Goal: Task Accomplishment & Management: Complete application form

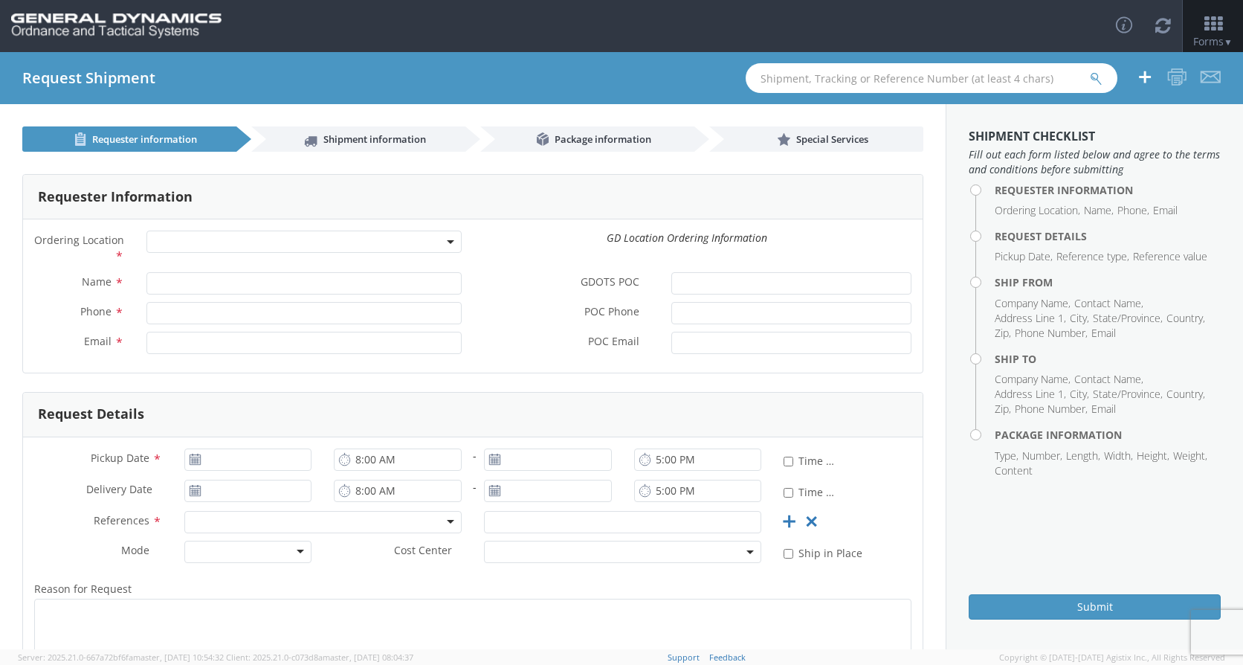
click at [176, 243] on span at bounding box center [303, 241] width 315 height 22
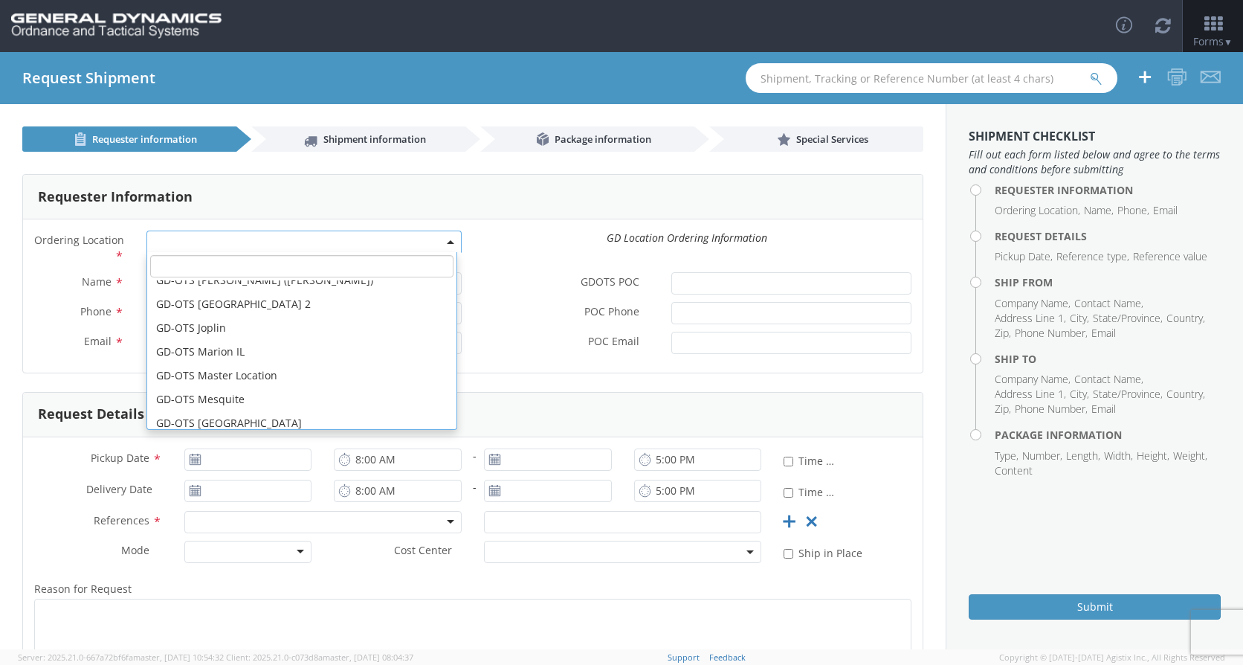
scroll to position [223, 0]
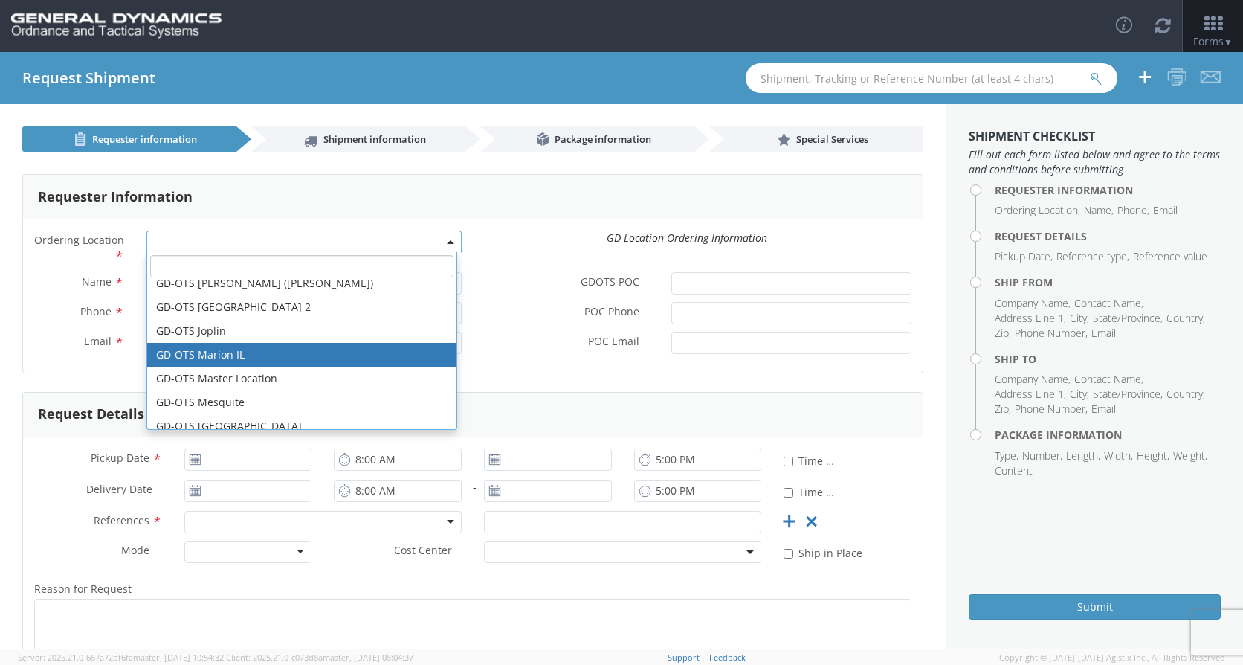
select select "313"
type input "[EMAIL_ADDRESS][DOMAIN_NAME]"
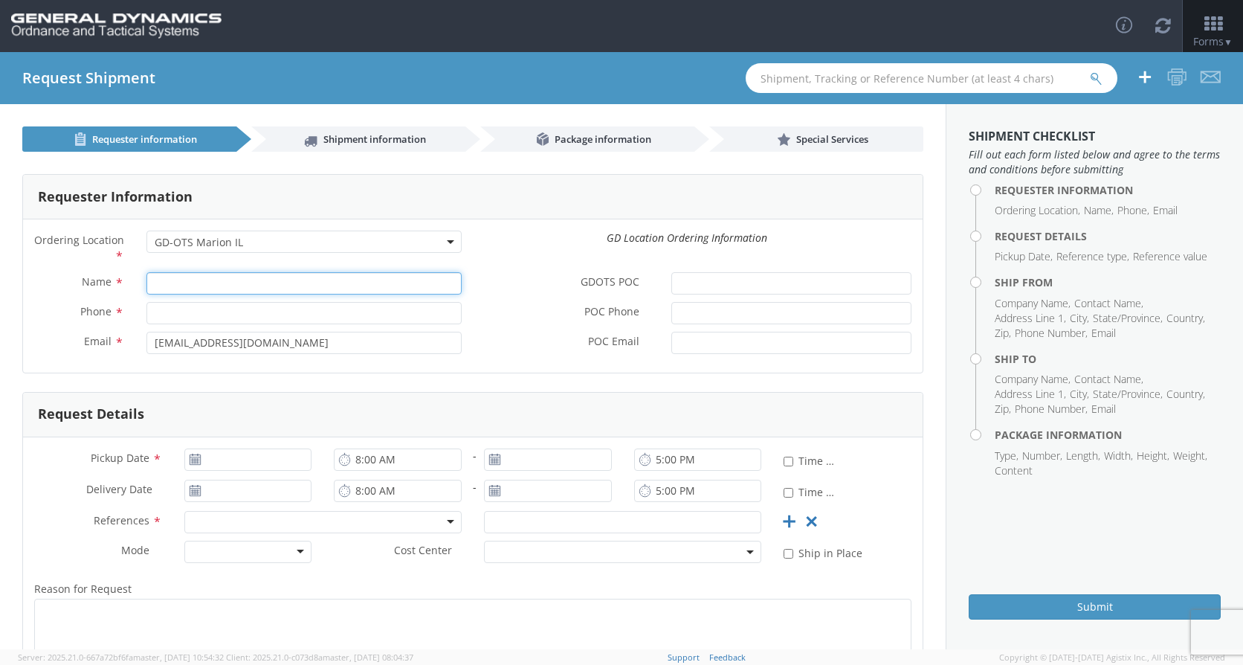
click at [175, 277] on input "Name *" at bounding box center [303, 283] width 315 height 22
type input "[PERSON_NAME]"
click at [187, 318] on input "Phone *" at bounding box center [303, 313] width 315 height 22
type input "[PHONE_NUMBER]"
drag, startPoint x: 244, startPoint y: 287, endPoint x: 117, endPoint y: 277, distance: 127.6
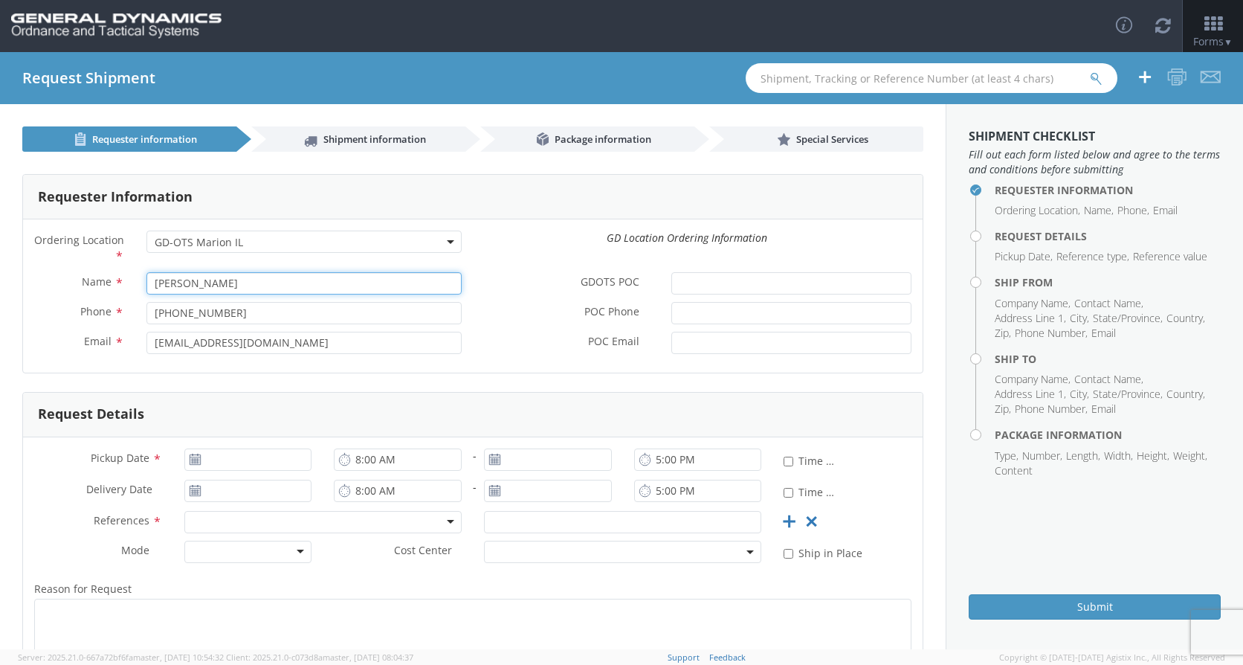
click at [117, 277] on div "Name * [PERSON_NAME]" at bounding box center [248, 283] width 450 height 22
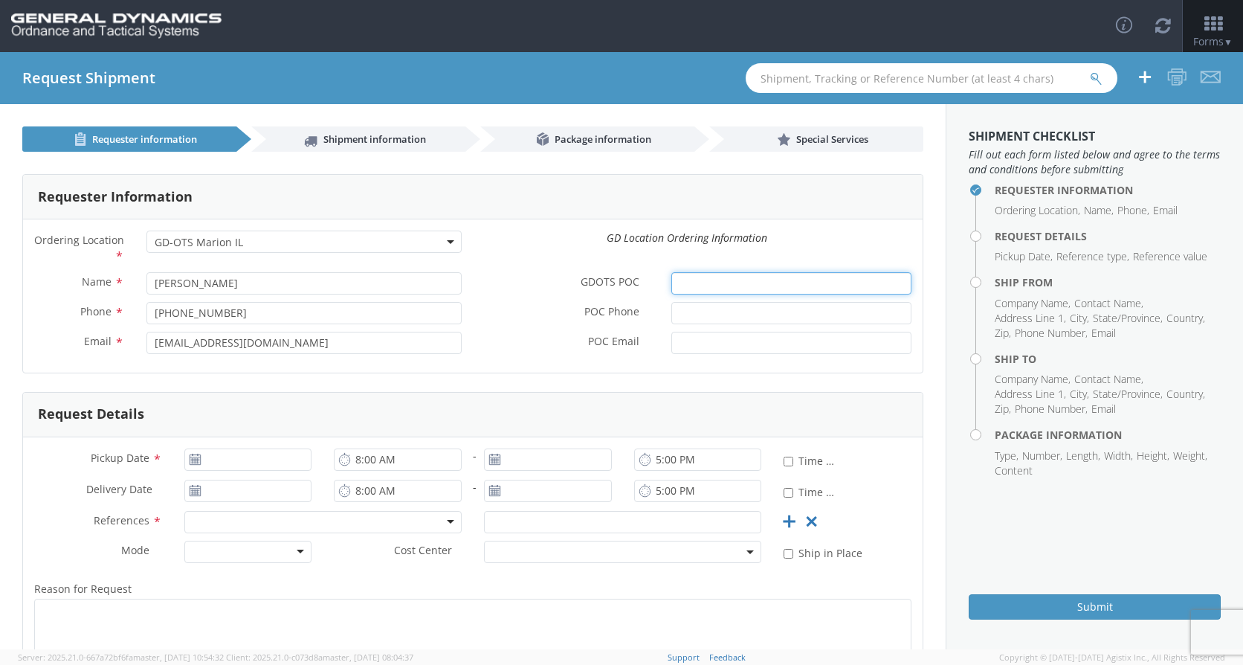
click at [692, 283] on input "GDOTS POC *" at bounding box center [791, 283] width 240 height 22
paste input "[PERSON_NAME]"
type input "[PERSON_NAME]"
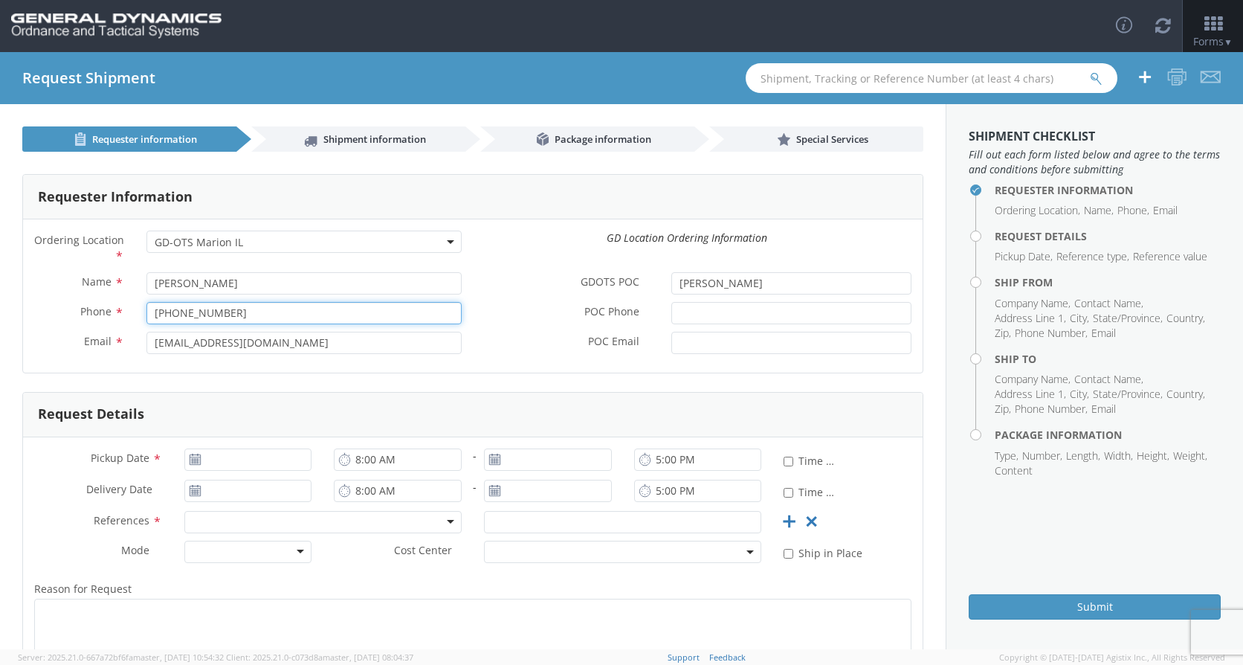
click at [268, 318] on input "[PHONE_NUMBER]" at bounding box center [303, 313] width 315 height 22
drag, startPoint x: 268, startPoint y: 317, endPoint x: 154, endPoint y: 317, distance: 113.8
click at [154, 317] on input "[PHONE_NUMBER]" at bounding box center [303, 313] width 315 height 22
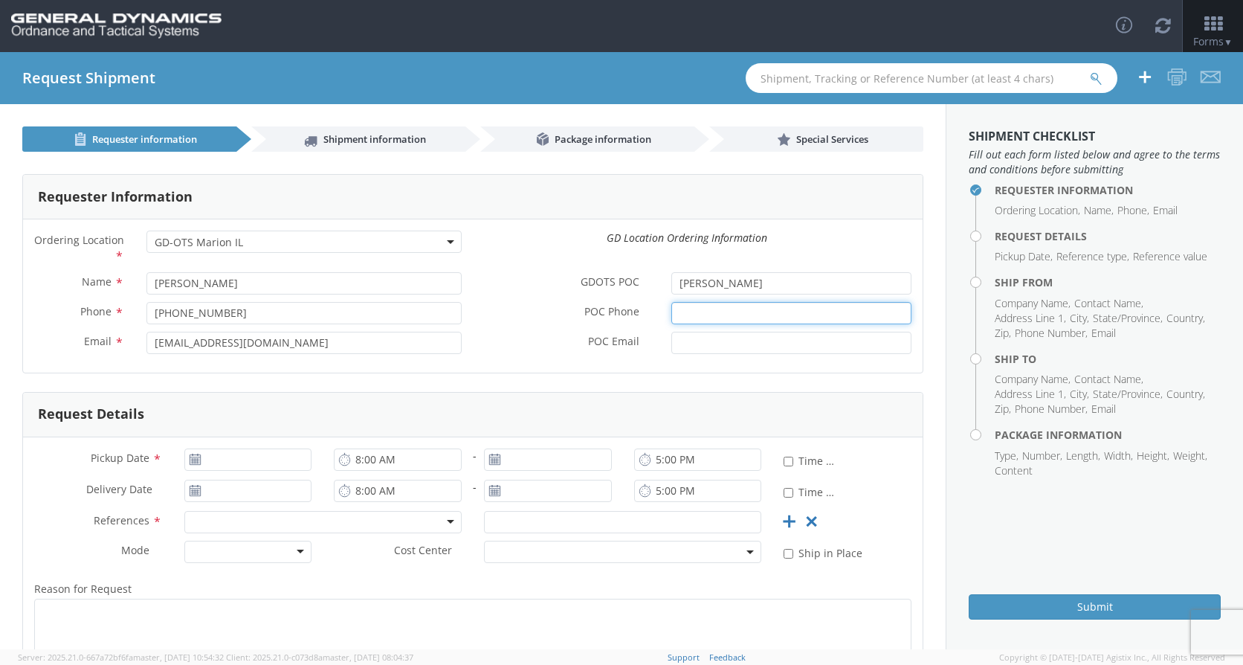
click at [694, 306] on input "POC Phone *" at bounding box center [791, 313] width 240 height 22
paste input "[PHONE_NUMBER]"
type input "[PHONE_NUMBER]"
click at [686, 335] on input "POC Email *" at bounding box center [791, 343] width 240 height 22
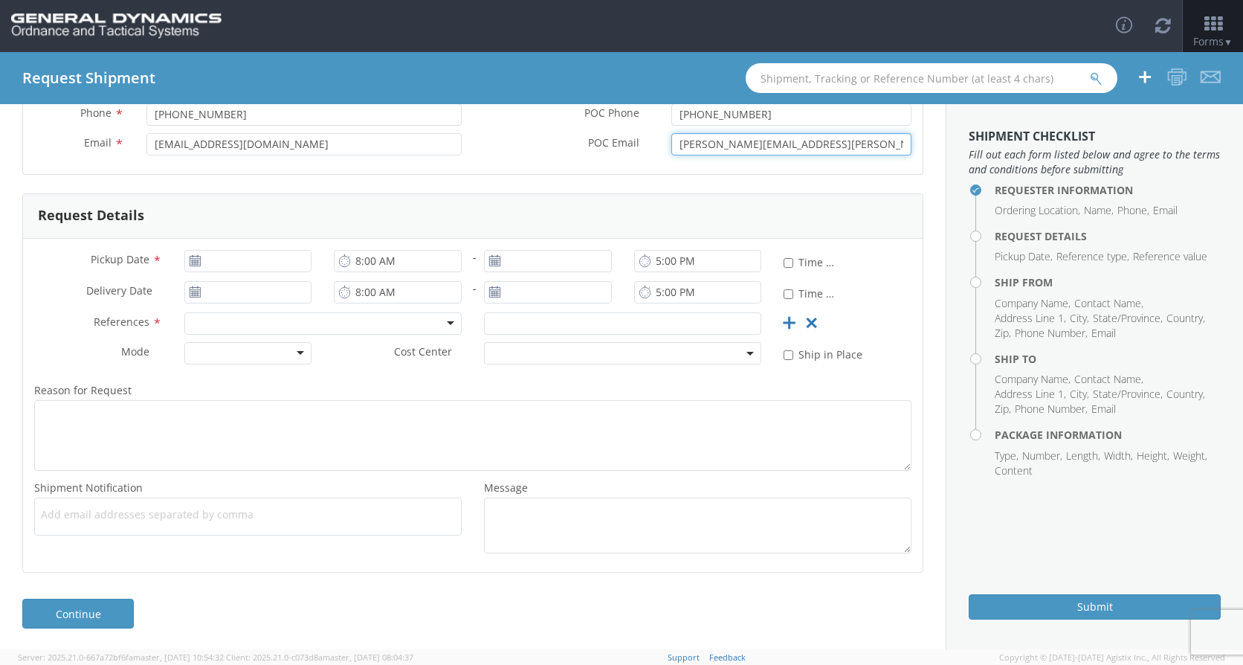
scroll to position [200, 0]
type input "[PERSON_NAME][EMAIL_ADDRESS][PERSON_NAME][DOMAIN_NAME]"
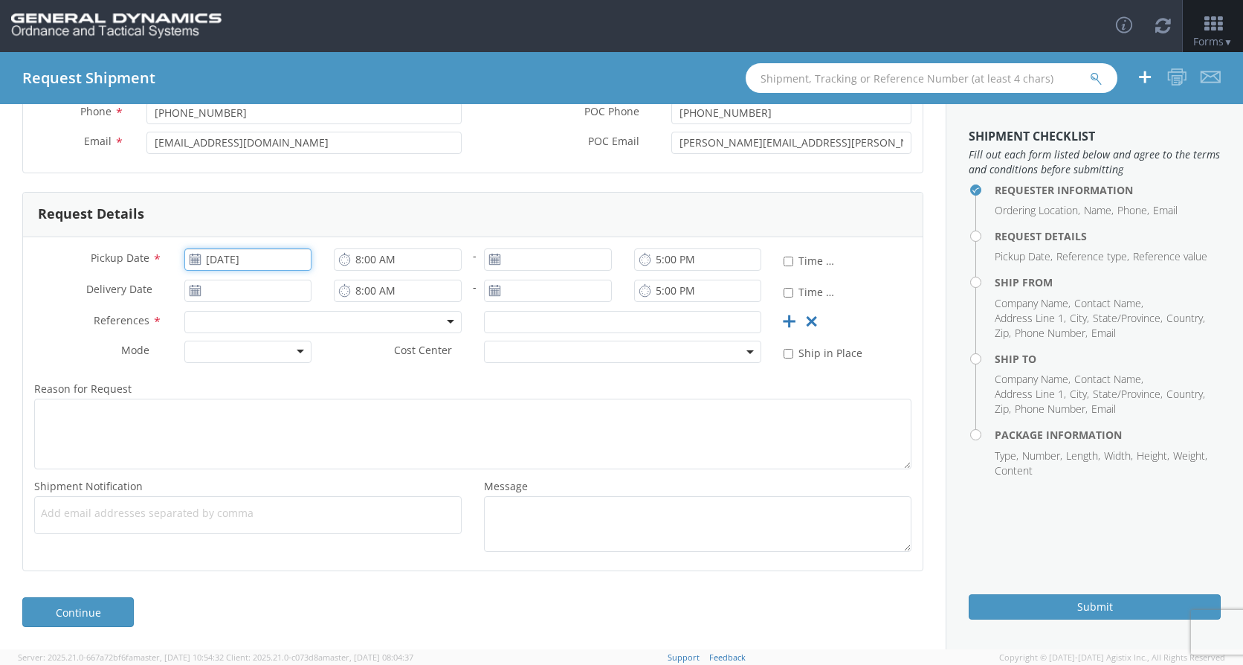
click at [236, 263] on input "[DATE]" at bounding box center [248, 259] width 128 height 22
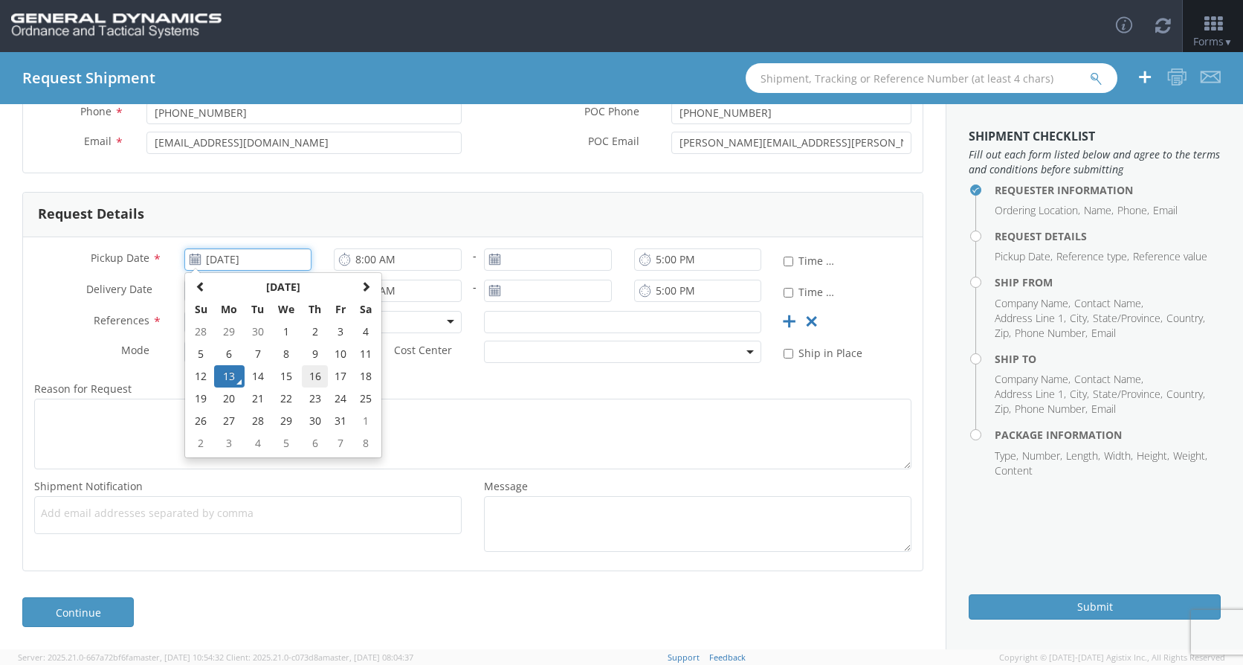
click at [315, 378] on td "16" at bounding box center [315, 376] width 26 height 22
type input "[DATE]"
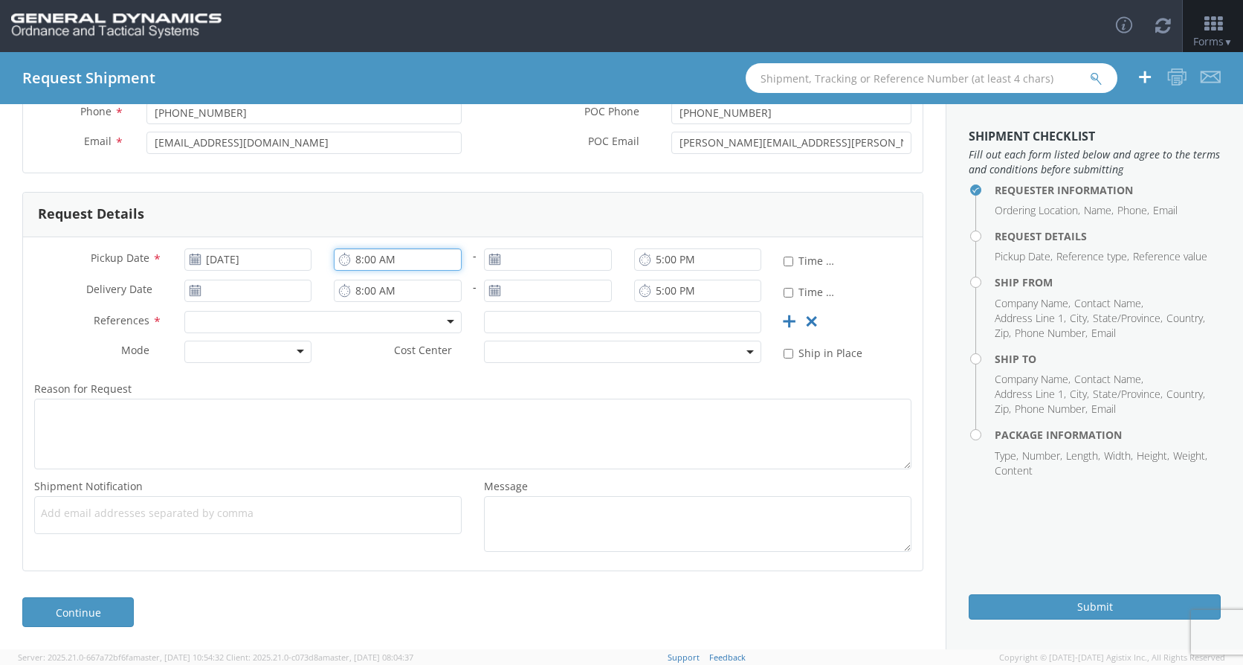
click at [357, 262] on input "8:00 AM" at bounding box center [398, 259] width 128 height 22
type input "7:00 AM"
click at [652, 262] on input "5:00 PM" at bounding box center [698, 259] width 128 height 22
type input "2:00 PM"
click at [355, 260] on input "7:00 AM" at bounding box center [398, 259] width 128 height 22
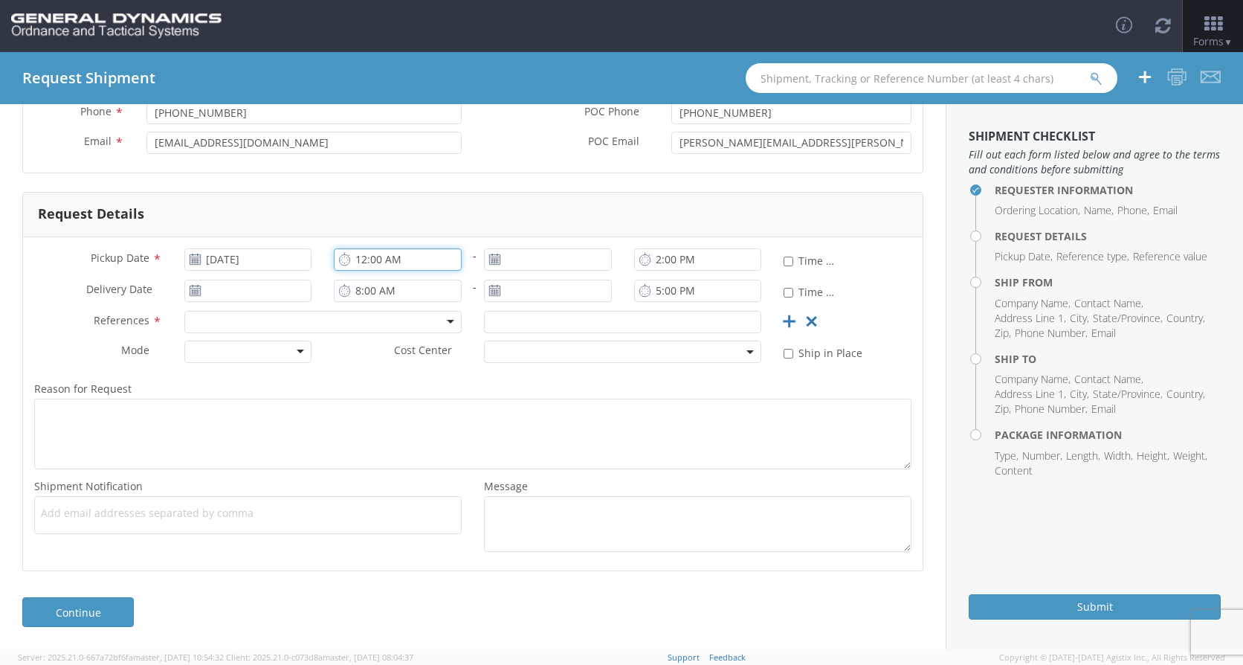
type input "12:00 AM"
click at [649, 263] on input "2:00 PM" at bounding box center [698, 259] width 128 height 22
type input "4:00 PM"
click at [650, 291] on input "5:00 PM" at bounding box center [698, 291] width 128 height 22
type input "3:00 PM"
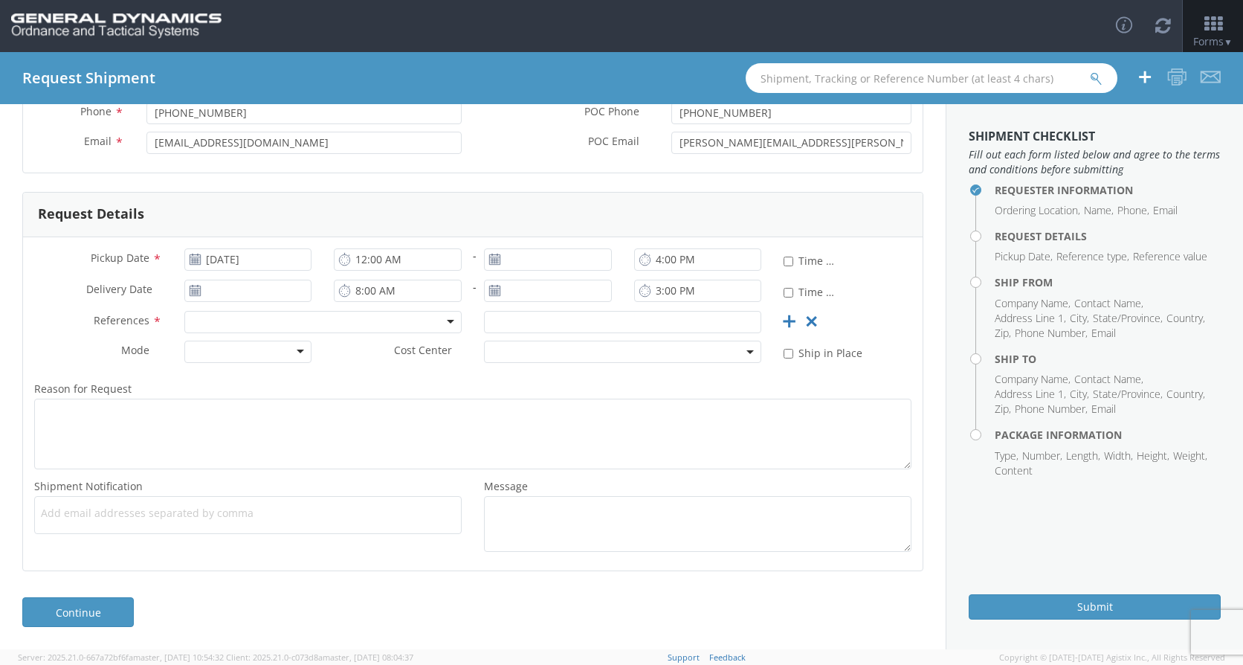
click at [441, 328] on div at bounding box center [322, 322] width 277 height 22
click at [294, 353] on div at bounding box center [248, 352] width 128 height 22
click at [621, 355] on span at bounding box center [622, 352] width 277 height 22
click at [807, 387] on label "Reason for Request *" at bounding box center [473, 388] width 900 height 19
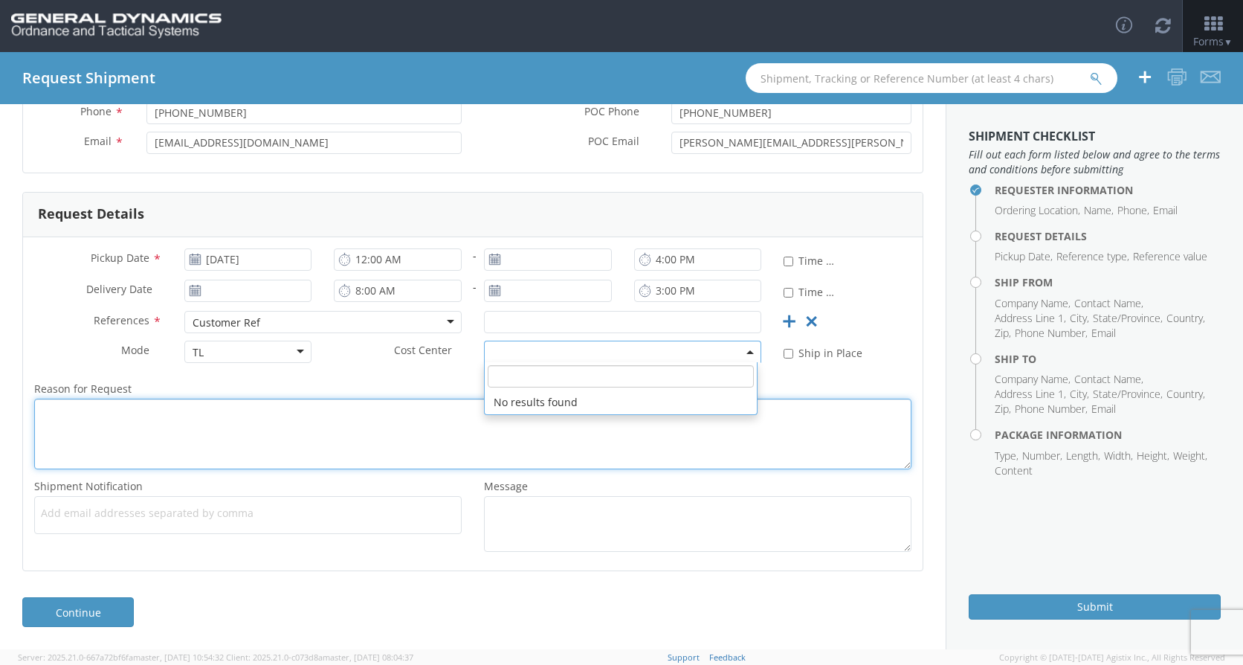
click at [807, 399] on textarea "Reason for Request *" at bounding box center [472, 434] width 877 height 71
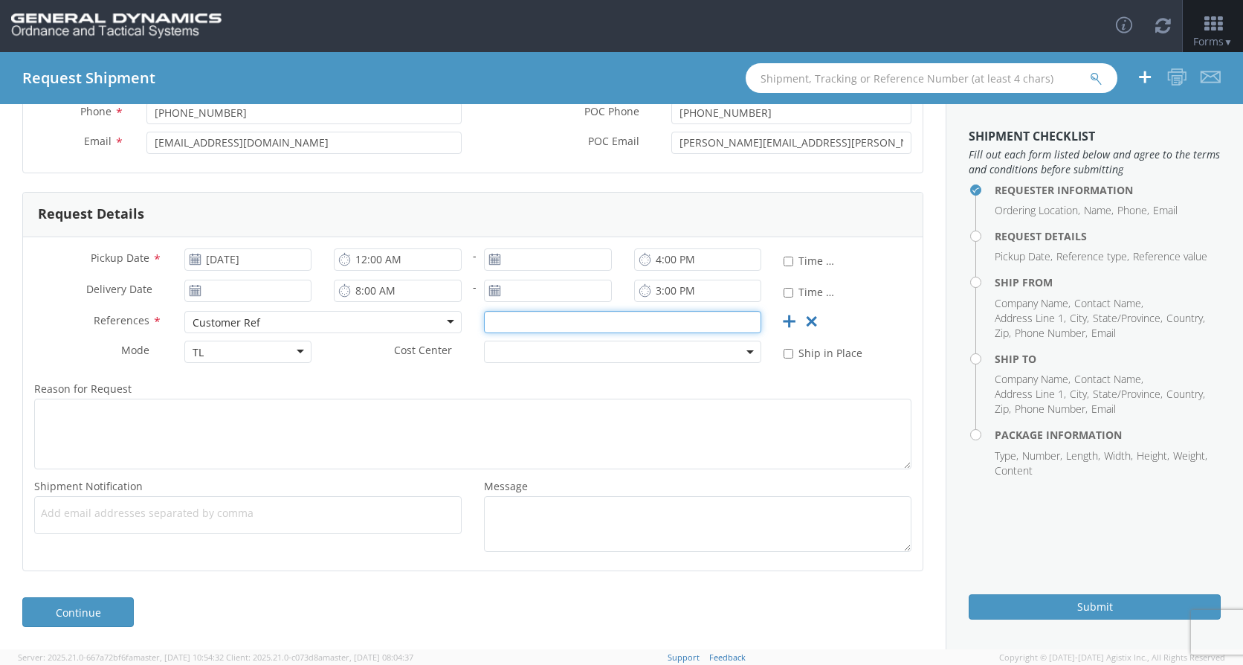
click at [503, 328] on input "text" at bounding box center [622, 322] width 277 height 22
type input "115971"
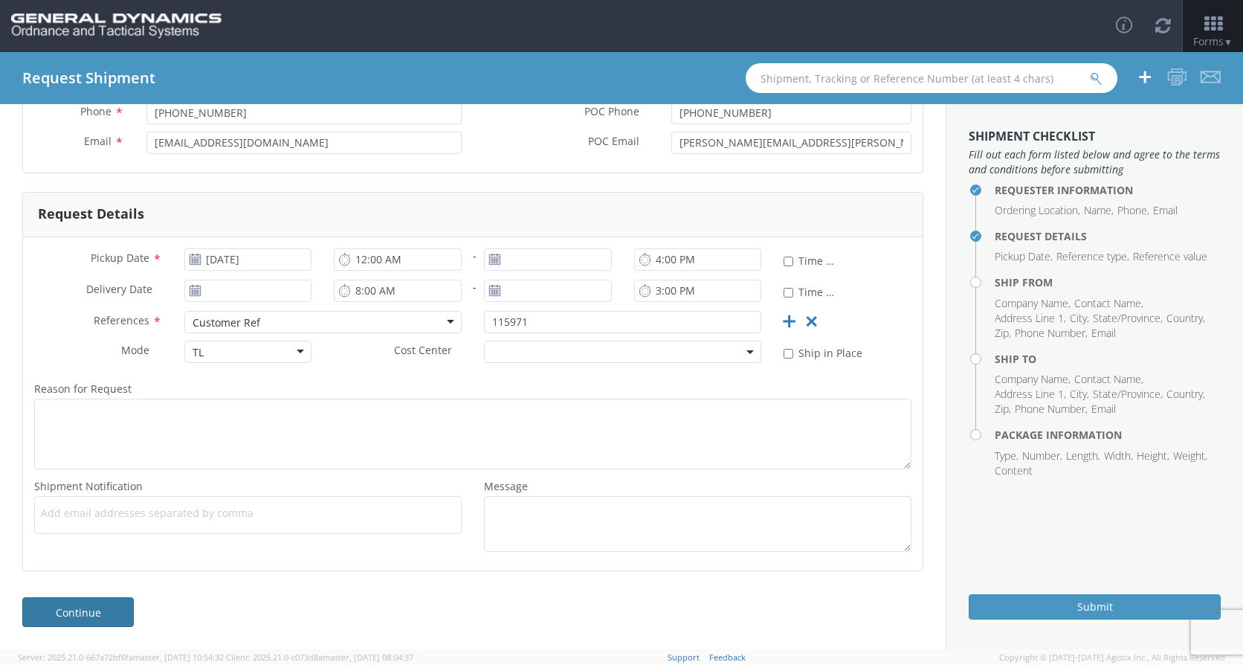
click at [108, 617] on link "Continue" at bounding box center [78, 612] width 112 height 30
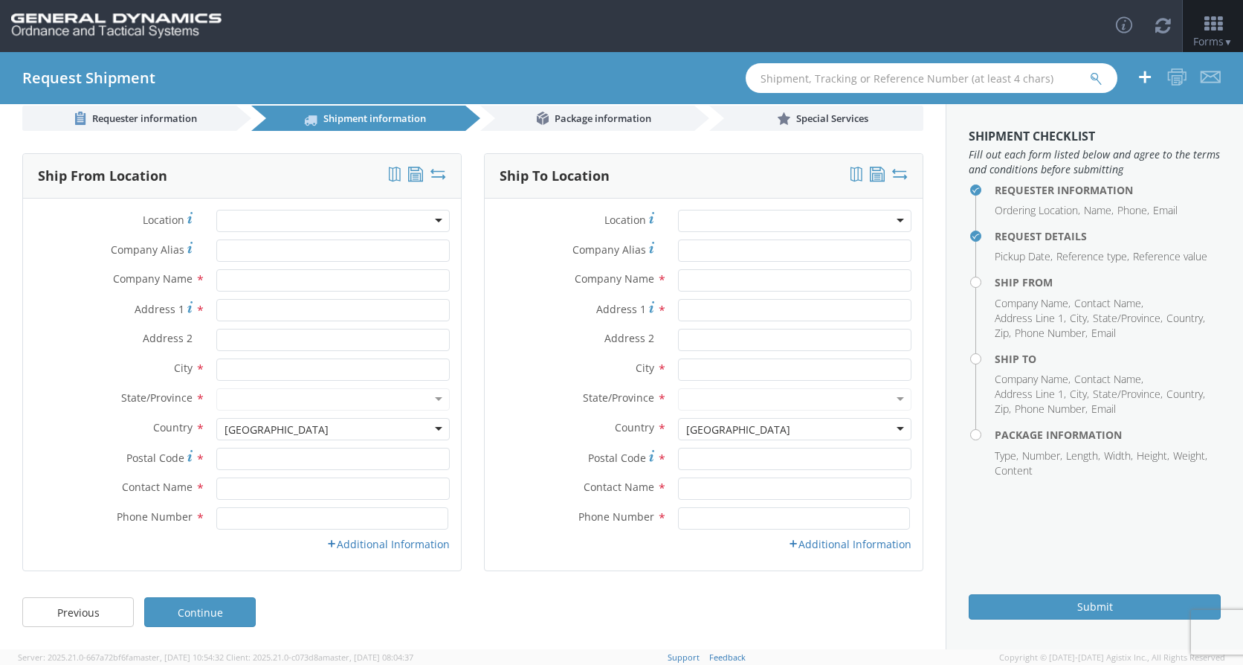
scroll to position [21, 0]
click at [228, 247] on input "Company Alias *" at bounding box center [332, 250] width 233 height 22
click at [265, 279] on input "text" at bounding box center [332, 280] width 233 height 22
type input "Armtec Defense Products Co."
click at [265, 313] on input "Address 1 *" at bounding box center [332, 310] width 233 height 22
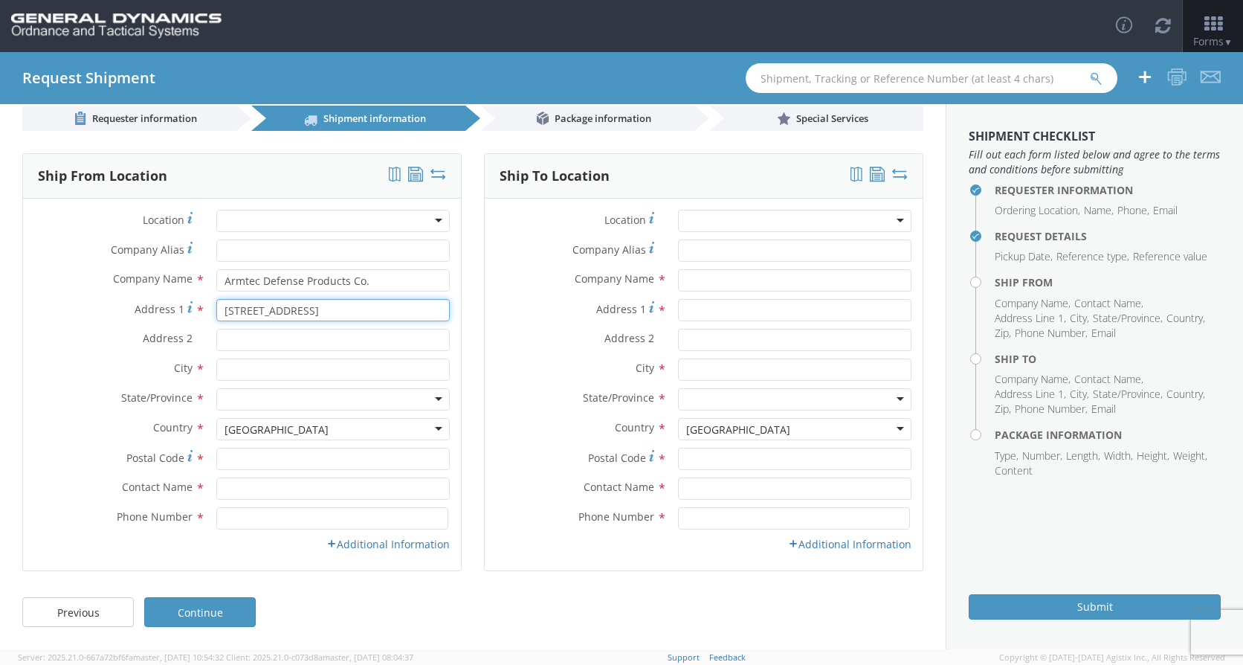
type input "[STREET_ADDRESS]"
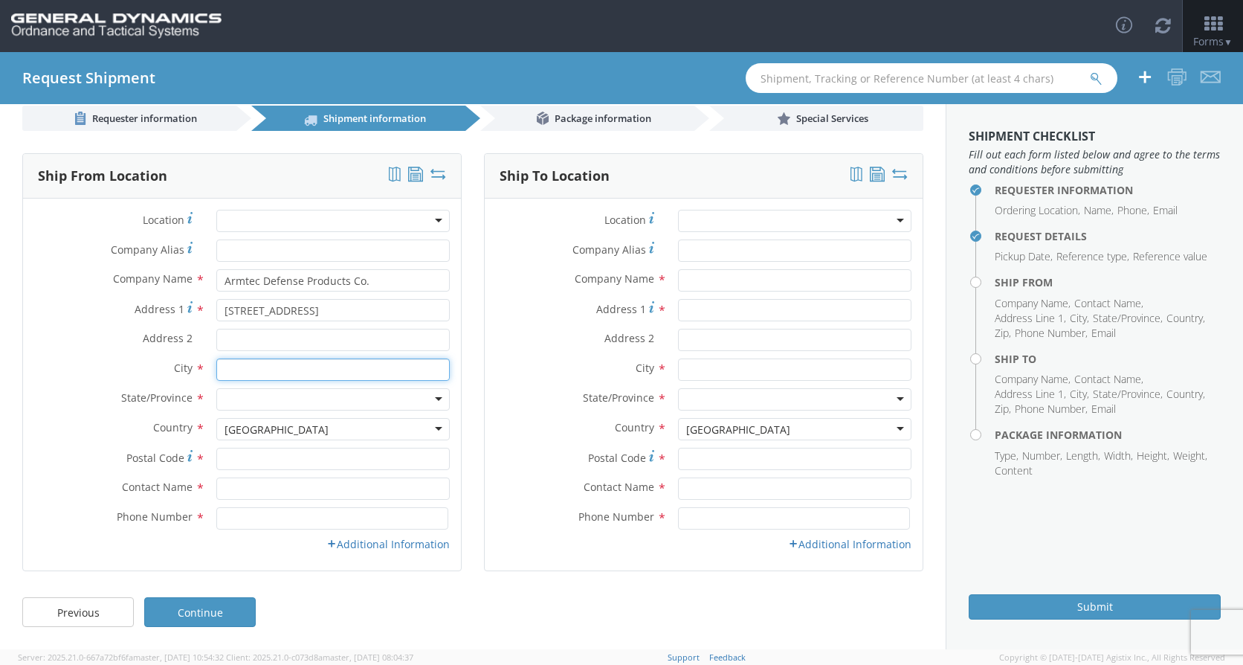
click at [326, 370] on input "text" at bounding box center [332, 369] width 233 height 22
type input "Coachella"
click at [436, 401] on div at bounding box center [332, 399] width 233 height 22
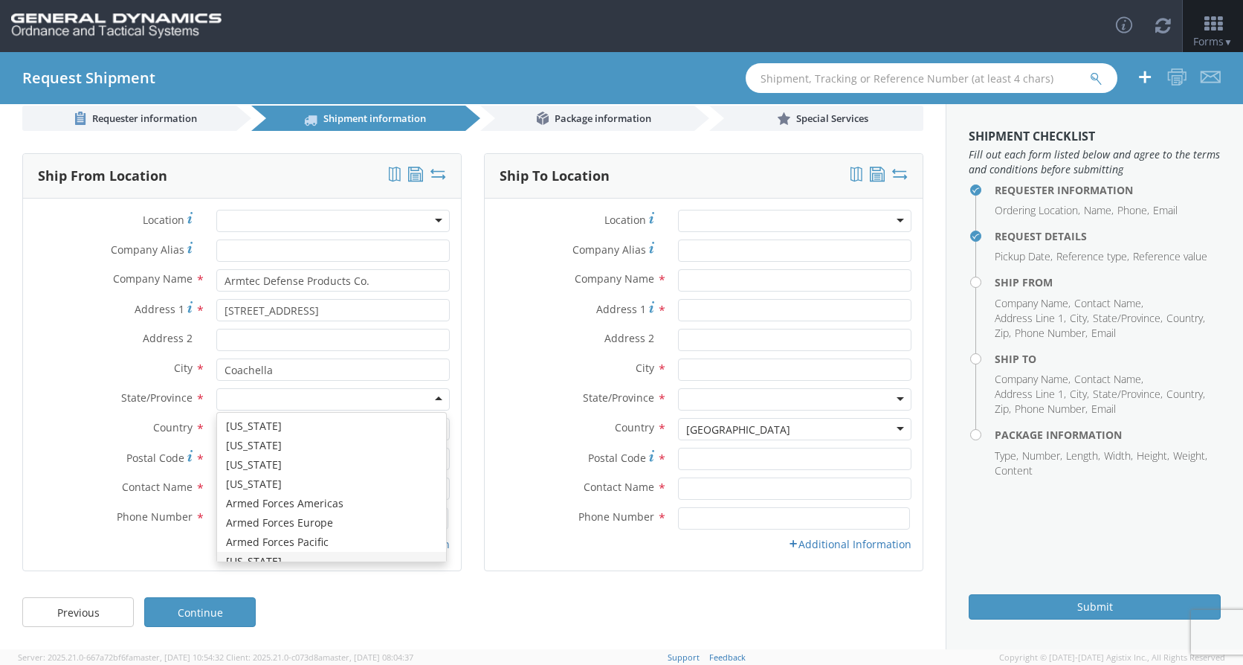
scroll to position [0, 0]
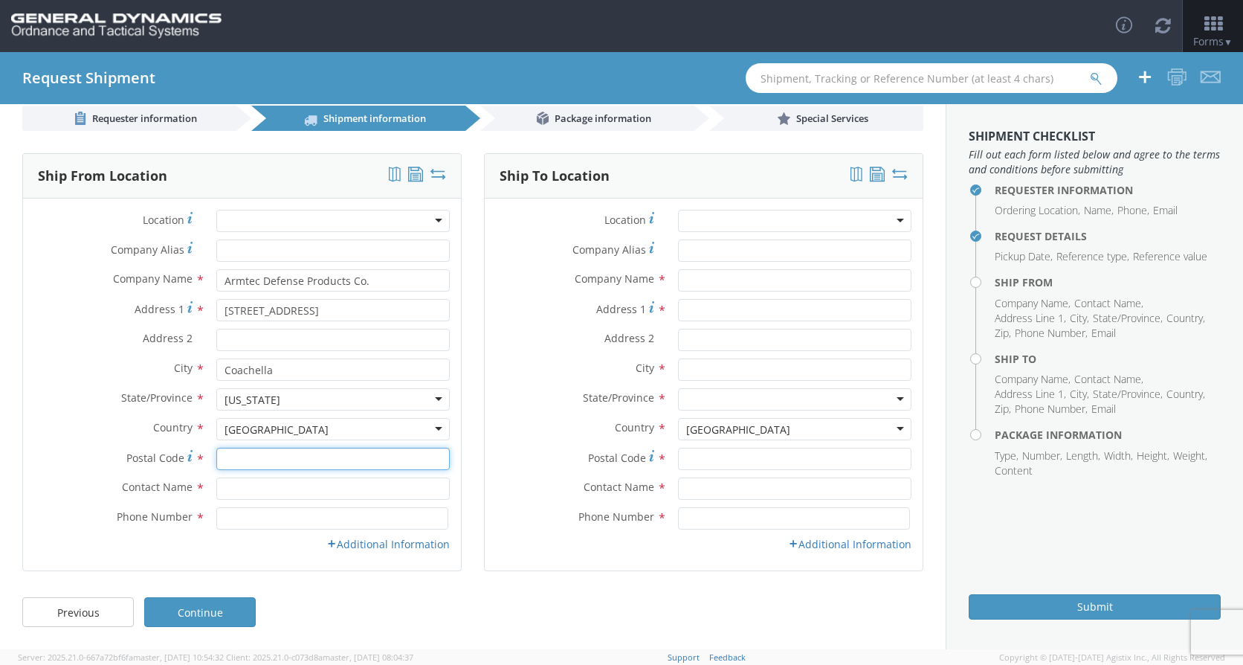
click at [265, 455] on input "Postal Code *" at bounding box center [332, 459] width 233 height 22
type input "92236"
drag, startPoint x: 243, startPoint y: 487, endPoint x: 251, endPoint y: 486, distance: 8.3
click at [243, 488] on input "text" at bounding box center [332, 488] width 233 height 22
type input "[PERSON_NAME]"
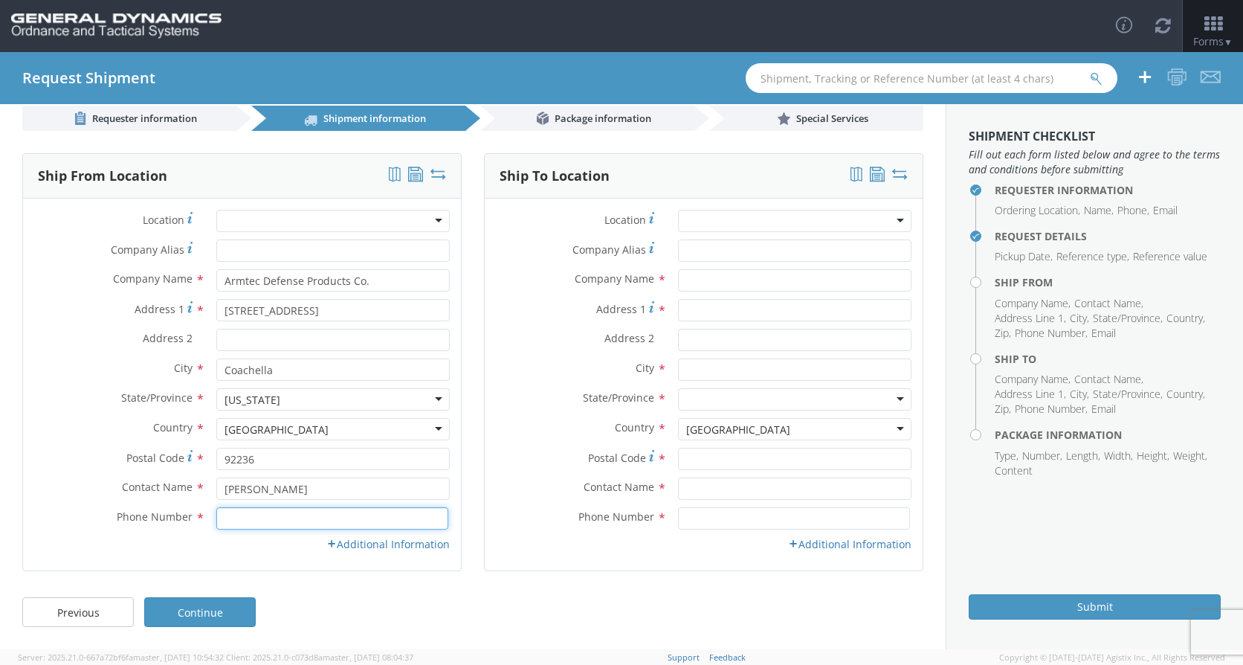
click at [295, 519] on input at bounding box center [332, 518] width 232 height 22
type input "[PHONE_NUMBER]"
click at [352, 538] on link "Additional Information" at bounding box center [387, 544] width 123 height 14
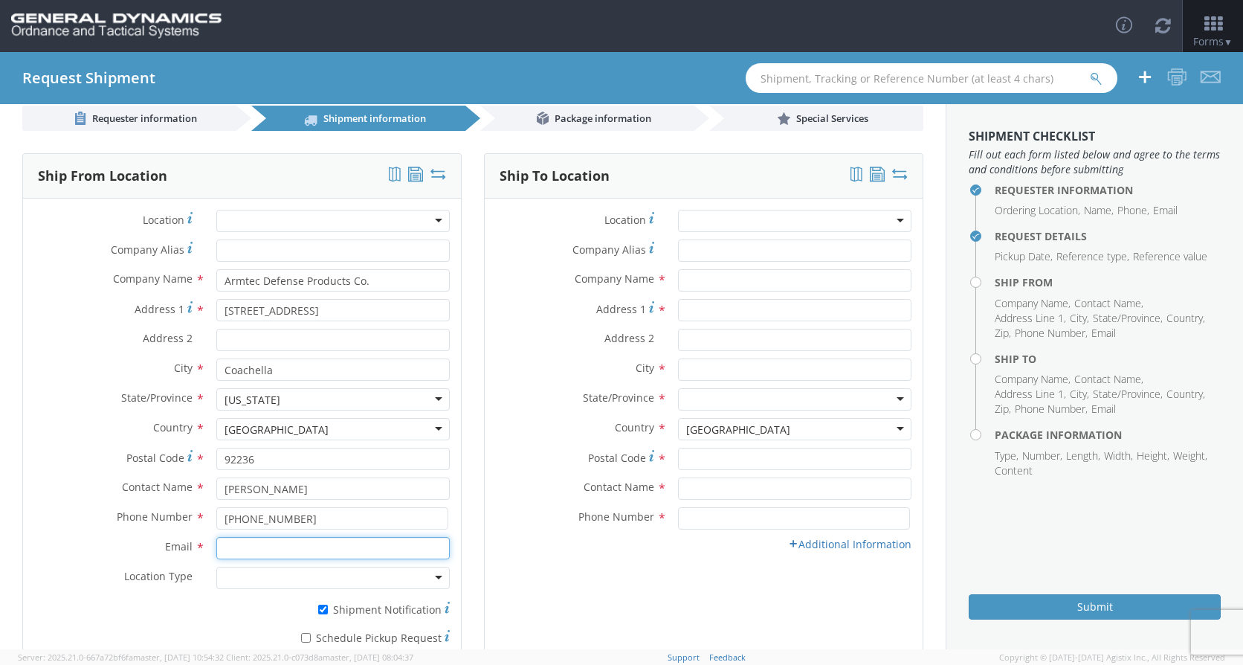
click at [255, 558] on input "Email *" at bounding box center [332, 548] width 233 height 22
type input "[PERSON_NAME].[PERSON_NAME]@armtec [DOMAIN_NAME]"
click at [427, 583] on div at bounding box center [332, 578] width 233 height 22
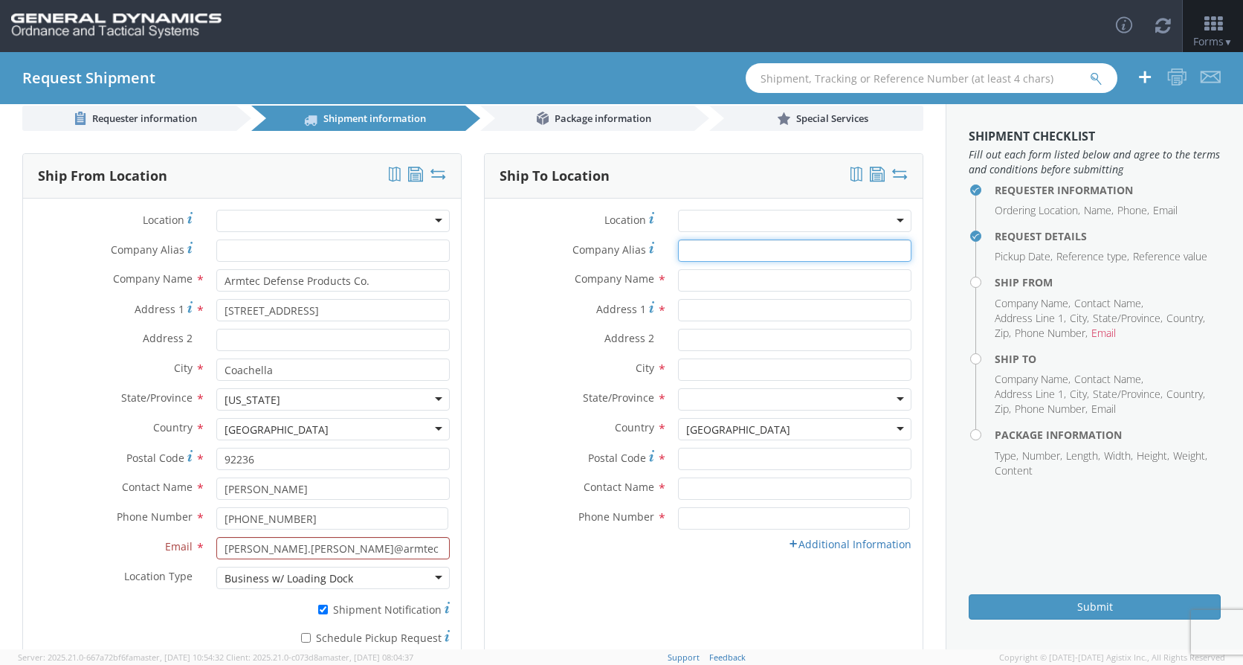
click at [689, 249] on input "Company Alias *" at bounding box center [794, 250] width 233 height 22
click at [699, 283] on input "text" at bounding box center [794, 280] width 233 height 22
type input "General Dynamics-OTS"
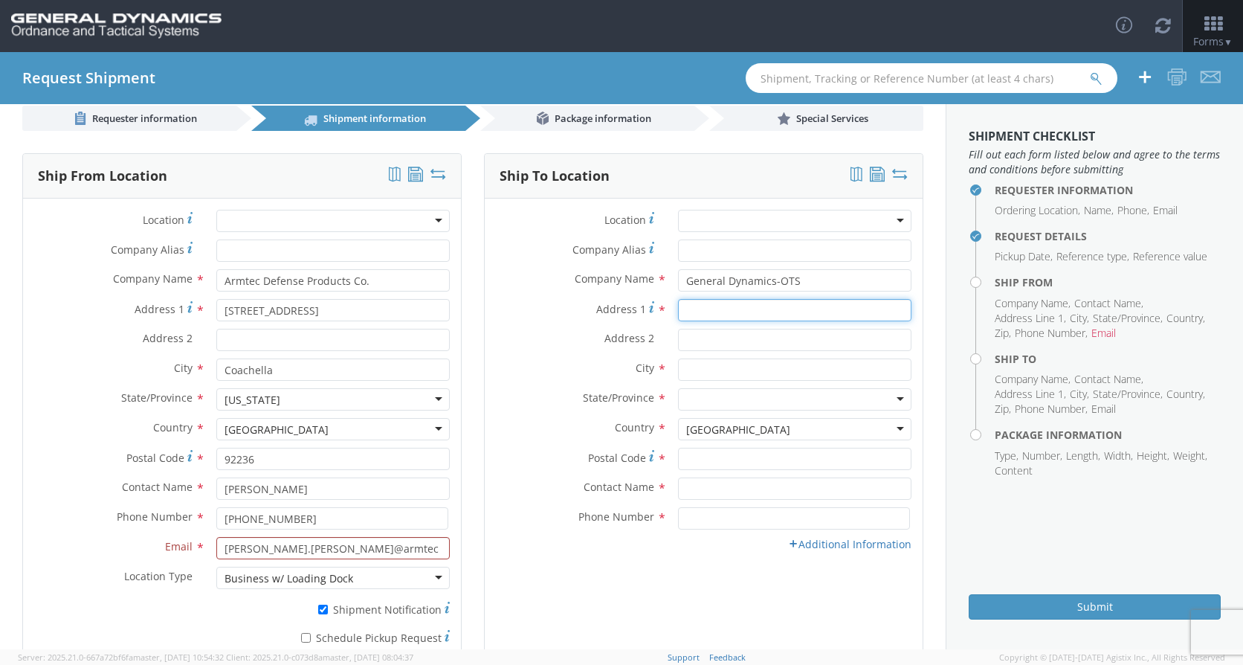
click at [701, 306] on input "Address 1 *" at bounding box center [794, 310] width 233 height 22
type input "[STREET_ADDRESS][PERSON_NAME]"
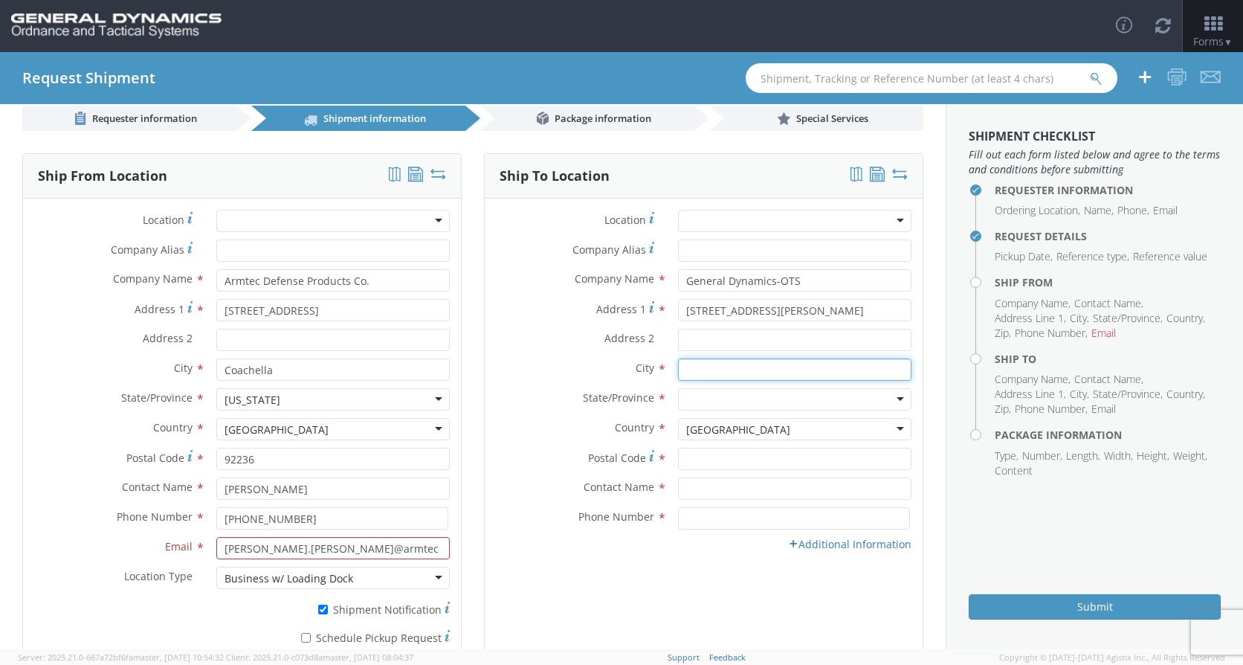
click at [715, 376] on input "text" at bounding box center [794, 369] width 233 height 22
type input "[PERSON_NAME]"
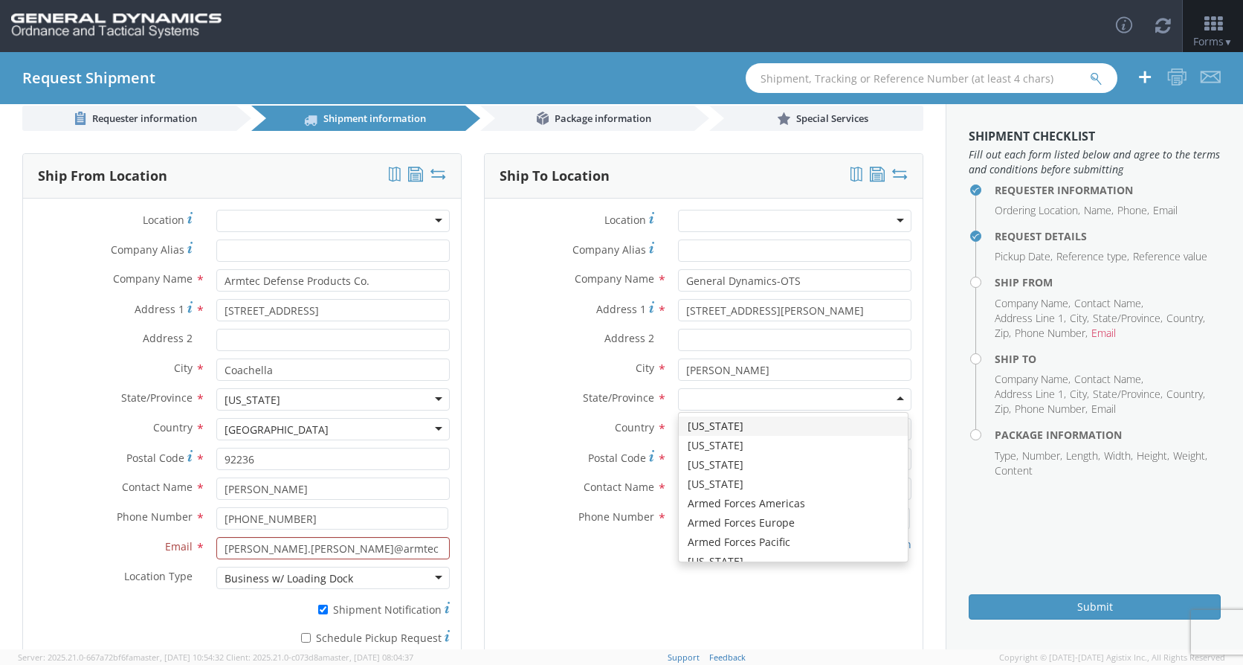
click at [894, 397] on div at bounding box center [794, 399] width 233 height 22
type input "Il"
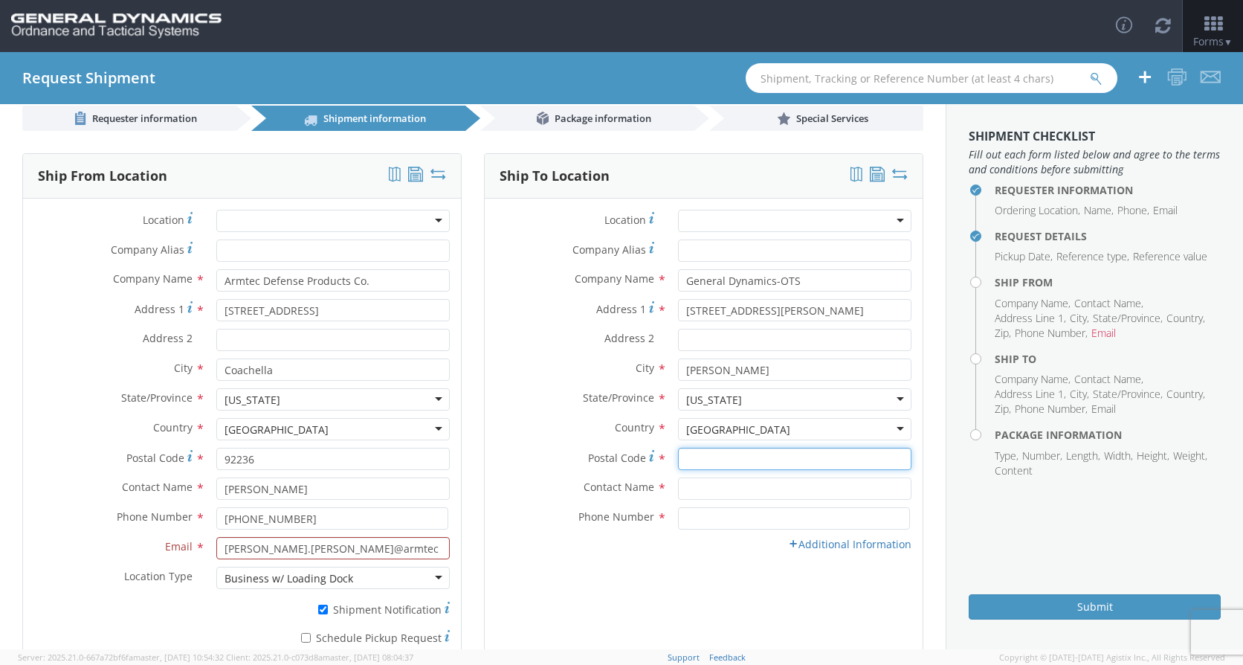
click at [728, 459] on input "Postal Code *" at bounding box center [794, 459] width 233 height 22
type input "62959"
click at [690, 484] on input "text" at bounding box center [794, 488] width 233 height 22
type input "[PERSON_NAME]"
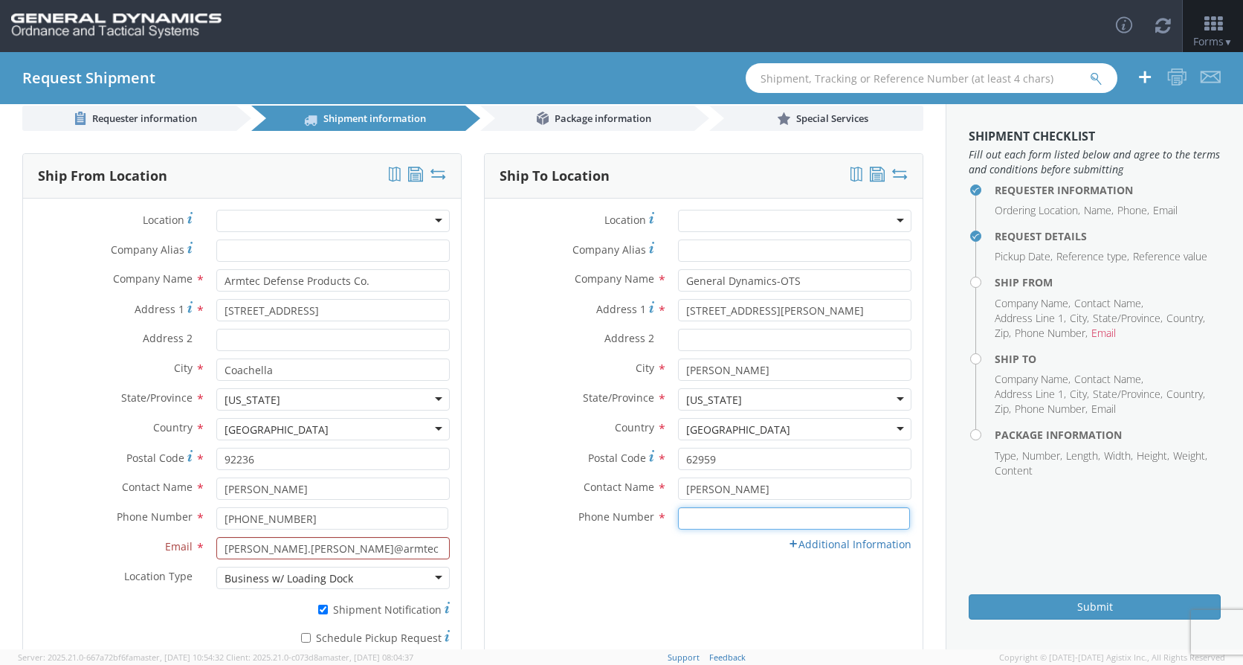
click at [802, 523] on input at bounding box center [794, 518] width 232 height 22
type input "[PHONE_NUMBER]"
click at [812, 541] on link "Additional Information" at bounding box center [849, 544] width 123 height 14
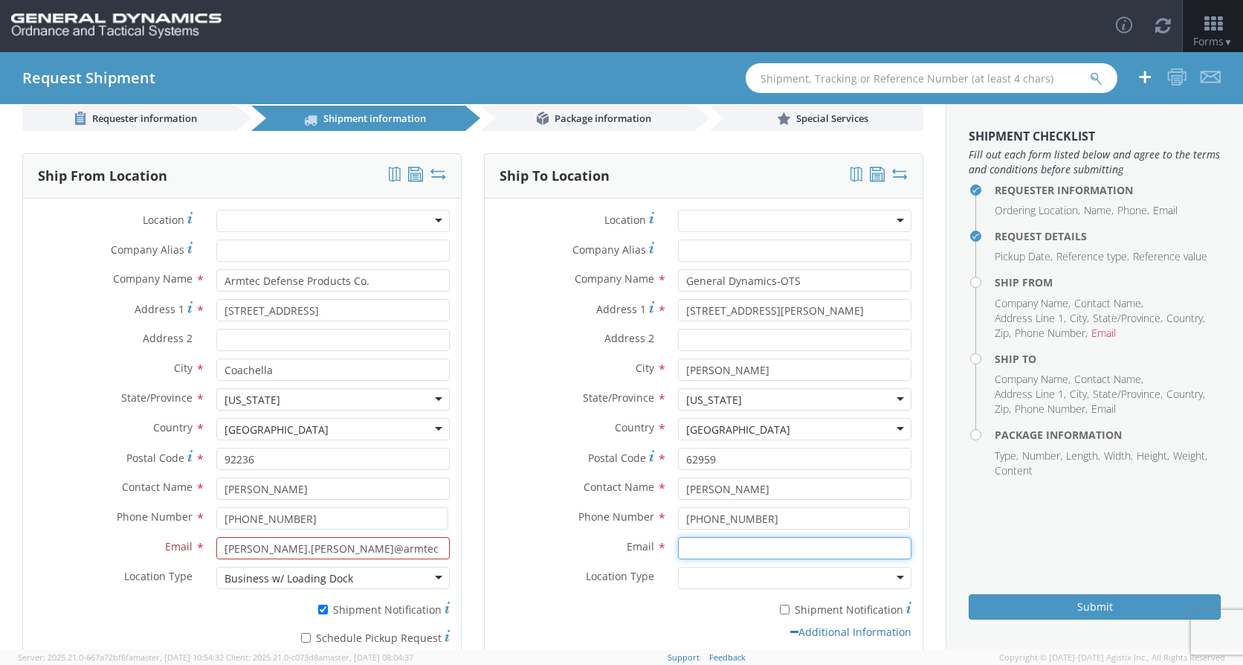
click at [689, 552] on input "Email *" at bounding box center [794, 548] width 233 height 22
type input "[PERSON_NAME][EMAIL_ADDRESS][PERSON_NAME][DOMAIN_NAME]"
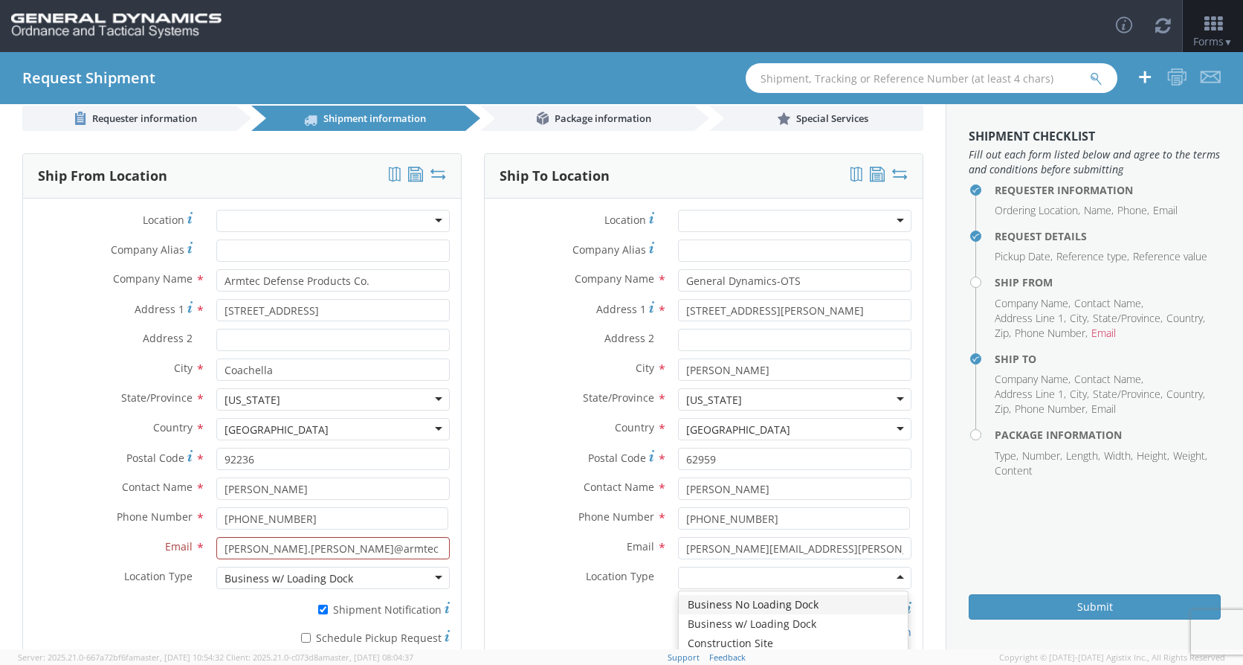
click at [888, 579] on div at bounding box center [794, 578] width 233 height 22
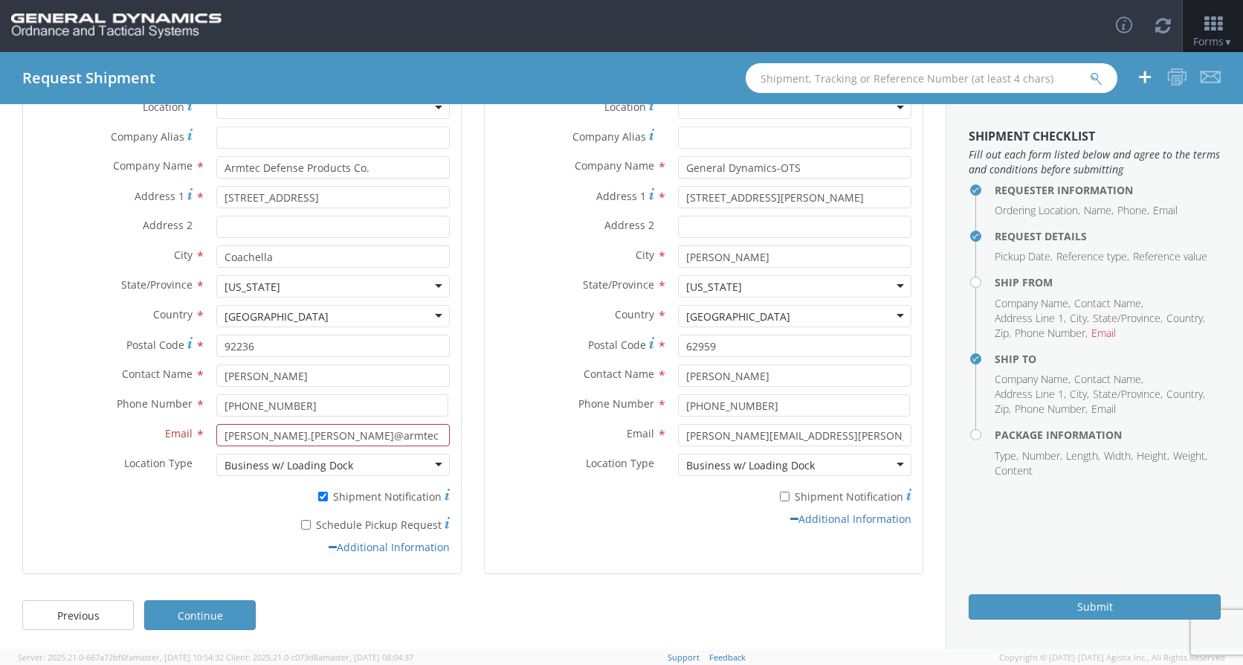
scroll to position [137, 0]
click at [232, 602] on link "Continue" at bounding box center [200, 612] width 112 height 30
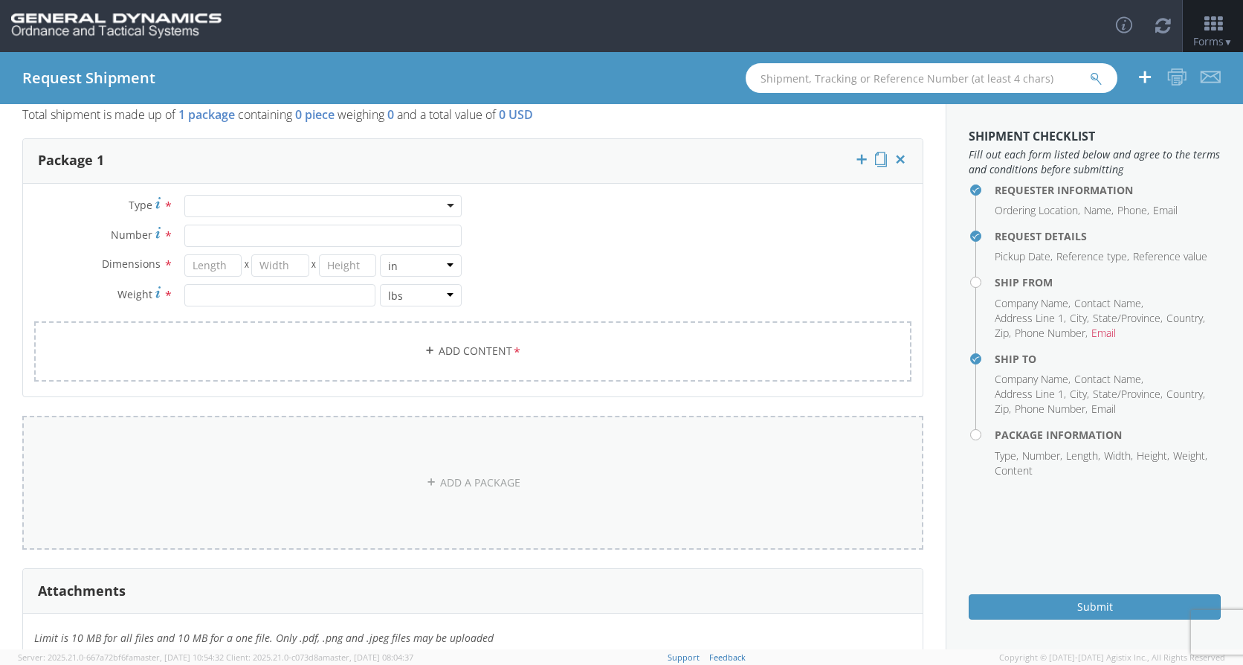
scroll to position [0, 0]
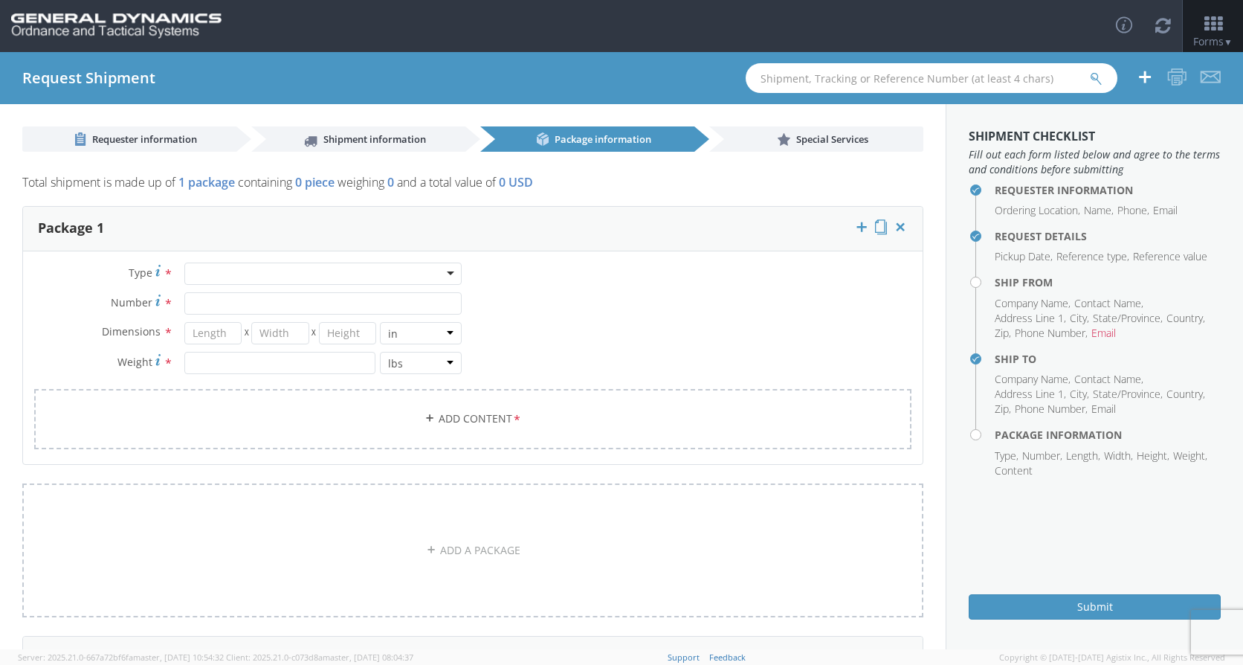
click at [448, 274] on div at bounding box center [322, 273] width 277 height 22
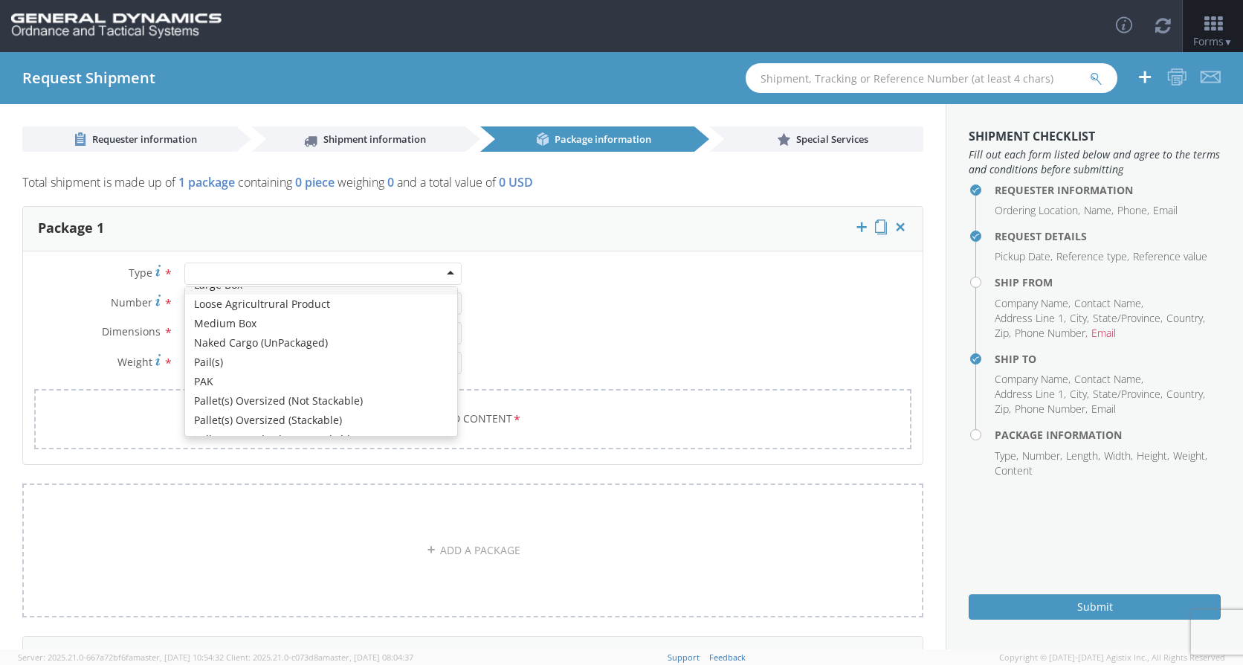
scroll to position [372, 0]
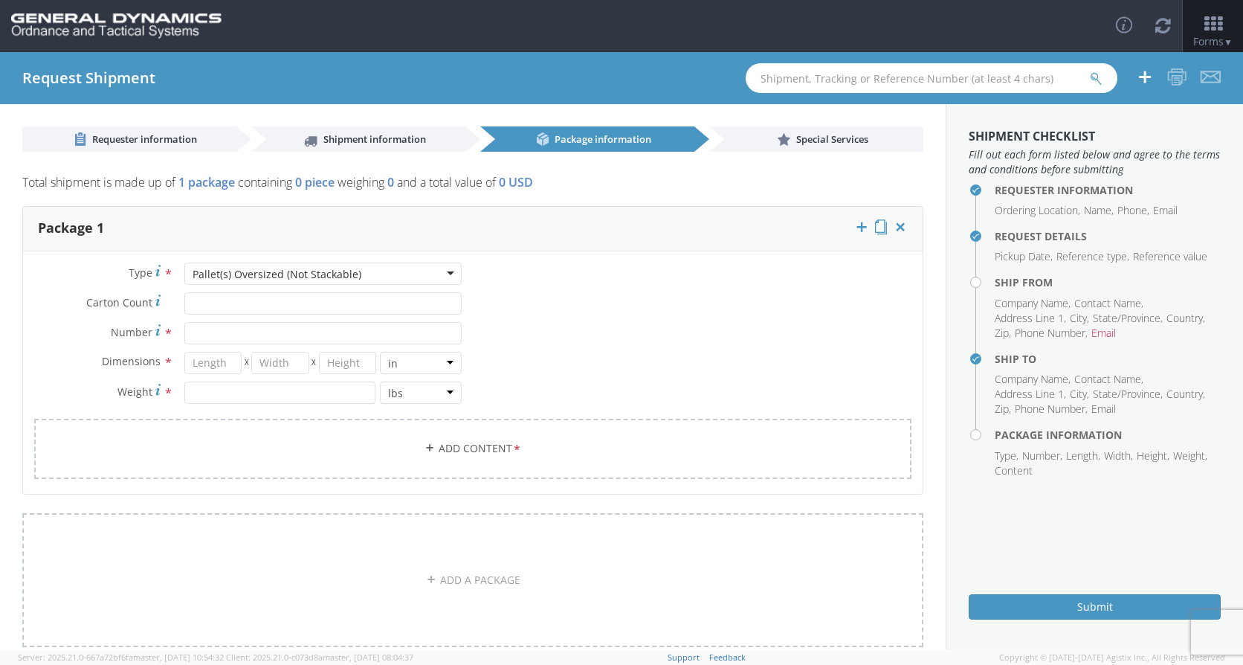
click at [444, 269] on div "Pallet(s) Oversized (Not Stackable)" at bounding box center [322, 273] width 277 height 22
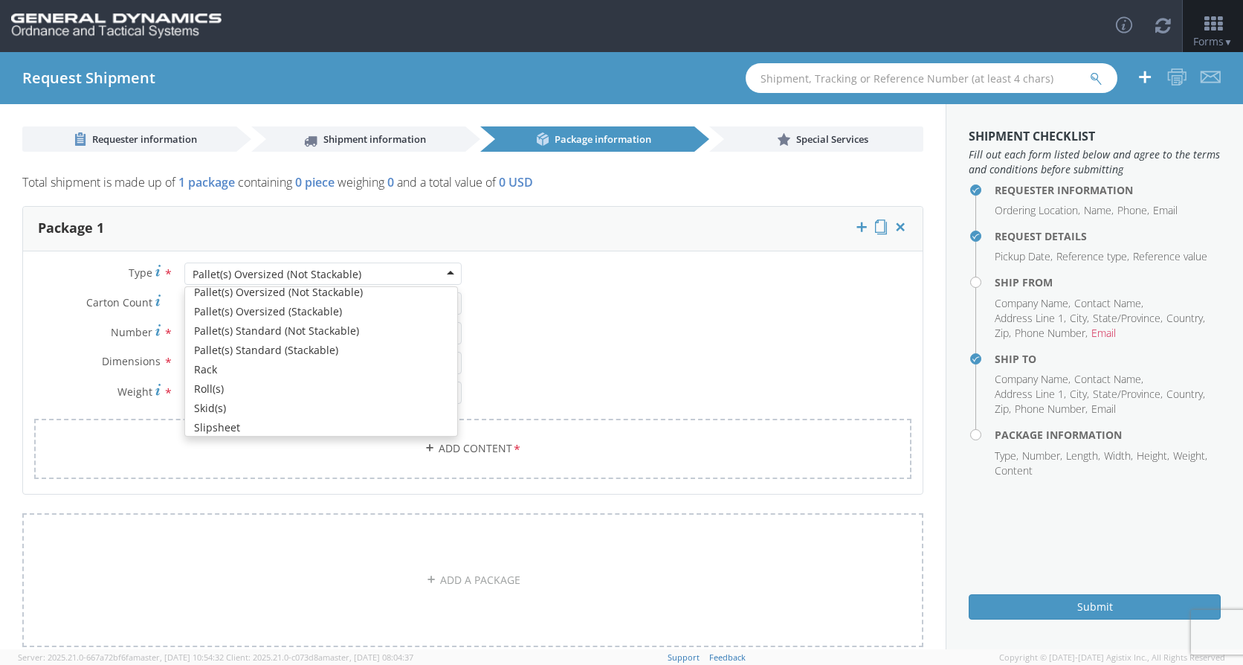
scroll to position [446, 0]
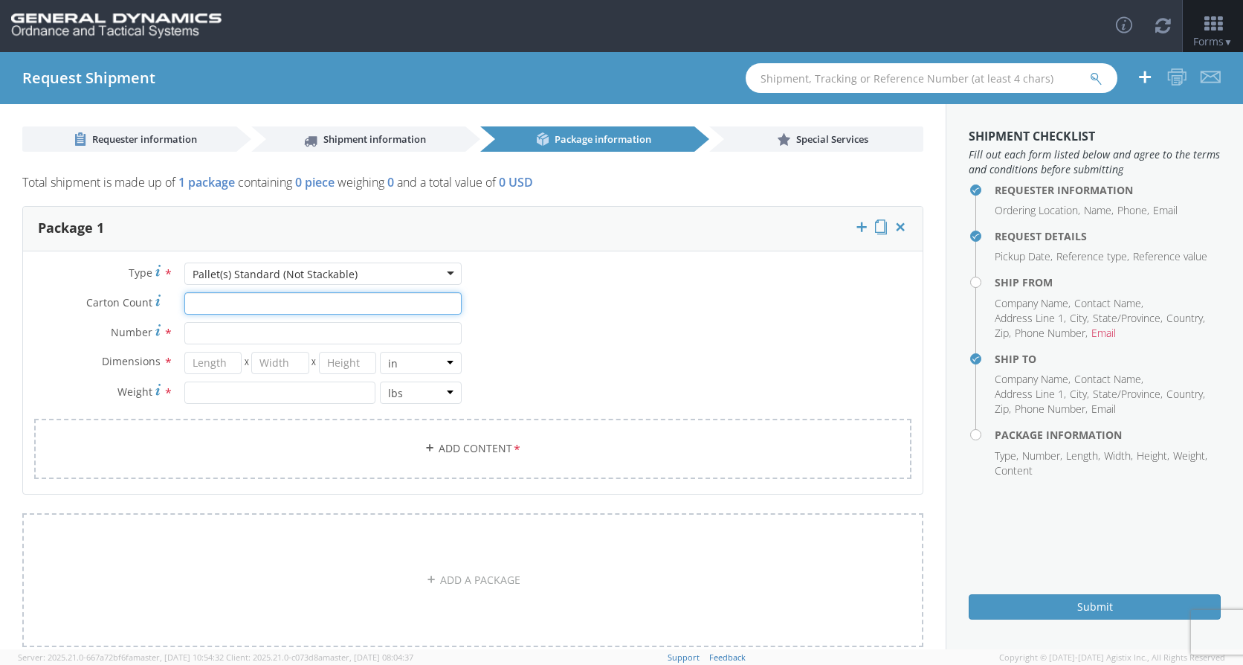
click at [277, 300] on input "Carton Count *" at bounding box center [322, 303] width 277 height 22
type input "98"
click at [995, 280] on h4 "Ship From" at bounding box center [1108, 282] width 226 height 11
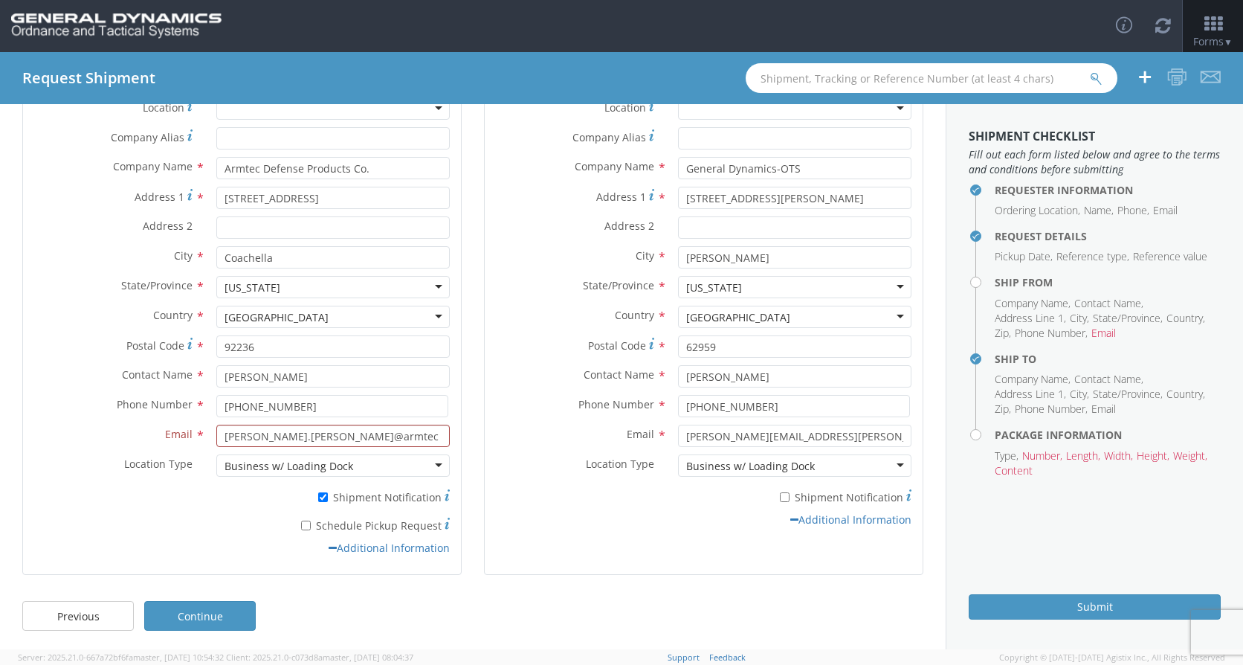
scroll to position [137, 0]
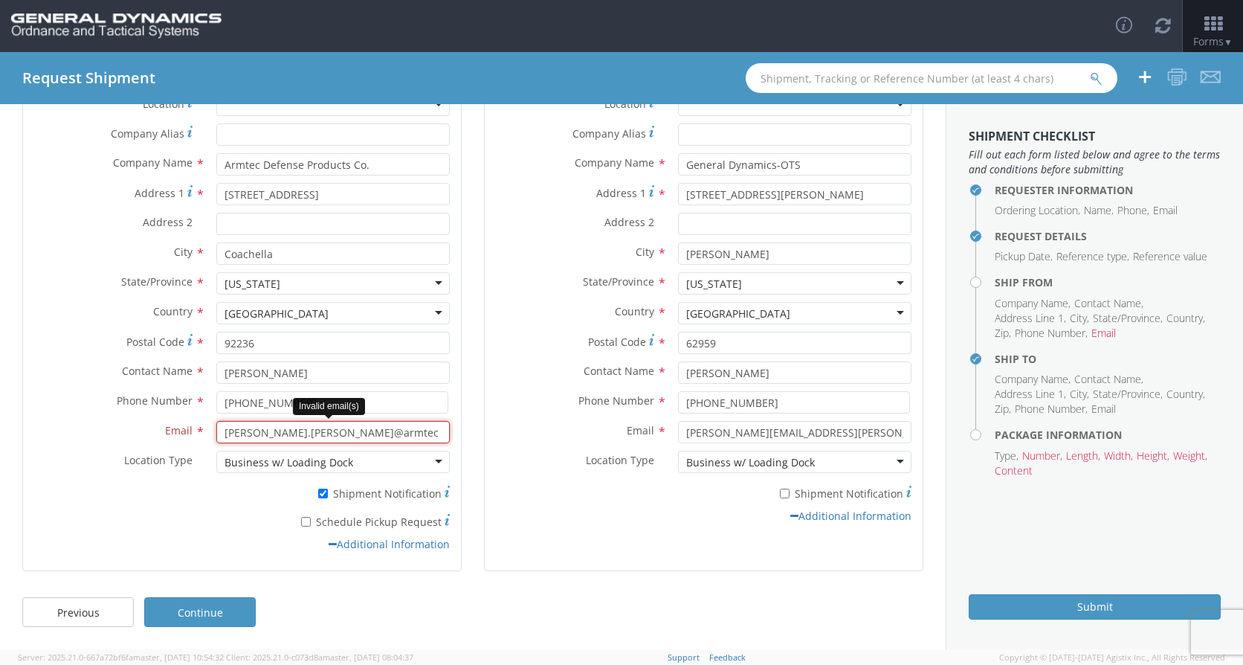
click at [221, 434] on input "[PERSON_NAME].[PERSON_NAME]@armtec [DOMAIN_NAME]" at bounding box center [332, 432] width 233 height 22
click at [381, 462] on div "Business w/ Loading Dock" at bounding box center [332, 462] width 233 height 22
click at [513, 444] on div "Email * [PERSON_NAME][EMAIL_ADDRESS][PERSON_NAME][DOMAIN_NAME]" at bounding box center [704, 436] width 438 height 30
click at [398, 436] on input "[PERSON_NAME].[PERSON_NAME]@armtec [DOMAIN_NAME]" at bounding box center [332, 432] width 233 height 22
click at [394, 465] on div "Business w/ Loading Dock" at bounding box center [332, 462] width 233 height 22
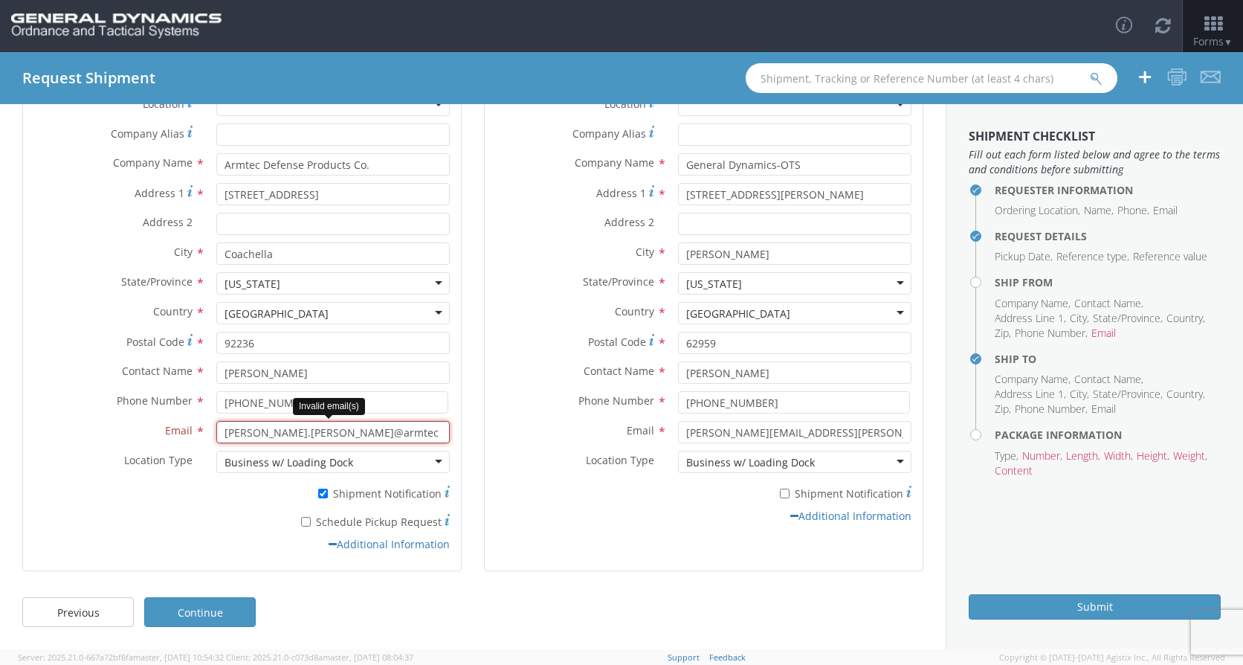
click at [376, 435] on input "[PERSON_NAME].[PERSON_NAME]@armtec [DOMAIN_NAME]" at bounding box center [332, 432] width 233 height 22
click at [345, 431] on input "[PERSON_NAME].[PERSON_NAME]@armtec [DOMAIN_NAME]" at bounding box center [332, 432] width 233 height 22
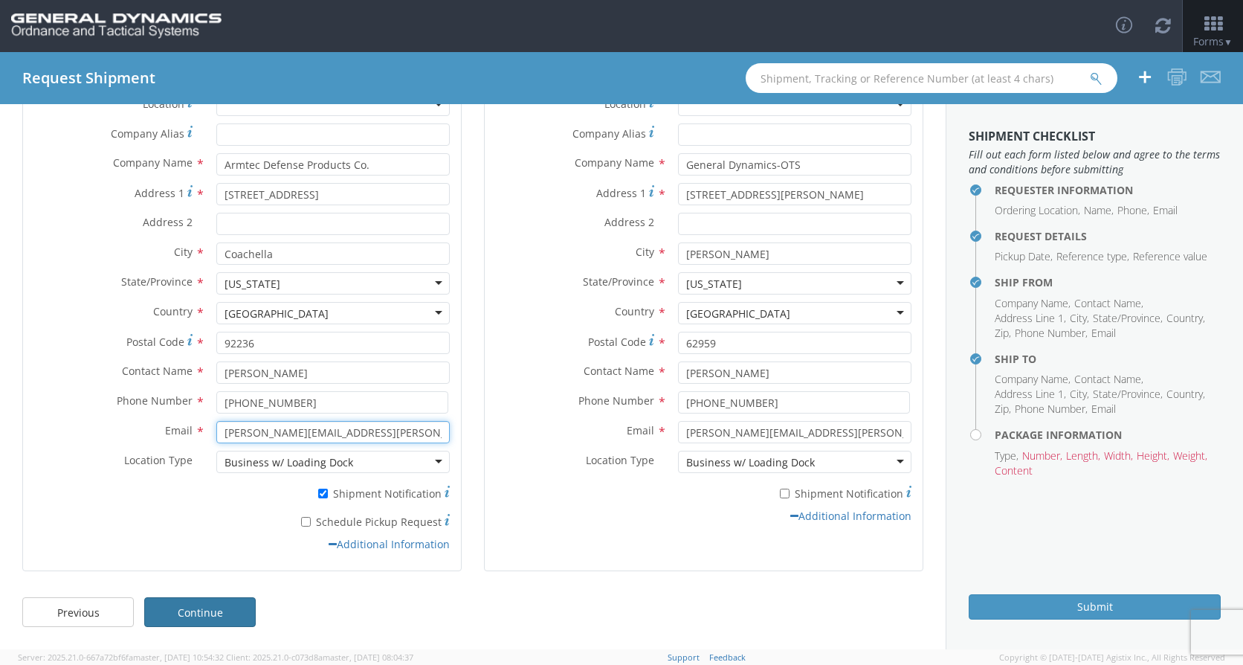
type input "[PERSON_NAME][EMAIL_ADDRESS][PERSON_NAME][DOMAIN_NAME]"
click at [219, 607] on link "Continue" at bounding box center [200, 612] width 112 height 30
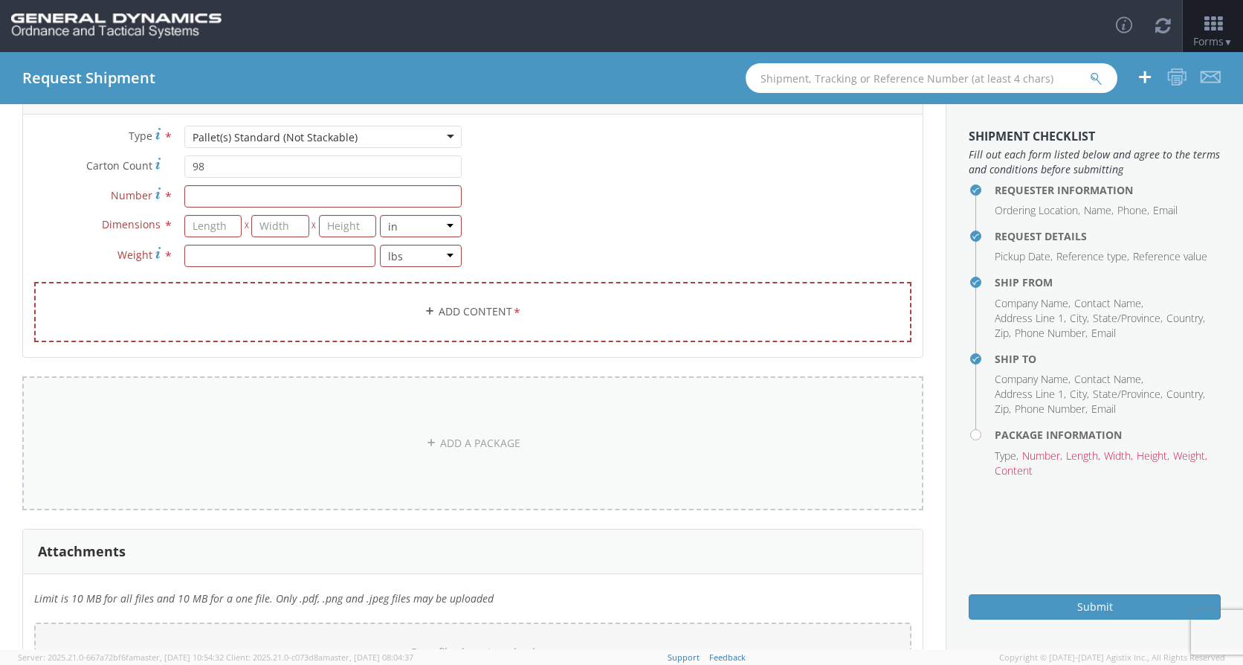
scroll to position [0, 0]
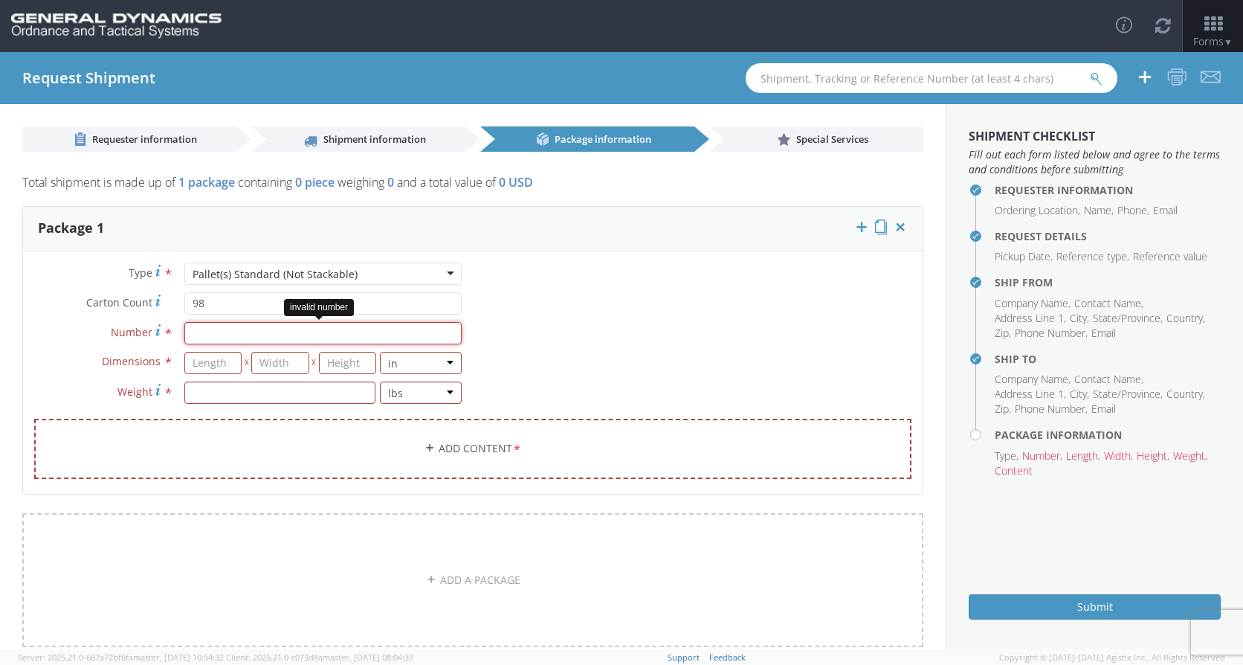
click at [193, 327] on input "Number *" at bounding box center [322, 333] width 277 height 22
click at [208, 332] on input "Number *" at bounding box center [322, 333] width 277 height 22
type input "8"
click at [213, 305] on input "98" at bounding box center [322, 303] width 277 height 22
type input "96"
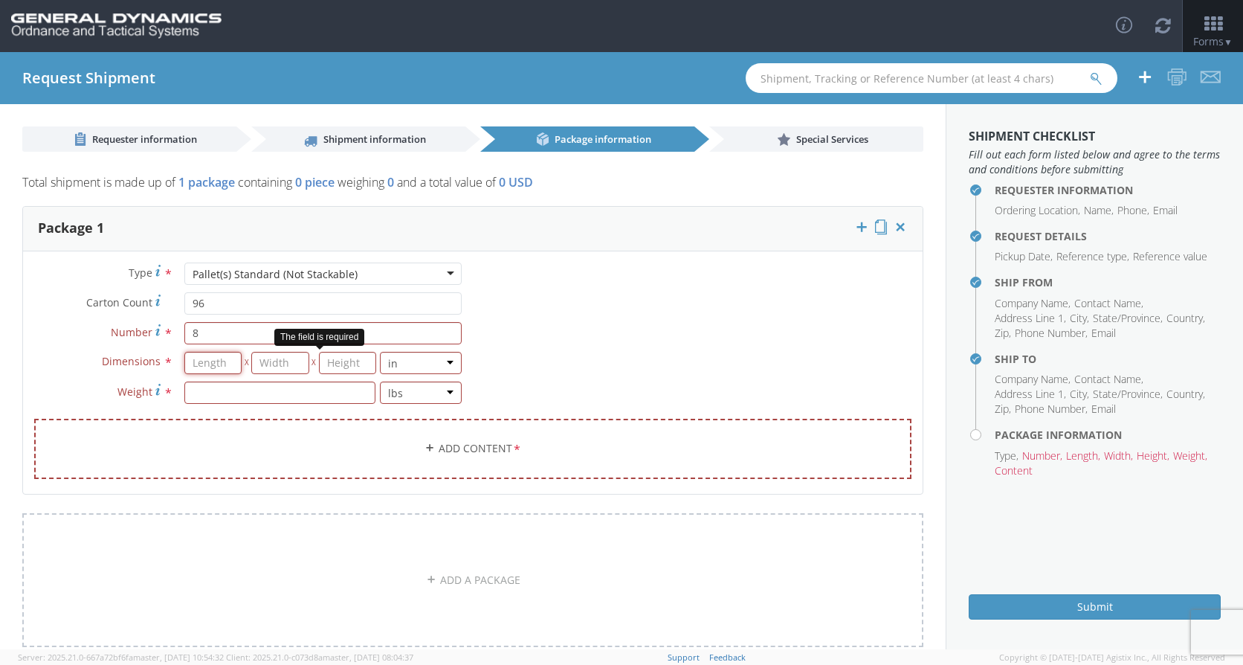
click at [222, 358] on input "number" at bounding box center [213, 363] width 58 height 22
type input "56"
type input "44"
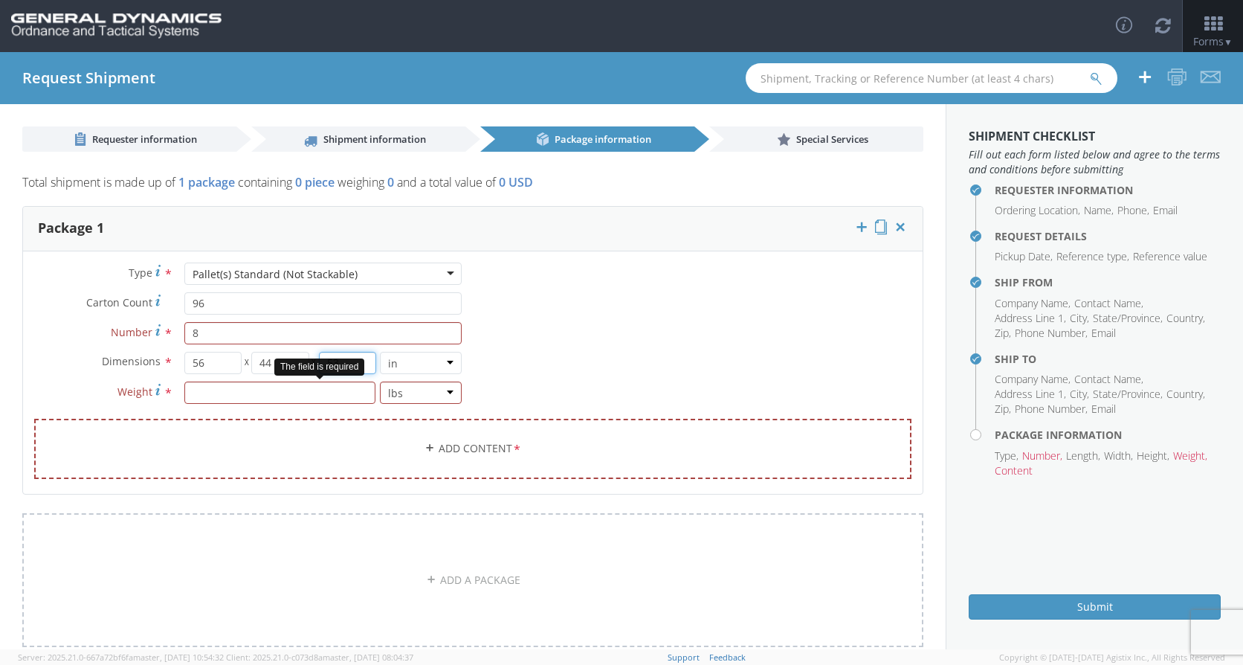
type input "53"
click at [242, 396] on input "number" at bounding box center [279, 392] width 191 height 22
type input "4110"
click at [466, 441] on link "Add Content *" at bounding box center [472, 449] width 877 height 60
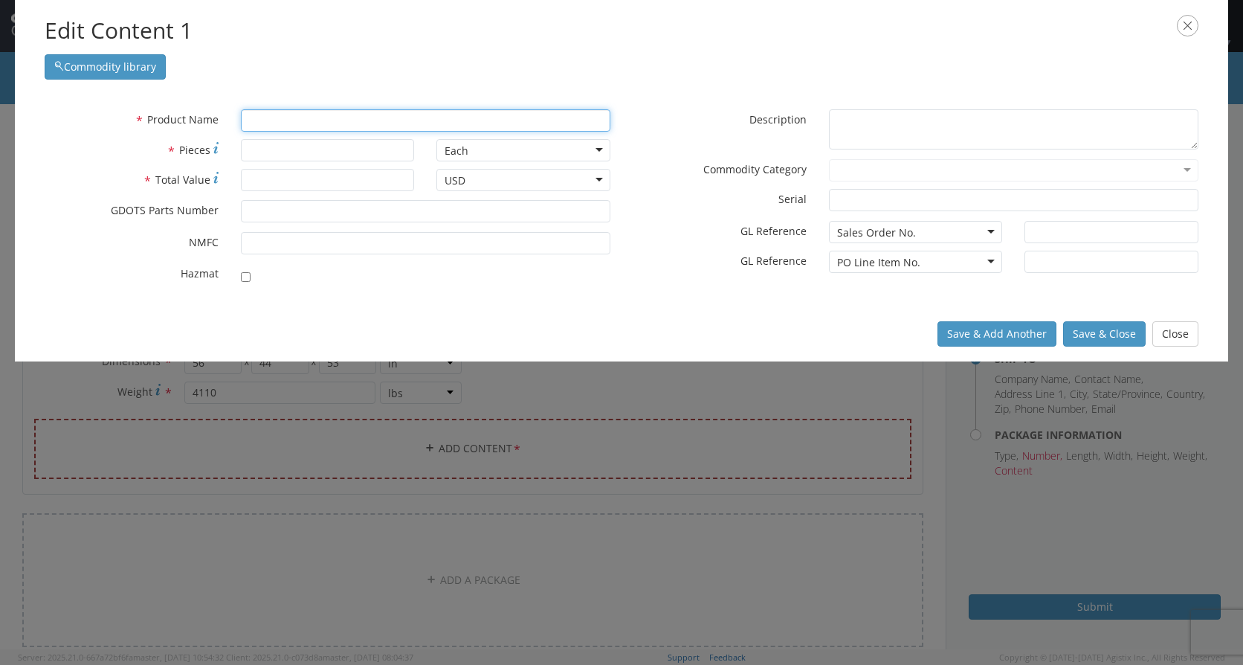
click at [326, 120] on input "text" at bounding box center [426, 120] width 370 height 22
type input "81"
type input "81mm Container Assembly"
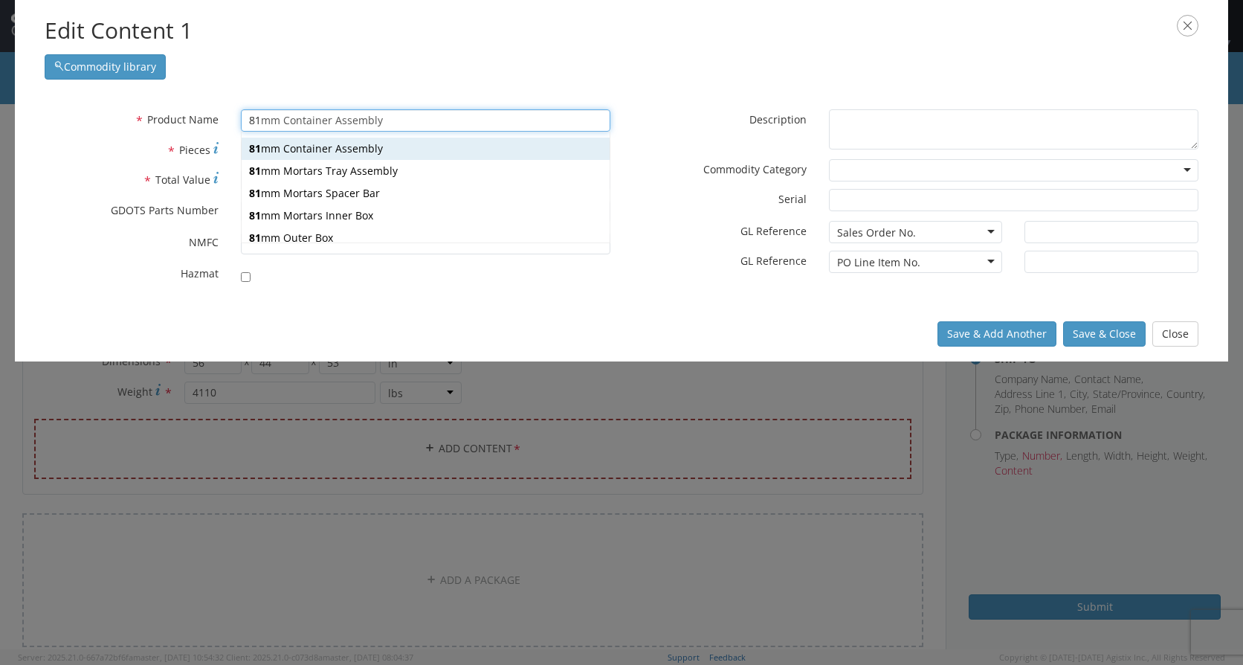
click at [378, 152] on div "81 mm Container Assembly" at bounding box center [426, 149] width 368 height 22
type input "81mm Container Assembly"
type input "102"
type input "9278773"
checkbox input "true"
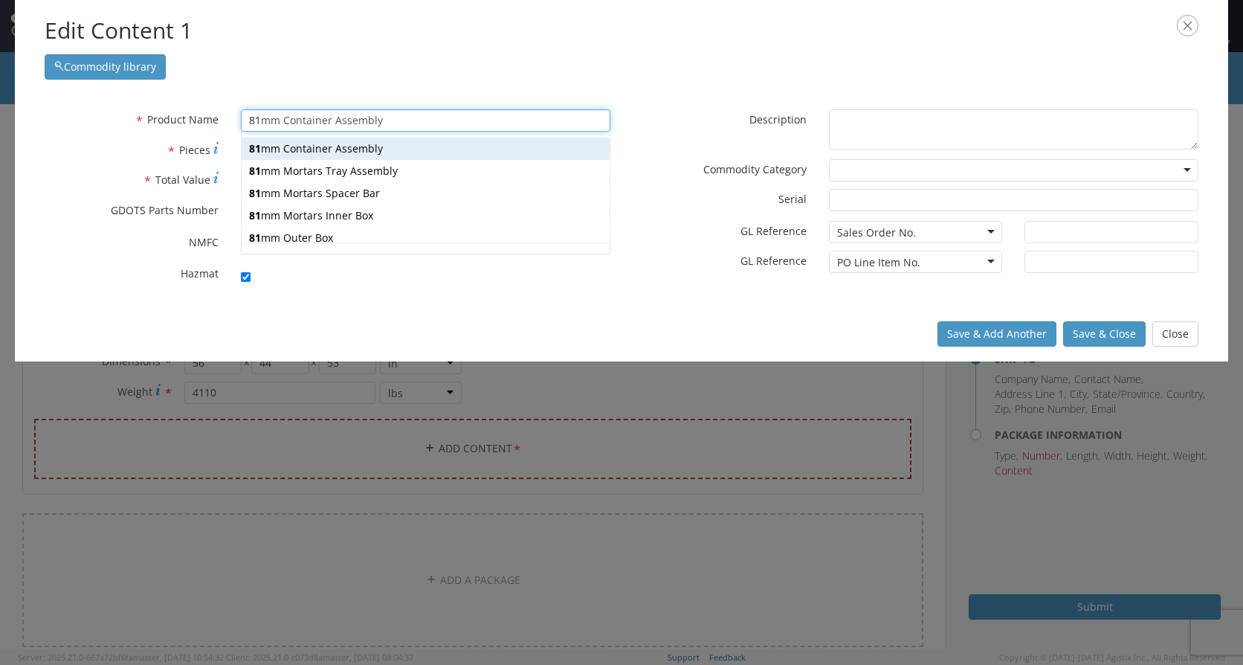
type textarea "81mm Container Assembly"
type input "[PERSON_NAME],[GEOGRAPHIC_DATA]"
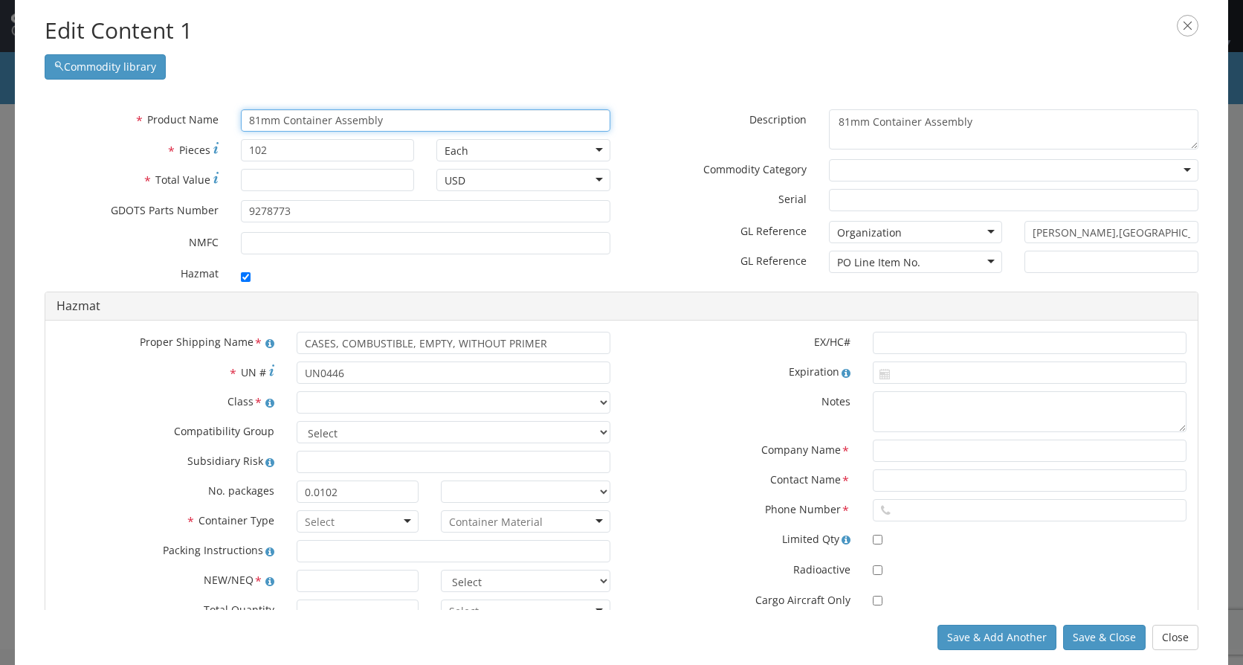
type input "81mm Container Assembly"
click at [283, 158] on input "102" at bounding box center [328, 150] width 174 height 22
type input "64227"
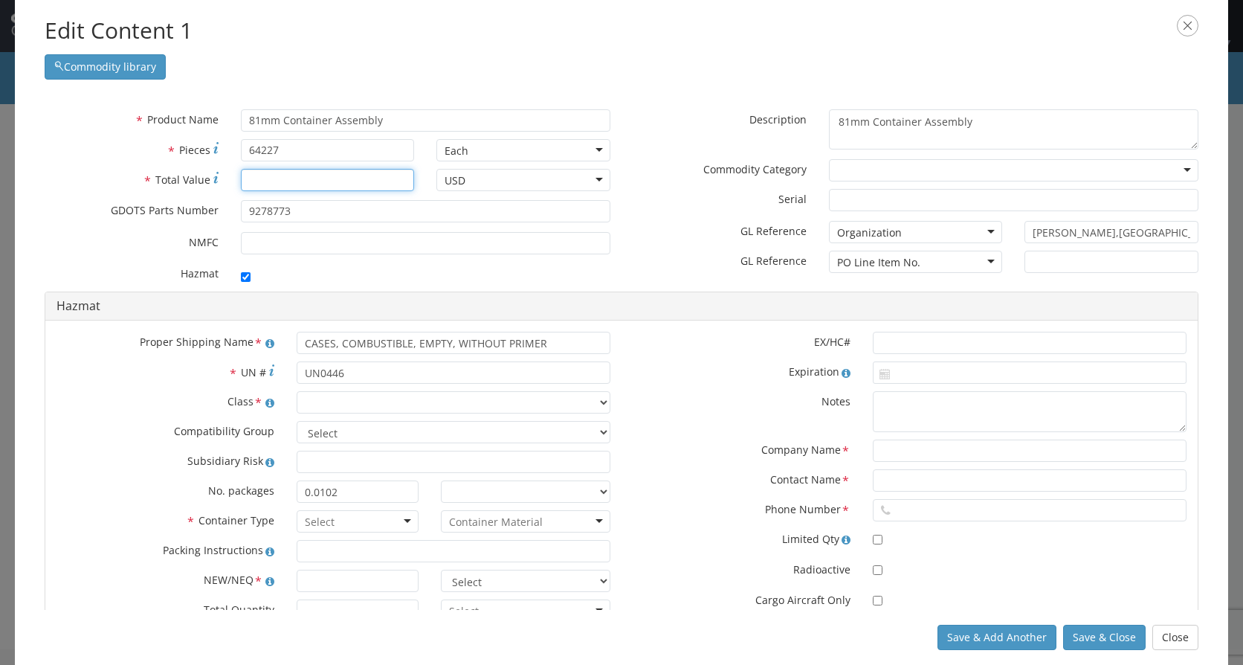
click at [278, 171] on input "* Total Value" at bounding box center [328, 180] width 174 height 22
type input "1"
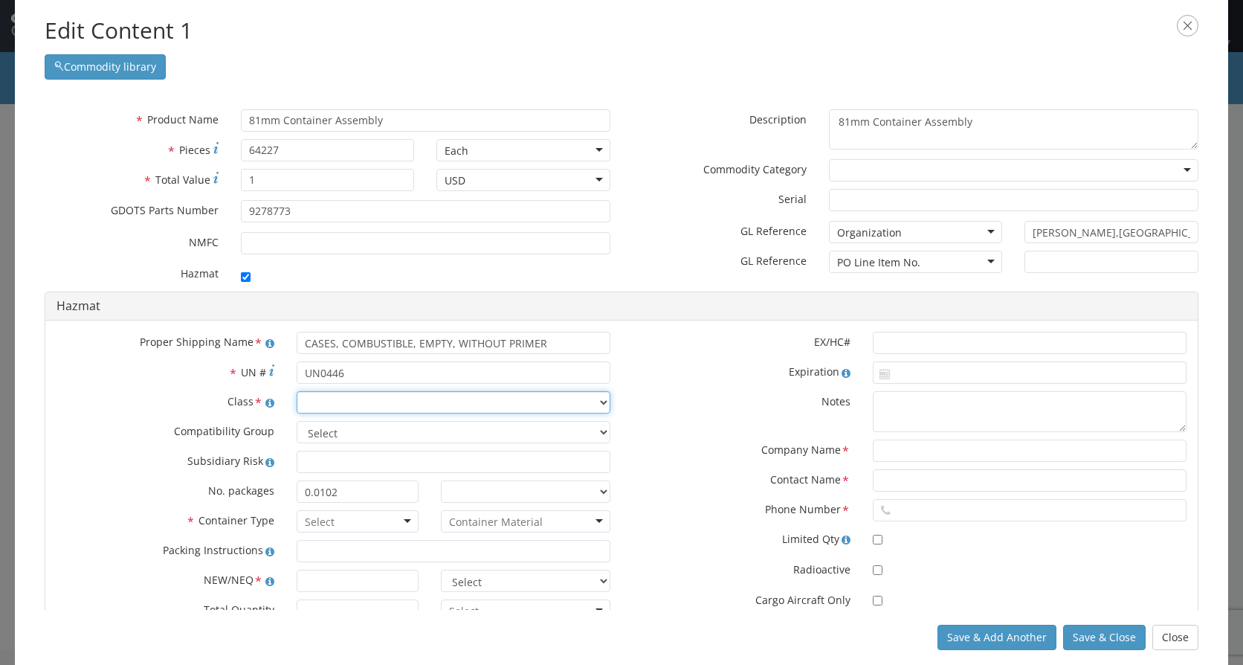
click at [381, 398] on select "Select 1.1 Explosive 1.2 Explosive 1.3 Explosive 1.4 Explosive 1.5 Explosive 1.…" at bounding box center [454, 402] width 314 height 22
select select "1.4 Explosive"
click at [297, 391] on select "Select 1.1 Explosive 1.2 Explosive 1.3 Explosive 1.4 Explosive 1.5 Explosive 1.…" at bounding box center [454, 402] width 314 height 22
click at [372, 436] on select "Select A B C D E F G H J K L N S" at bounding box center [454, 432] width 314 height 22
select select "C"
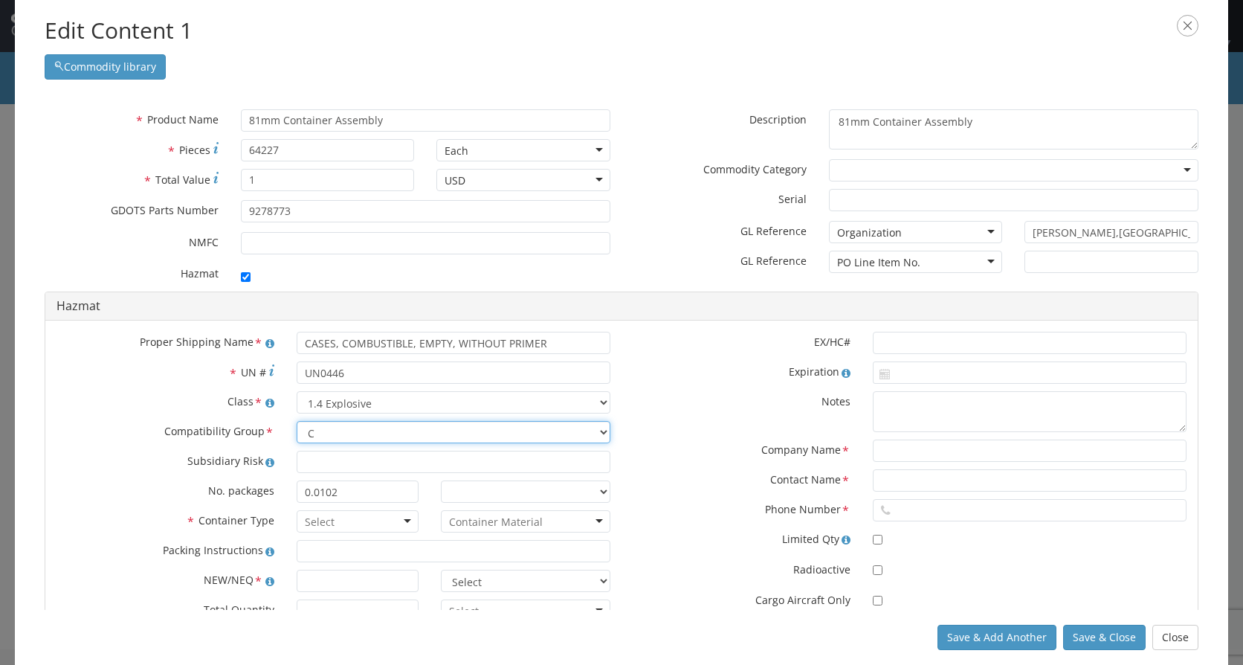
click at [297, 421] on select "Select A B C D E F G H J K L N S" at bounding box center [454, 432] width 314 height 22
click at [356, 492] on input "0.0102" at bounding box center [358, 491] width 122 height 22
type input "96"
click at [406, 522] on div at bounding box center [358, 521] width 122 height 22
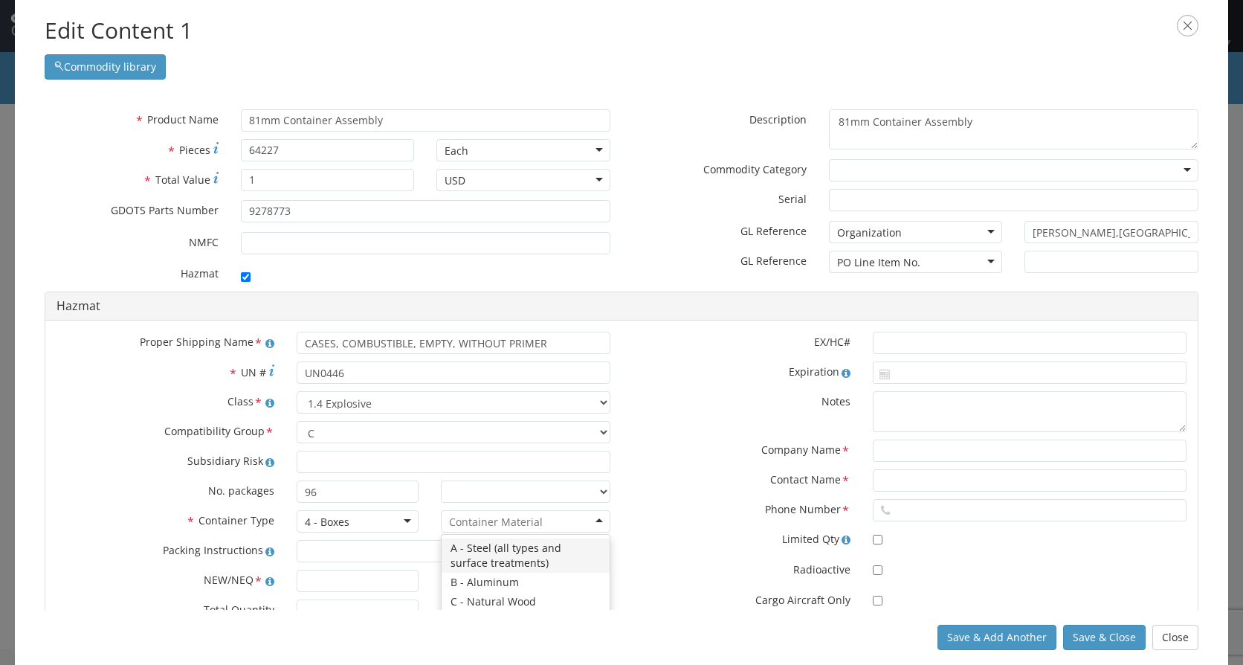
click at [477, 518] on input "select-one" at bounding box center [496, 522] width 94 height 15
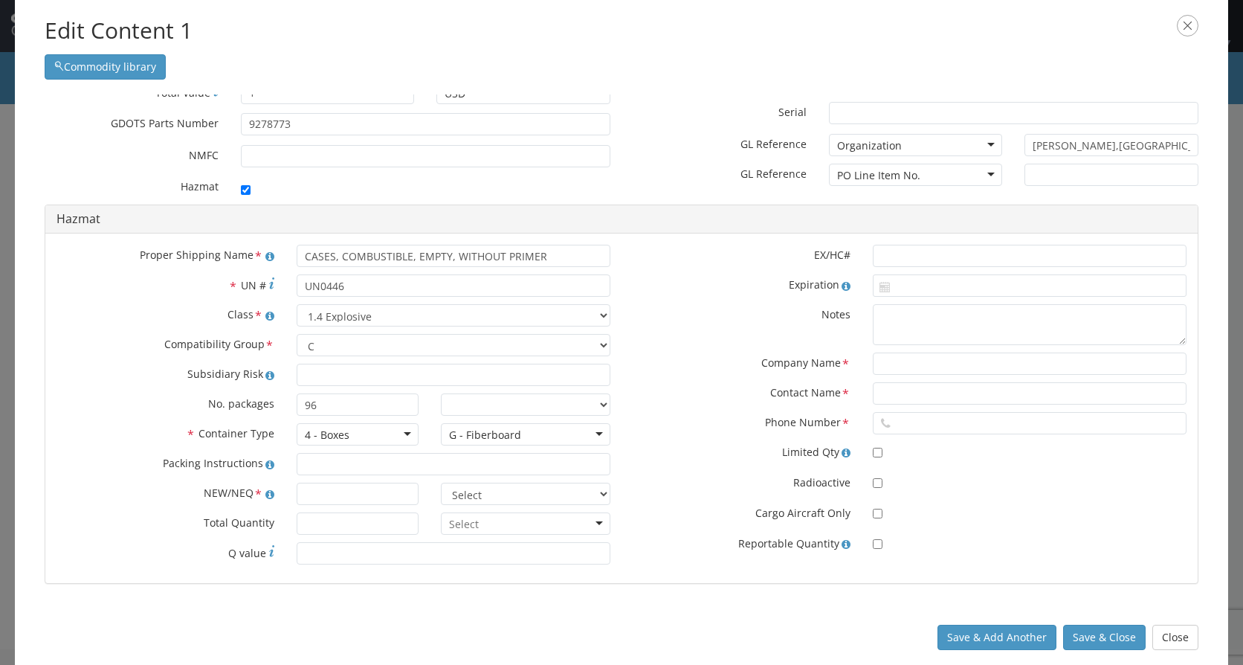
scroll to position [91, 0]
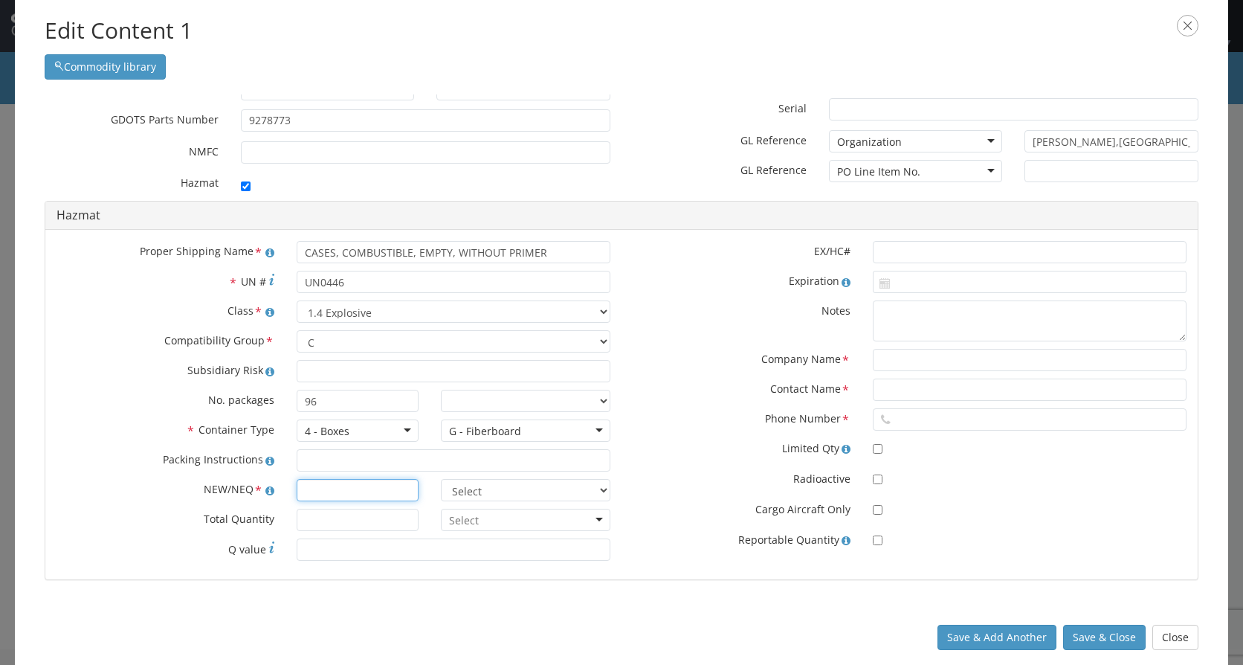
click at [307, 493] on input "text" at bounding box center [358, 490] width 122 height 22
type input "307.59"
click at [467, 489] on select "Select lbs kgs" at bounding box center [526, 490] width 170 height 22
select select "KGS"
click at [441, 479] on select "Select lbs kgs" at bounding box center [526, 490] width 170 height 22
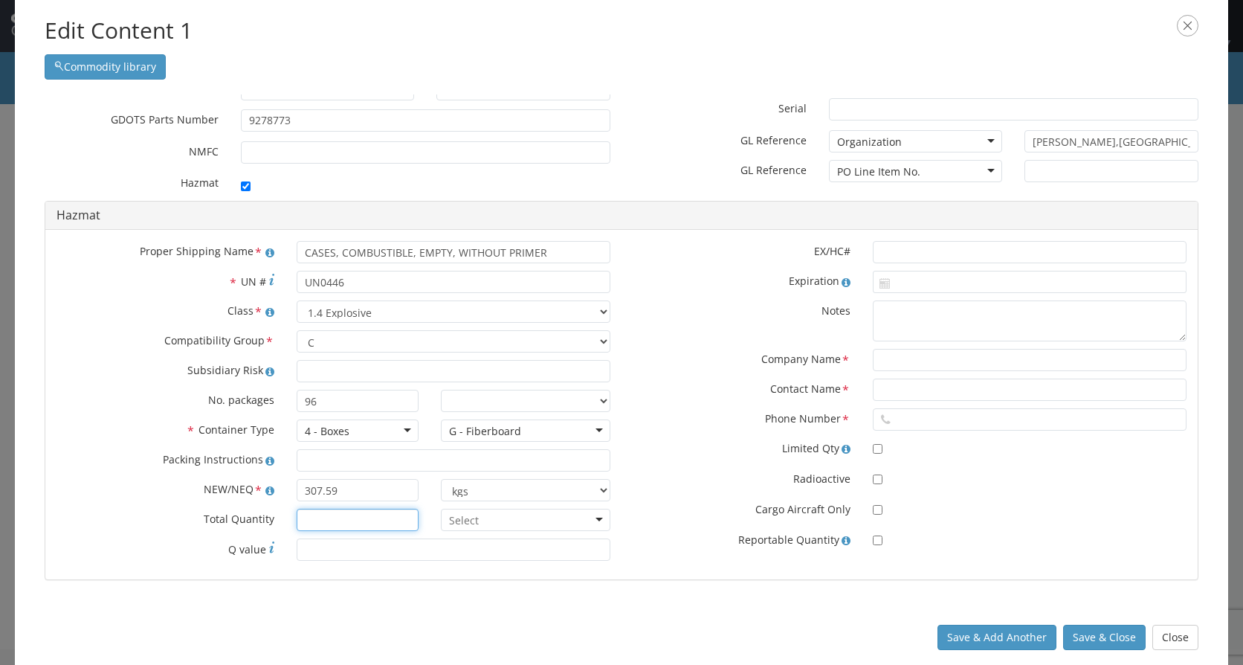
click at [344, 517] on input "* Total Quantity" at bounding box center [358, 520] width 122 height 22
click at [308, 523] on input "4110" at bounding box center [358, 520] width 122 height 22
type input "4110"
click at [486, 520] on div at bounding box center [526, 520] width 170 height 22
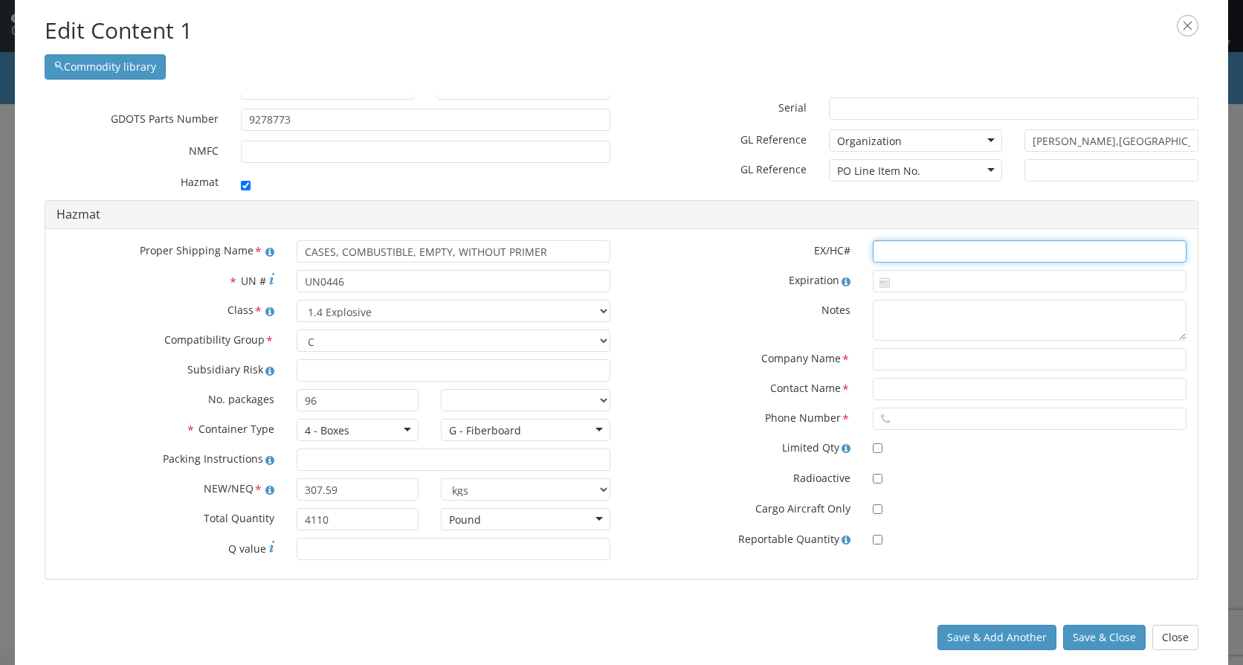
click at [884, 248] on input "text" at bounding box center [1030, 251] width 314 height 22
type input "2013110270"
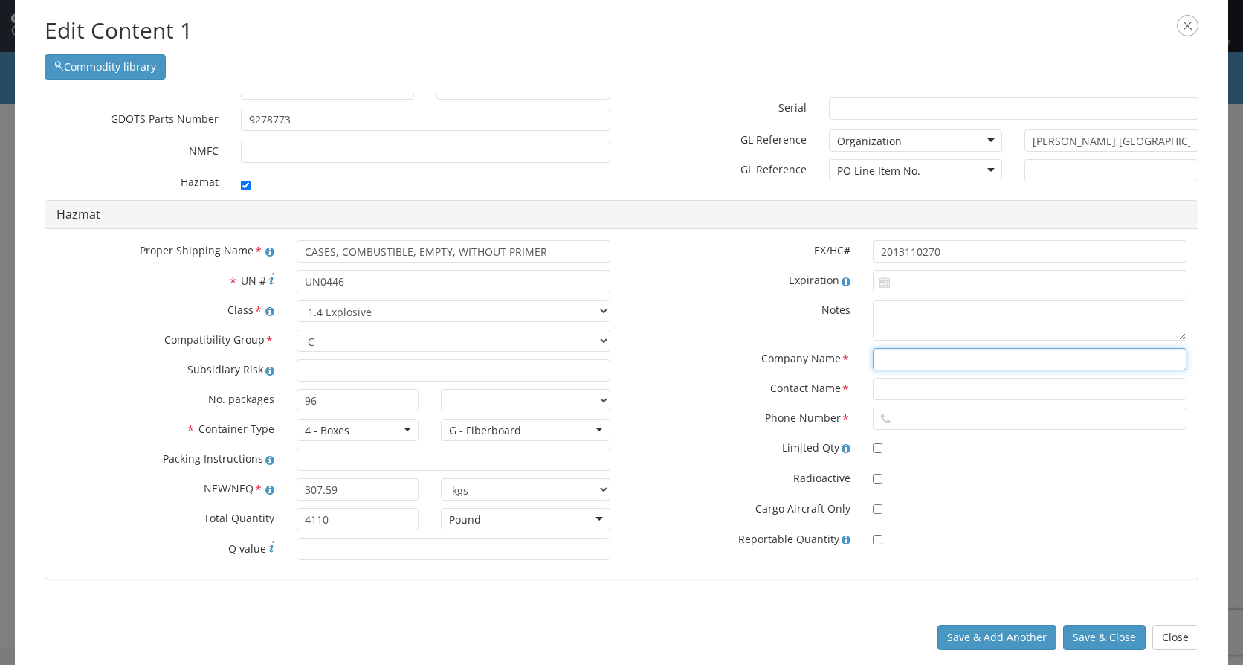
click at [902, 356] on input "text" at bounding box center [1030, 359] width 314 height 22
type input "CHEMTREC"
click at [873, 393] on input "text" at bounding box center [1030, 389] width 314 height 22
type input "CCN1729"
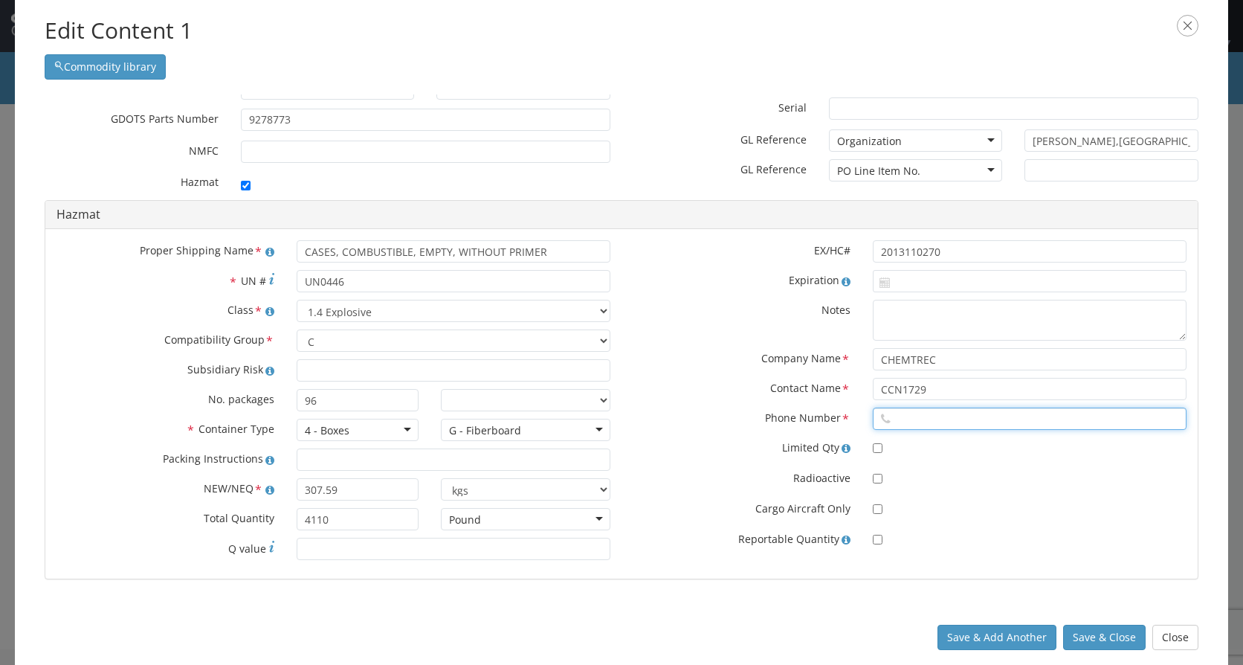
click at [910, 419] on input "text" at bounding box center [1030, 418] width 314 height 22
type input "8004249300"
click at [1094, 637] on button "Save & Close" at bounding box center [1104, 637] width 83 height 25
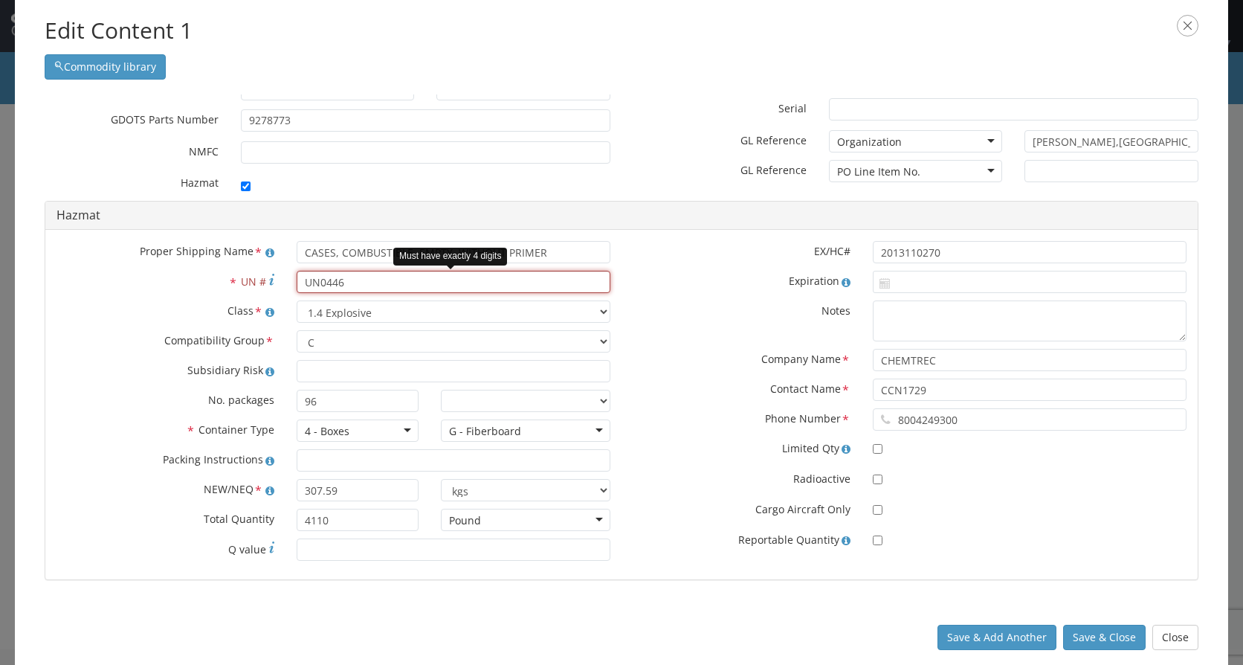
click at [319, 284] on input "UN0446" at bounding box center [454, 282] width 314 height 22
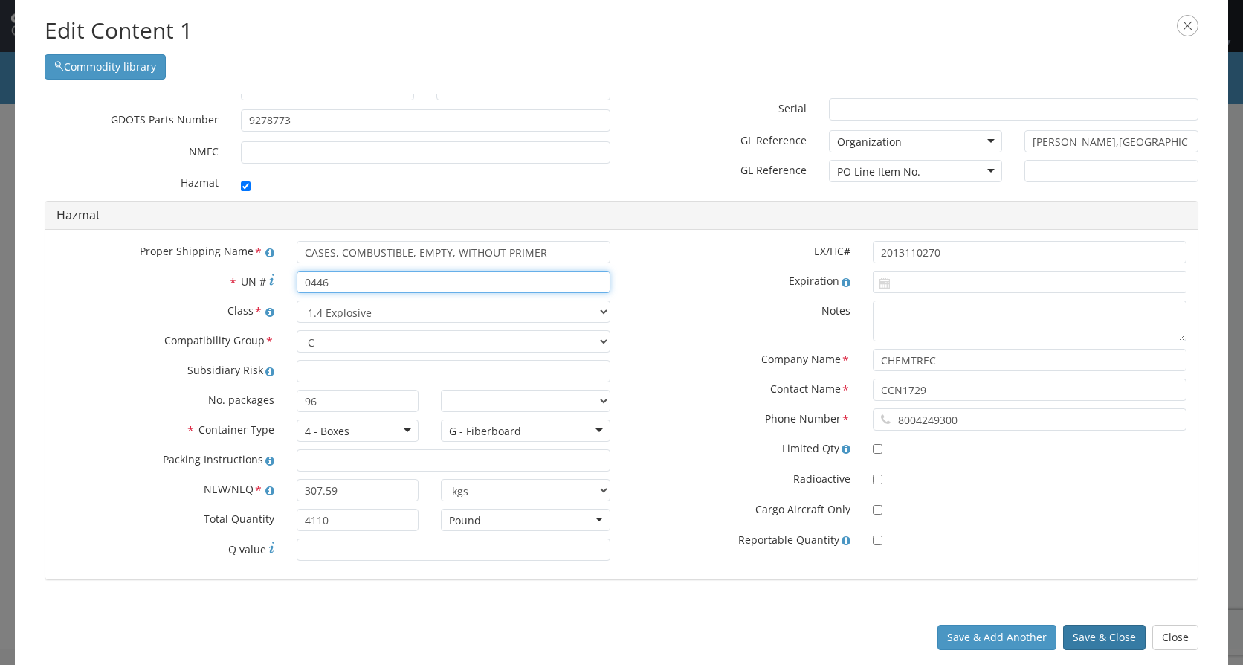
type input "0446"
click at [1087, 640] on button "Save & Close" at bounding box center [1104, 637] width 83 height 25
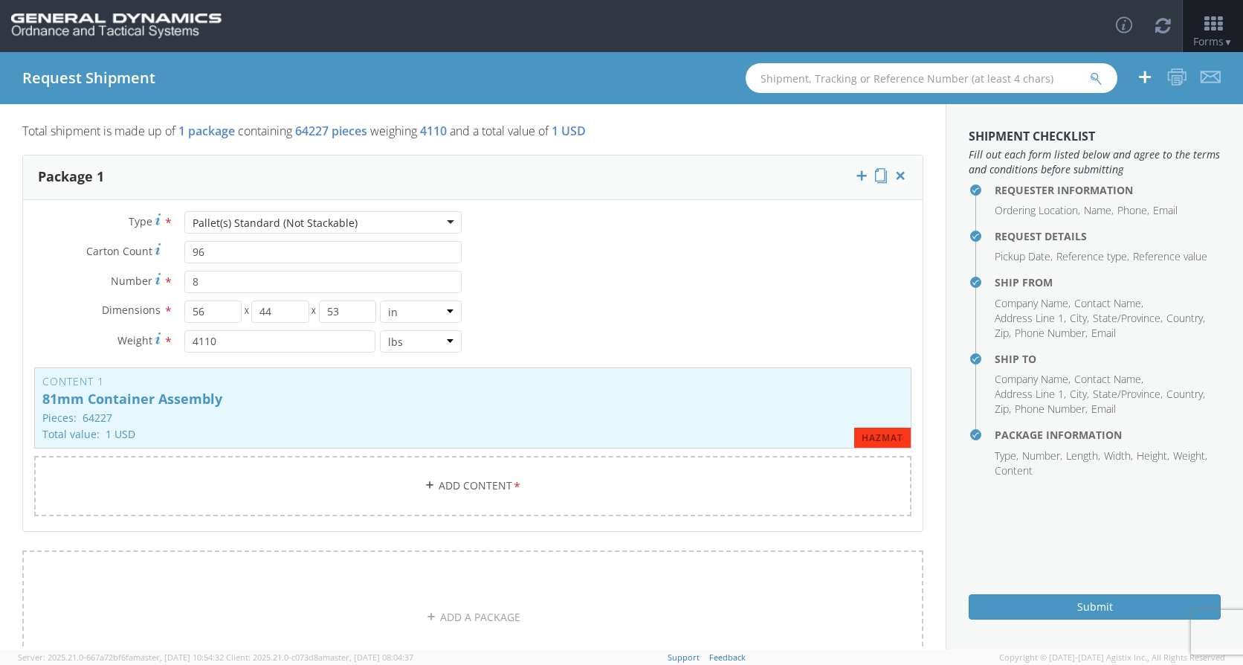
scroll to position [74, 0]
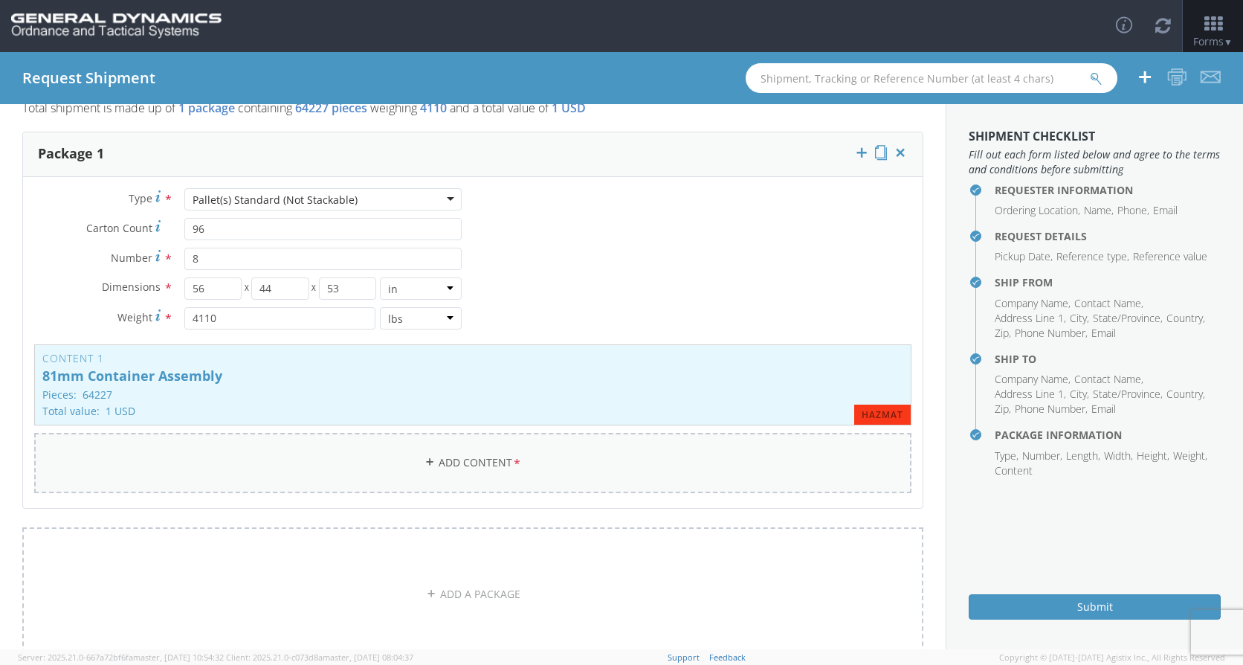
click at [445, 469] on link "Add Content *" at bounding box center [472, 463] width 877 height 60
checkbox input "false"
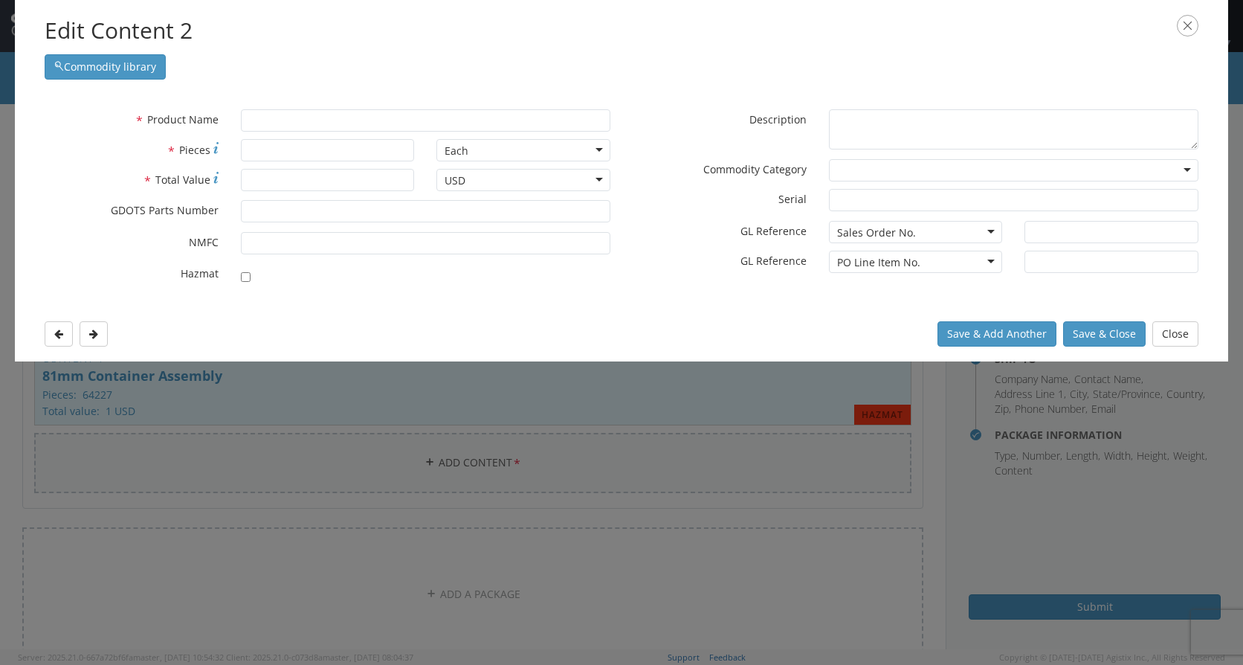
scroll to position [0, 0]
click at [327, 124] on input "text" at bounding box center [426, 120] width 370 height 22
type input "CLO"
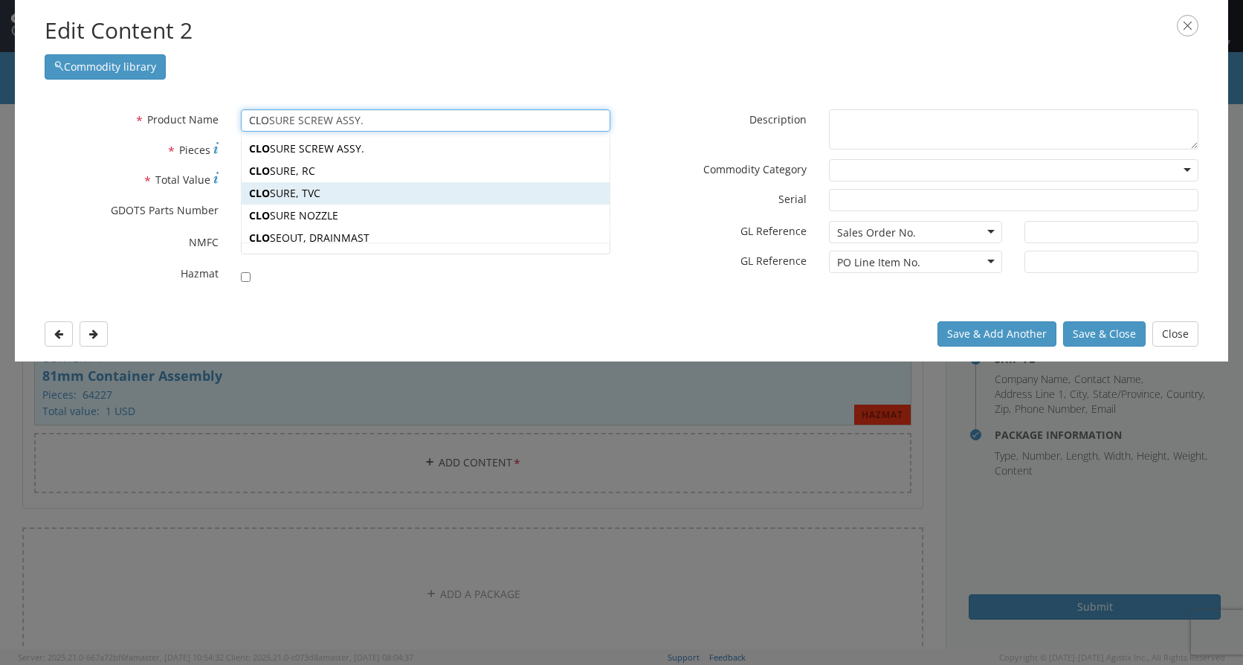
type input "CLOSURE SCREW ASSY."
type input "CL"
type input "CARTRIDGE, 120MM, TPMP-T, M1002"
type input "C"
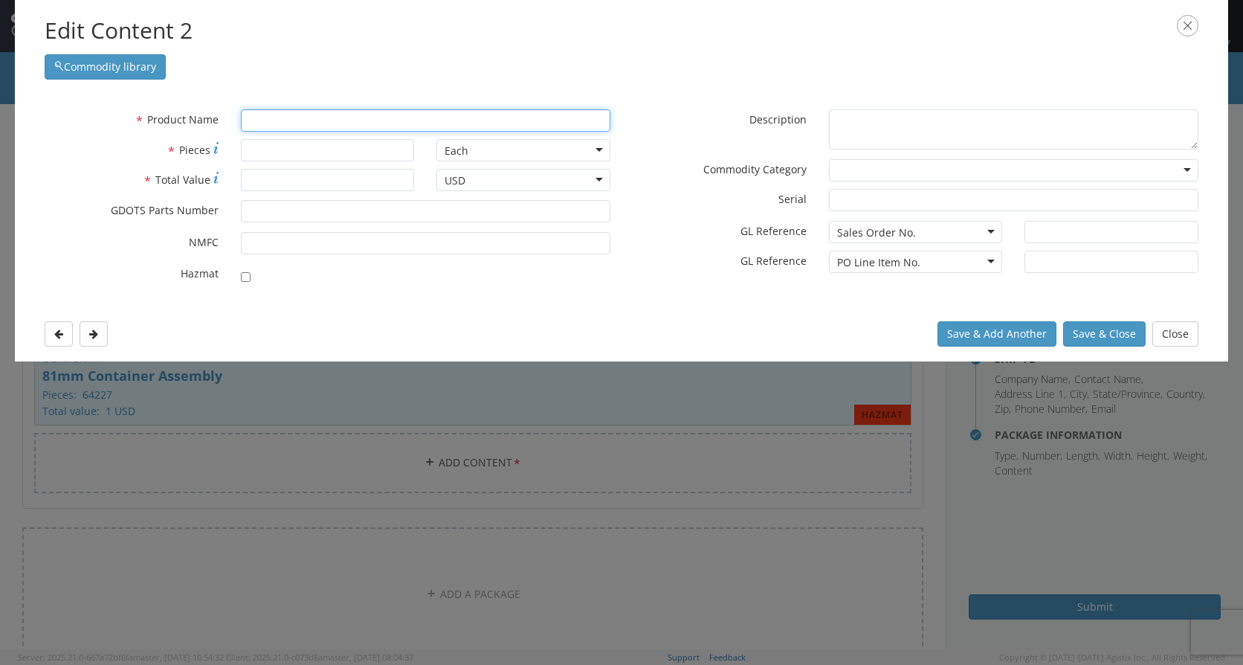
type input "CARTRIDGE, 120MM, TPMP-T, M1002"
type input "C"
type input "Closure"
type input "Closure SCREW ASSY."
type input "Closure"
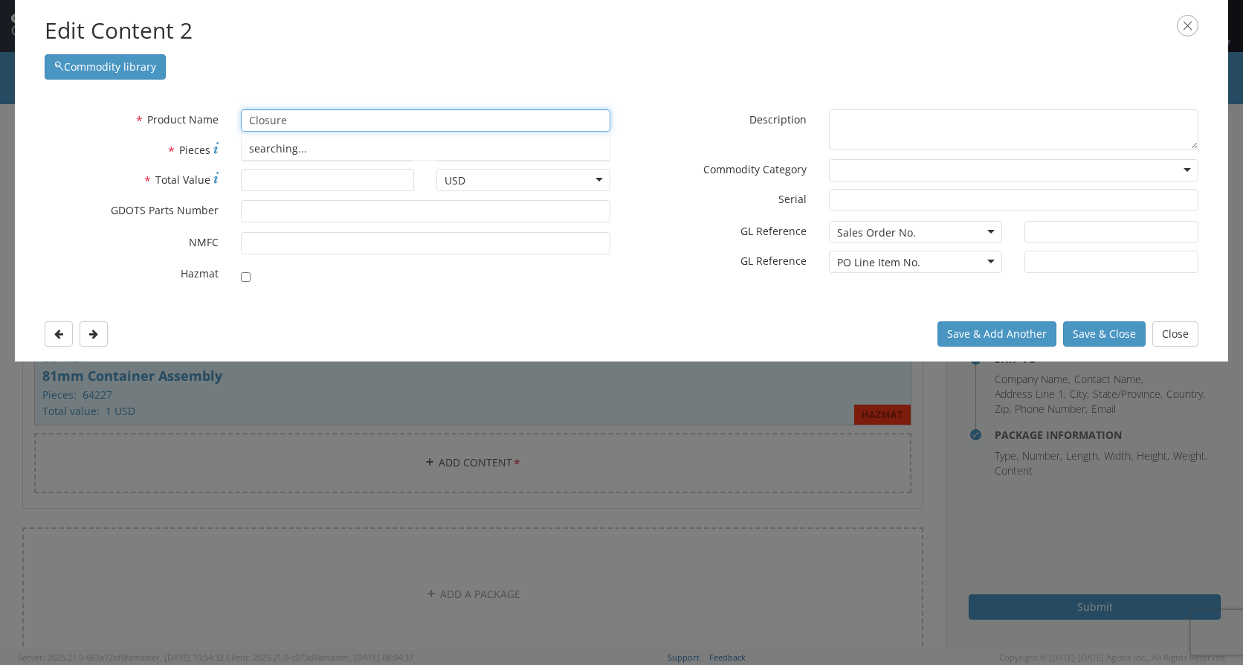
type input "Closure SCREW ASSY."
drag, startPoint x: 351, startPoint y: 123, endPoint x: 237, endPoint y: 129, distance: 113.9
click at [237, 129] on div "Closure Material Closure unable to find any results that match the current query" at bounding box center [426, 120] width 392 height 22
type input "Closure Material"
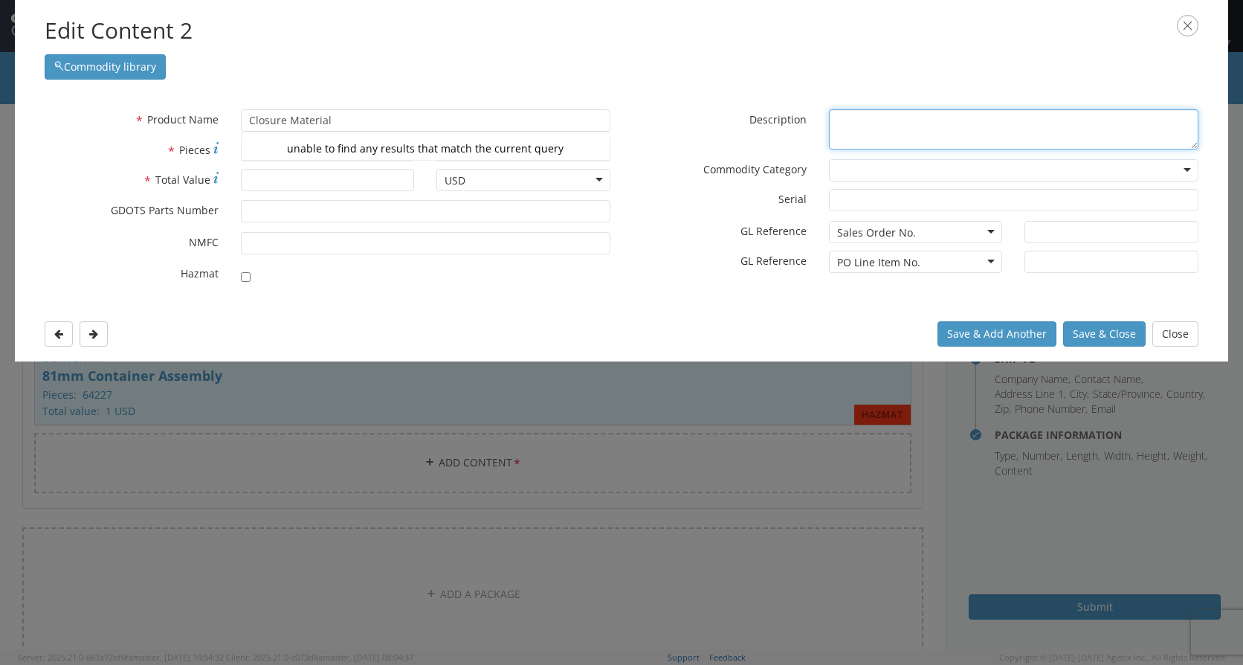
click at [843, 125] on textarea "* Description" at bounding box center [1014, 129] width 370 height 41
paste textarea "Closure Material"
type textarea "Closure Material"
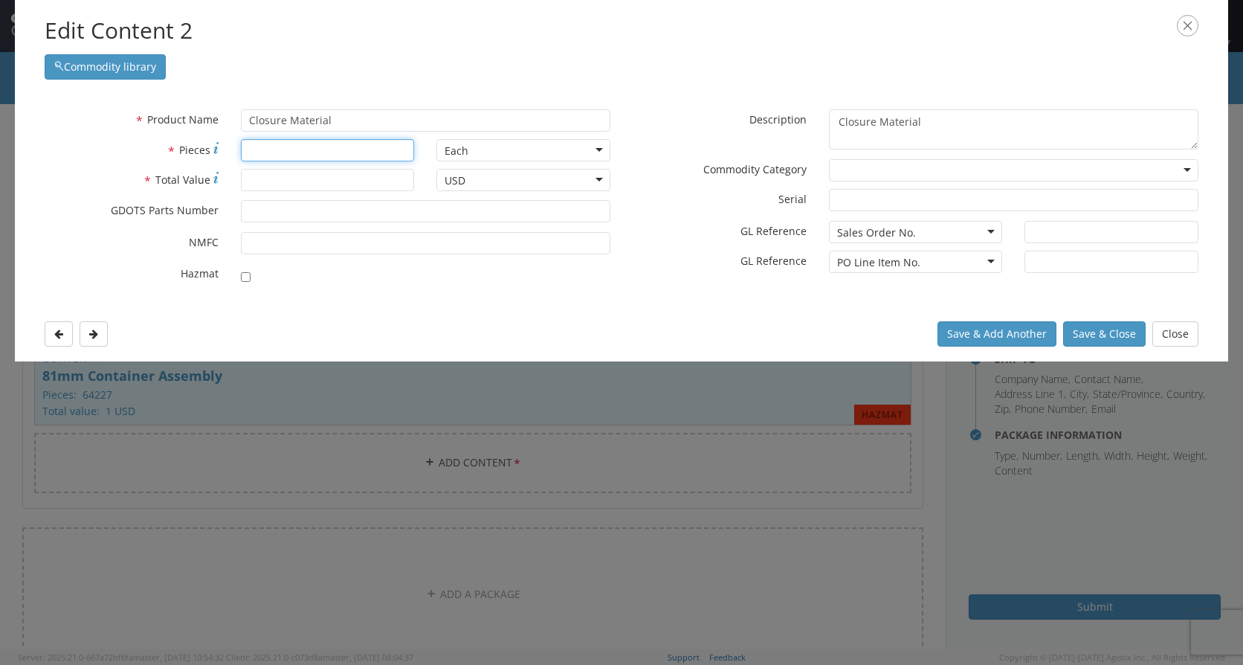
click at [249, 147] on input "* Pieces" at bounding box center [328, 150] width 174 height 22
type input "31"
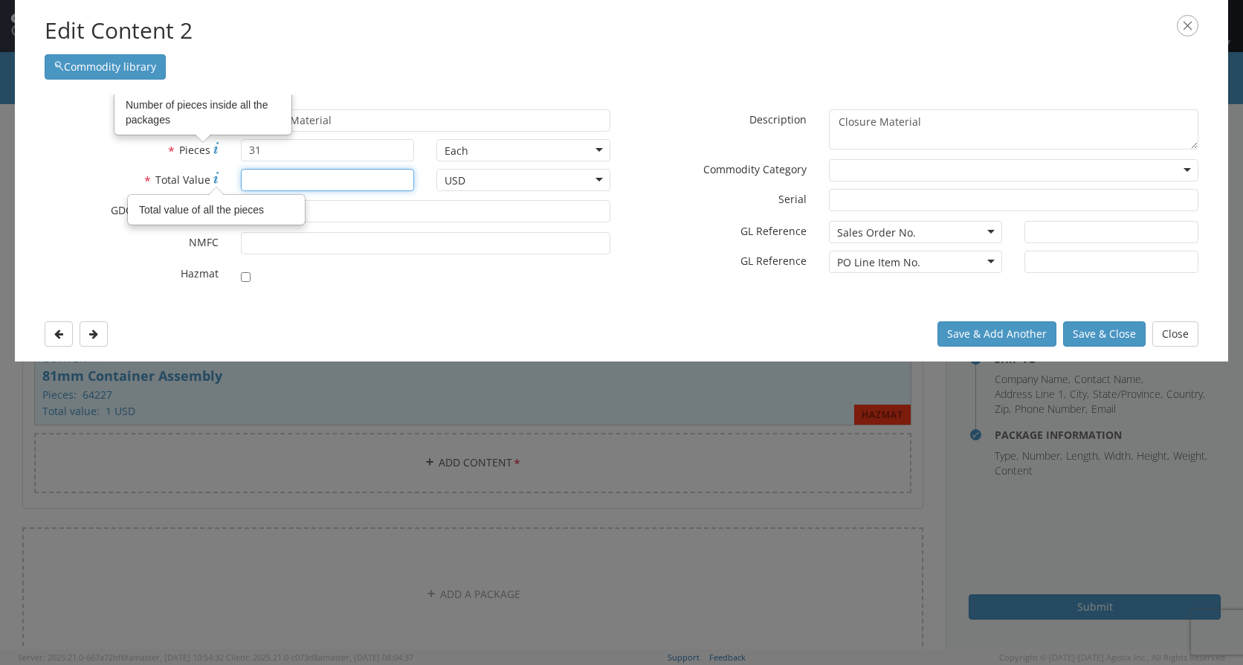
click at [251, 177] on input "* Total Value Total value of all the pieces" at bounding box center [328, 180] width 174 height 22
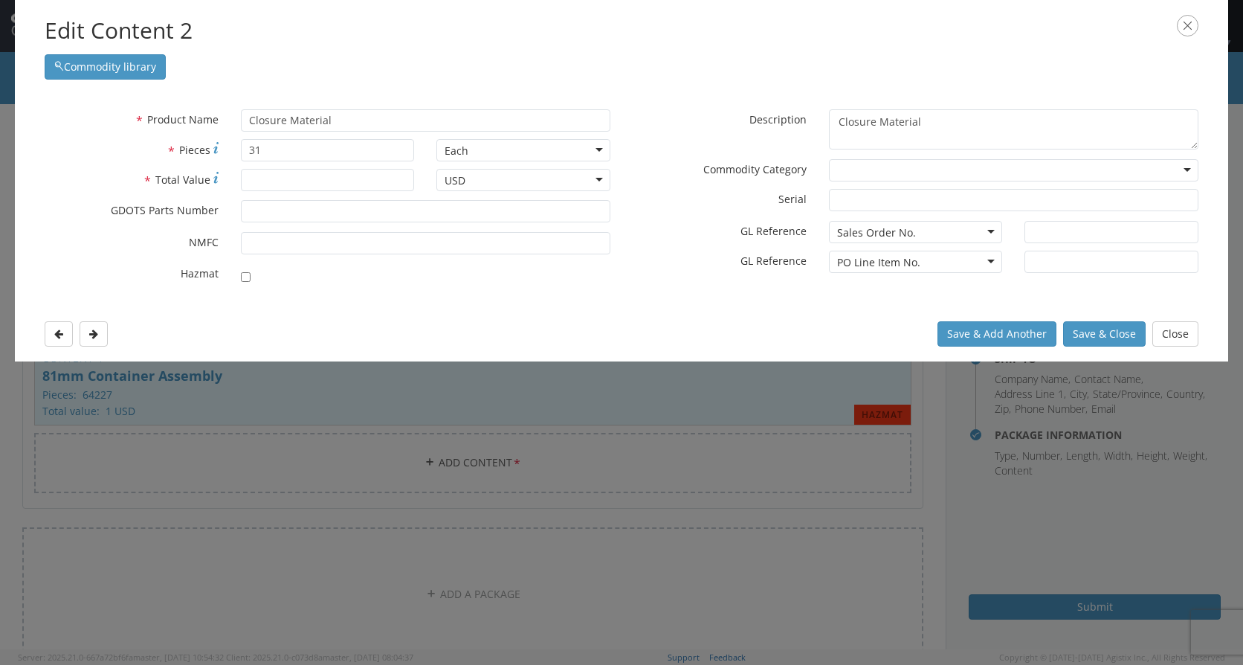
click at [574, 154] on div "Each" at bounding box center [523, 150] width 174 height 22
click at [290, 179] on input "* Total Value" at bounding box center [328, 180] width 174 height 22
type input "1"
click at [280, 214] on input "* GDOTS Parts Number" at bounding box center [426, 211] width 370 height 22
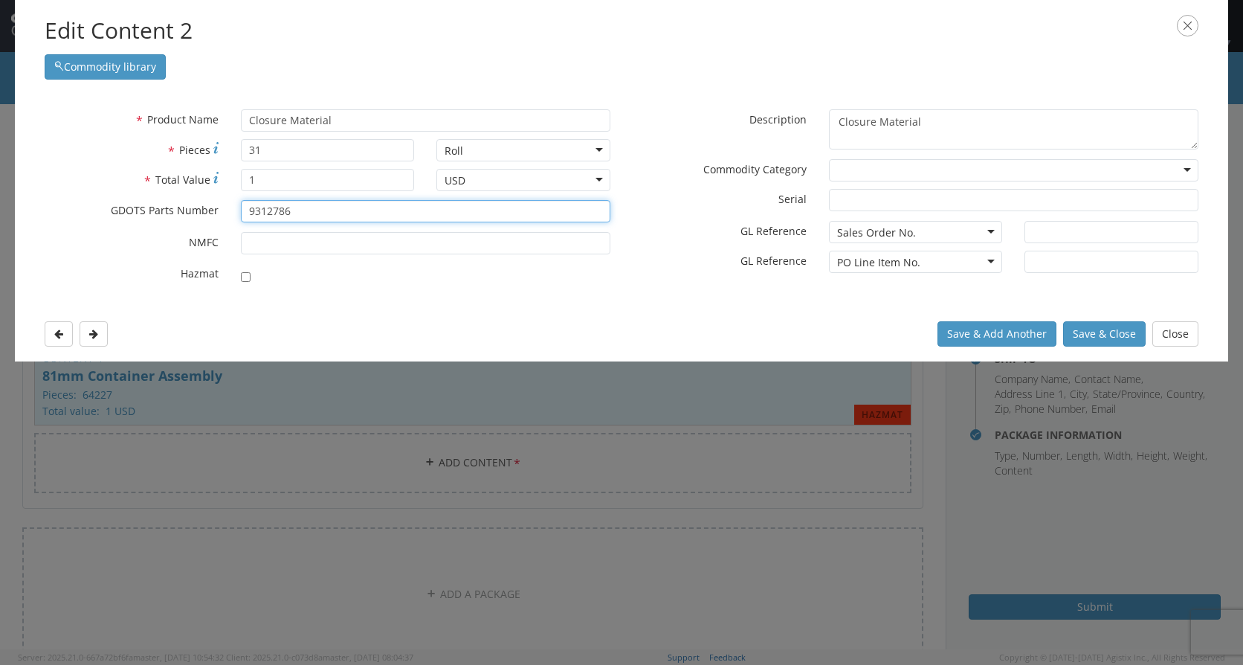
type input "9312786"
click at [243, 277] on input "checkbox" at bounding box center [246, 277] width 10 height 10
checkbox input "true"
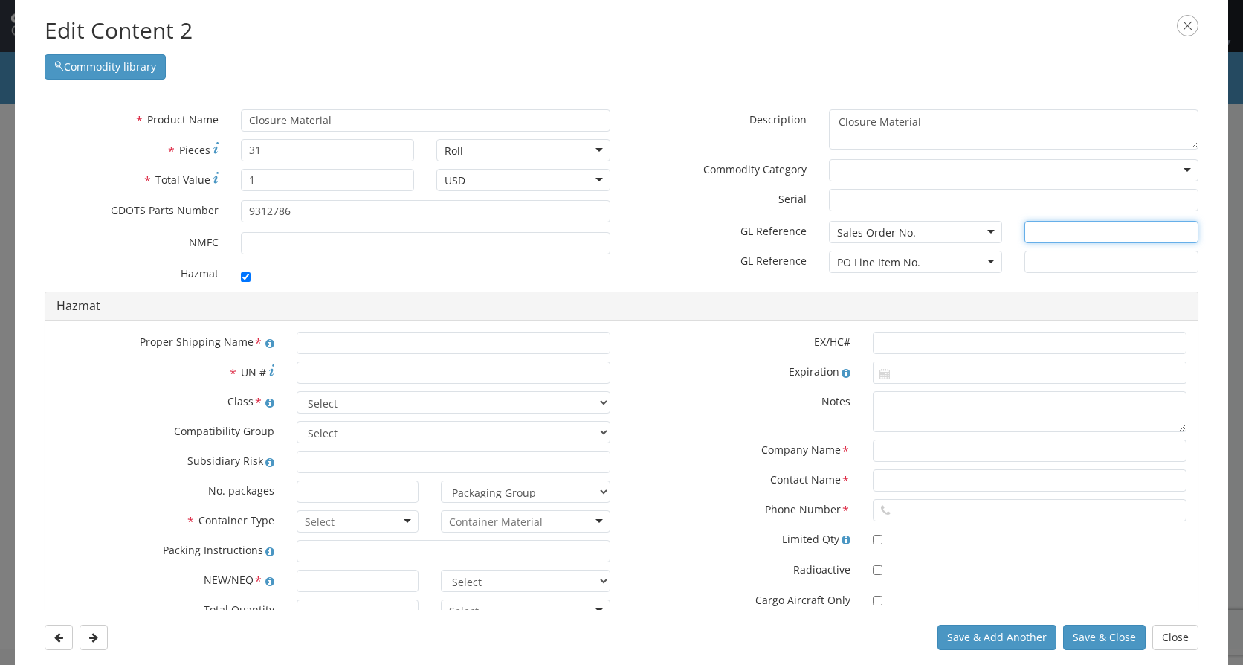
click at [1042, 230] on input "text" at bounding box center [1112, 232] width 174 height 22
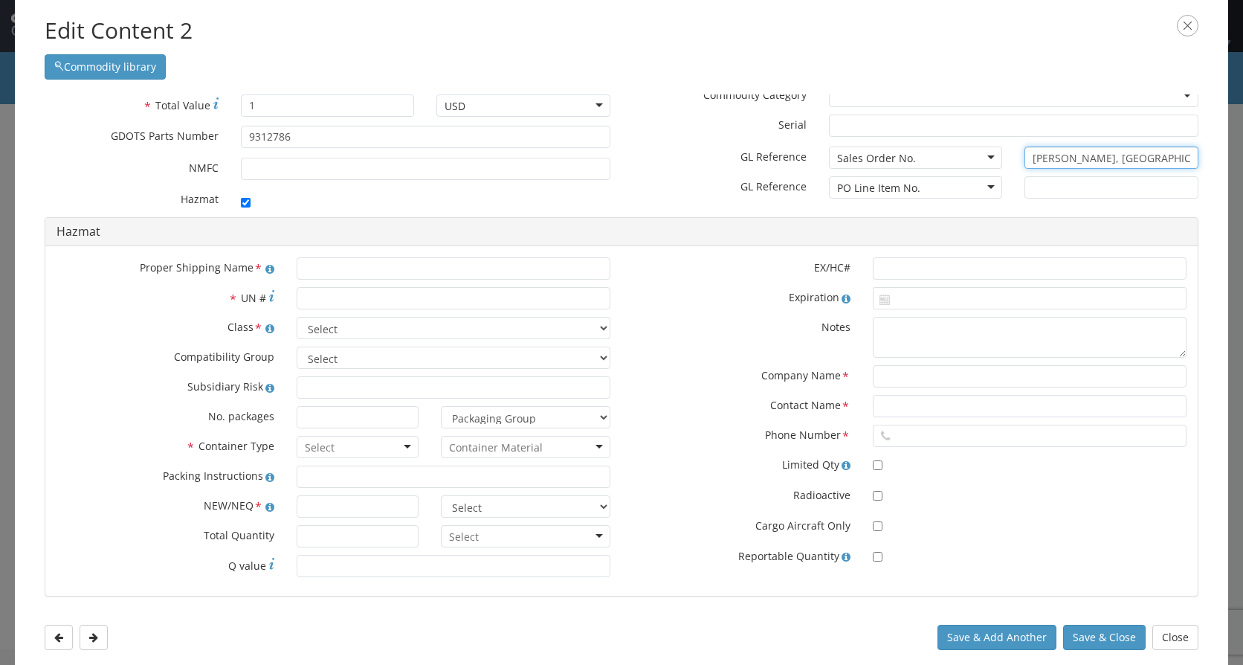
type input "[PERSON_NAME], [GEOGRAPHIC_DATA]"
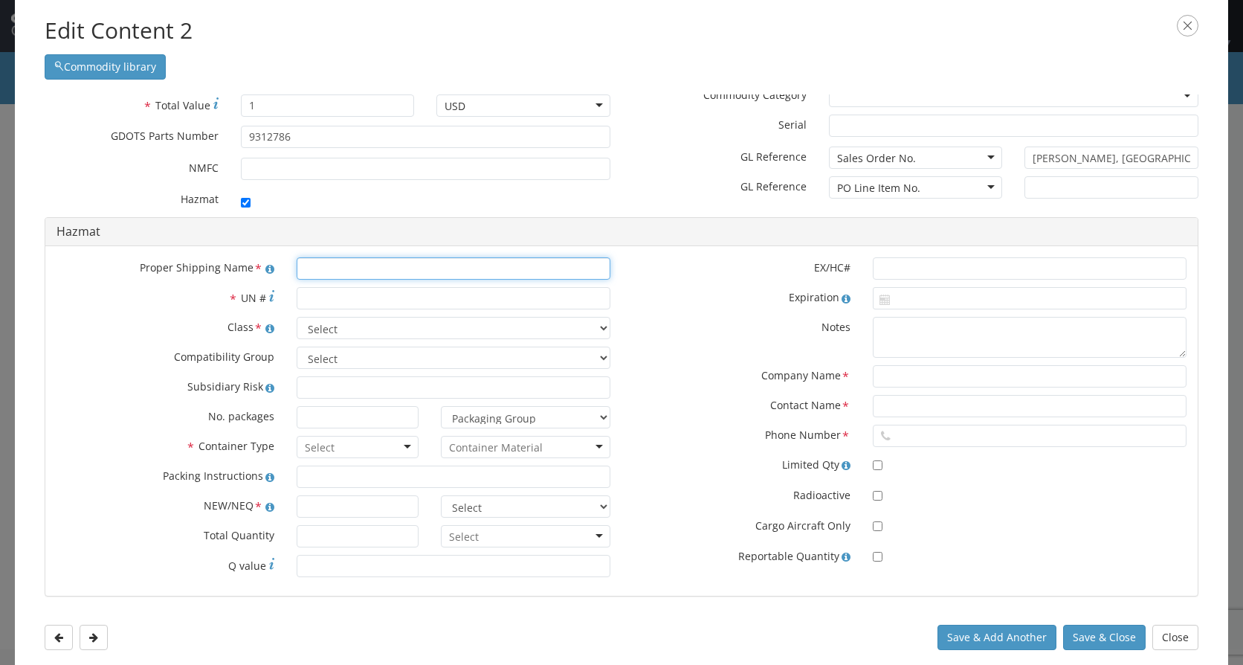
click at [322, 274] on input "text" at bounding box center [454, 268] width 314 height 22
type input "Cases, Combustible, Empty, Without Primer"
click at [338, 300] on input "* UN #" at bounding box center [454, 298] width 314 height 22
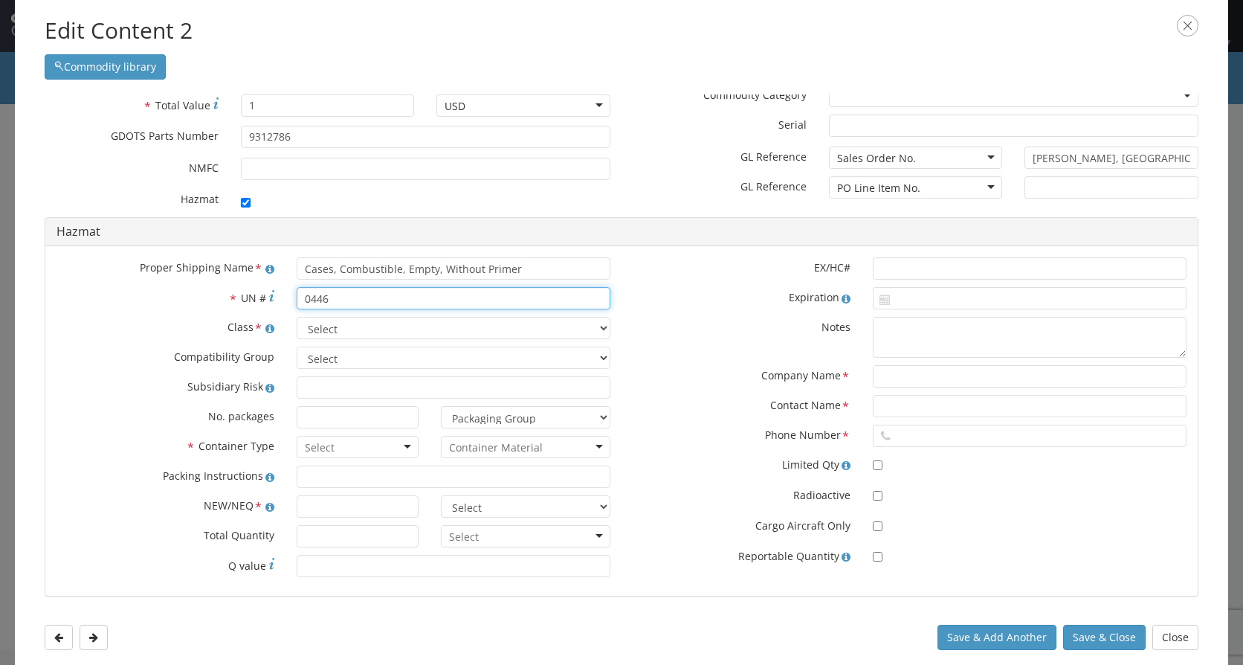
type input "0446"
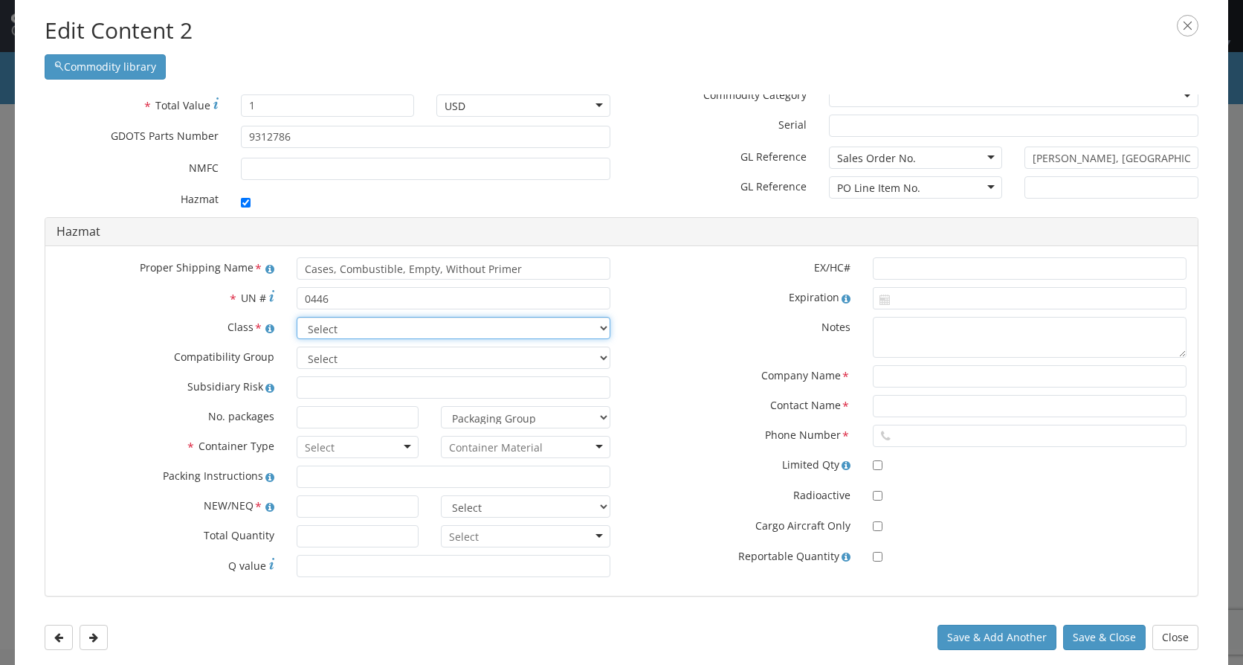
click at [351, 334] on select "Select 1.1 Explosive 1.2 Explosive 1.3 Explosive 1.4 Explosive 1.5 Explosive 1.…" at bounding box center [454, 328] width 314 height 22
select select "1.4 Explosive"
click at [297, 317] on select "Select 1.1 Explosive 1.2 Explosive 1.3 Explosive 1.4 Explosive 1.5 Explosive 1.…" at bounding box center [454, 328] width 314 height 22
click at [377, 361] on select "Select A B C D E F G H J K L N S" at bounding box center [454, 357] width 314 height 22
select select "C"
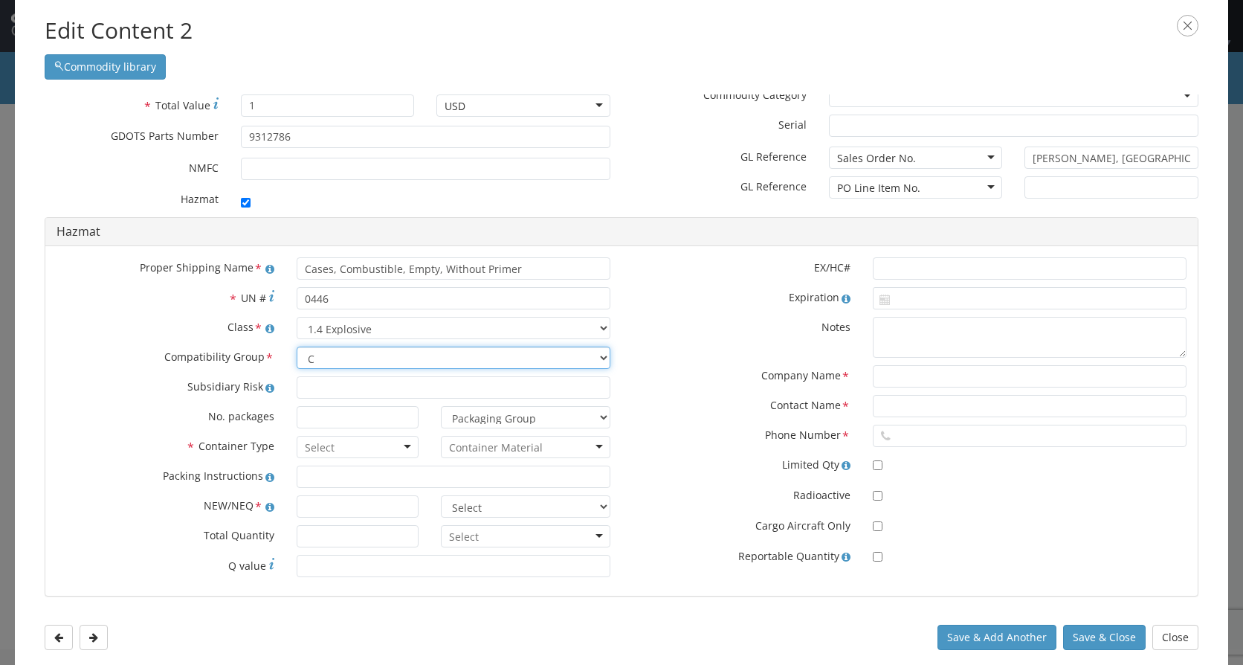
click at [297, 346] on select "Select A B C D E F G H J K L N S" at bounding box center [454, 357] width 314 height 22
click at [344, 417] on input at bounding box center [358, 417] width 122 height 22
type input "2"
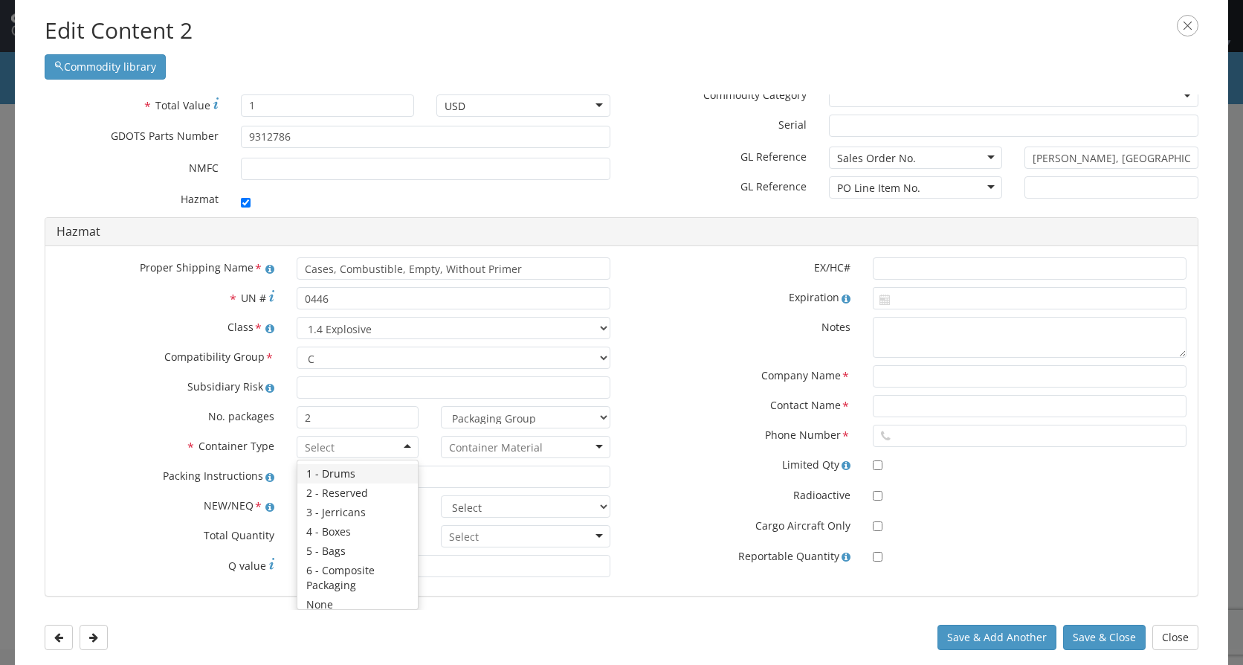
click at [402, 449] on div at bounding box center [358, 447] width 122 height 22
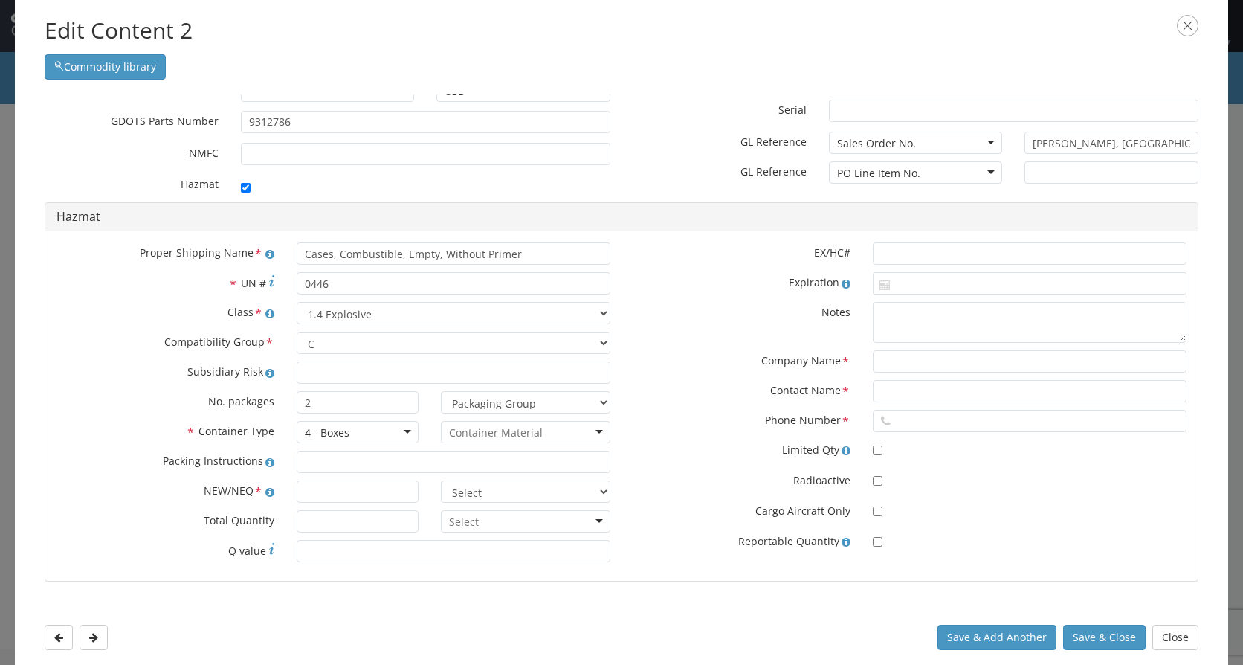
scroll to position [91, 0]
click at [572, 433] on div at bounding box center [526, 430] width 170 height 22
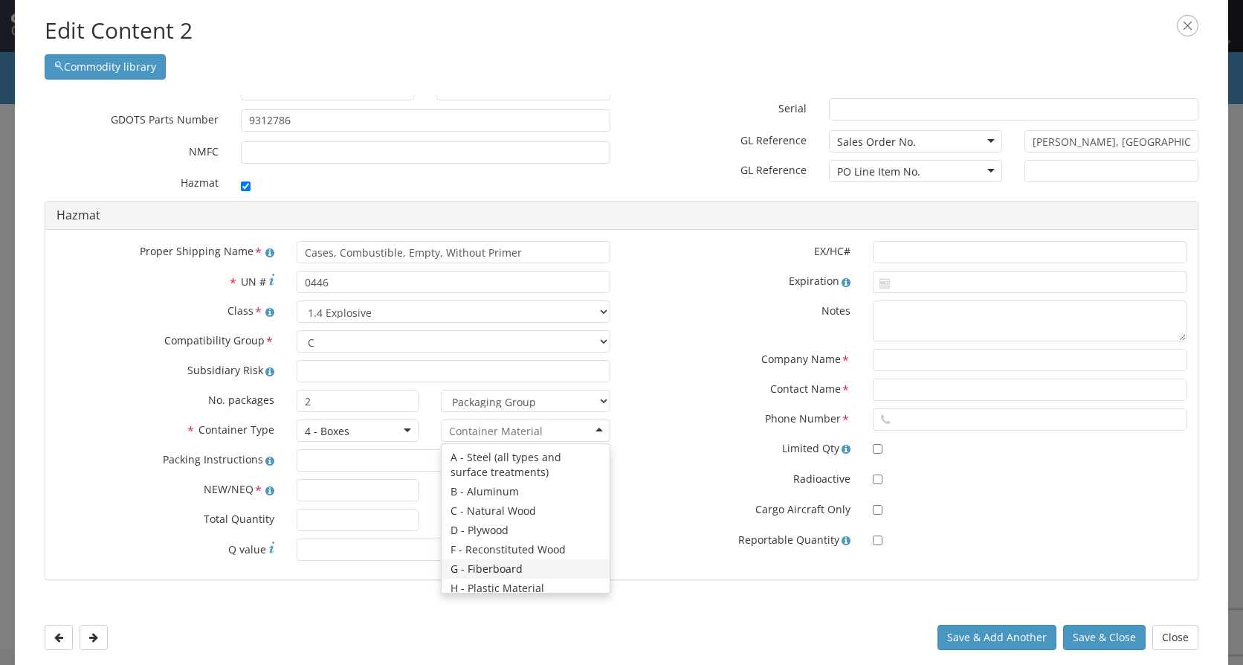
scroll to position [0, 0]
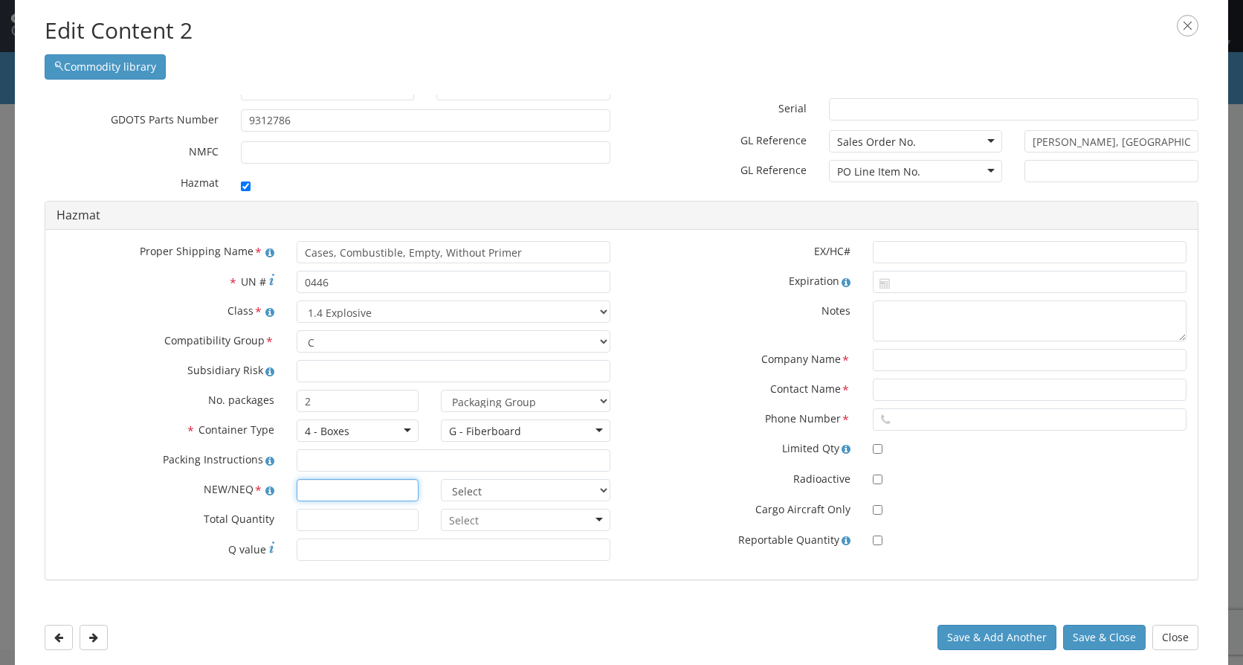
click at [318, 489] on input "text" at bounding box center [358, 490] width 122 height 22
click at [364, 491] on input "text" at bounding box center [358, 490] width 122 height 22
type input "85.52"
click at [548, 488] on select "Select lbs kgs" at bounding box center [526, 490] width 170 height 22
click at [391, 493] on input "85.52" at bounding box center [358, 490] width 122 height 22
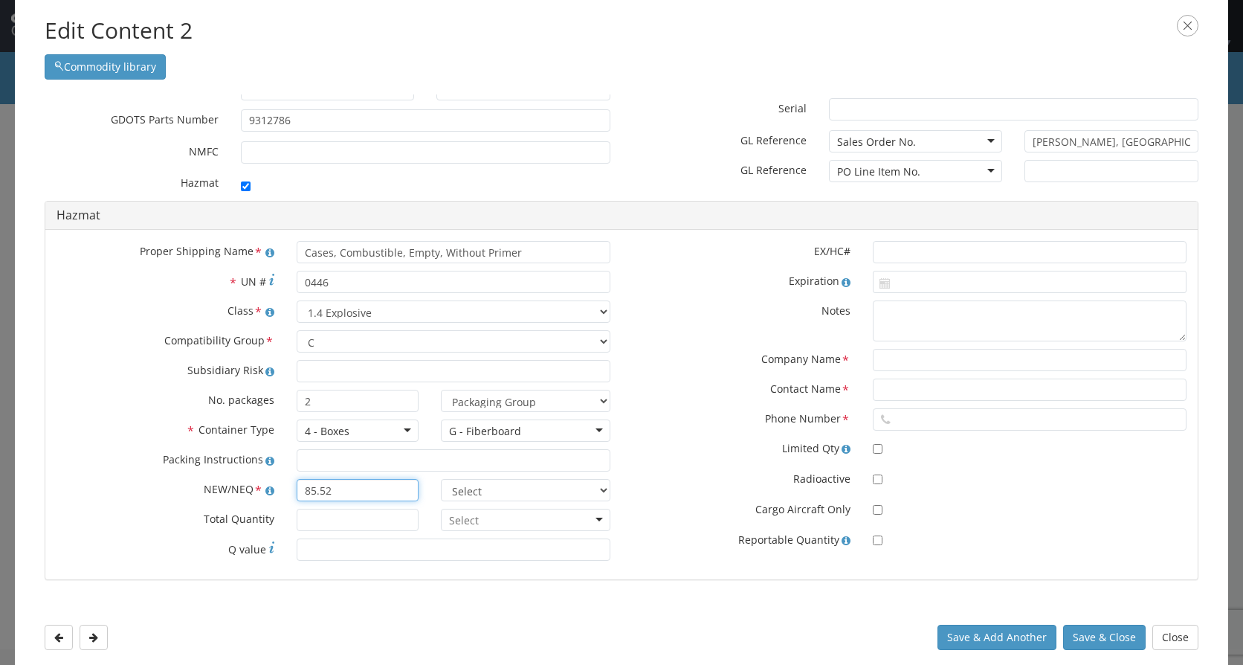
click at [391, 493] on input "85.52" at bounding box center [358, 490] width 122 height 22
click at [376, 512] on input "* Total Quantity" at bounding box center [358, 520] width 122 height 22
click at [492, 518] on div at bounding box center [526, 520] width 170 height 22
drag, startPoint x: 359, startPoint y: 522, endPoint x: 290, endPoint y: 526, distance: 69.2
click at [290, 526] on div "85.52" at bounding box center [358, 520] width 144 height 22
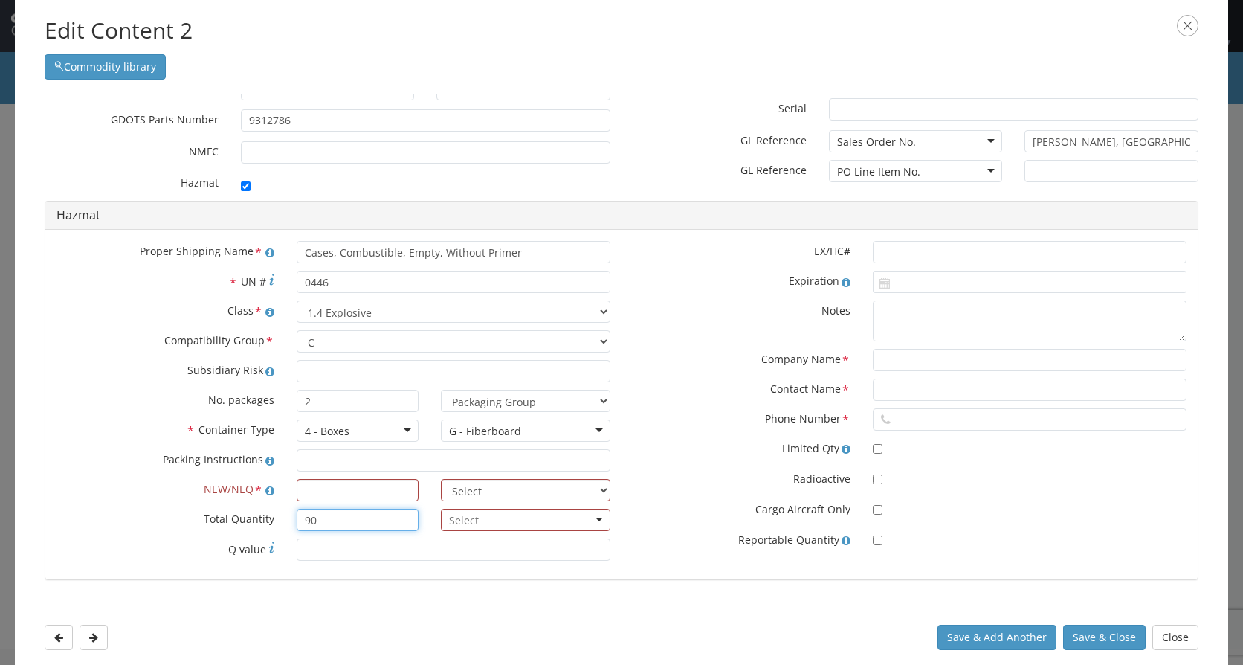
type input "90"
click at [558, 519] on div at bounding box center [526, 520] width 170 height 22
click at [338, 493] on input "text" at bounding box center [358, 489] width 122 height 22
type input "6.4"
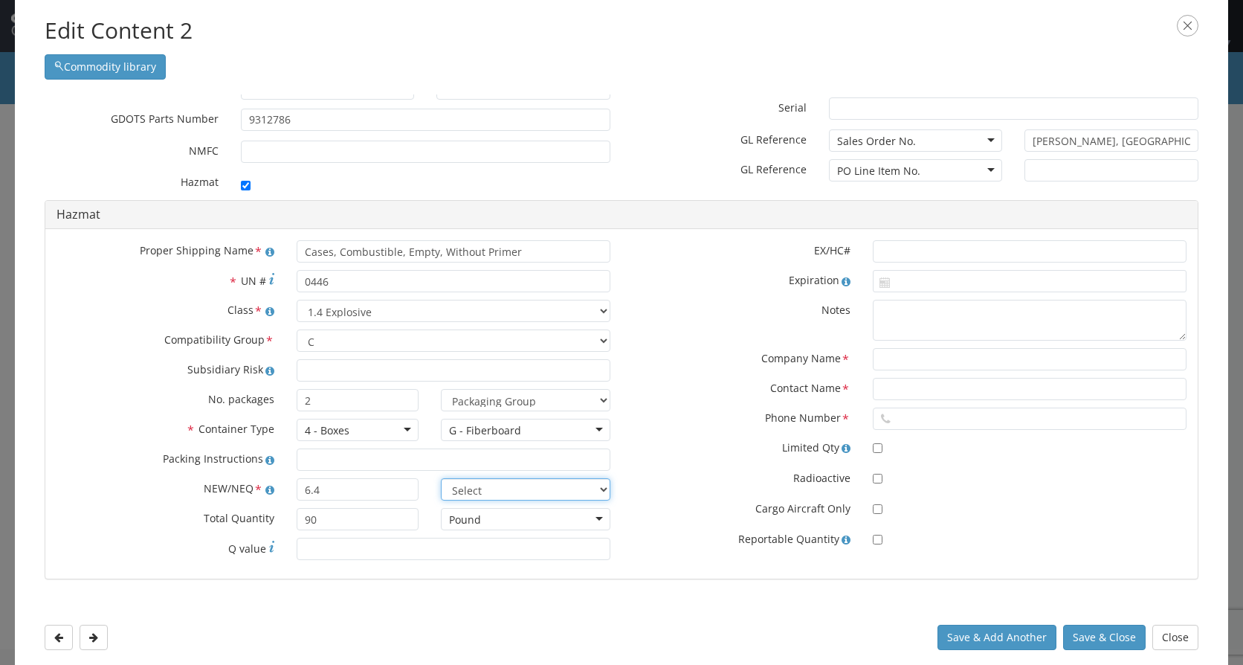
click at [491, 485] on select "Select lbs kgs" at bounding box center [526, 489] width 170 height 22
select select "KGS"
click at [441, 478] on select "Select lbs kgs" at bounding box center [526, 489] width 170 height 22
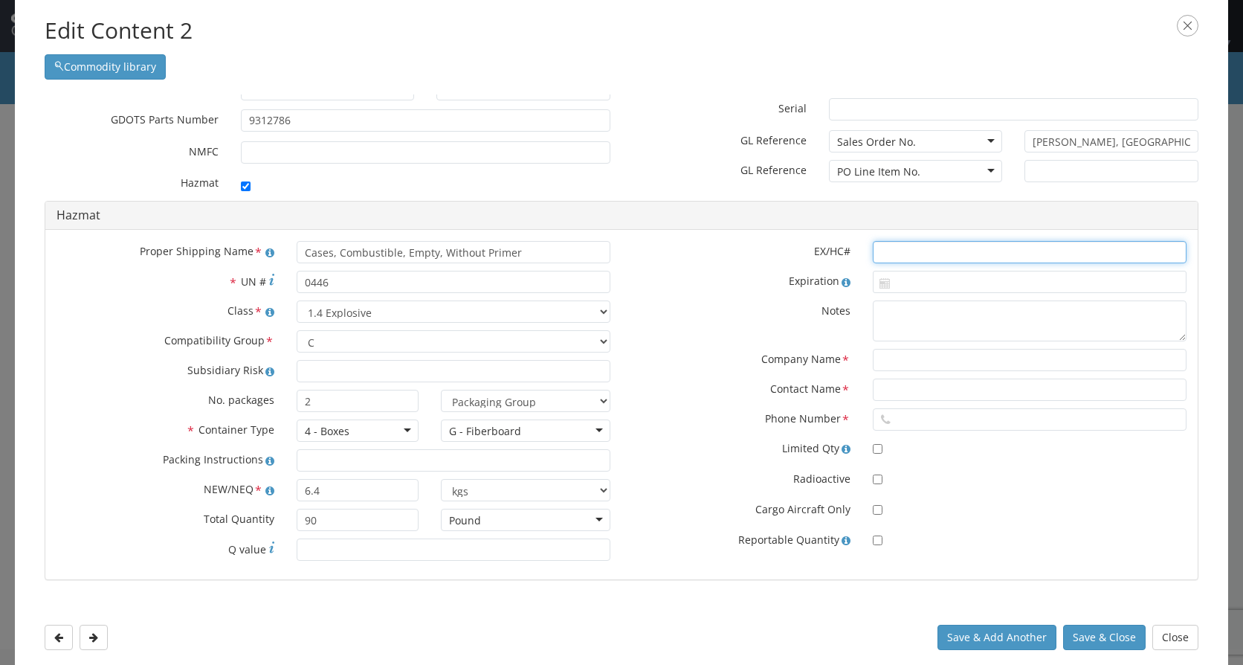
click at [891, 245] on input "text" at bounding box center [1030, 252] width 314 height 22
type input "2014011014"
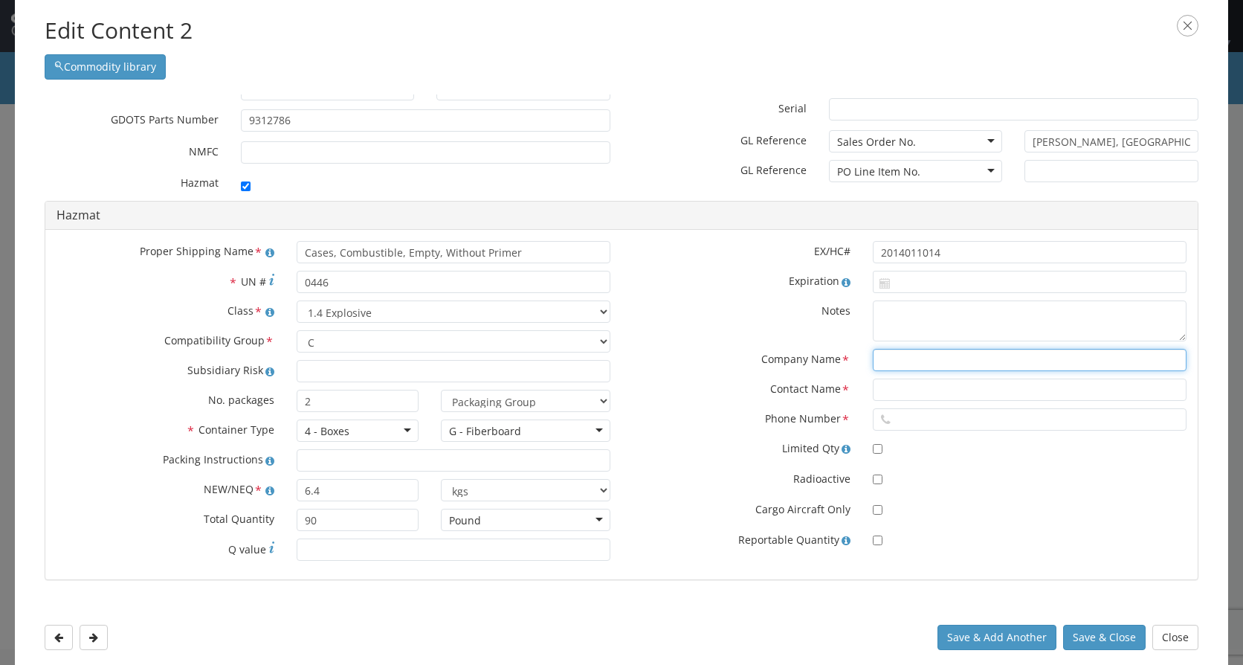
click at [876, 362] on input "text" at bounding box center [1030, 360] width 314 height 22
type input "CHEMTREC"
click at [889, 392] on input "text" at bounding box center [1030, 389] width 314 height 22
type input "CCN1729"
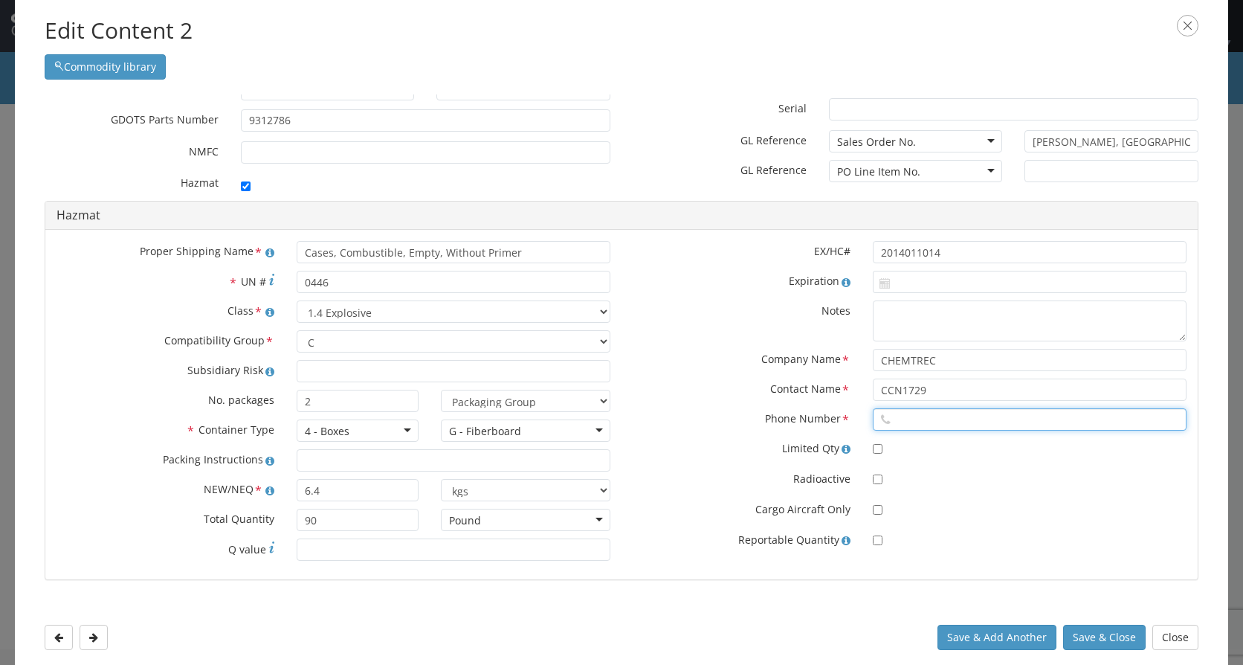
click at [915, 414] on input "text" at bounding box center [1030, 419] width 314 height 22
type input "8004249300"
click at [1100, 641] on button "Save & Close" at bounding box center [1104, 637] width 83 height 25
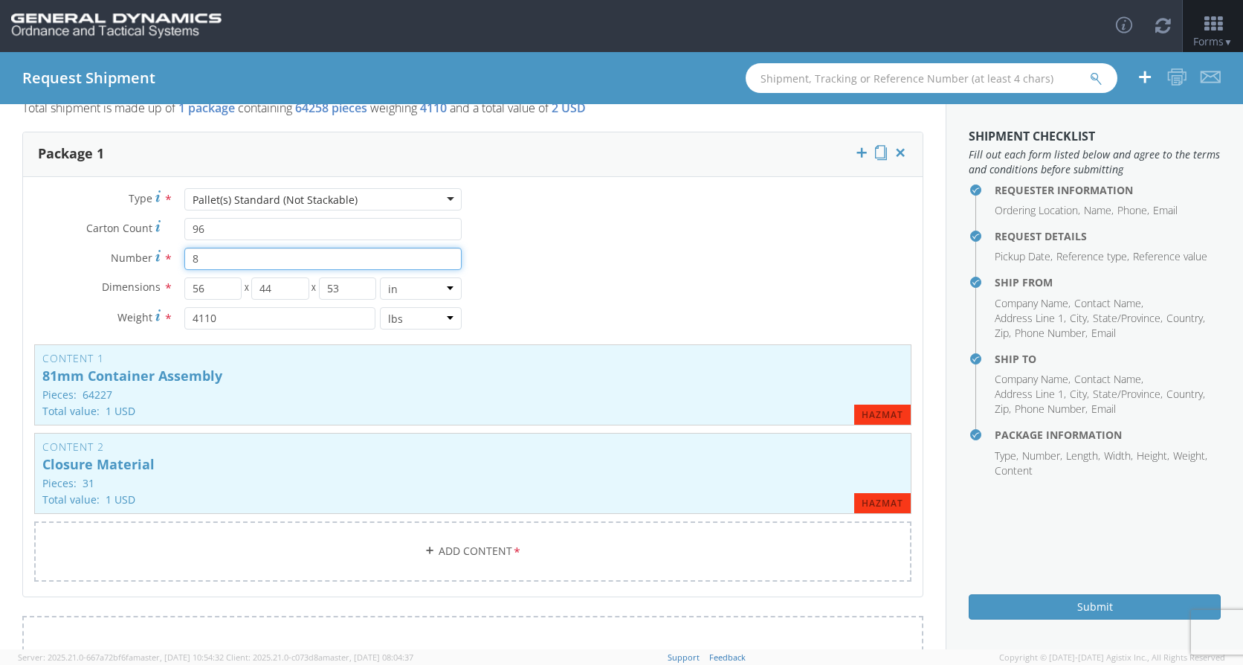
click at [199, 255] on input "8" at bounding box center [322, 259] width 277 height 22
type input "10"
click at [639, 307] on div "Type * Pallet(s) Standard (Not Stackable) Pallet(s) Standard (Not Stackable) Ba…" at bounding box center [473, 394] width 900 height 412
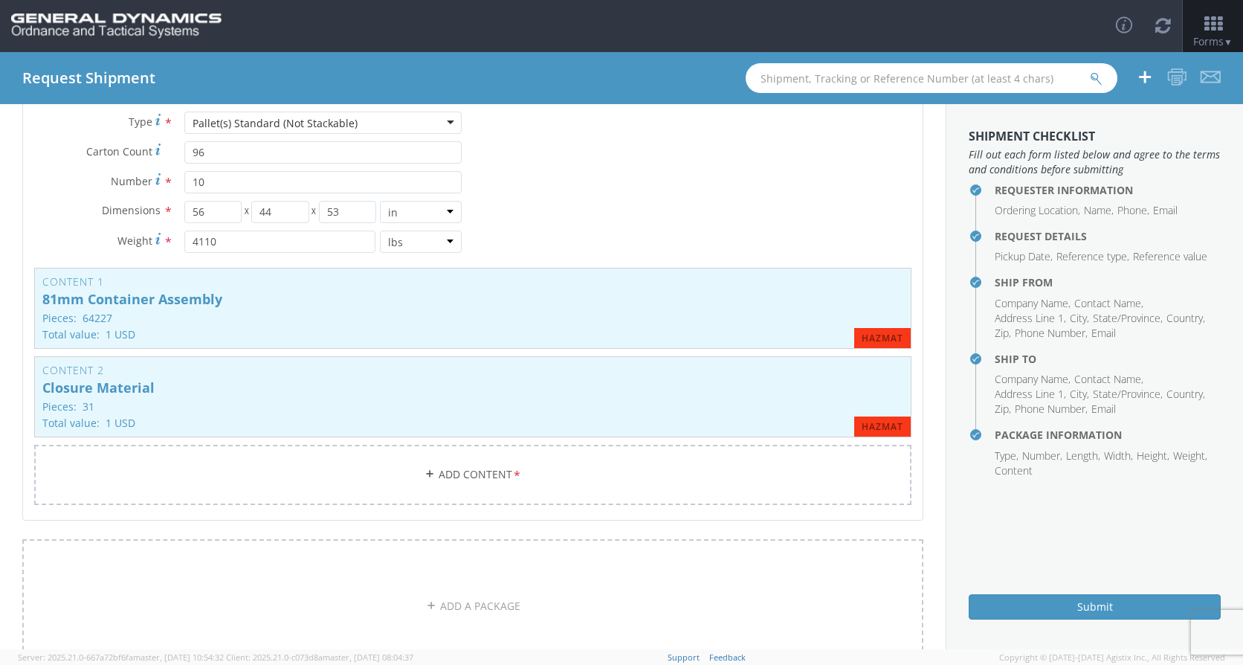
scroll to position [149, 0]
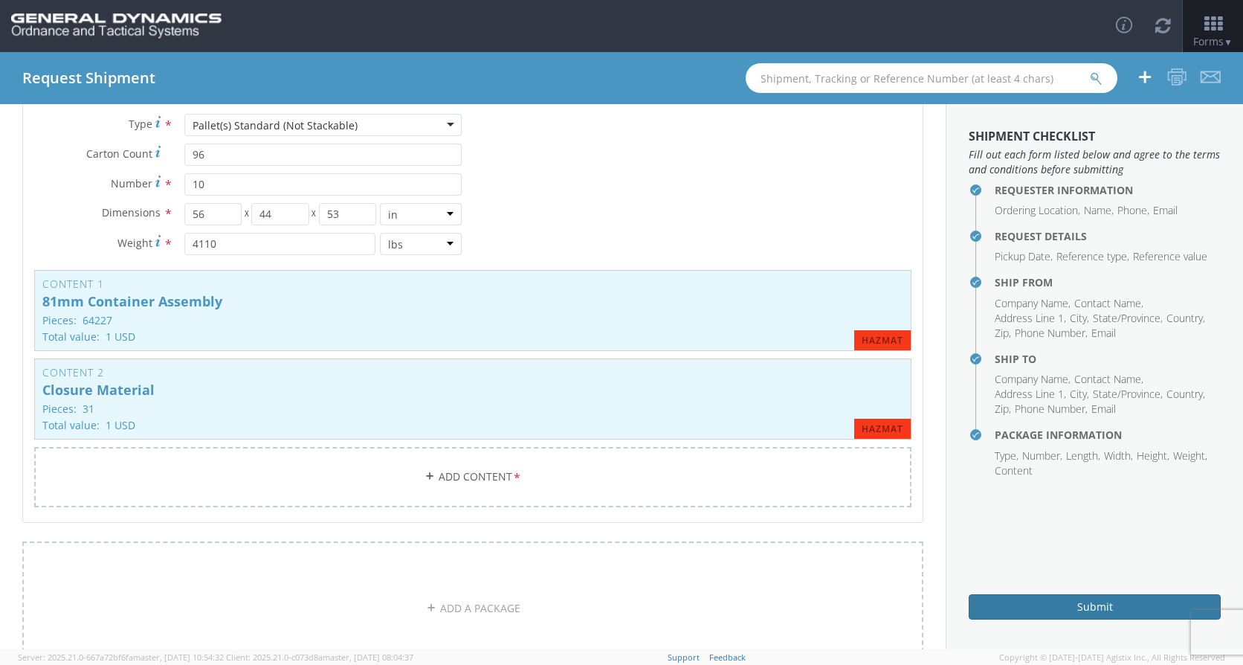
click at [1089, 612] on button "Submit" at bounding box center [1095, 606] width 252 height 25
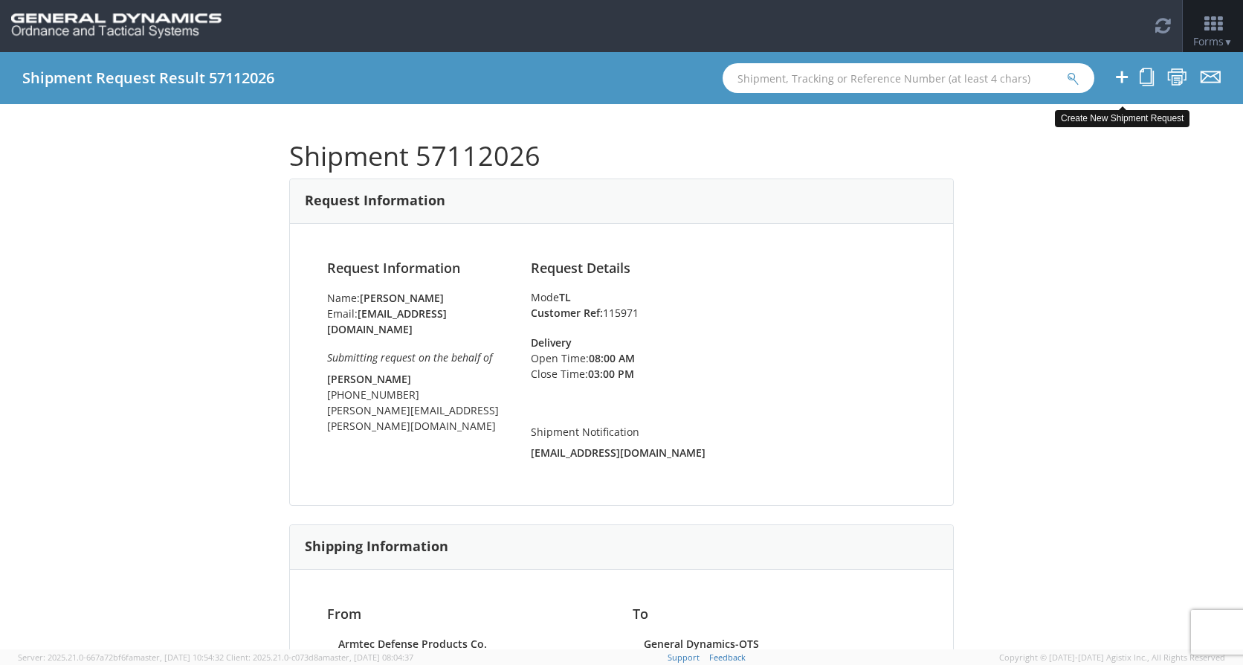
click at [1121, 77] on icon at bounding box center [1122, 77] width 18 height 19
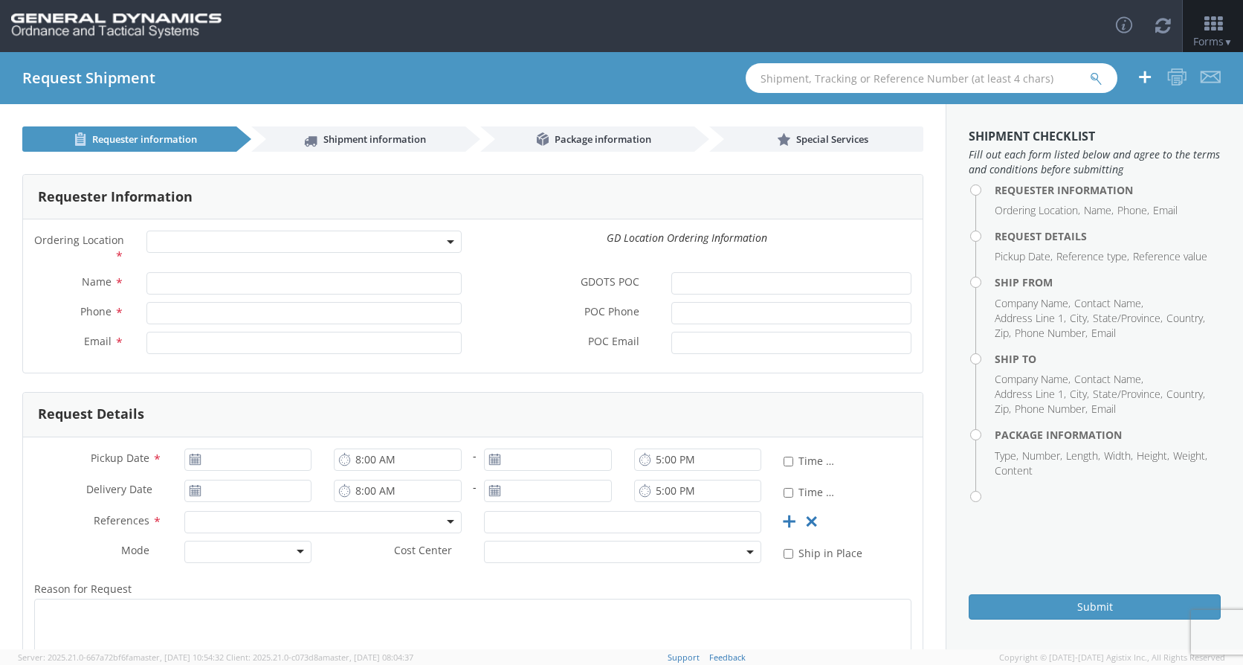
click at [447, 243] on b at bounding box center [450, 242] width 7 height 4
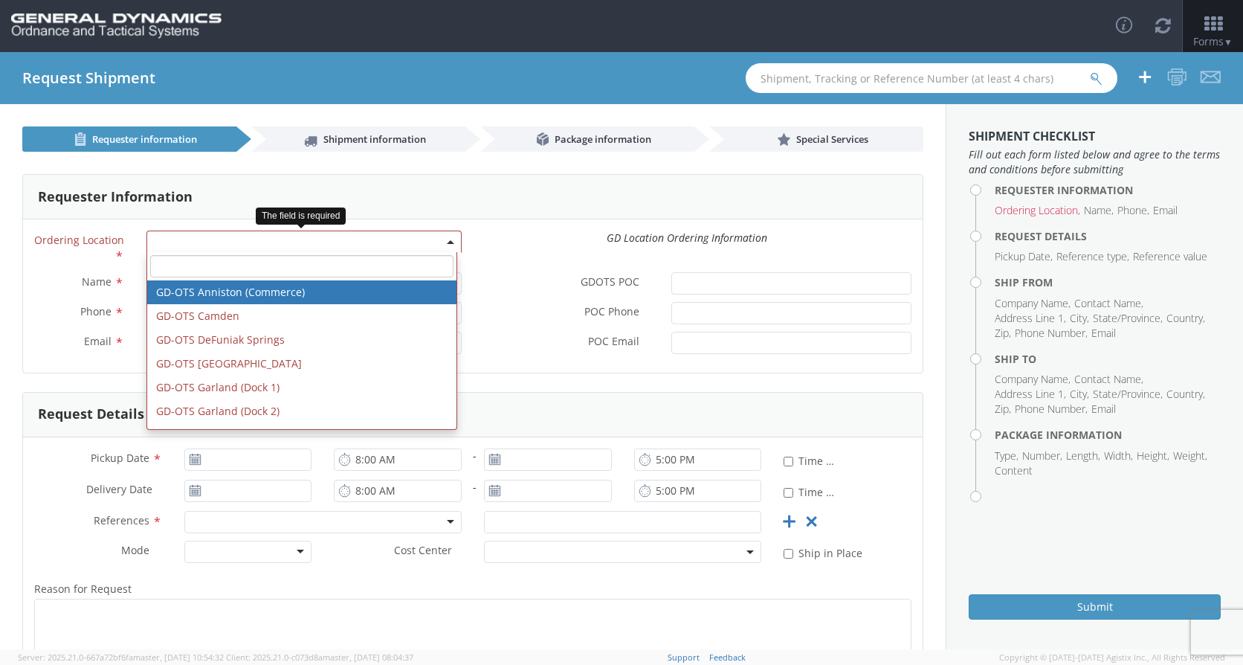
click at [234, 238] on span at bounding box center [303, 241] width 315 height 22
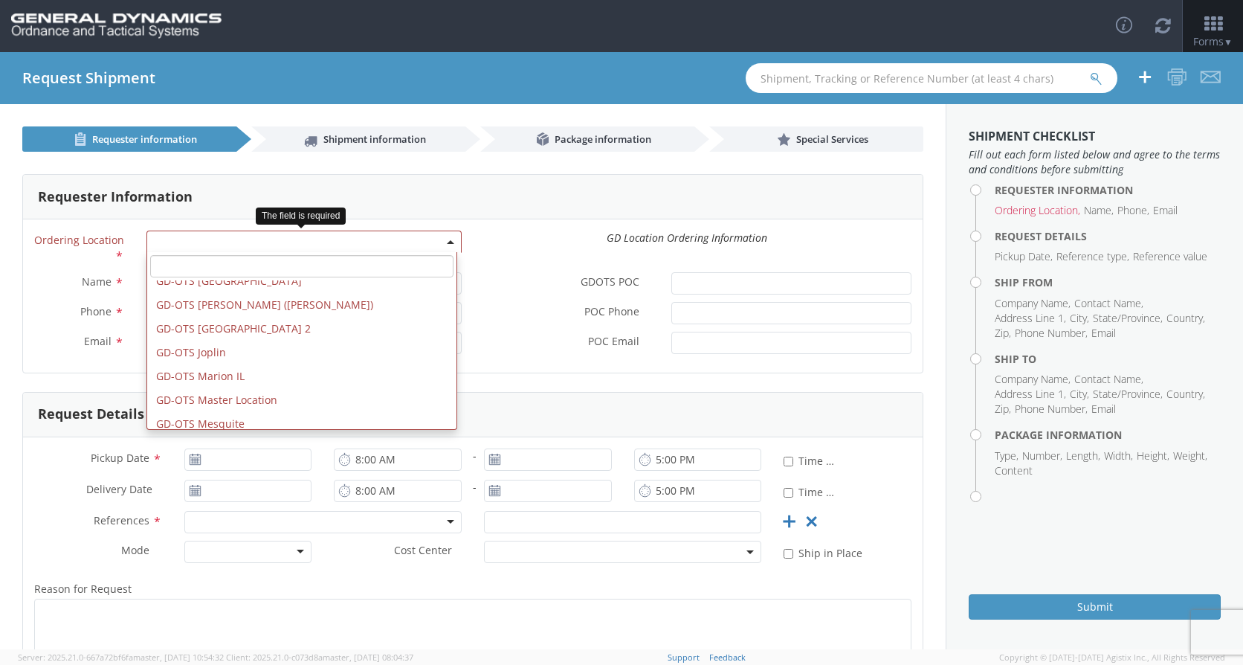
scroll to position [223, 0]
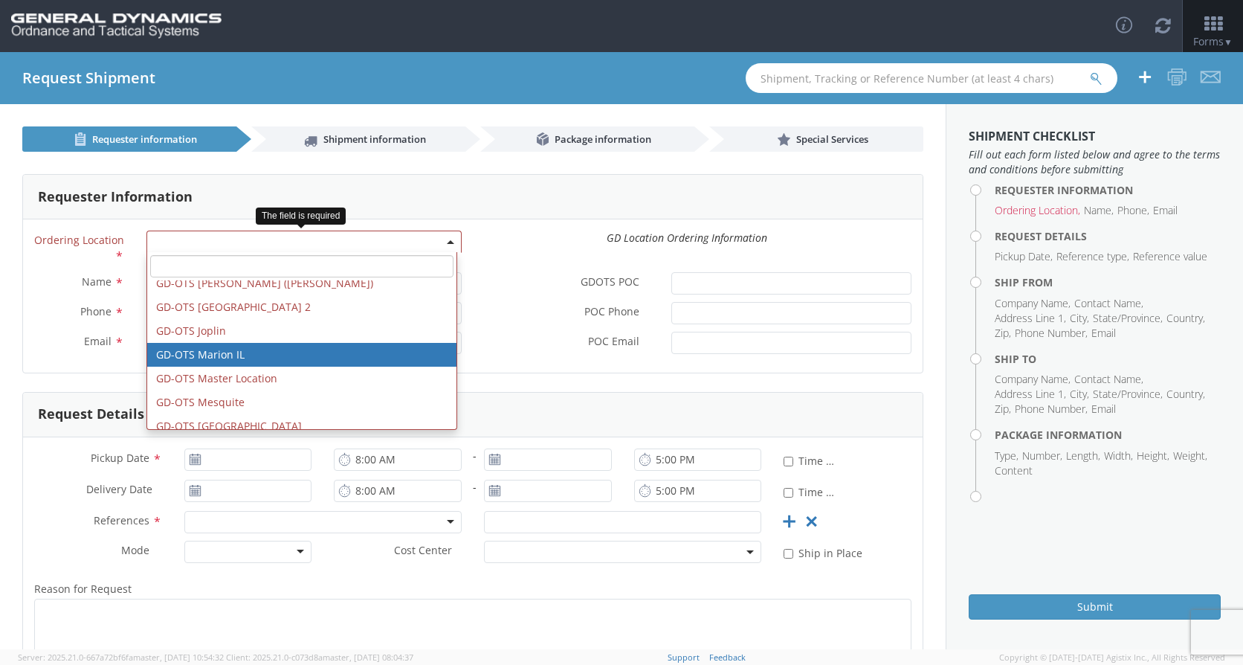
select select "313"
type input "[EMAIL_ADDRESS][DOMAIN_NAME]"
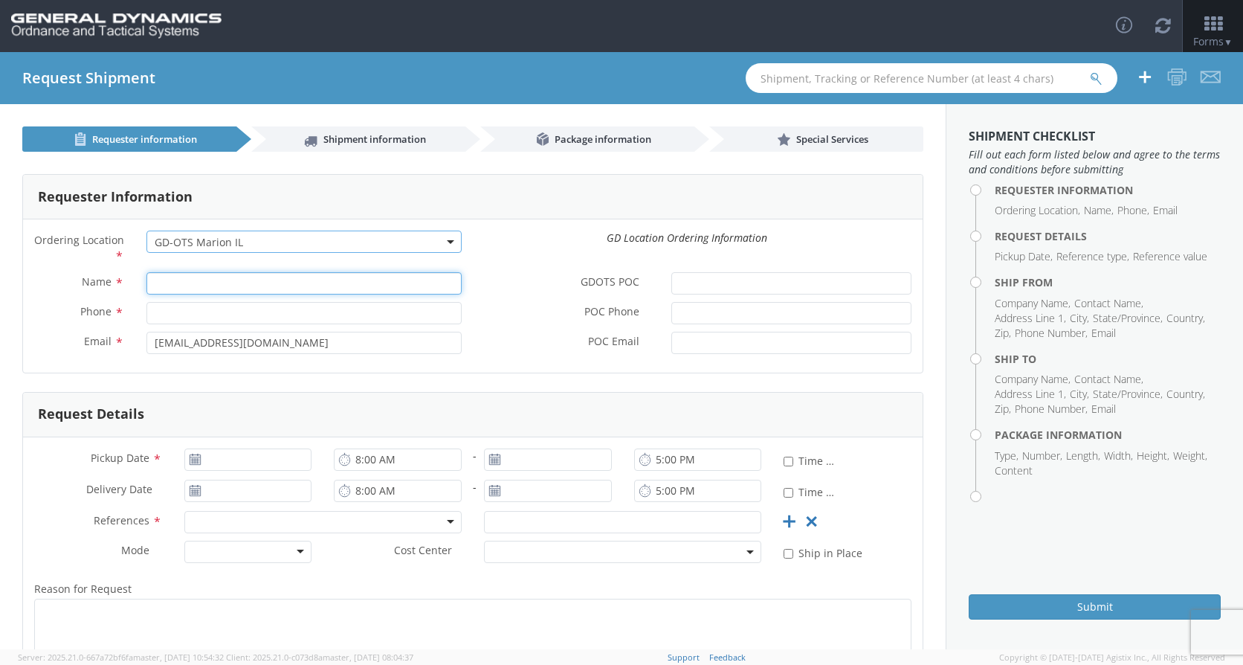
click at [189, 283] on input "Name *" at bounding box center [303, 283] width 315 height 22
type input "[PERSON_NAME]"
click at [180, 317] on input "Phone *" at bounding box center [303, 313] width 315 height 22
type input "[PHONE_NUMBER]"
drag, startPoint x: 234, startPoint y: 280, endPoint x: 132, endPoint y: 281, distance: 102.6
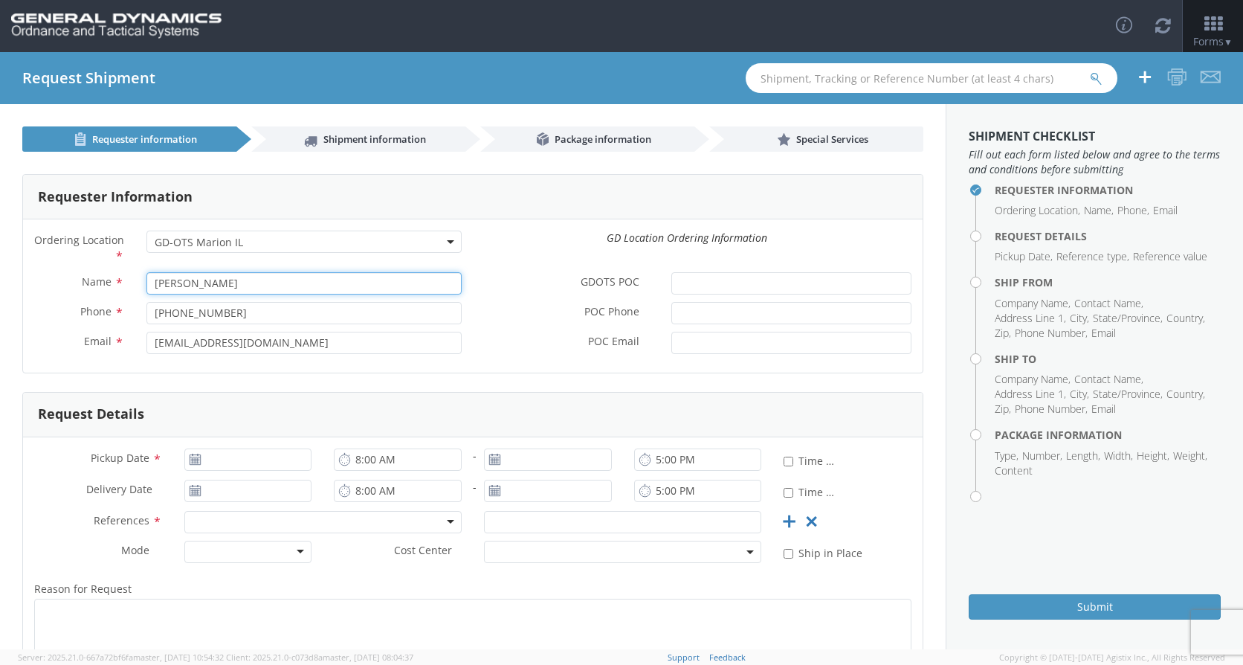
click at [132, 281] on div "Name * [PERSON_NAME]" at bounding box center [248, 283] width 450 height 22
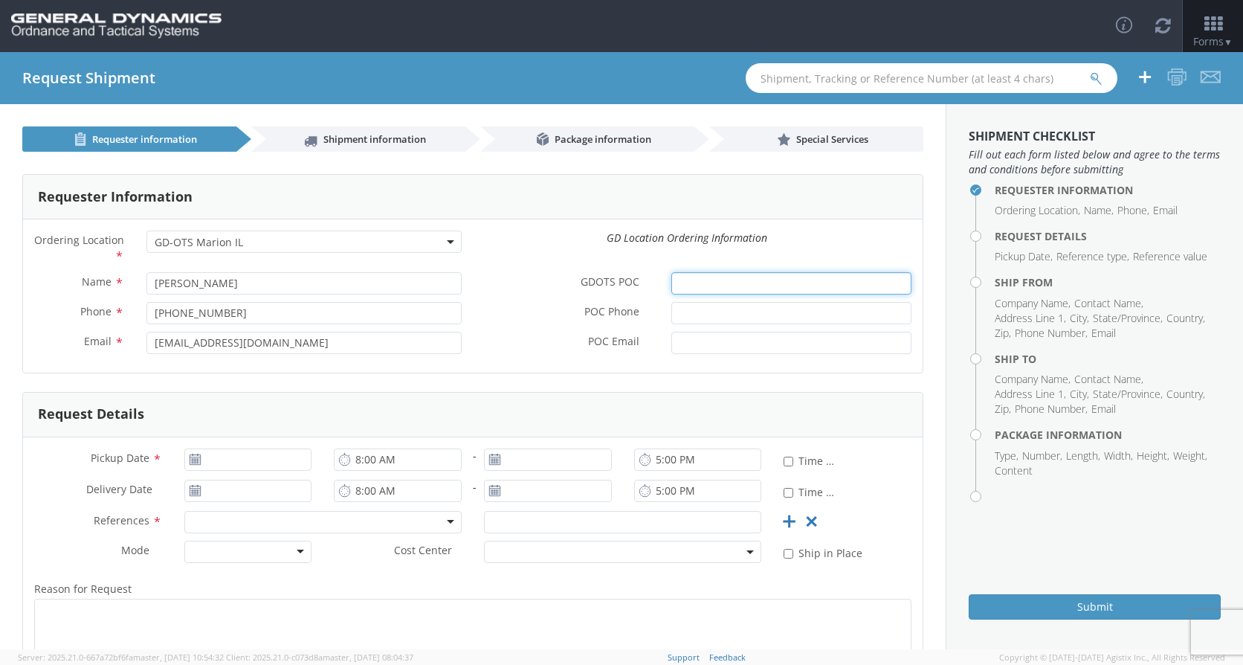
click at [715, 274] on input "GDOTS POC *" at bounding box center [791, 283] width 240 height 22
paste input "[PERSON_NAME]"
type input "[PERSON_NAME]"
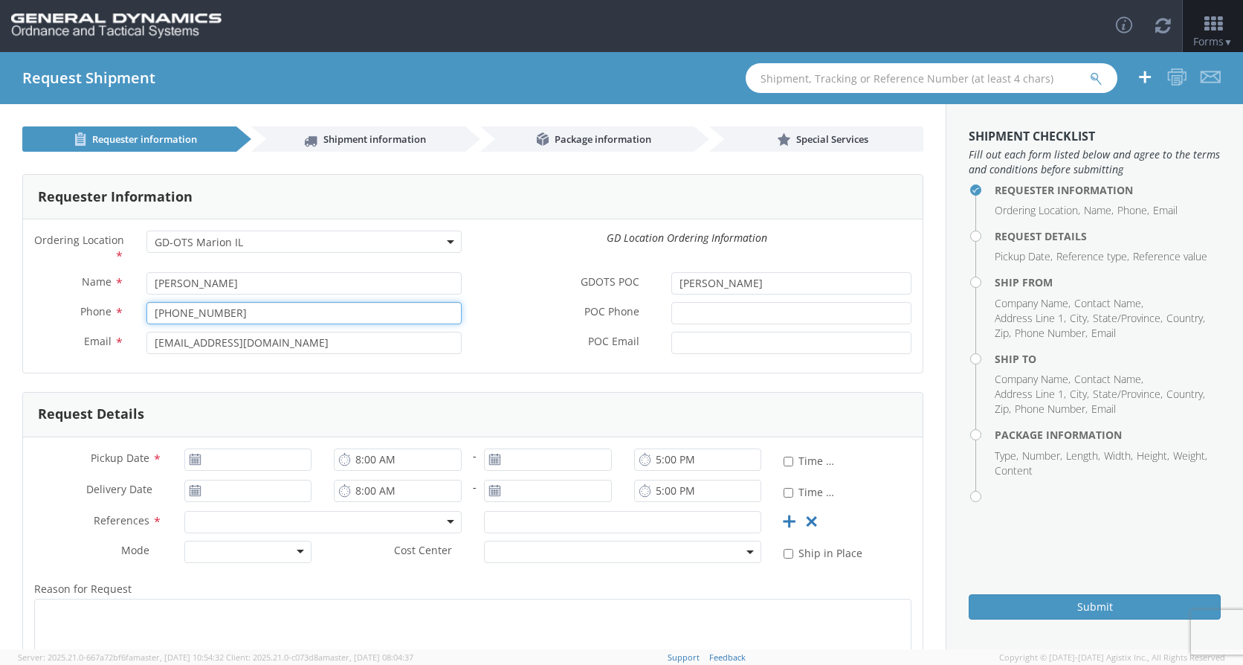
drag, startPoint x: 207, startPoint y: 311, endPoint x: 109, endPoint y: 311, distance: 98.1
click at [109, 311] on div "Phone * [PHONE_NUMBER]" at bounding box center [248, 313] width 450 height 22
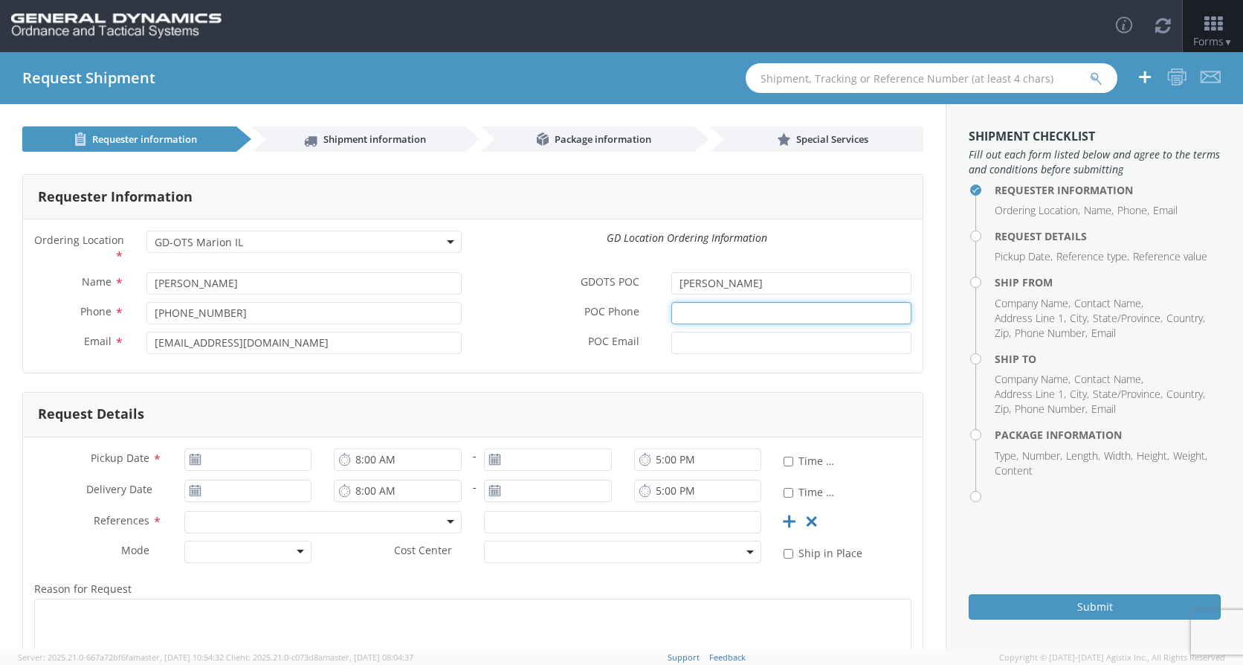
click at [695, 323] on input "POC Phone *" at bounding box center [791, 313] width 240 height 22
paste input "[PHONE_NUMBER]"
type input "[PHONE_NUMBER]"
click at [678, 338] on input "POC Email *" at bounding box center [791, 343] width 240 height 22
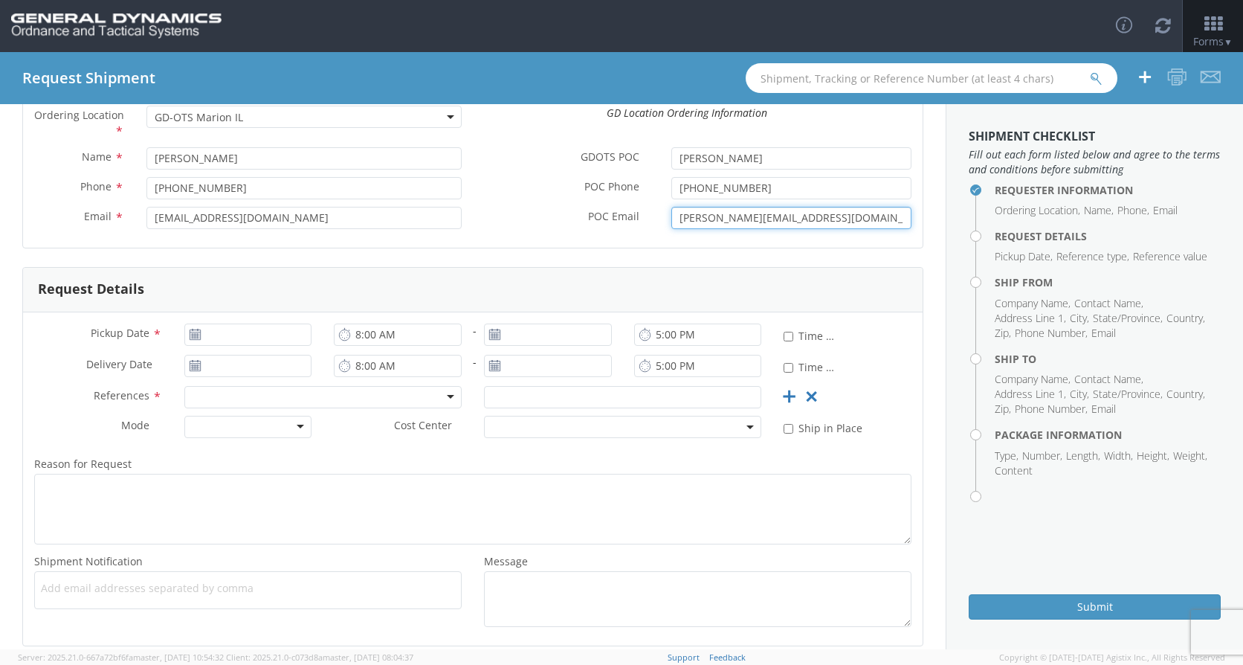
scroll to position [149, 0]
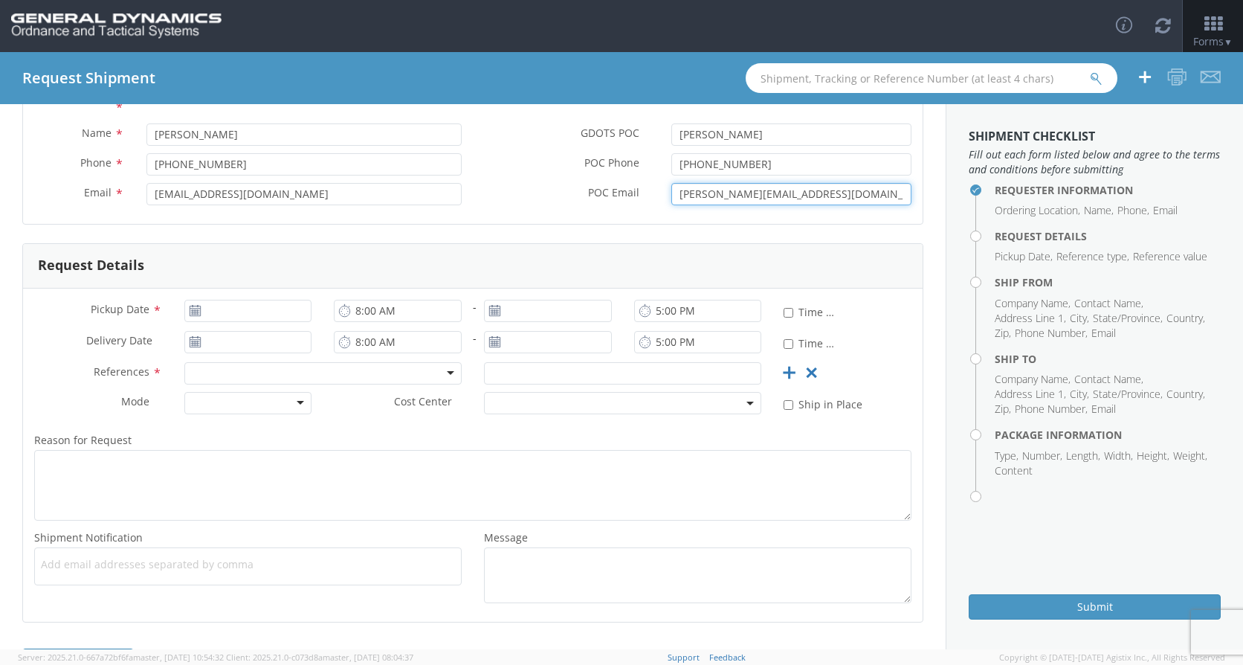
type input "[PERSON_NAME][EMAIL_ADDRESS][DOMAIN_NAME]"
click at [227, 310] on input "[DATE]" at bounding box center [248, 311] width 128 height 22
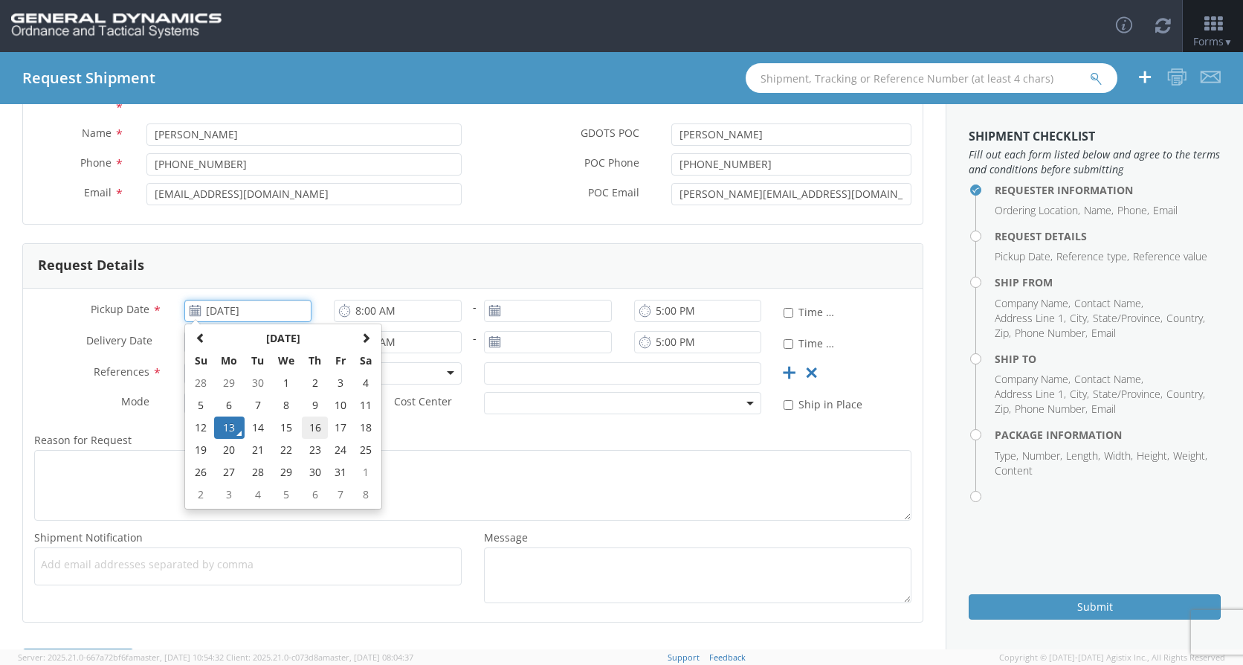
click at [314, 431] on td "16" at bounding box center [315, 427] width 26 height 22
type input "[DATE]"
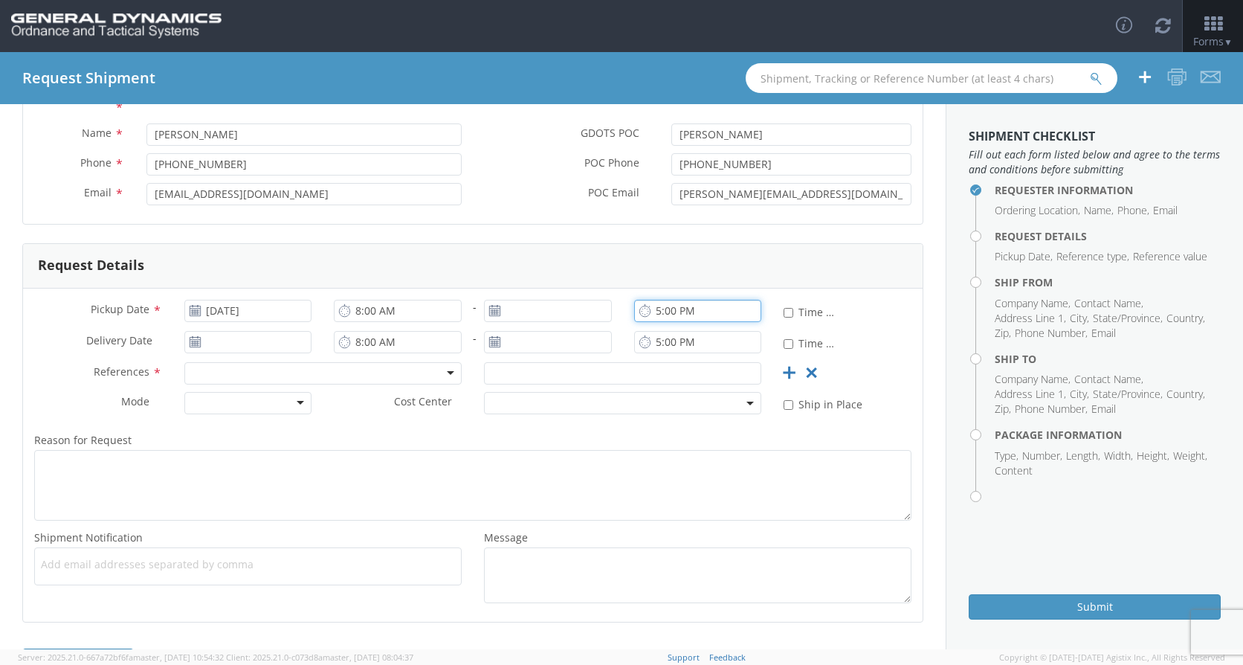
click at [651, 312] on input "5:00 PM" at bounding box center [698, 311] width 128 height 22
type input "4:00 PM"
click at [649, 342] on input "5:00 PM" at bounding box center [698, 342] width 128 height 22
type input "3:00 PM"
click at [422, 371] on div at bounding box center [322, 373] width 277 height 22
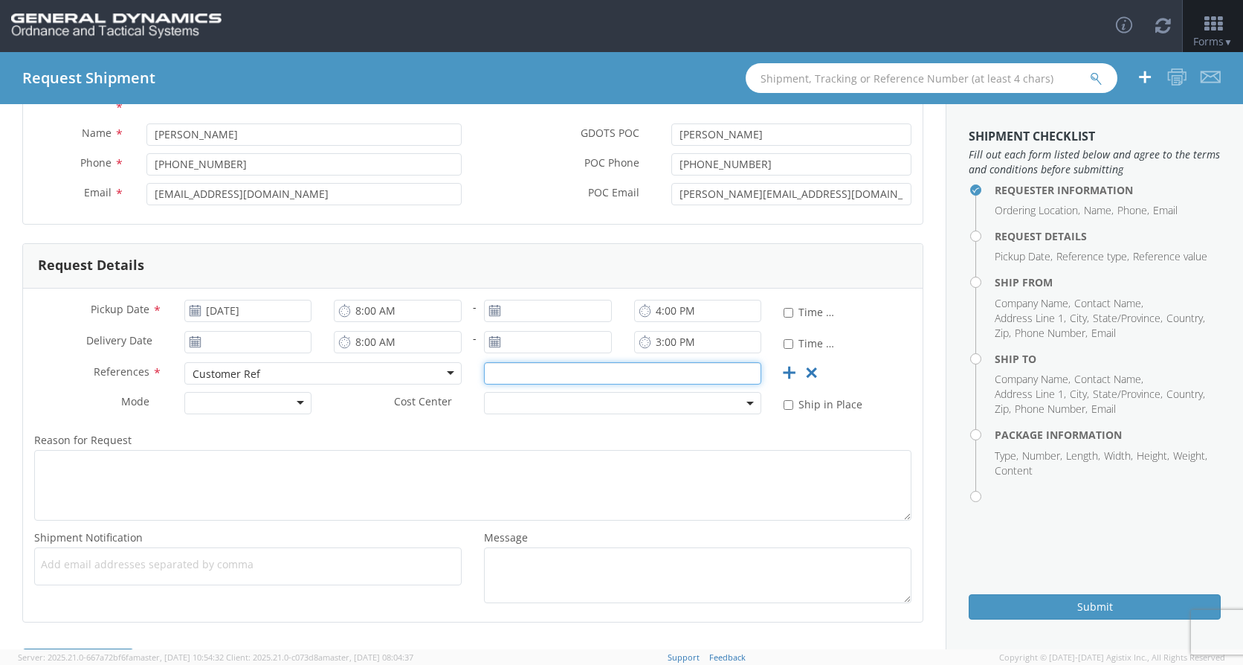
click at [510, 371] on input "text" at bounding box center [622, 373] width 277 height 22
click at [502, 373] on input "text" at bounding box center [622, 373] width 277 height 22
type input "39611D04"
click at [293, 406] on div at bounding box center [248, 403] width 128 height 22
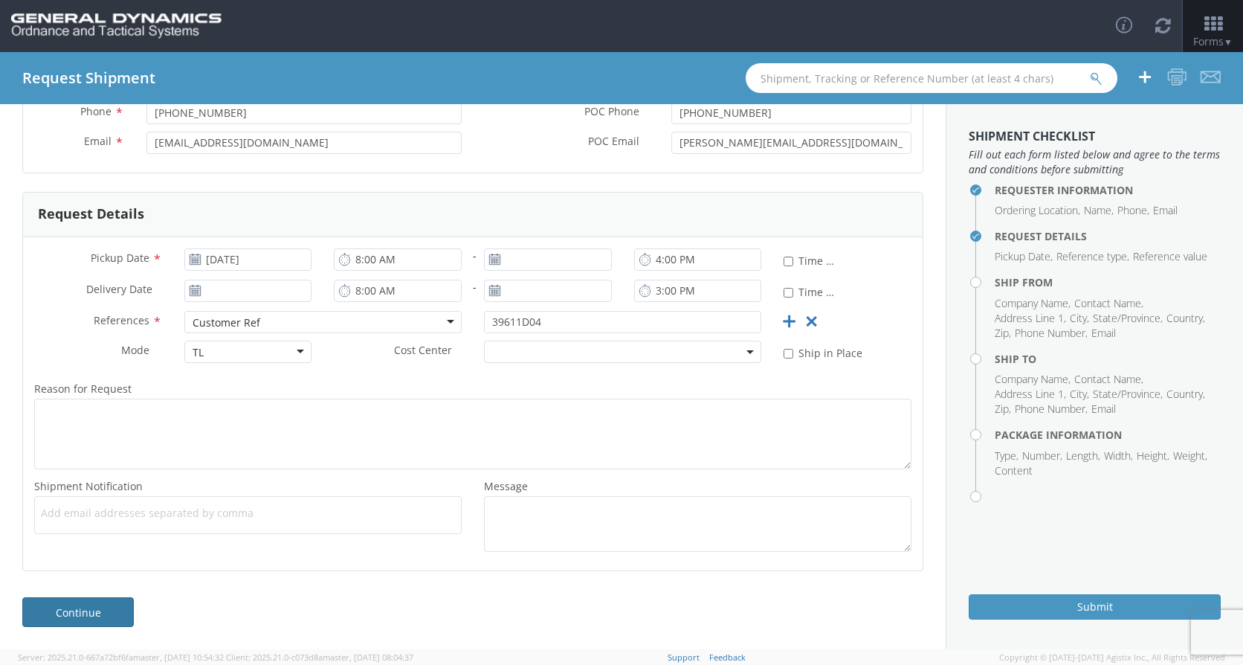
click at [115, 615] on link "Continue" at bounding box center [78, 612] width 112 height 30
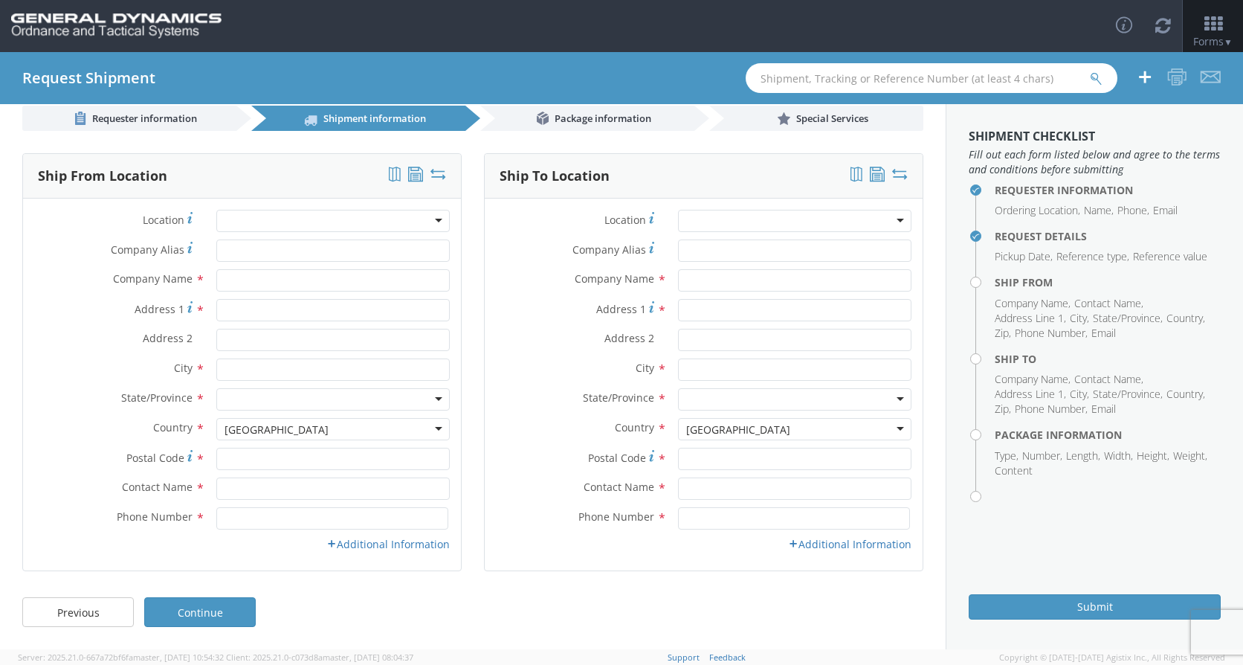
scroll to position [21, 0]
click at [235, 283] on input "text" at bounding box center [332, 280] width 233 height 22
type input "Armtec Defense Products Co."
click at [320, 310] on input "Address 1 *" at bounding box center [332, 310] width 233 height 22
type input "[STREET_ADDRESS]"
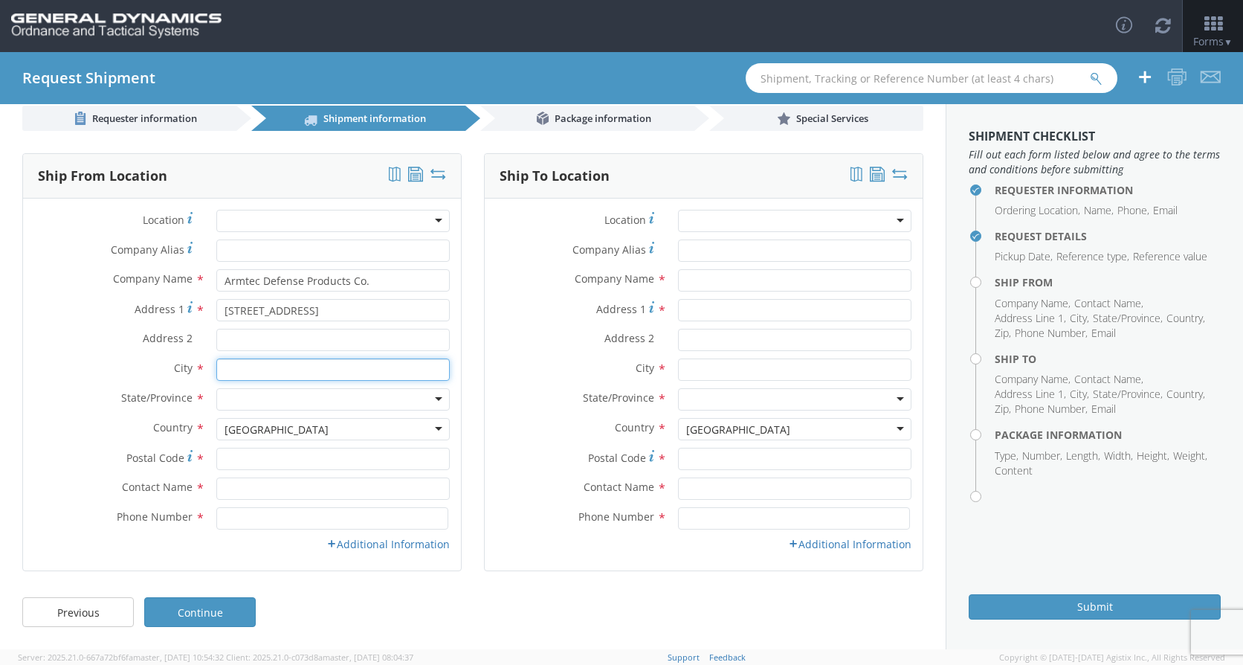
click at [242, 366] on input "text" at bounding box center [332, 369] width 233 height 22
type input "Coachella"
click at [390, 399] on div at bounding box center [332, 399] width 233 height 22
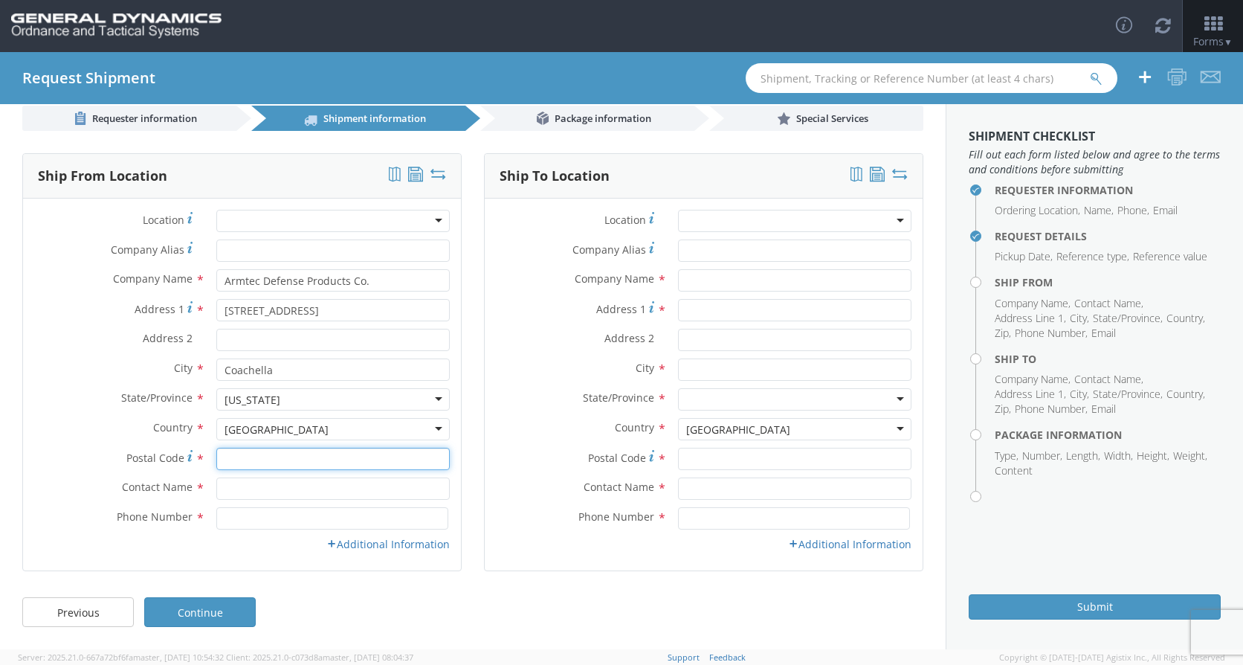
click at [236, 457] on input "Postal Code *" at bounding box center [332, 459] width 233 height 22
type input "92236"
click at [312, 480] on input "text" at bounding box center [332, 488] width 233 height 22
type input "[PERSON_NAME]"
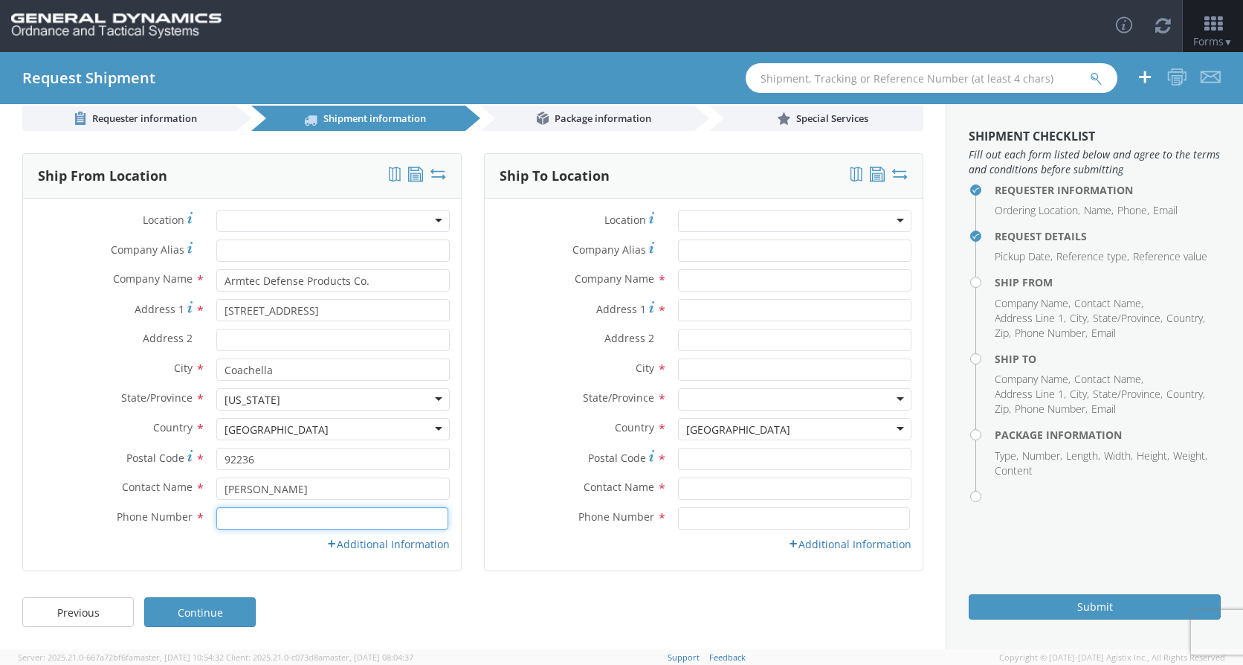
click at [250, 517] on input at bounding box center [332, 518] width 232 height 22
type input "[PHONE_NUMBER]"
click at [337, 543] on link "Additional Information" at bounding box center [387, 544] width 123 height 14
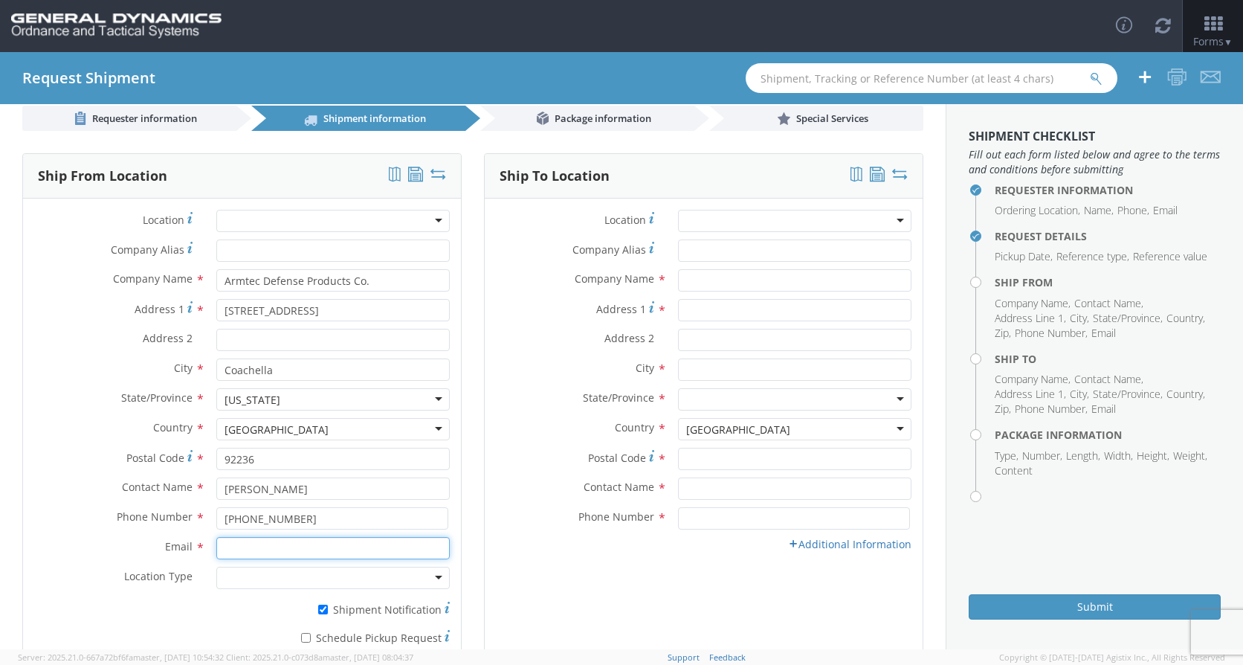
click at [301, 552] on input "Email *" at bounding box center [332, 548] width 233 height 22
type input "[PERSON_NAME][EMAIL_ADDRESS][PERSON_NAME][DOMAIN_NAME]"
click at [428, 582] on div at bounding box center [332, 578] width 233 height 22
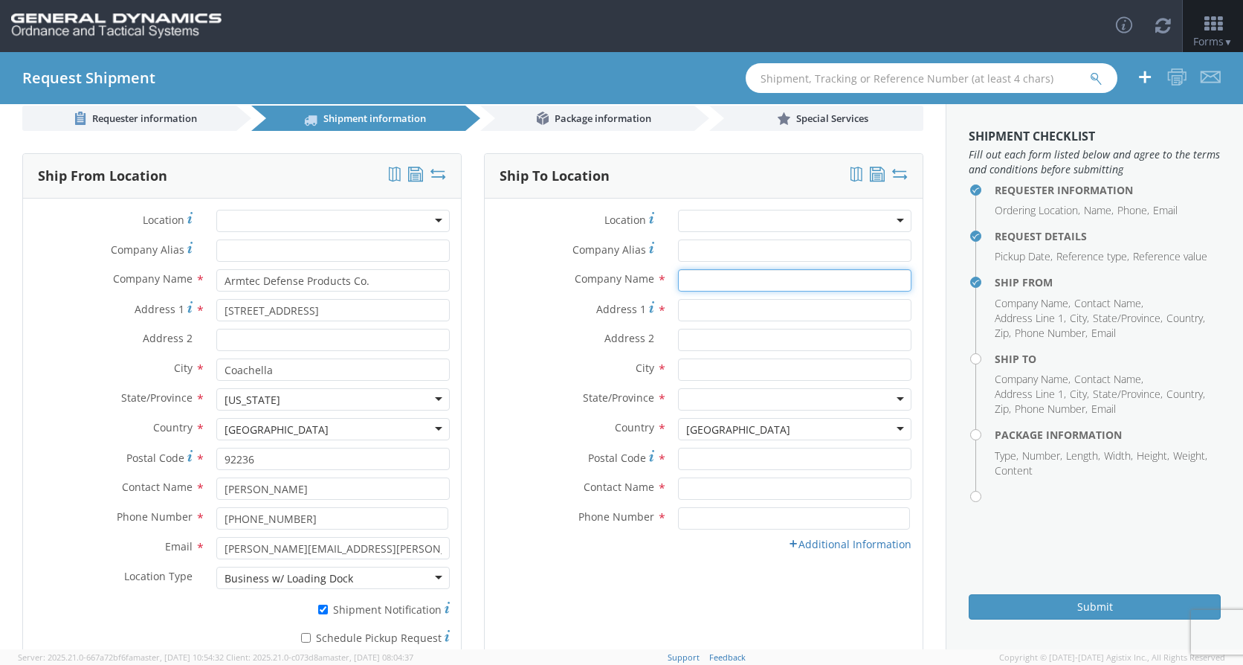
click at [706, 280] on input "text" at bounding box center [794, 280] width 233 height 22
type input "8"
type input "General Dynamics-OTS"
click at [683, 303] on input "Address 1 *" at bounding box center [794, 310] width 233 height 22
type input "8"
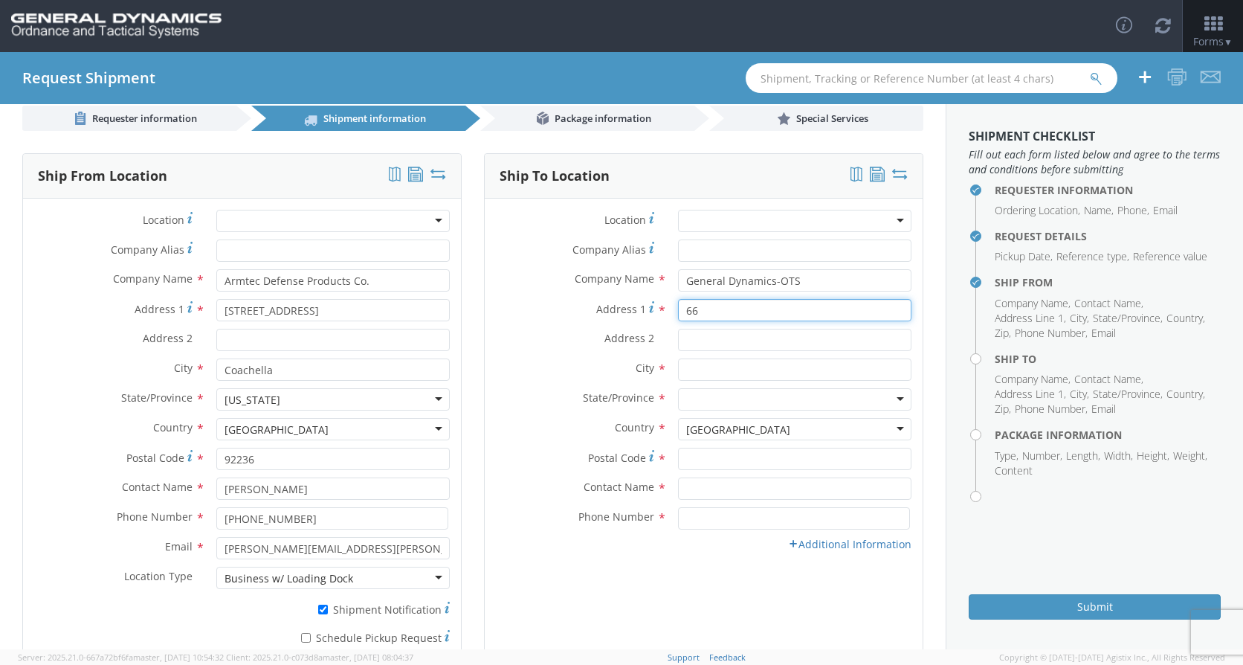
type input "6"
type input "6658 Route 148"
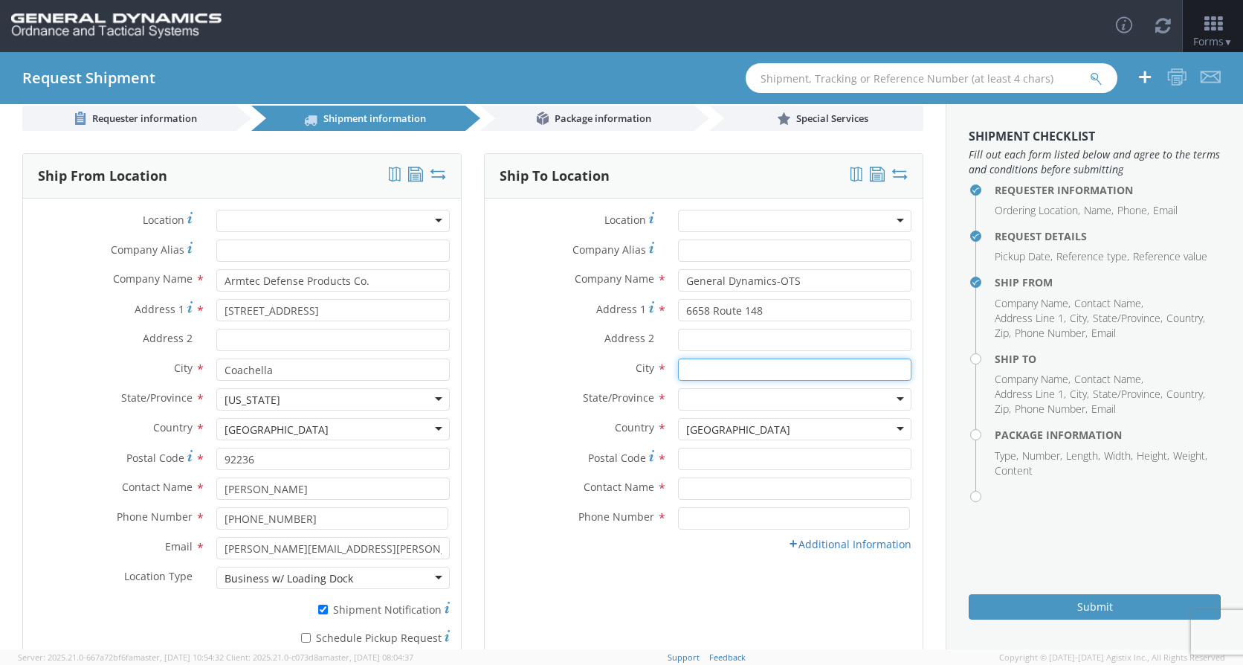
click at [721, 375] on input "text" at bounding box center [794, 369] width 233 height 22
type input "[PERSON_NAME]"
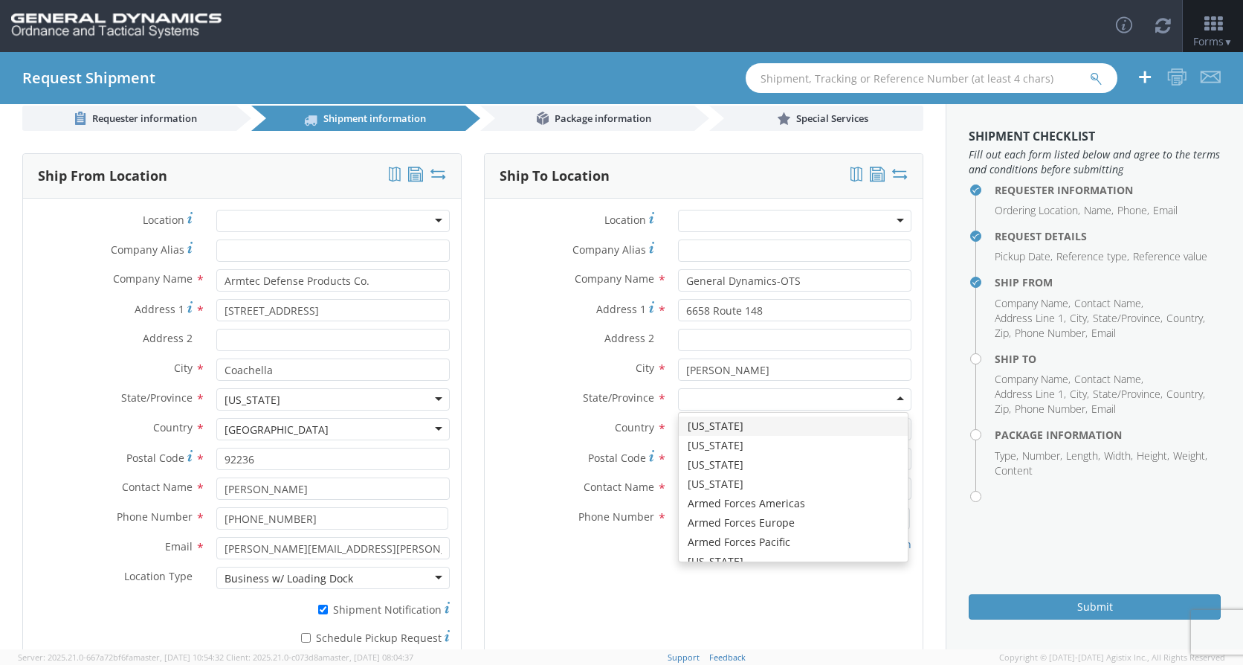
click at [841, 395] on div at bounding box center [794, 399] width 233 height 22
type input "Il"
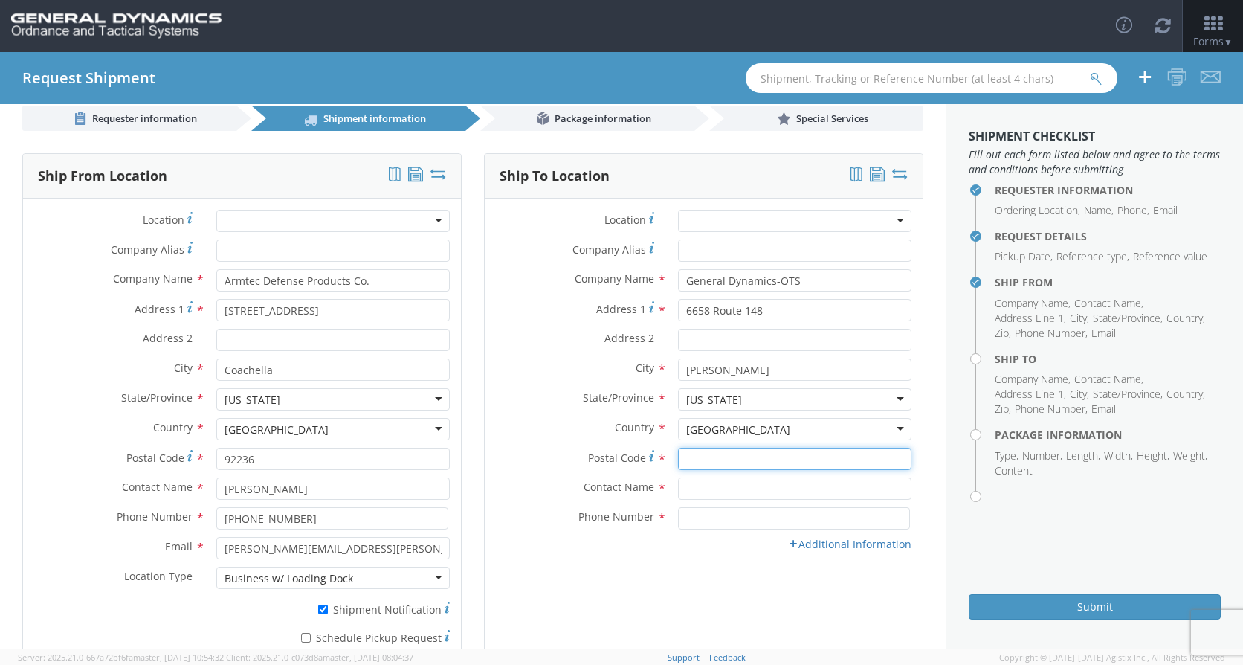
click at [686, 463] on input "Postal Code *" at bounding box center [794, 459] width 233 height 22
type input "62959"
click at [704, 491] on input "text" at bounding box center [794, 488] width 233 height 22
type input "[PERSON_NAME]"
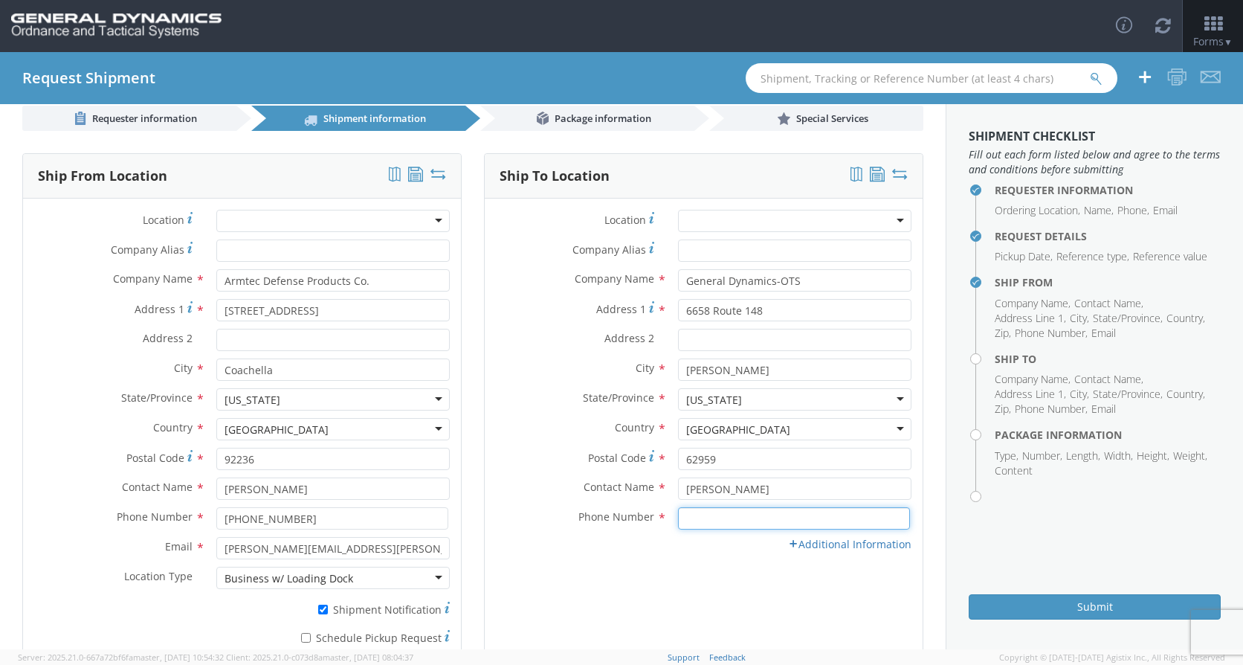
click at [721, 516] on input at bounding box center [794, 518] width 232 height 22
type input "[PHONE_NUMBER]"
click at [815, 544] on link "Additional Information" at bounding box center [849, 544] width 123 height 14
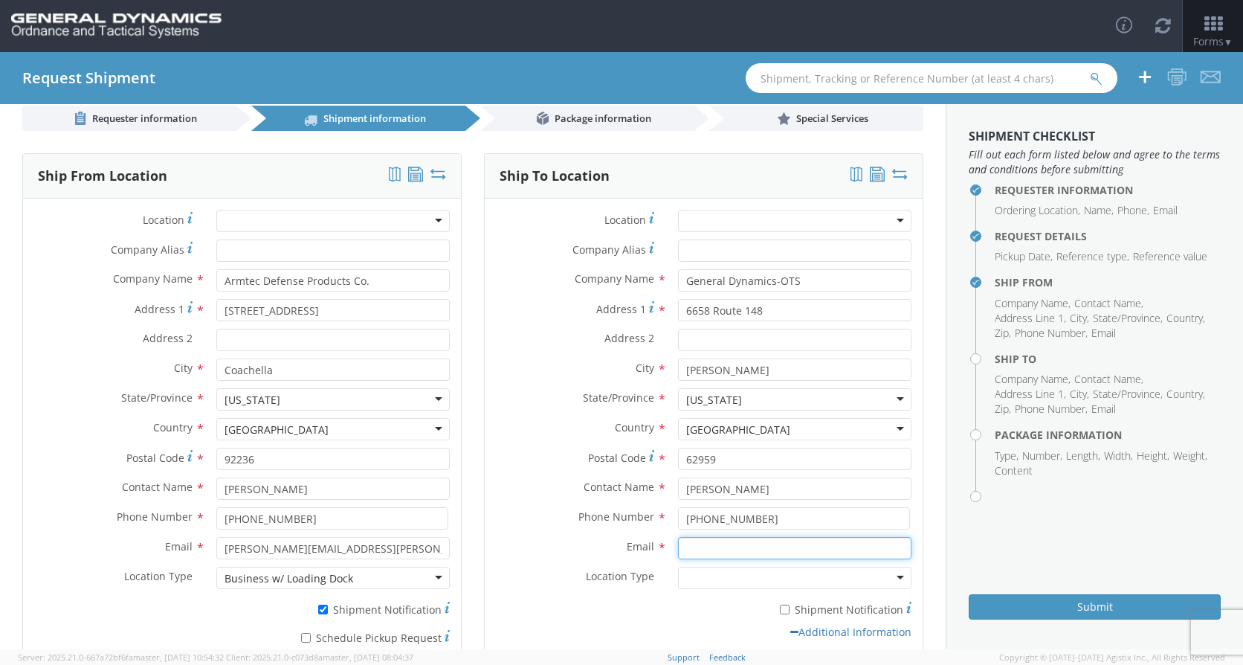
click at [710, 547] on input "Email *" at bounding box center [794, 548] width 233 height 22
type input "[PERSON_NAME][EMAIL_ADDRESS][DOMAIN_NAME]"
click at [778, 573] on div at bounding box center [794, 578] width 233 height 22
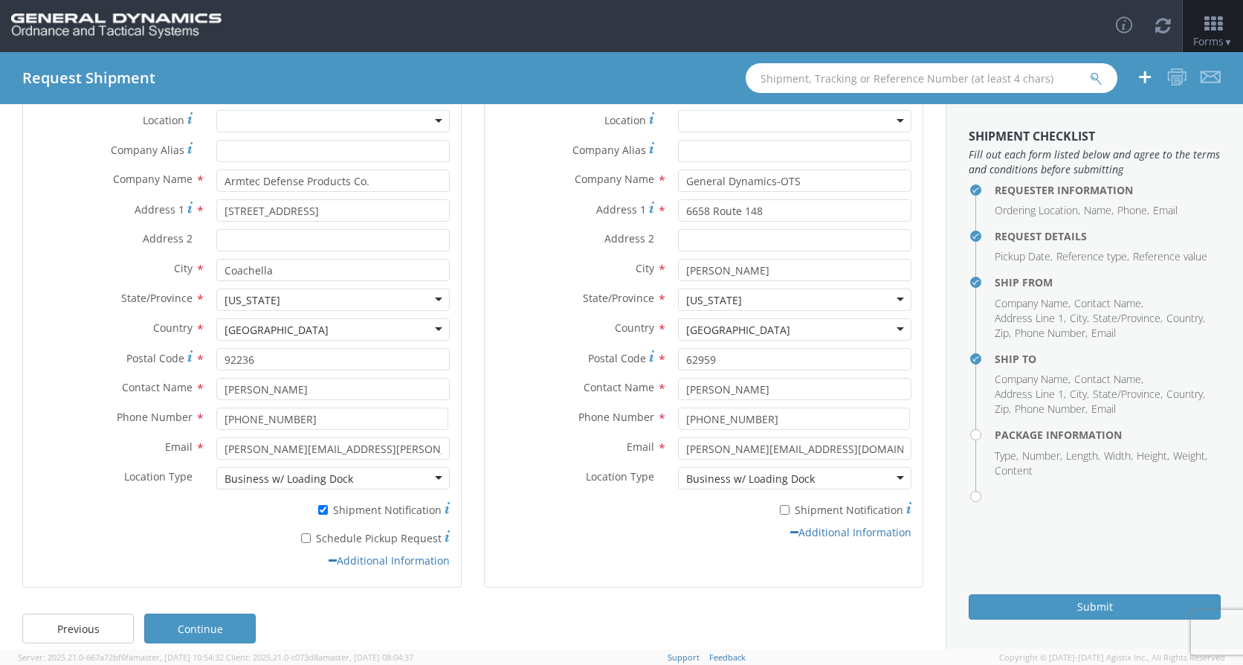
scroll to position [137, 0]
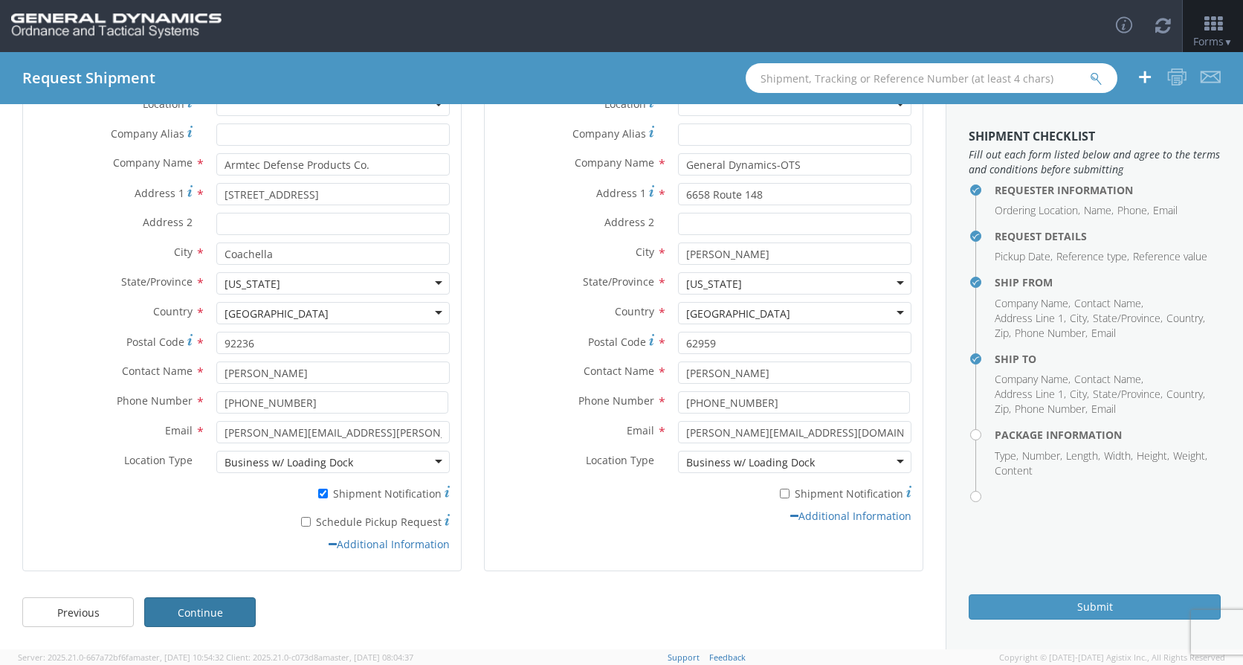
click at [206, 605] on link "Continue" at bounding box center [200, 612] width 112 height 30
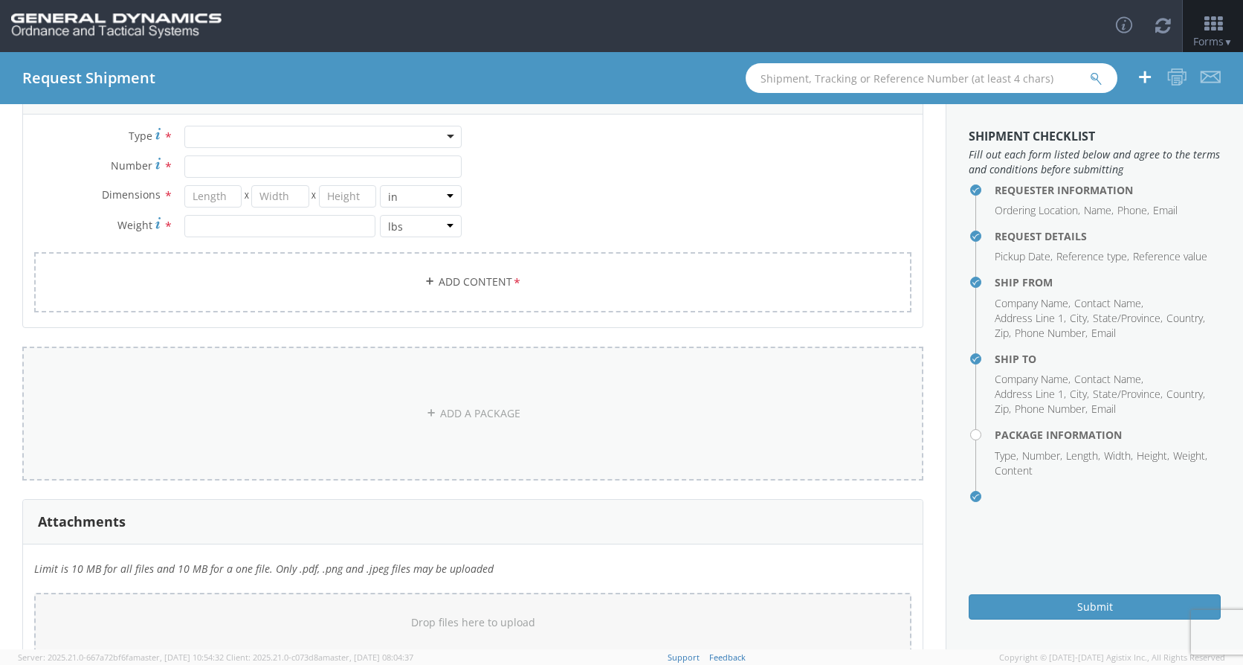
scroll to position [0, 0]
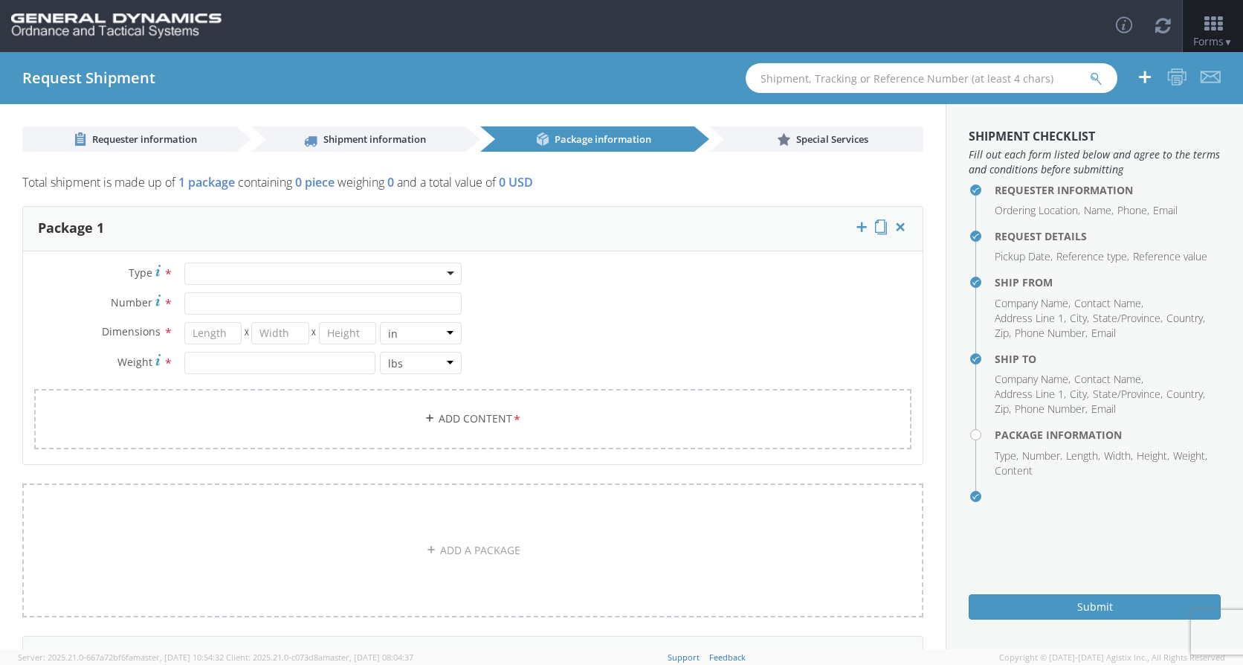
click at [272, 268] on div at bounding box center [322, 273] width 277 height 22
type input "a"
type input "c"
click at [445, 274] on div at bounding box center [322, 273] width 277 height 22
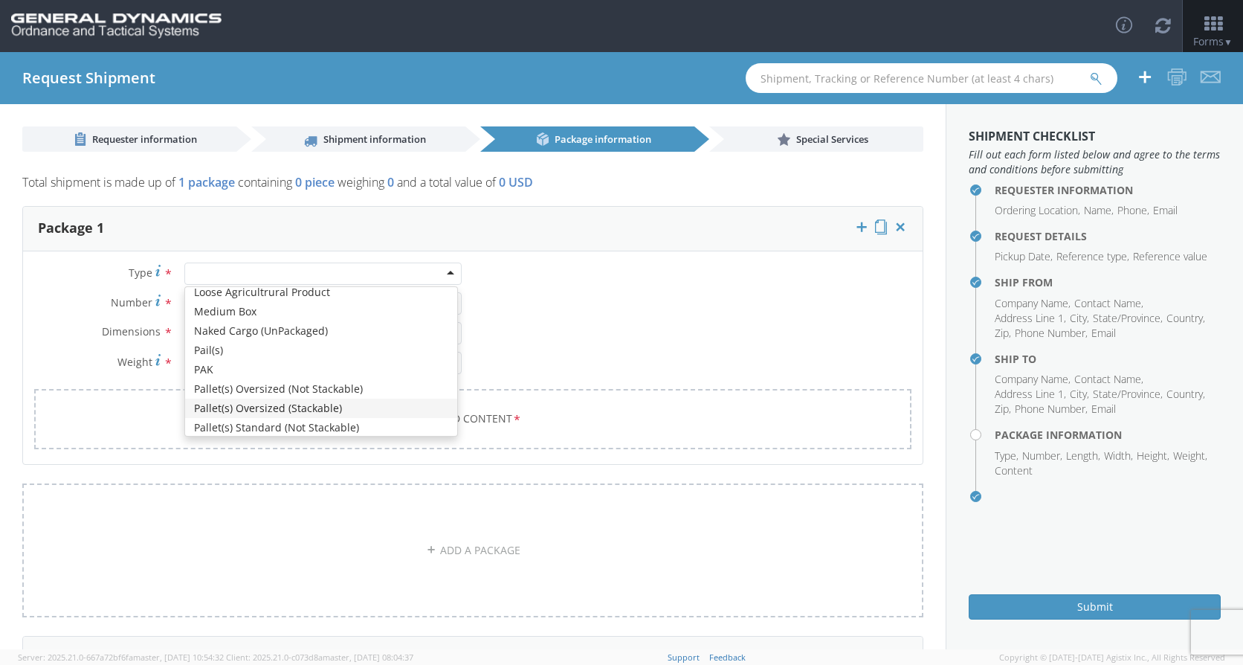
scroll to position [0, 0]
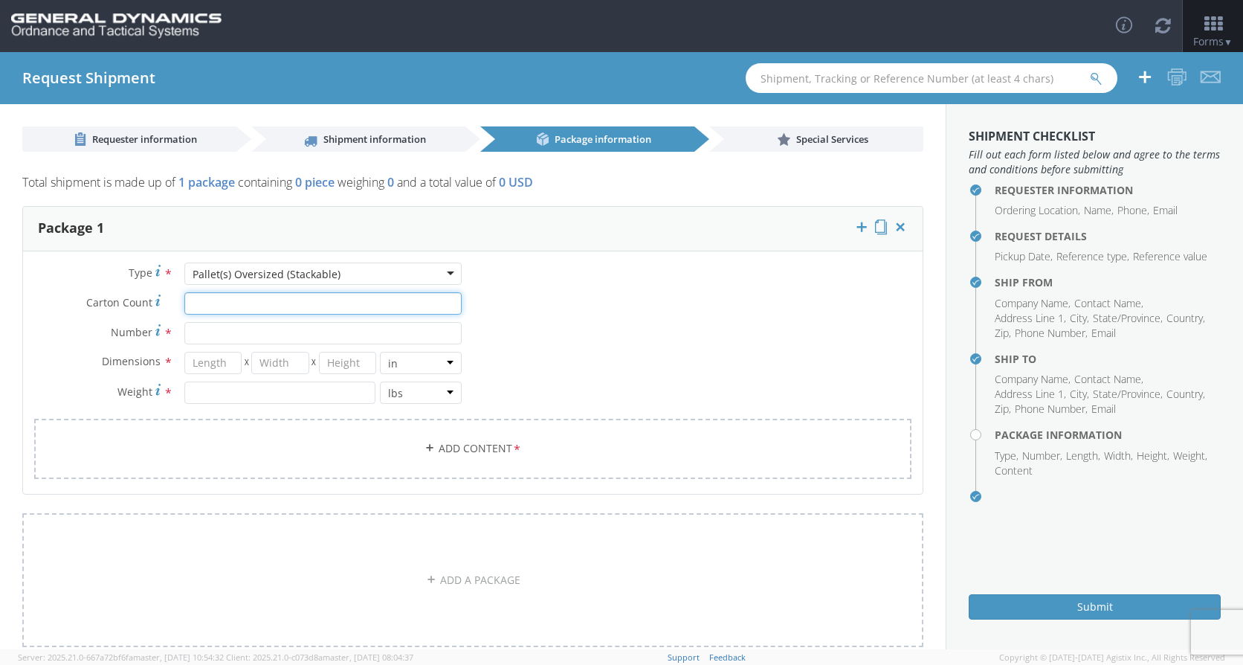
click at [206, 306] on input "Carton Count *" at bounding box center [322, 303] width 277 height 22
type input "30"
drag, startPoint x: 221, startPoint y: 336, endPoint x: 242, endPoint y: 323, distance: 24.7
click at [221, 335] on input "Number *" at bounding box center [322, 333] width 277 height 22
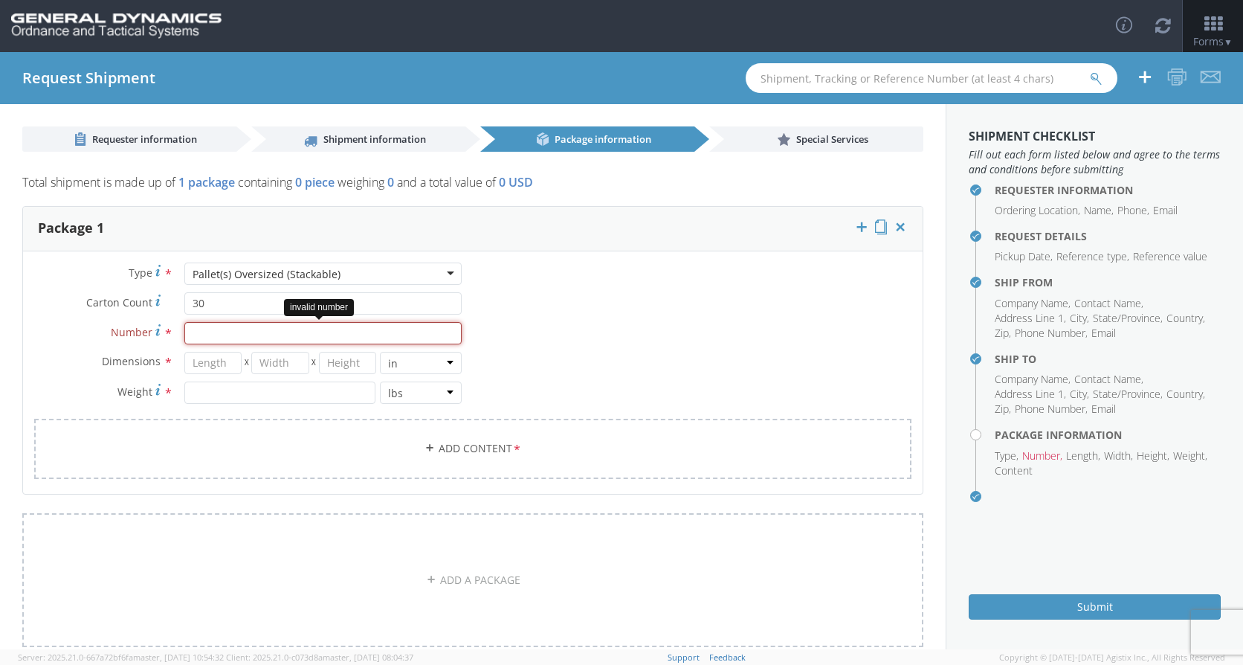
click at [336, 339] on input "Number *" at bounding box center [322, 333] width 277 height 22
type input "2436"
click at [213, 366] on input "number" at bounding box center [213, 363] width 58 height 22
type input "76"
type input "51"
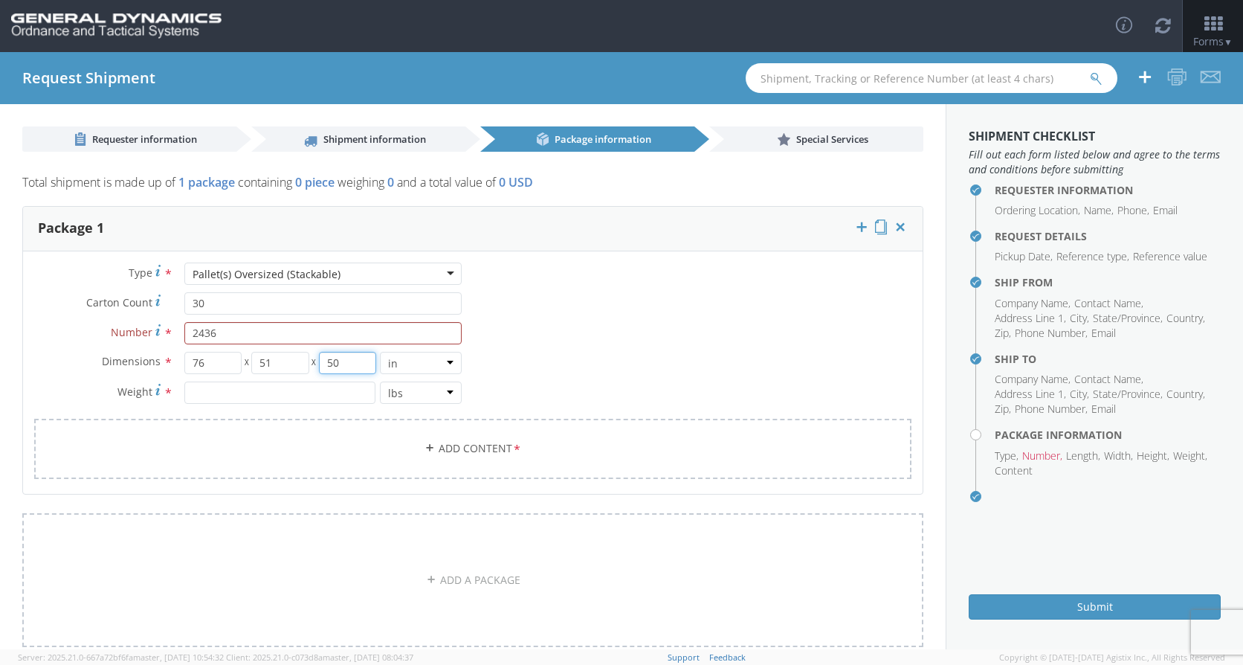
type input "50"
click at [316, 387] on input "number" at bounding box center [279, 392] width 191 height 22
type input "1050"
click at [437, 436] on link "Add Content *" at bounding box center [472, 449] width 877 height 60
checkbox input "false"
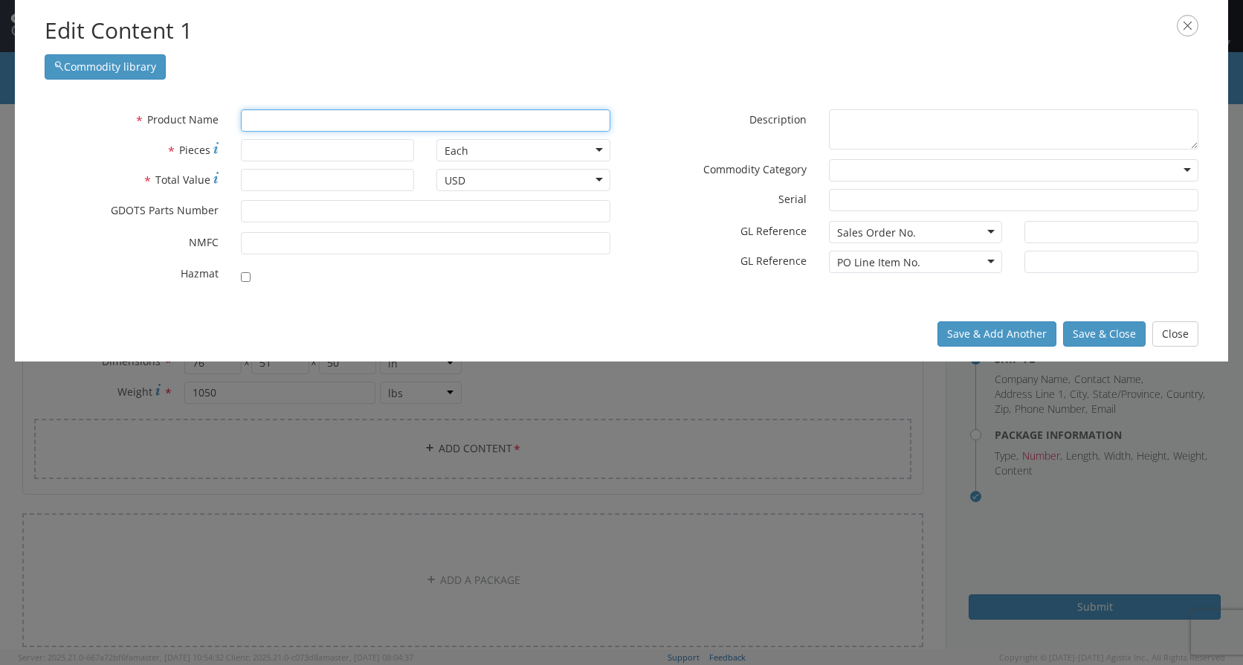
click at [266, 120] on input "text" at bounding box center [426, 120] width 370 height 22
type input "case"
type input "case BASE UNIWRAP"
type input "case a"
type input "case adapter"
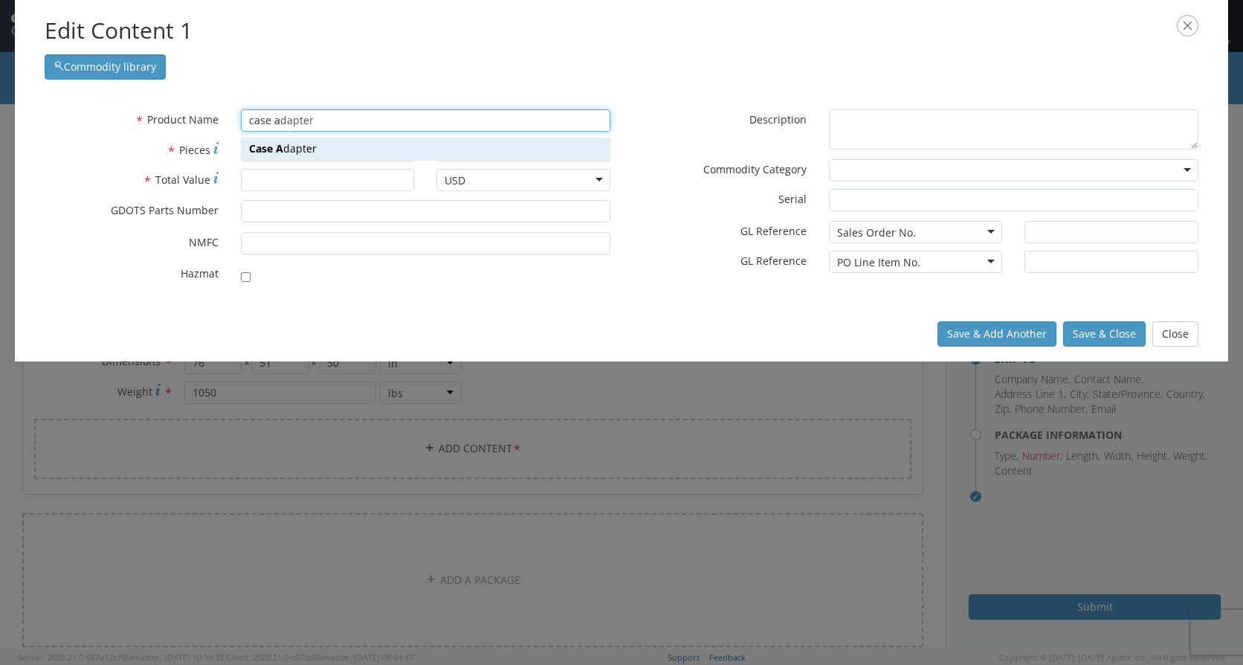
click at [274, 149] on strong "Case A" at bounding box center [266, 148] width 34 height 14
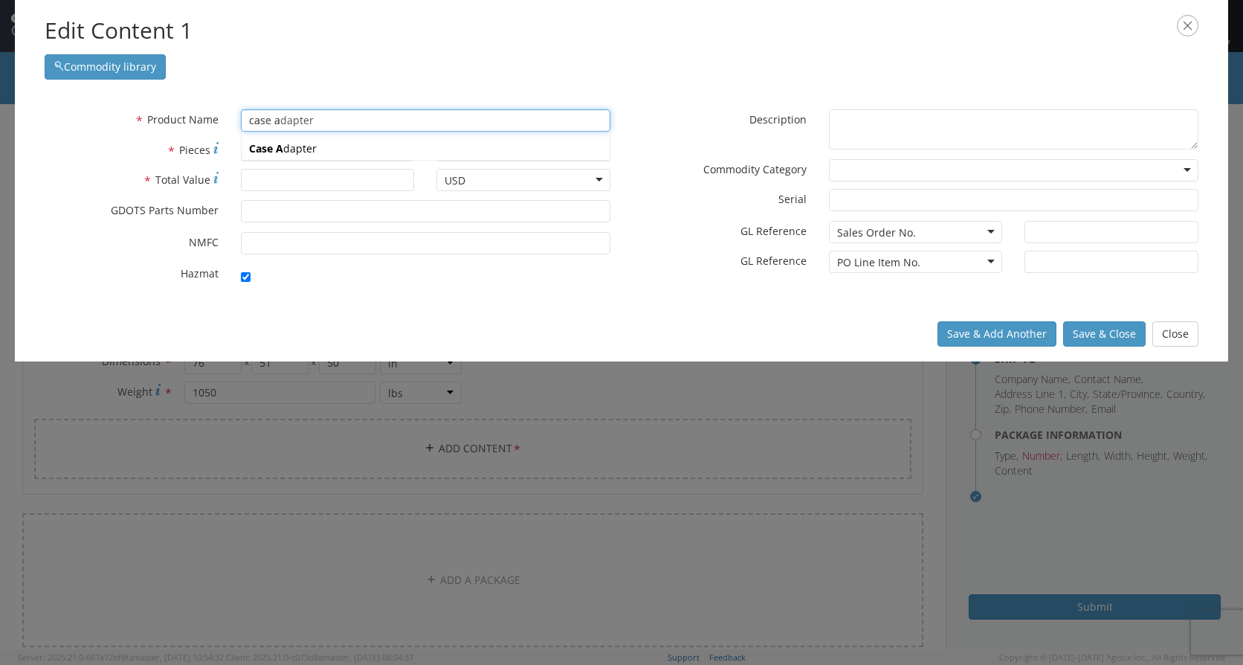
type input "Case Adapter"
type input "43010129"
checkbox input "true"
type textarea "Case Adapter"
type input "[PERSON_NAME],[GEOGRAPHIC_DATA]"
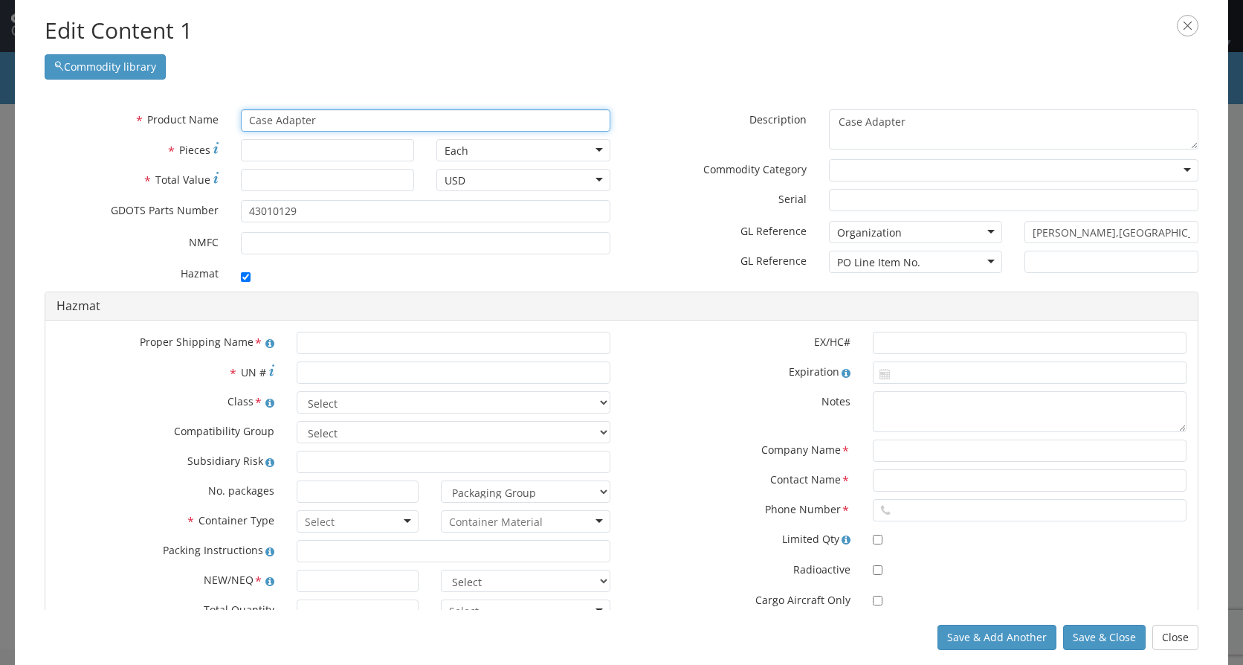
type input "Case Adapter"
click at [237, 146] on div at bounding box center [328, 150] width 196 height 22
click at [313, 158] on input "* Pieces" at bounding box center [328, 150] width 174 height 22
type input "2436"
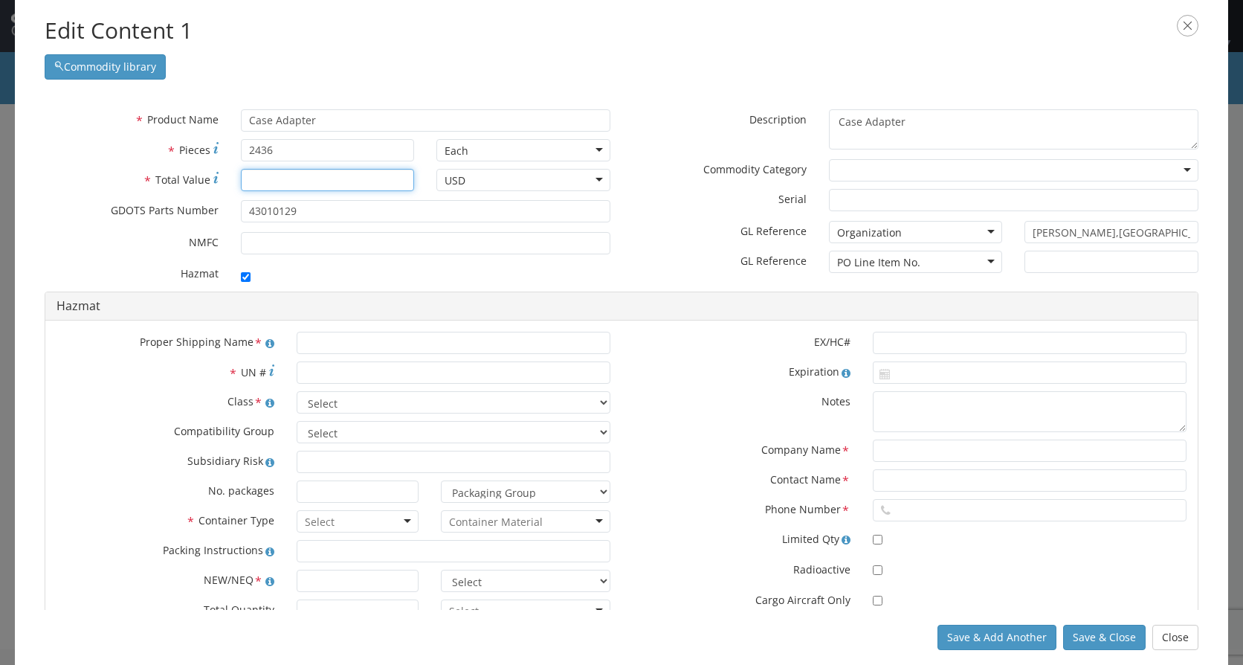
click at [341, 185] on input "* Total Value" at bounding box center [328, 180] width 174 height 22
type input "1"
drag, startPoint x: 318, startPoint y: 216, endPoint x: 276, endPoint y: 217, distance: 42.4
click at [276, 217] on input "43010129" at bounding box center [426, 211] width 370 height 22
type input "43010971"
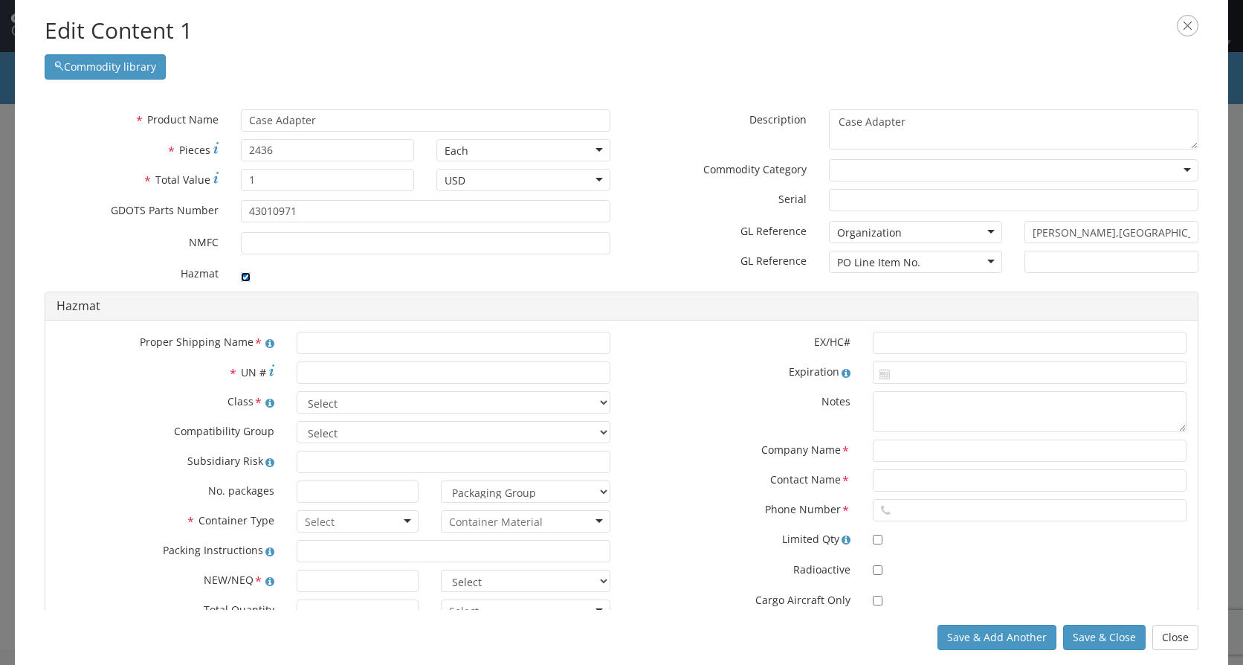
click at [243, 275] on input "checkbox" at bounding box center [246, 277] width 10 height 10
checkbox input "false"
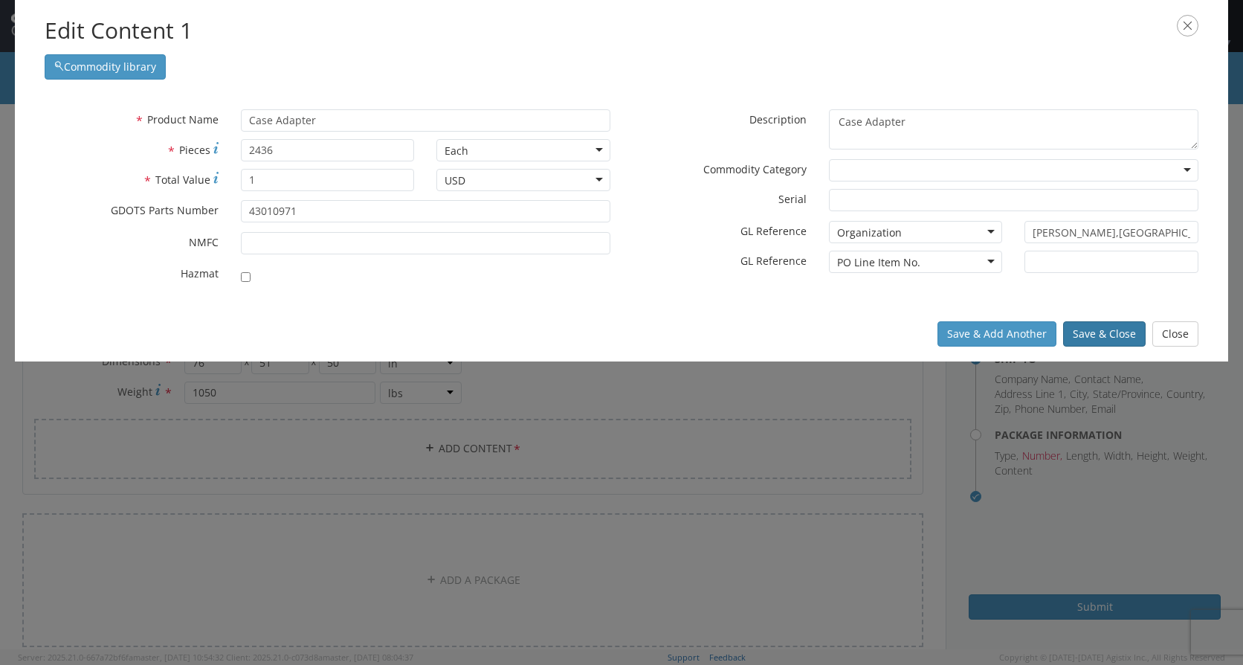
click at [1103, 333] on button "Save & Close" at bounding box center [1104, 333] width 83 height 25
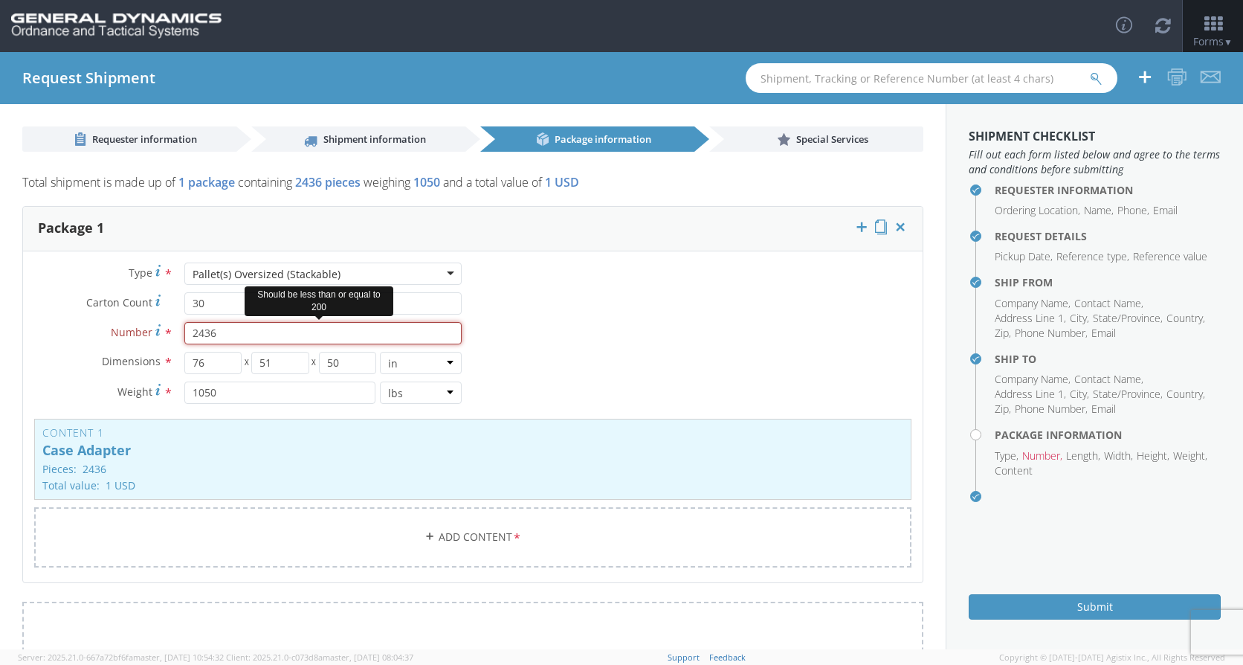
click at [245, 334] on input "2436" at bounding box center [322, 333] width 277 height 22
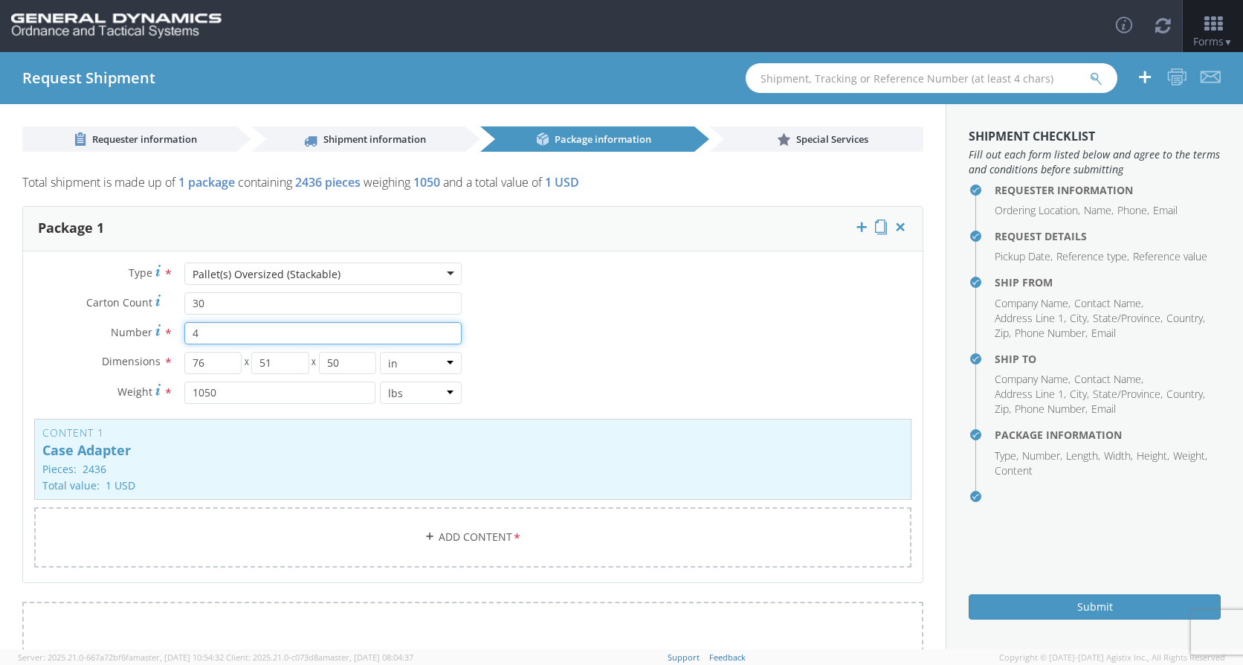
type input "4"
click at [647, 354] on div "Type * Pallet(s) Oversized (Stackable) Pallet(s) Oversized (Stackable) Bale(s) …" at bounding box center [473, 423] width 900 height 323
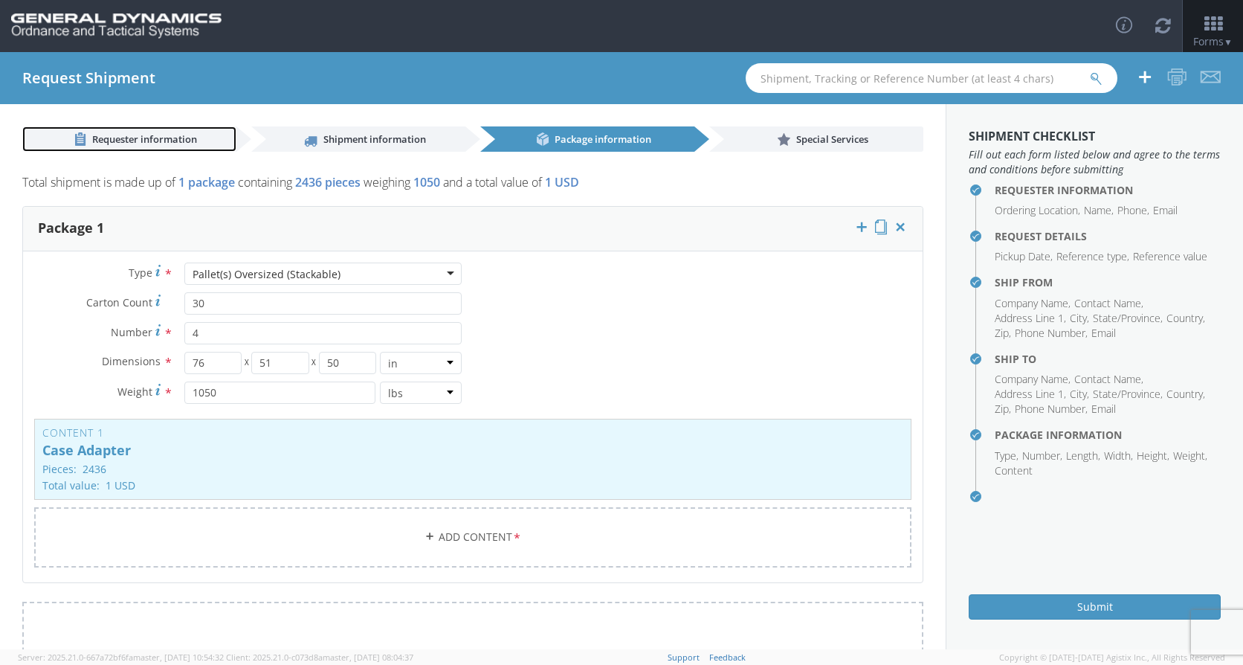
click at [147, 138] on span "Requester information" at bounding box center [144, 138] width 105 height 13
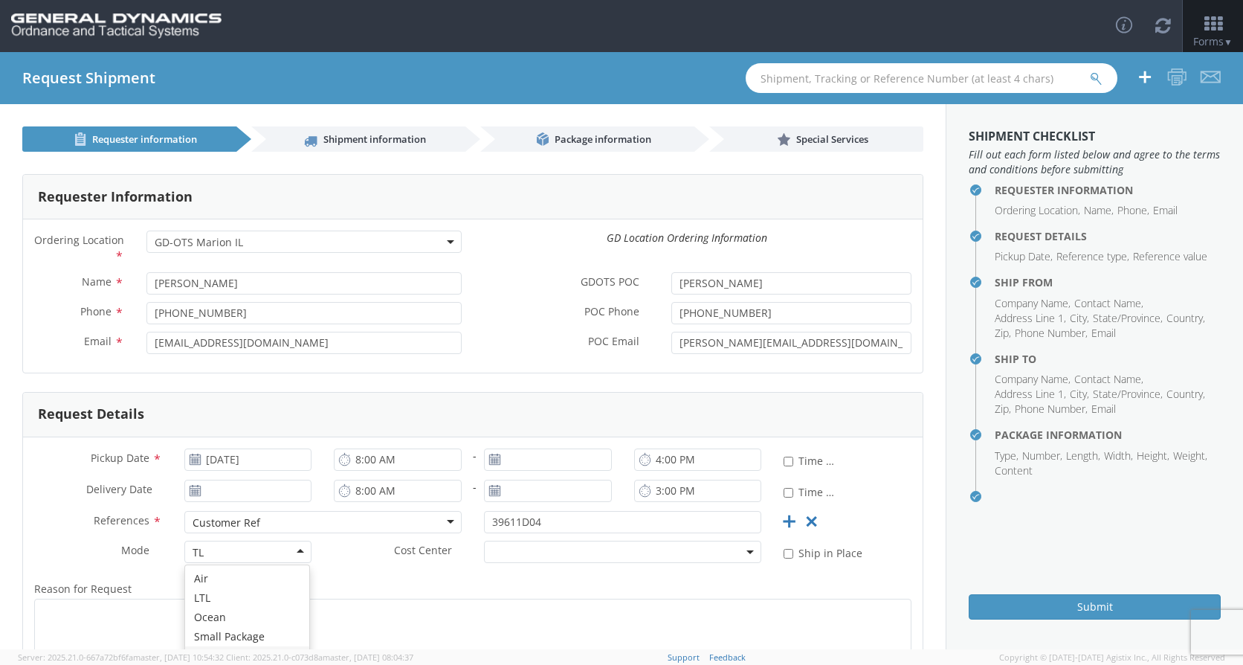
click at [251, 555] on div "TL" at bounding box center [248, 552] width 128 height 22
click at [380, 138] on span "Shipment information" at bounding box center [374, 138] width 103 height 13
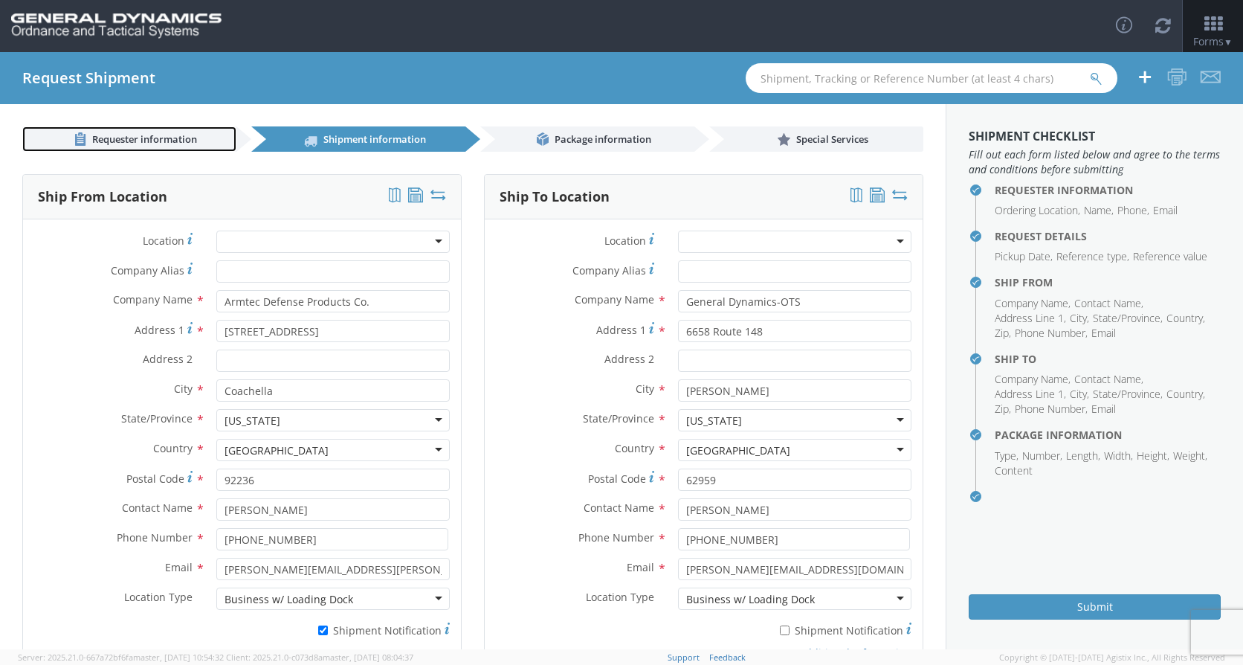
click at [194, 152] on div "Requester information Shipment information Package information Special Services…" at bounding box center [473, 376] width 946 height 545
click at [200, 144] on link "Requester information" at bounding box center [129, 138] width 214 height 25
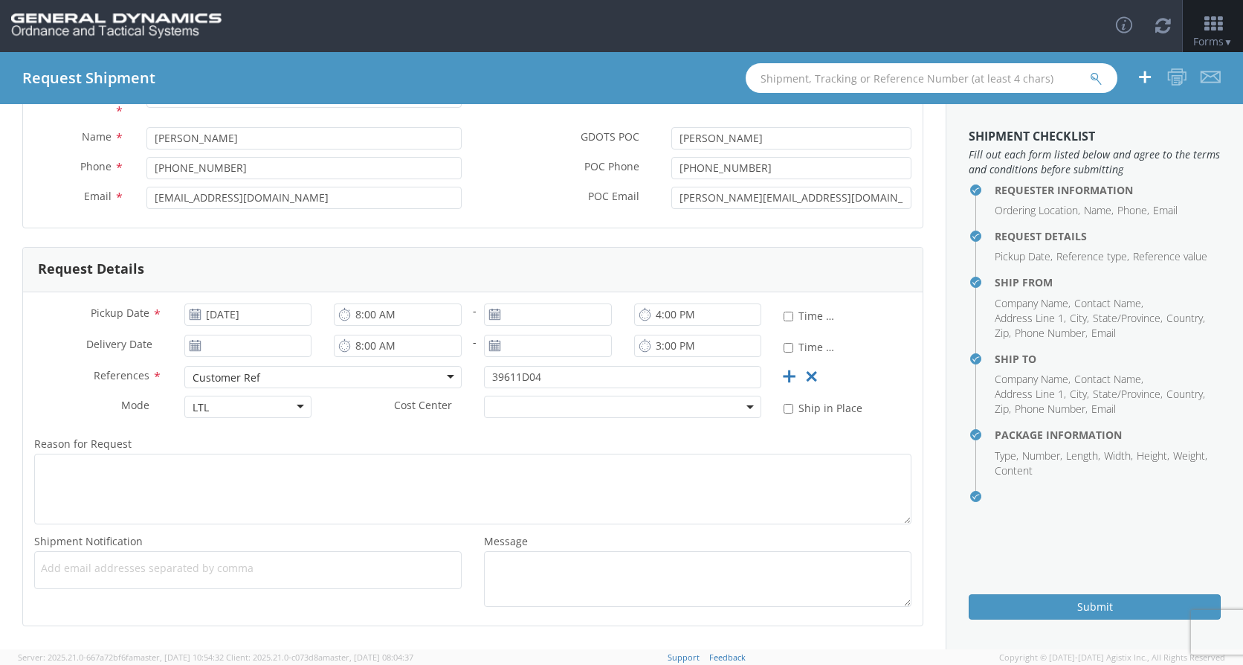
scroll to position [149, 0]
click at [358, 311] on input "8:00 AM" at bounding box center [398, 311] width 128 height 22
type input "7:00 AM"
click at [651, 312] on input "4:00 PM" at bounding box center [698, 311] width 128 height 22
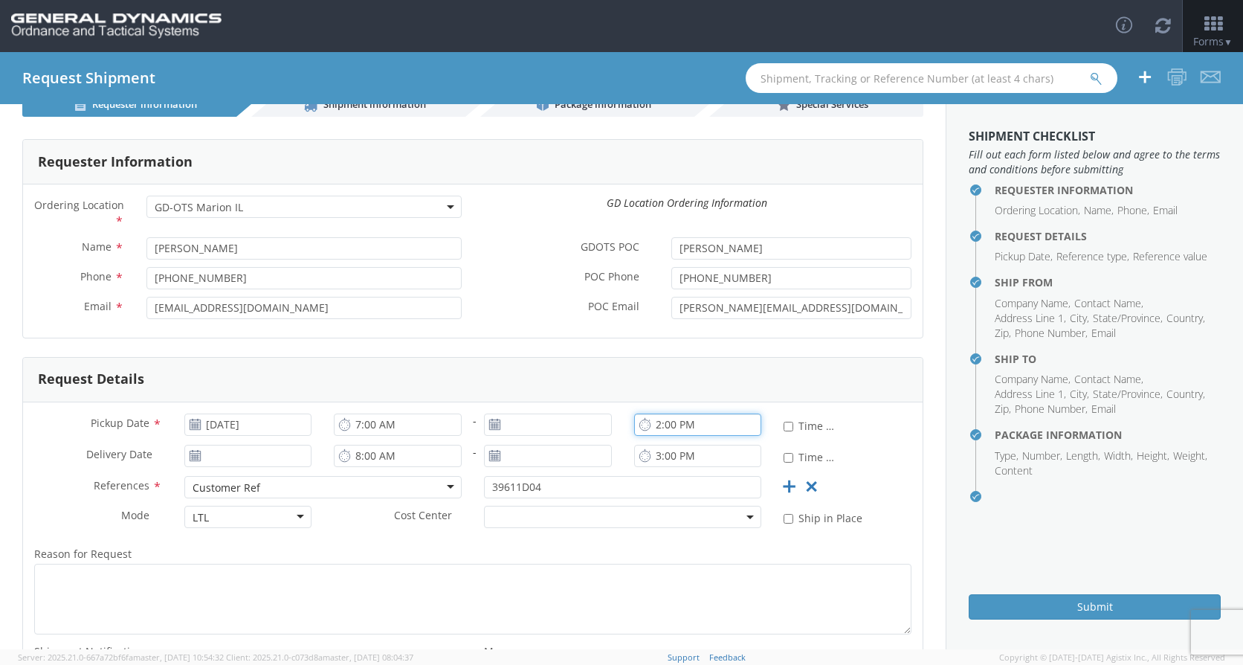
scroll to position [0, 0]
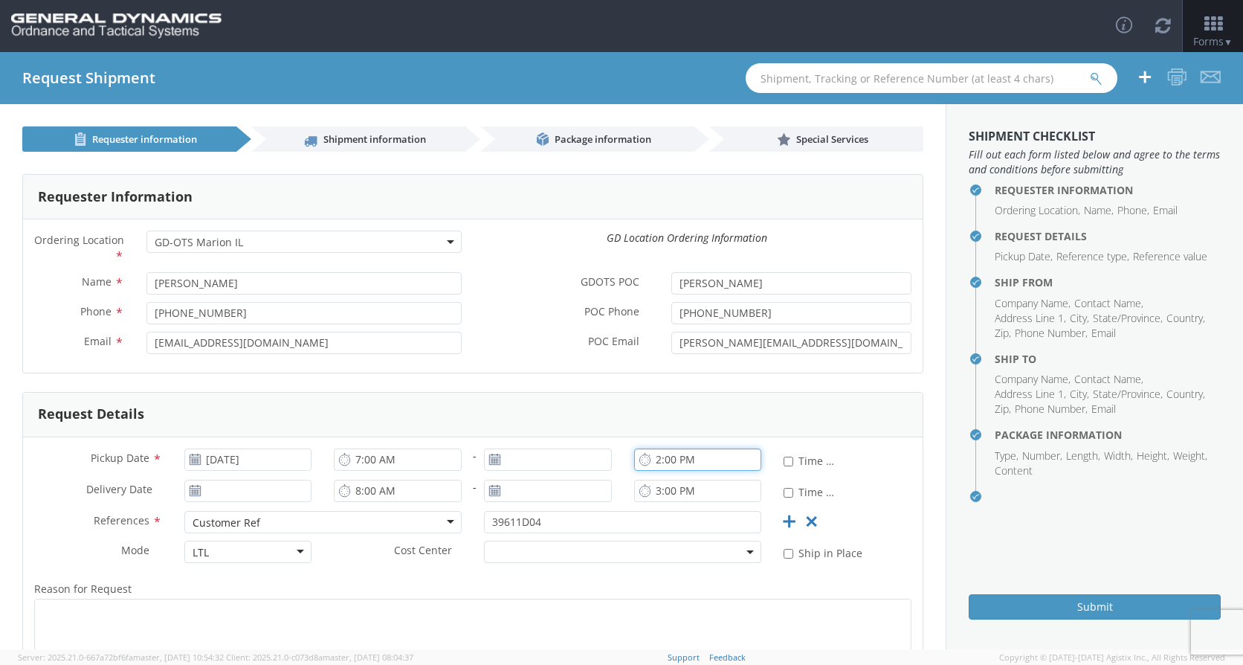
type input "2:00 PM"
click at [399, 146] on link "Shipment information" at bounding box center [358, 138] width 214 height 25
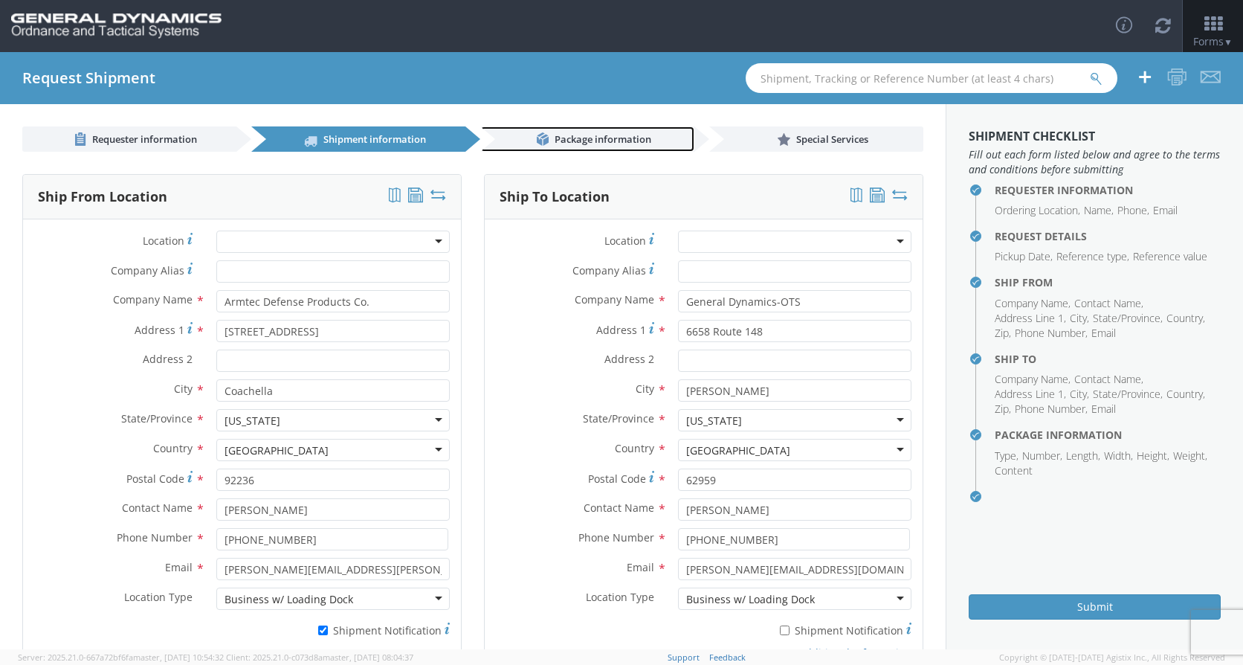
click at [591, 141] on span "Package information" at bounding box center [603, 138] width 97 height 13
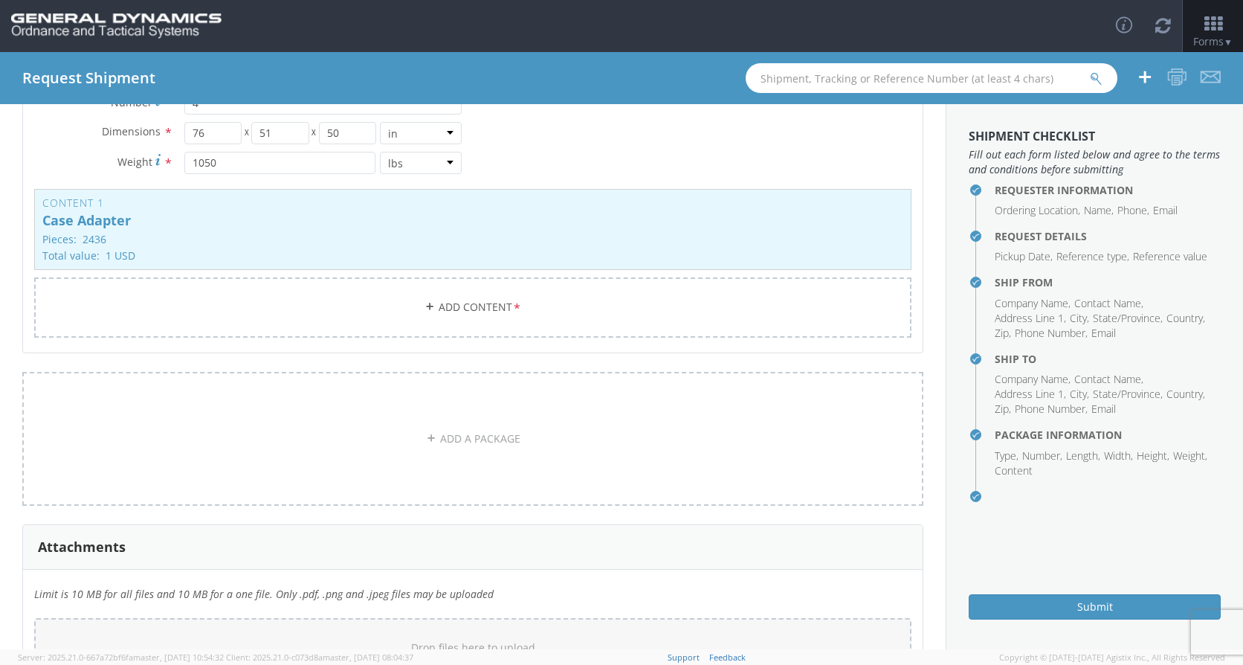
scroll to position [297, 0]
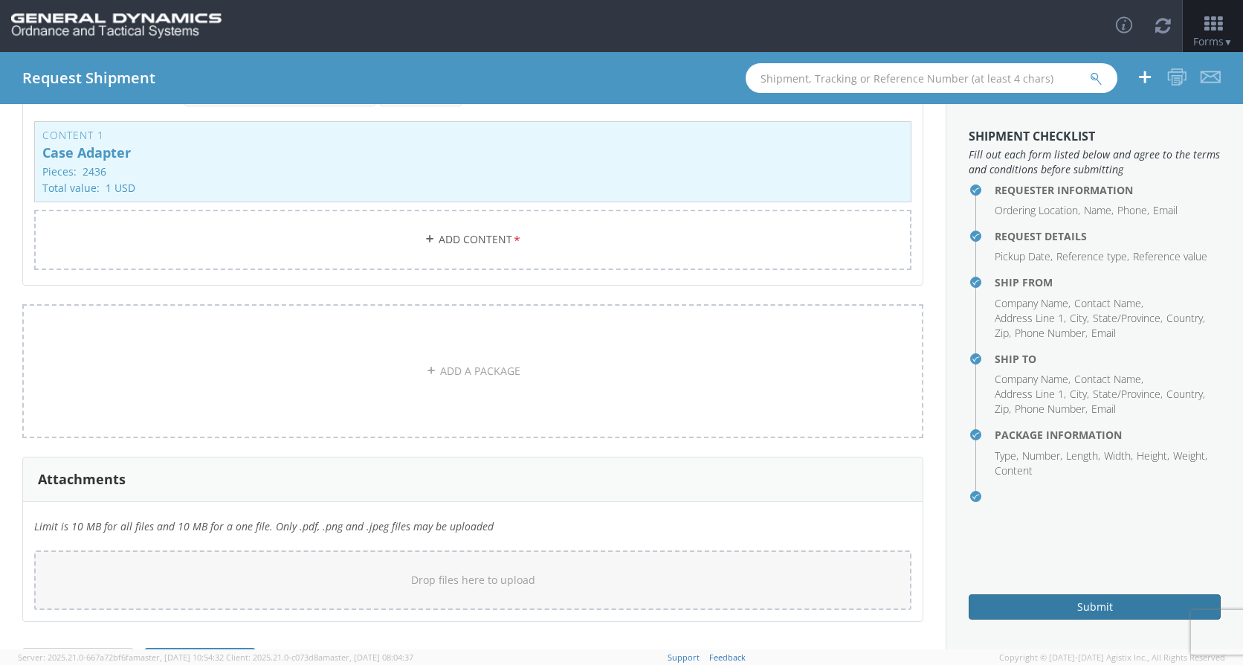
click at [1061, 607] on button "Submit" at bounding box center [1095, 606] width 252 height 25
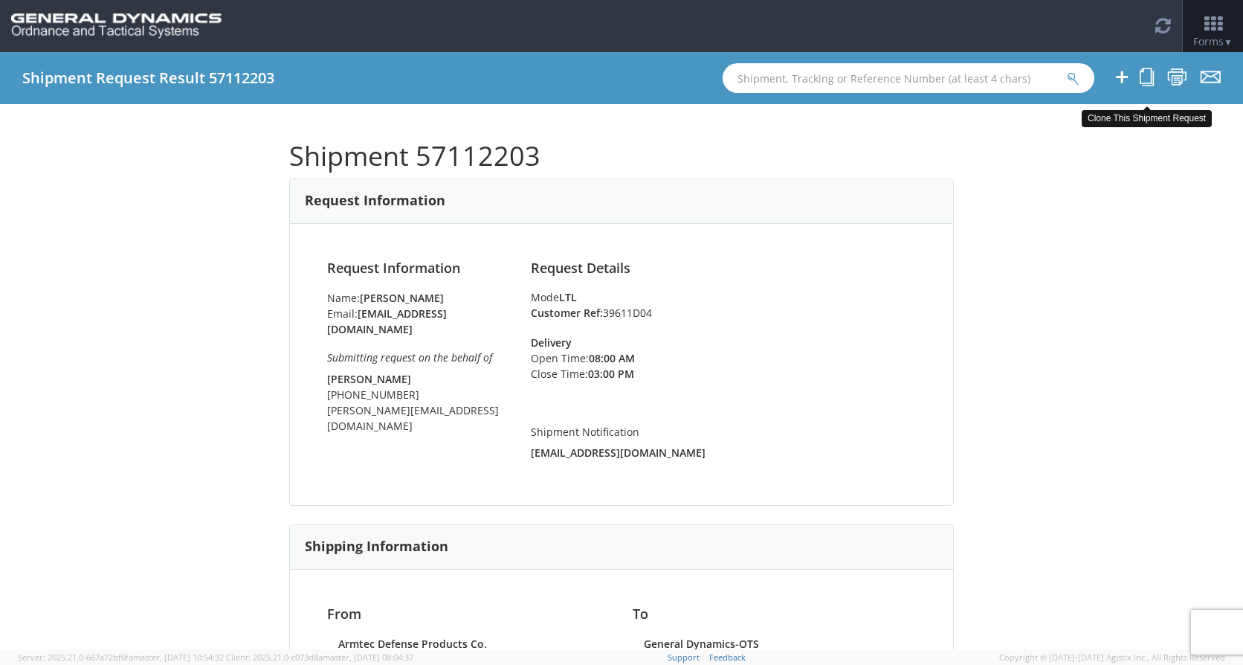
click at [1152, 77] on icon at bounding box center [1147, 77] width 14 height 19
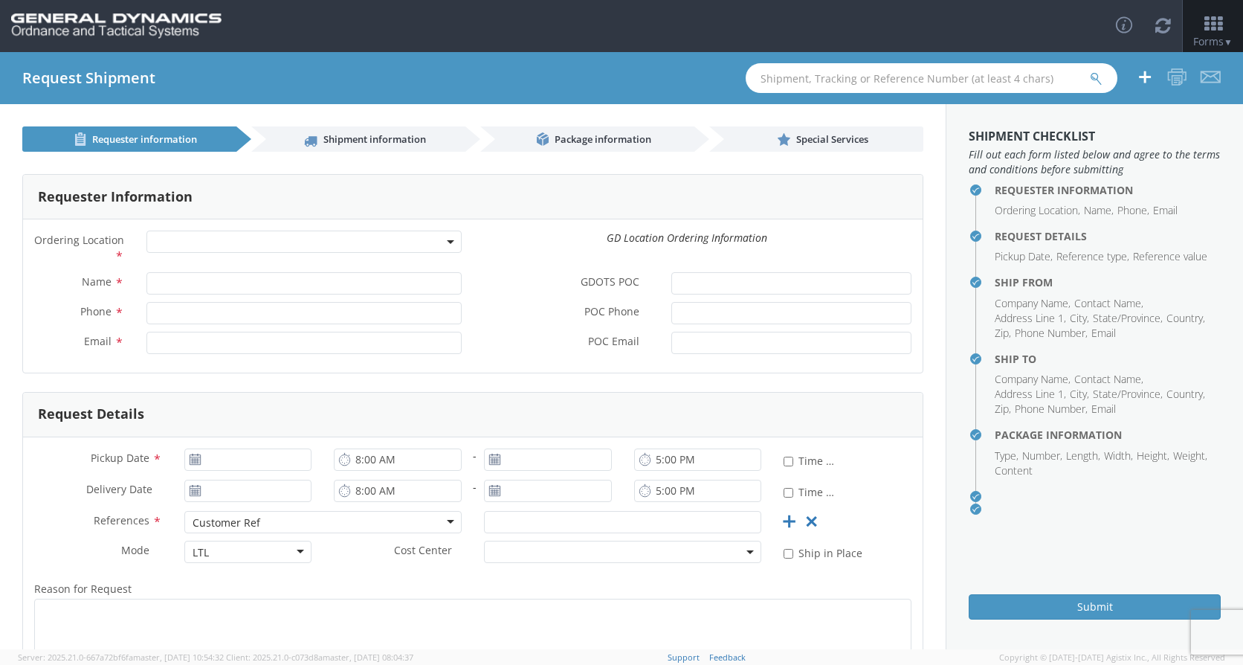
select select
type input "[PERSON_NAME]"
type input "[PHONE_NUMBER]"
type input "[EMAIL_ADDRESS][DOMAIN_NAME]"
type input "[PERSON_NAME]"
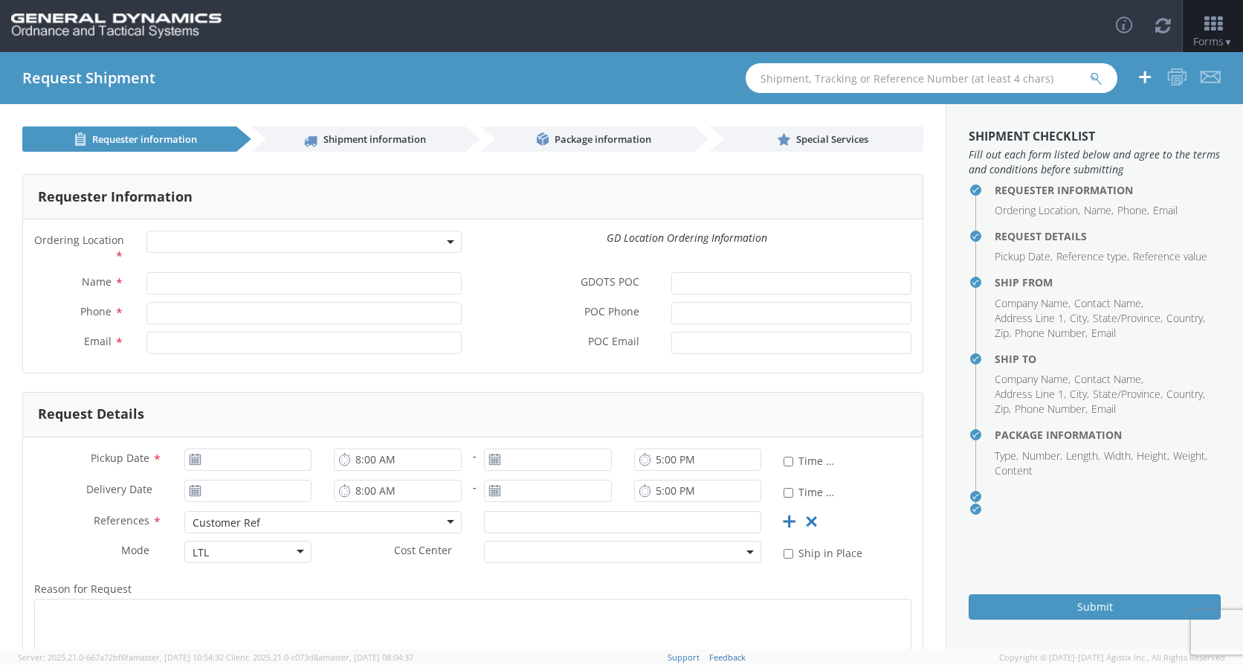
type input "[PHONE_NUMBER]"
type input "[PERSON_NAME][EMAIL_ADDRESS][DOMAIN_NAME]"
type input "[DATE]"
type input "7:00 AM"
type input "2:00 PM"
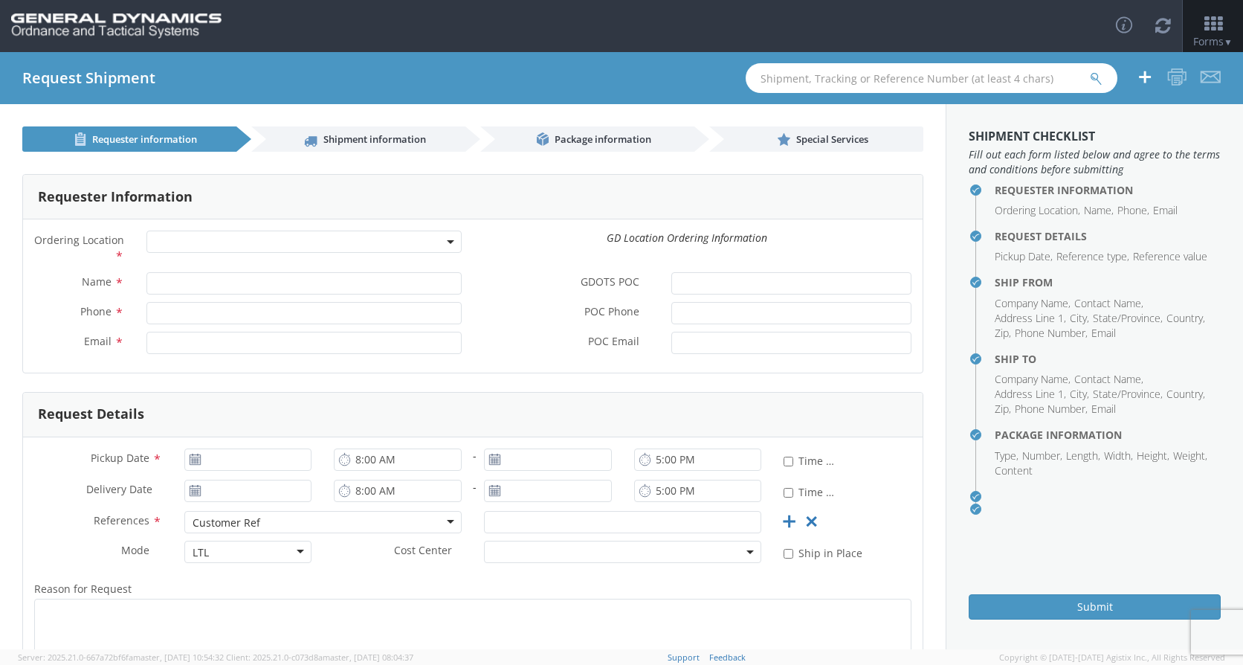
type input "3:00 PM"
type input "39611D04"
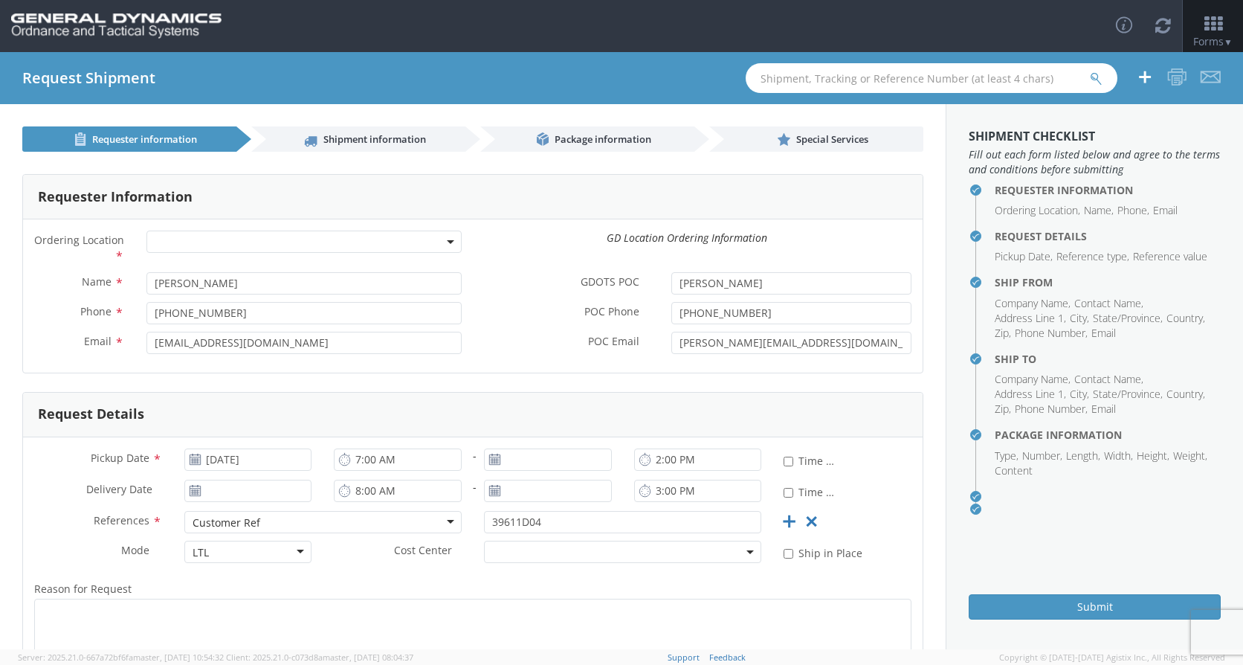
select select "313"
click at [230, 462] on input "[DATE]" at bounding box center [248, 459] width 128 height 22
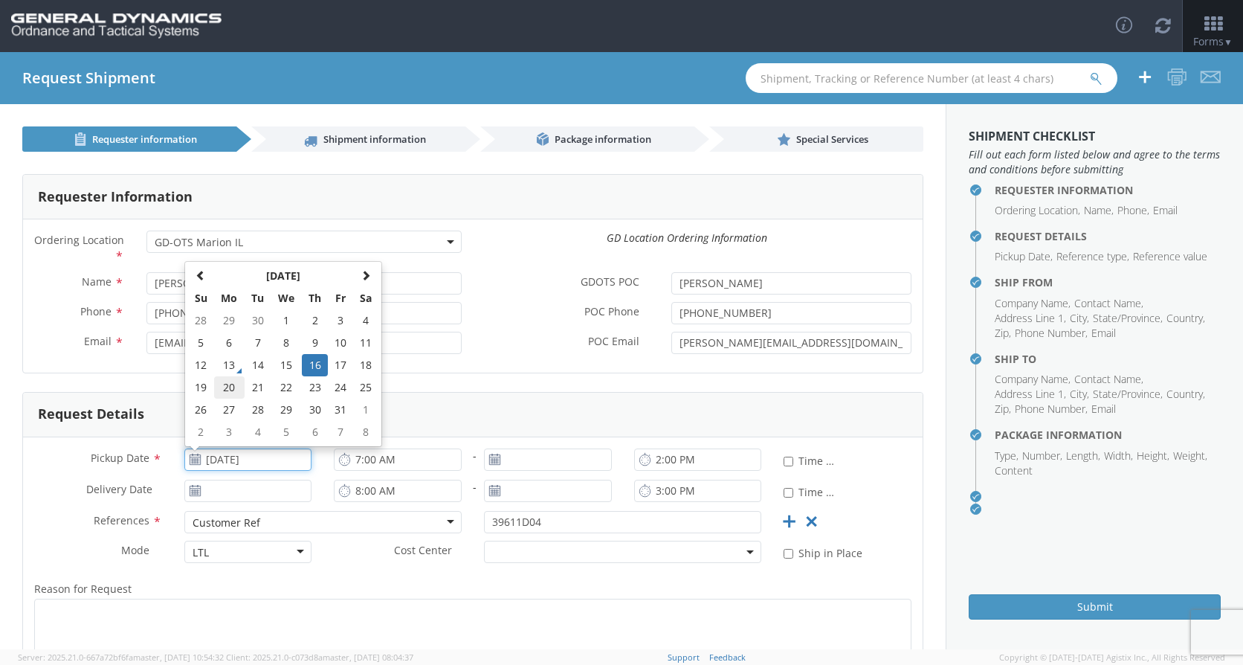
click at [232, 389] on td "20" at bounding box center [229, 387] width 31 height 22
type input "[DATE]"
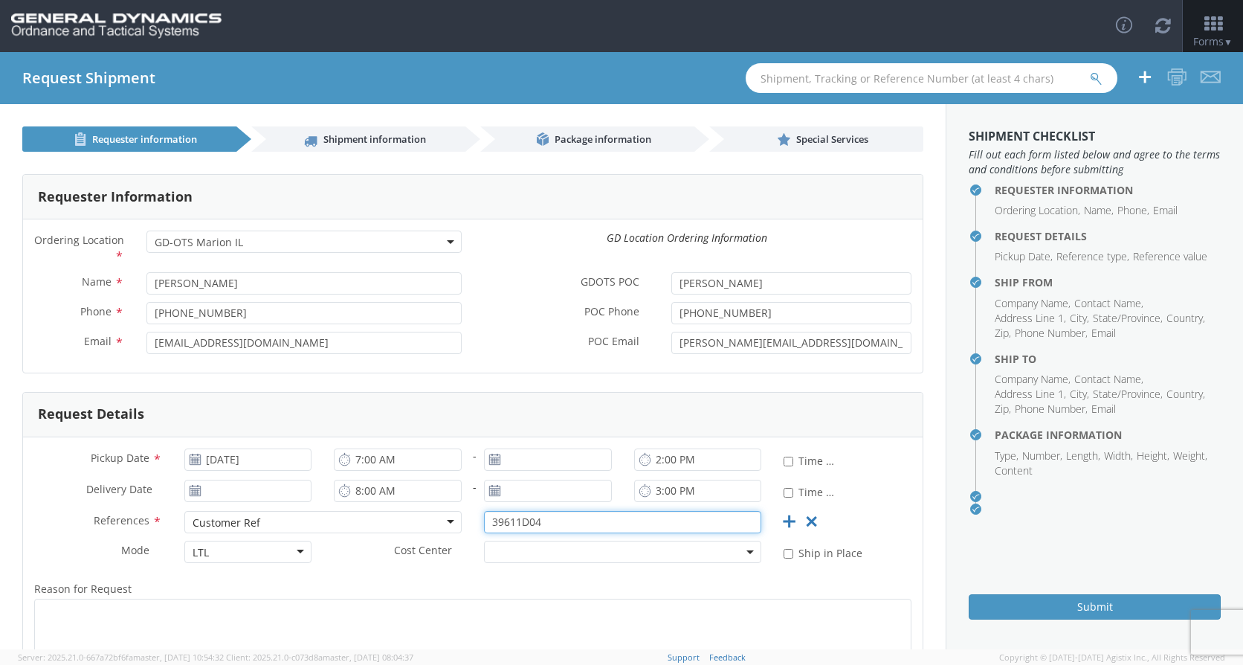
drag, startPoint x: 561, startPoint y: 521, endPoint x: 457, endPoint y: 520, distance: 104.8
click at [457, 520] on div "References * Customer Ref Customer Ref Bill Of Lading Customer Ref Delivery Num…" at bounding box center [473, 526] width 900 height 30
type input "19092FY25"
click at [291, 552] on div "LTL" at bounding box center [248, 552] width 128 height 22
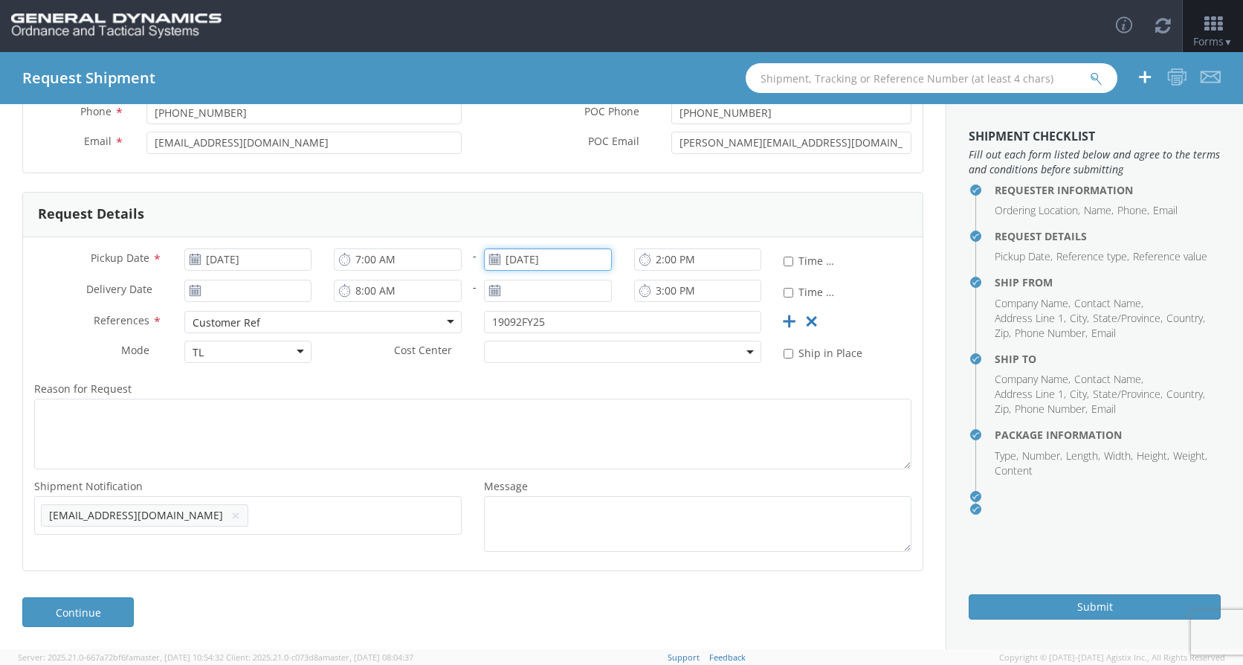
click at [525, 259] on input "[DATE]" at bounding box center [548, 259] width 128 height 22
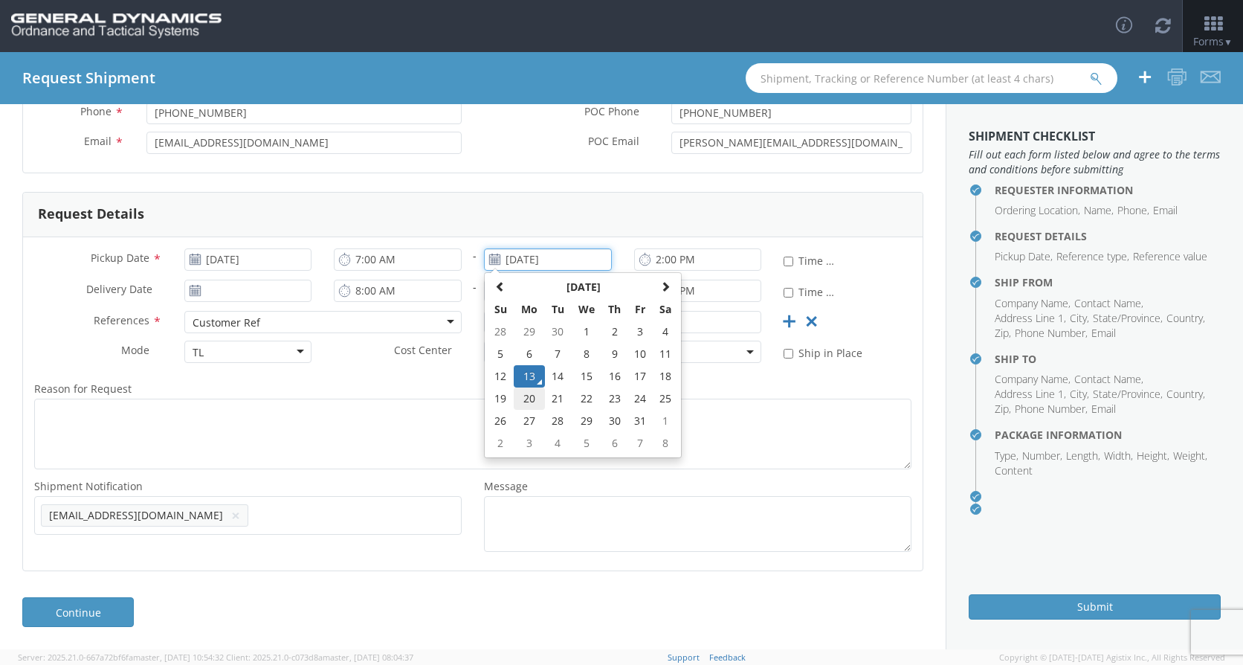
click at [533, 396] on td "20" at bounding box center [529, 398] width 31 height 22
type input "[DATE]"
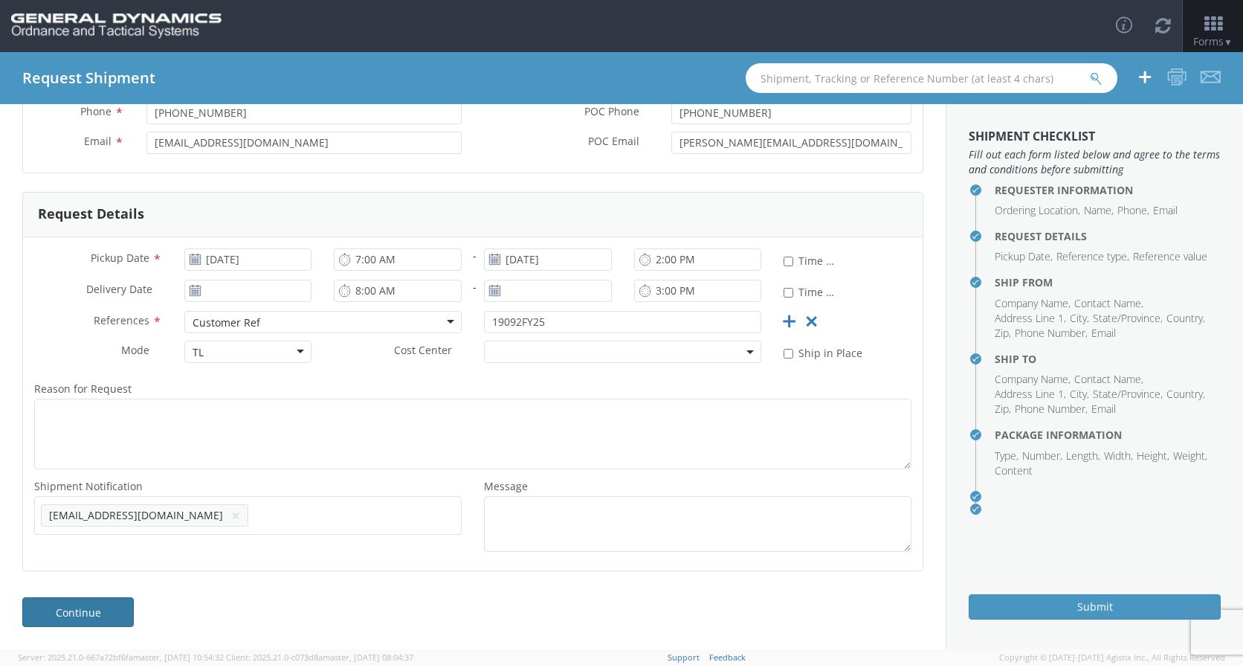
click at [111, 613] on link "Continue" at bounding box center [78, 612] width 112 height 30
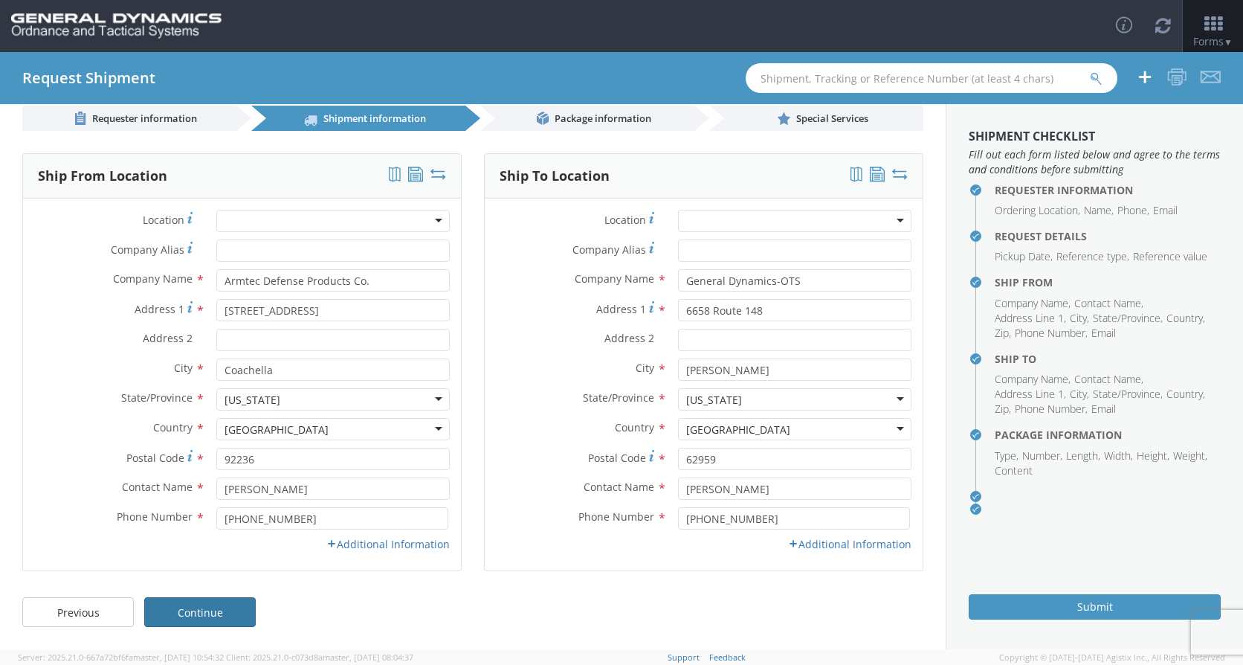
scroll to position [21, 0]
click at [396, 548] on link "Additional Information" at bounding box center [387, 544] width 123 height 14
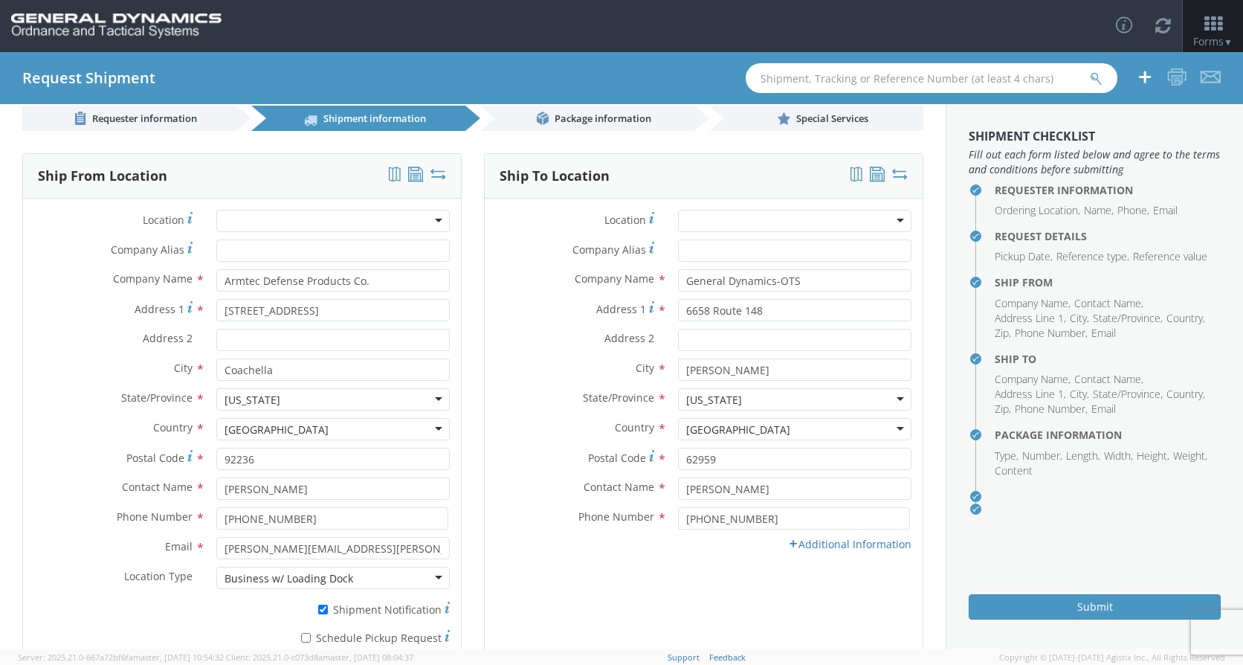
scroll to position [137, 0]
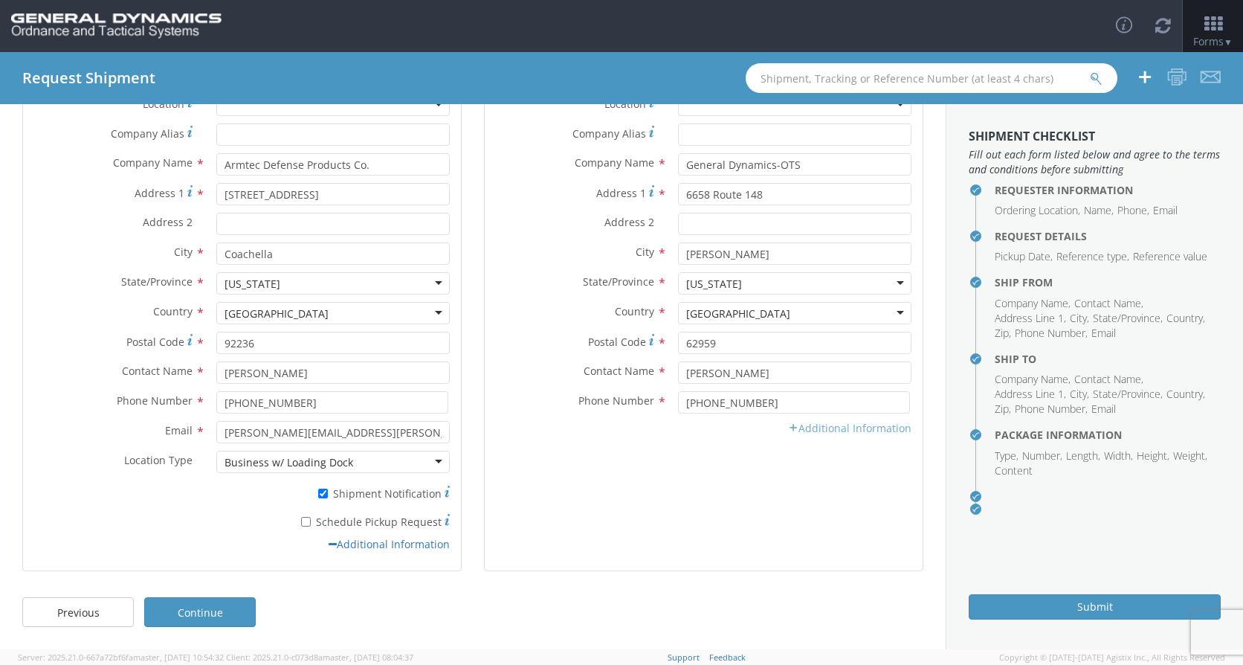
click at [828, 430] on link "Additional Information" at bounding box center [849, 428] width 123 height 14
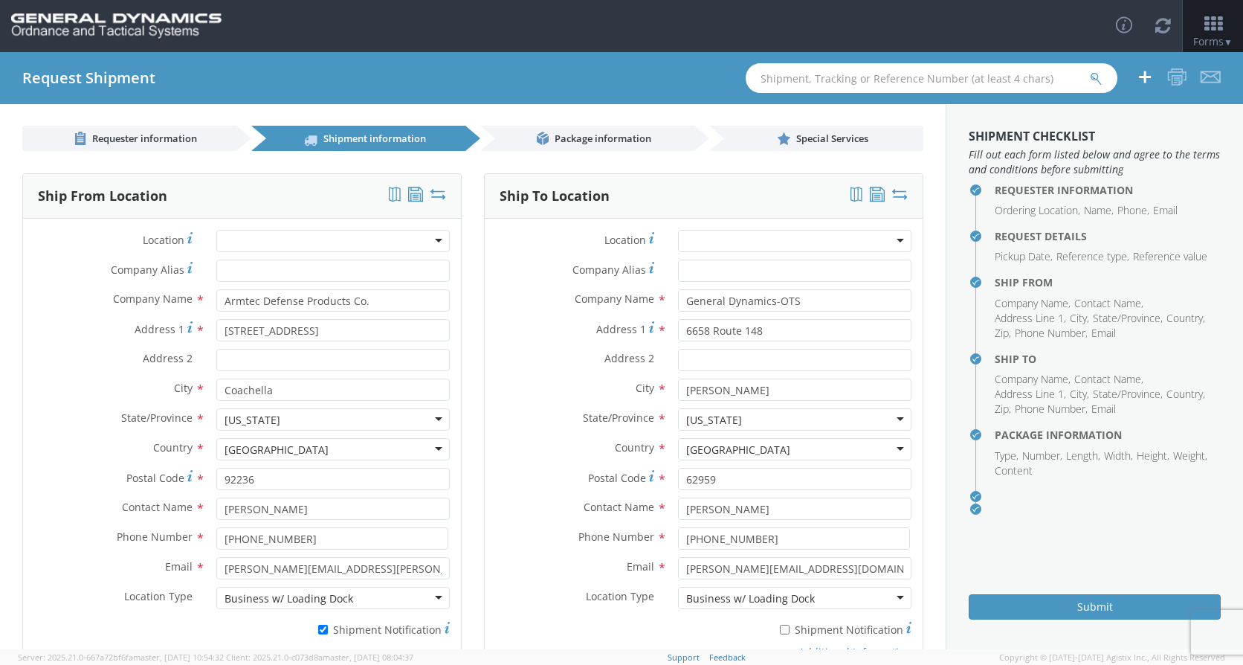
scroll to position [0, 0]
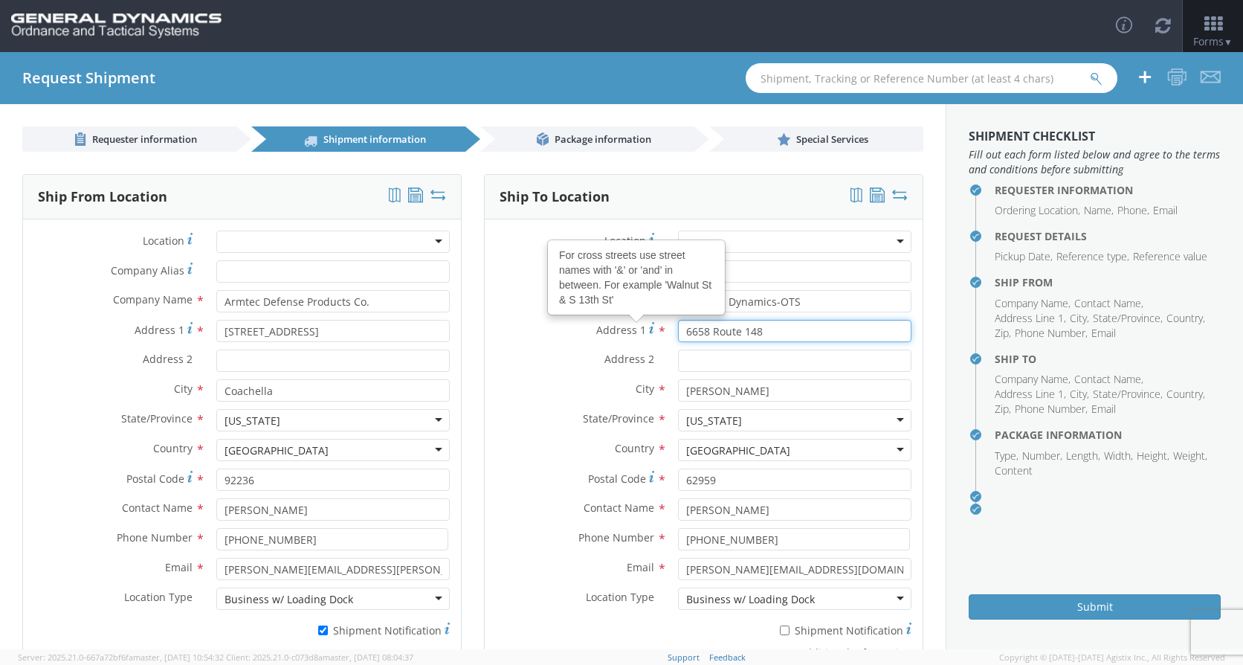
drag, startPoint x: 757, startPoint y: 332, endPoint x: 622, endPoint y: 335, distance: 135.4
click at [622, 335] on div "Address 1 For cross streets use street names with '&' or 'and' in between. For …" at bounding box center [704, 331] width 438 height 22
type input "[STREET_ADDRESS][PERSON_NAME]"
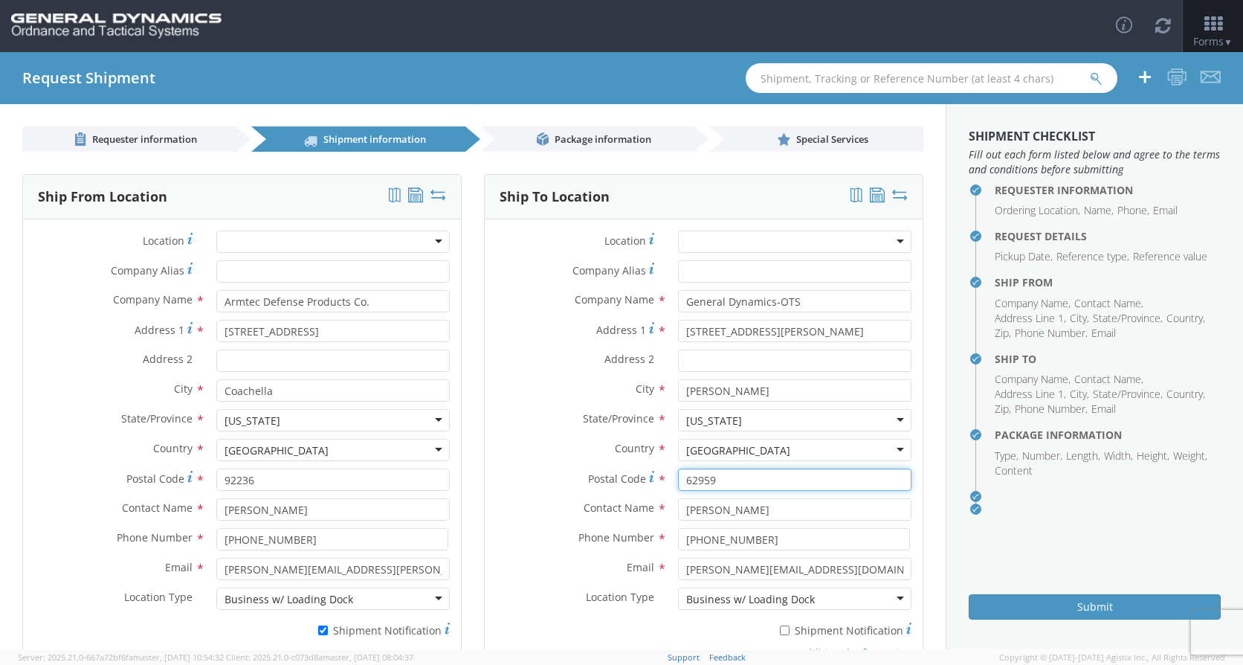
click at [722, 480] on input "62959" at bounding box center [794, 479] width 233 height 22
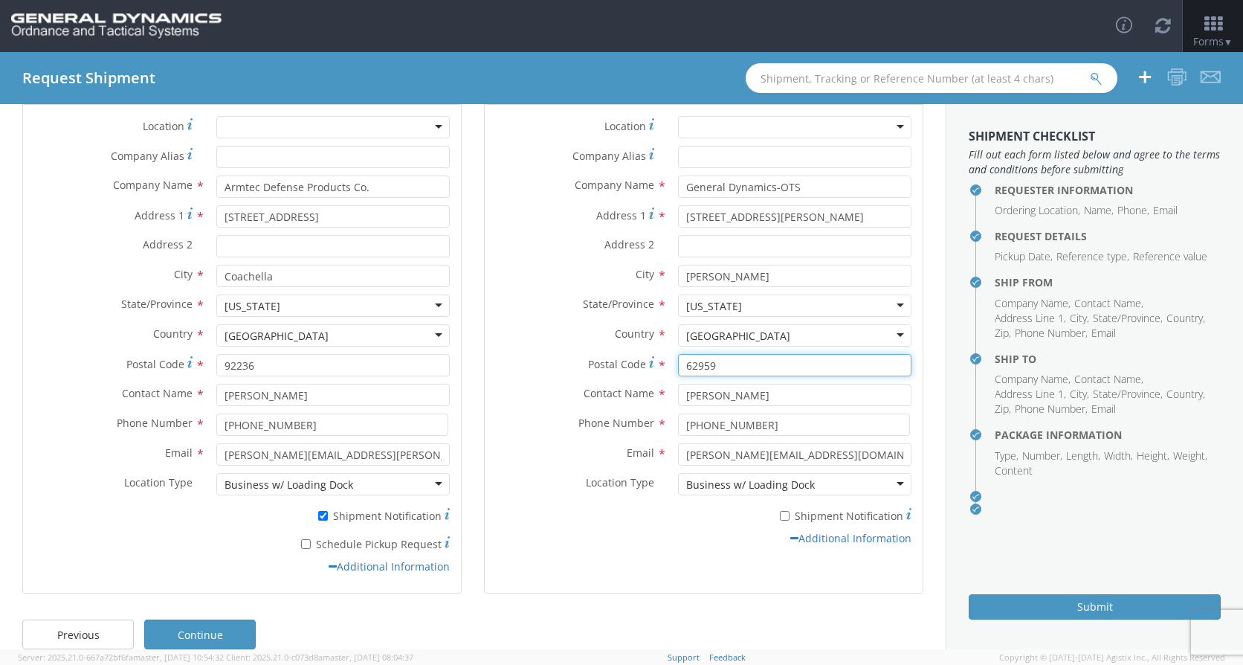
scroll to position [137, 0]
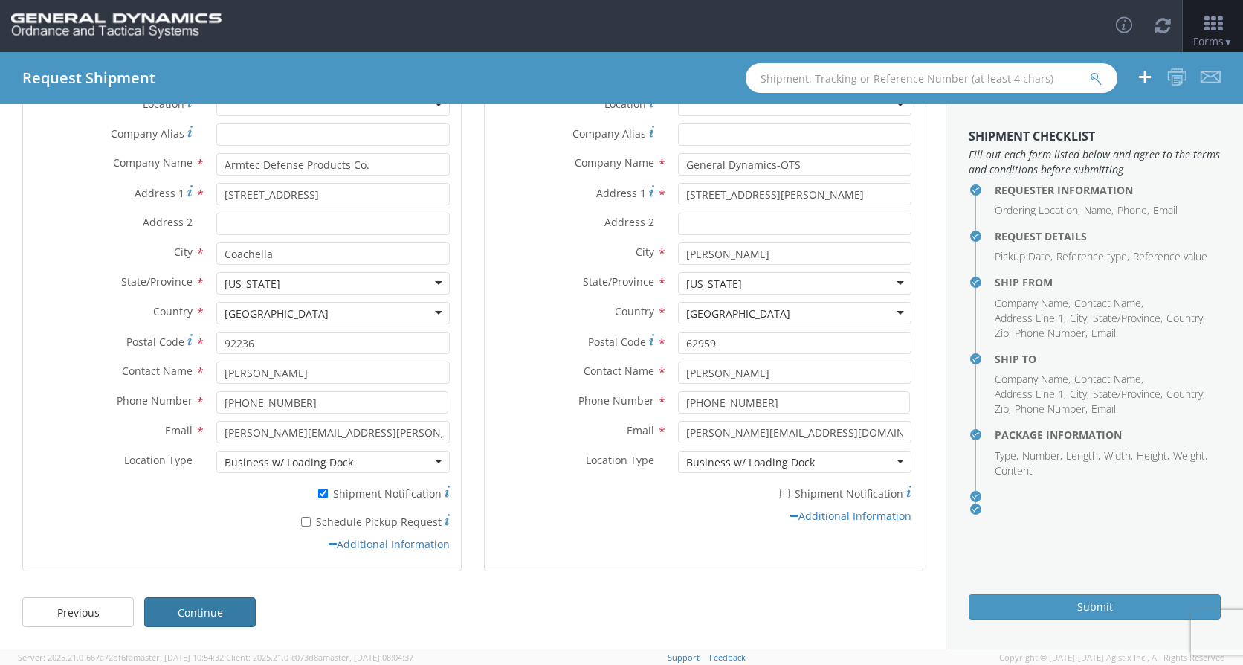
click at [210, 618] on link "Continue" at bounding box center [200, 612] width 112 height 30
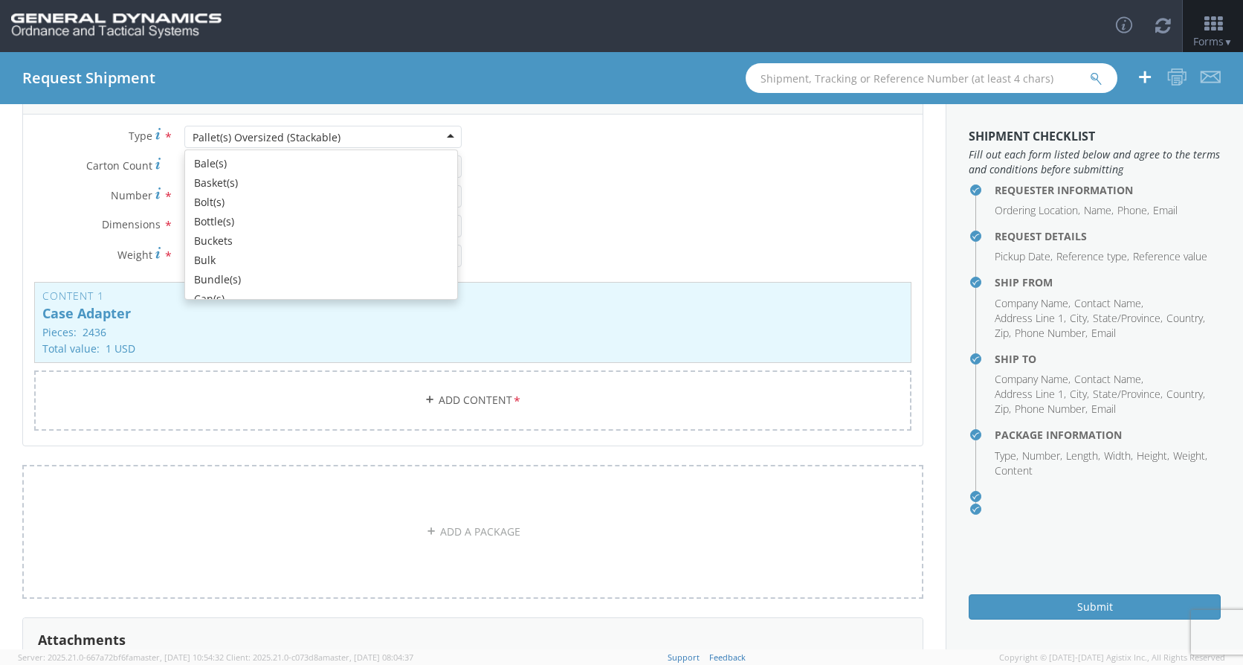
click at [447, 135] on div "Pallet(s) Oversized (Stackable)" at bounding box center [322, 137] width 277 height 22
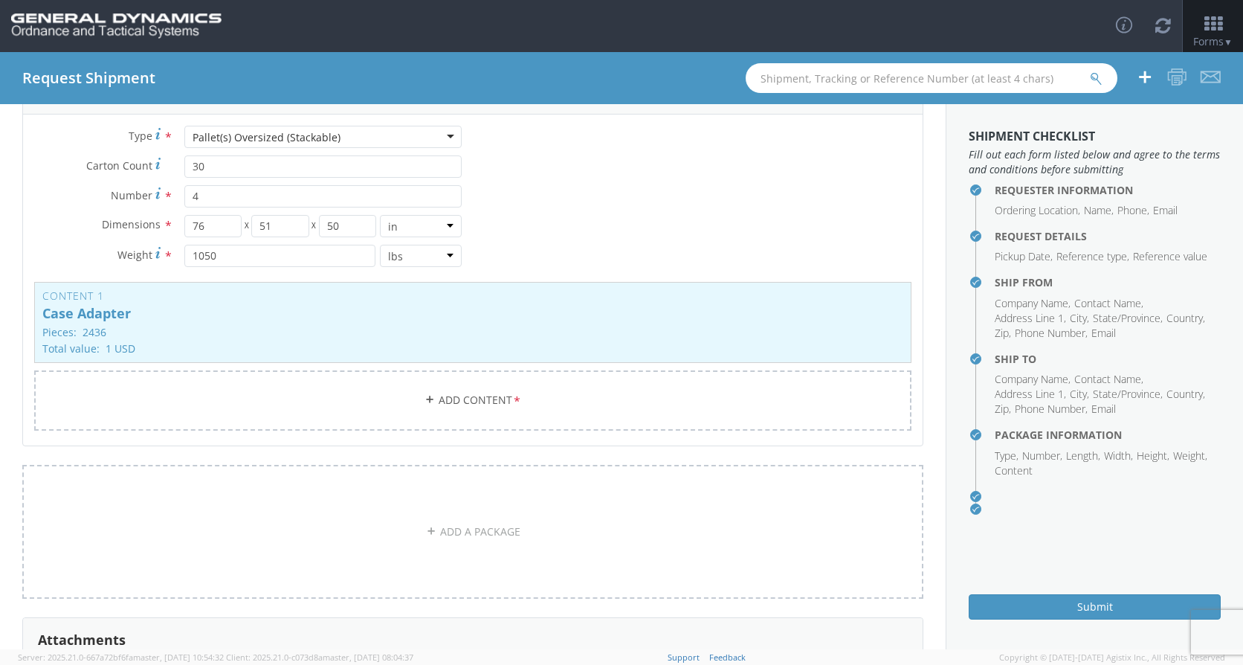
click at [297, 281] on div "Type * Pallet(s) Oversized (Stackable) Pallet(s) Oversized (Stackable) Bale(s) …" at bounding box center [473, 287] width 900 height 323
click at [216, 168] on input "30" at bounding box center [322, 166] width 277 height 22
type input "160"
click at [191, 200] on input "4" at bounding box center [322, 196] width 277 height 22
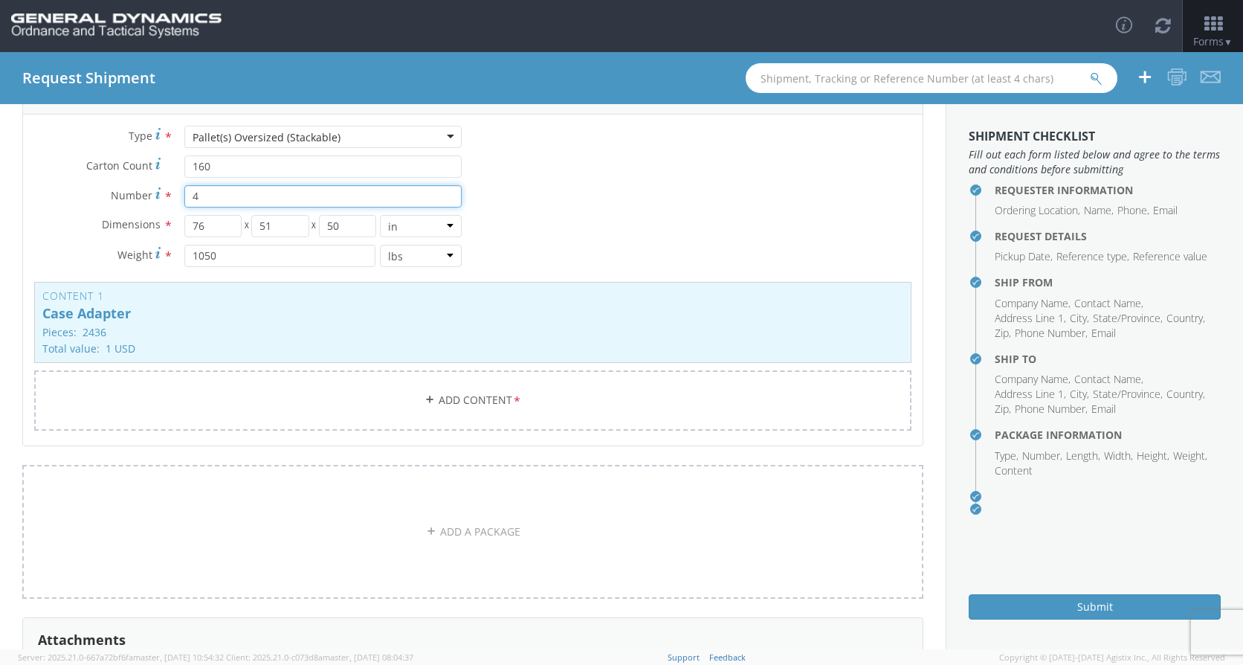
click at [201, 196] on input "4" at bounding box center [322, 196] width 277 height 22
type input "20"
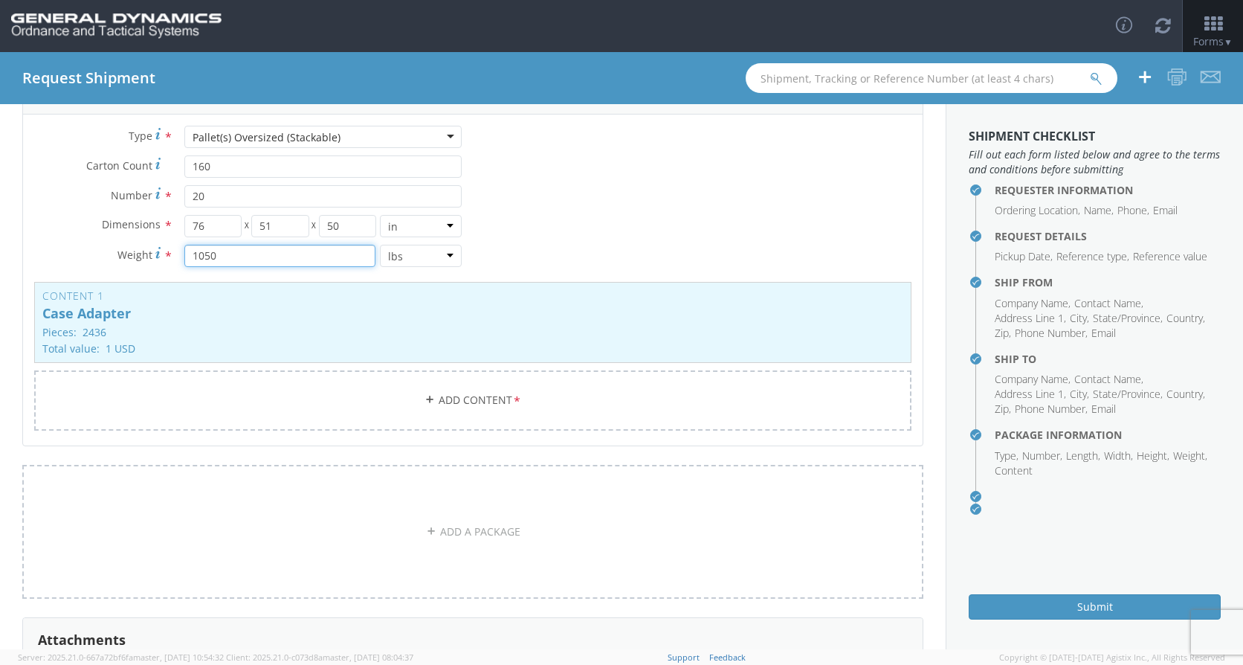
click at [280, 257] on input "1050" at bounding box center [279, 256] width 191 height 22
click at [248, 256] on input "1050" at bounding box center [279, 256] width 191 height 22
drag, startPoint x: 211, startPoint y: 255, endPoint x: 189, endPoint y: 259, distance: 22.6
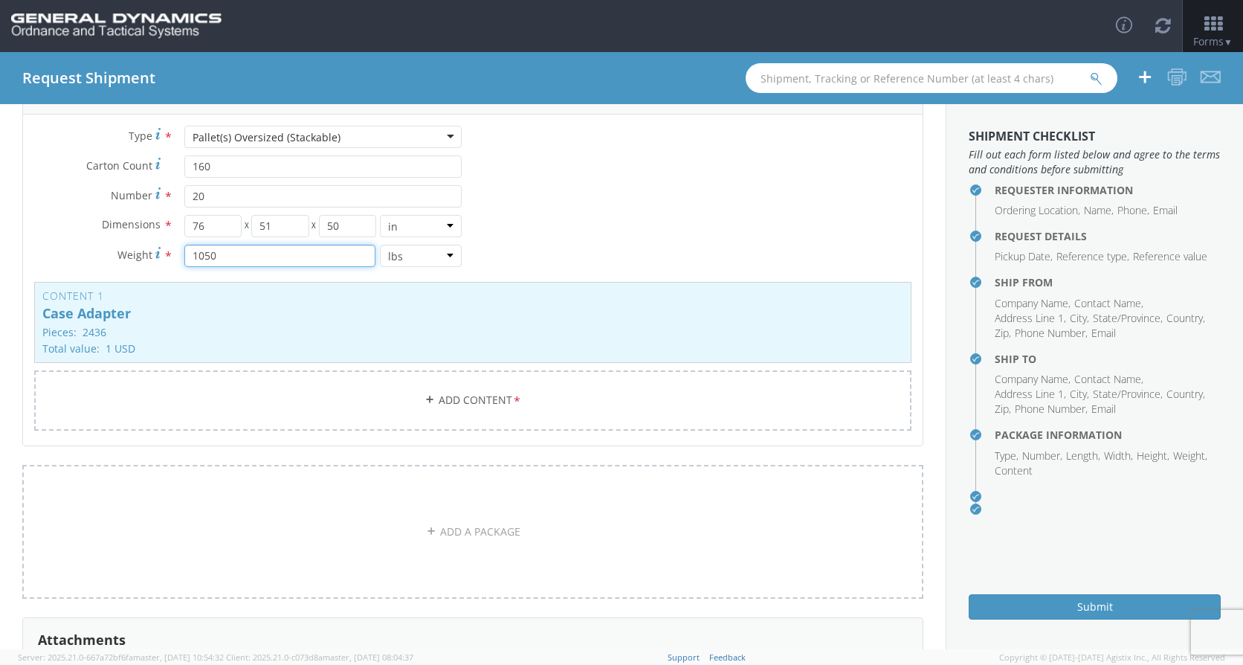
click at [189, 259] on input "1050" at bounding box center [279, 256] width 191 height 22
click at [198, 257] on input "1050" at bounding box center [279, 256] width 191 height 22
drag, startPoint x: 230, startPoint y: 253, endPoint x: 164, endPoint y: 258, distance: 65.6
click at [164, 259] on div "Weight * 1050 lbs kgs" at bounding box center [248, 256] width 450 height 22
type input "6000"
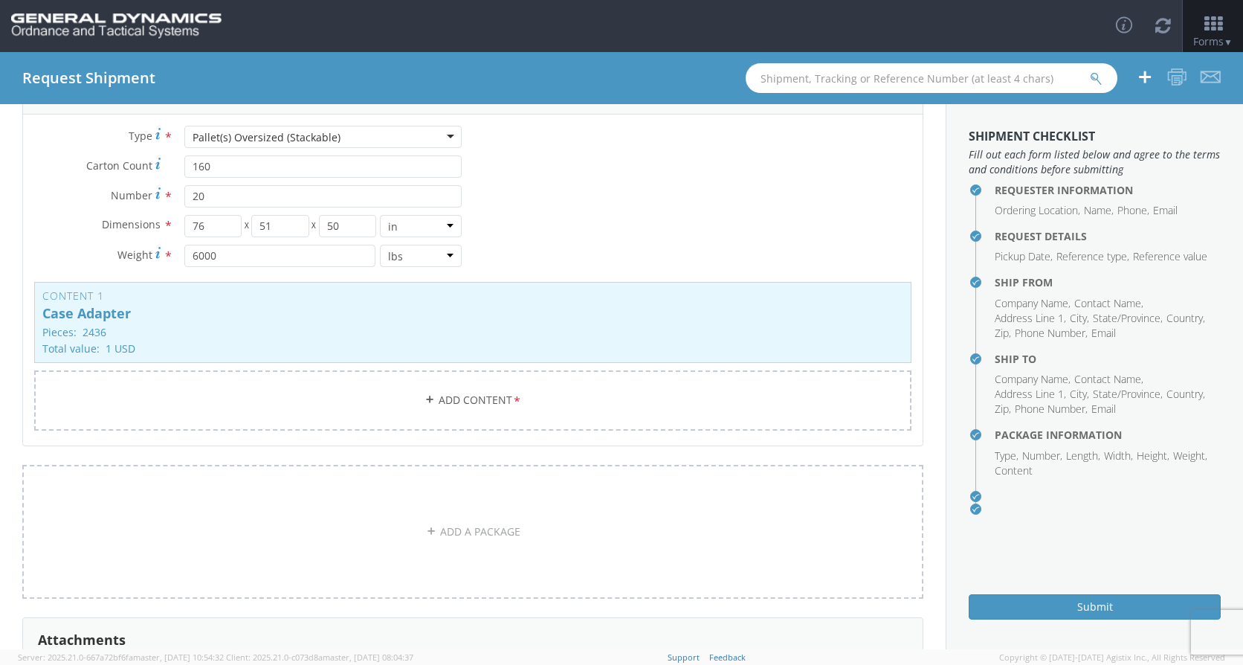
click at [652, 238] on div "Type * Pallet(s) Oversized (Stackable) Pallet(s) Oversized (Stackable) Bale(s) …" at bounding box center [473, 287] width 900 height 323
click at [392, 300] on h3 "Content 1" at bounding box center [472, 295] width 861 height 11
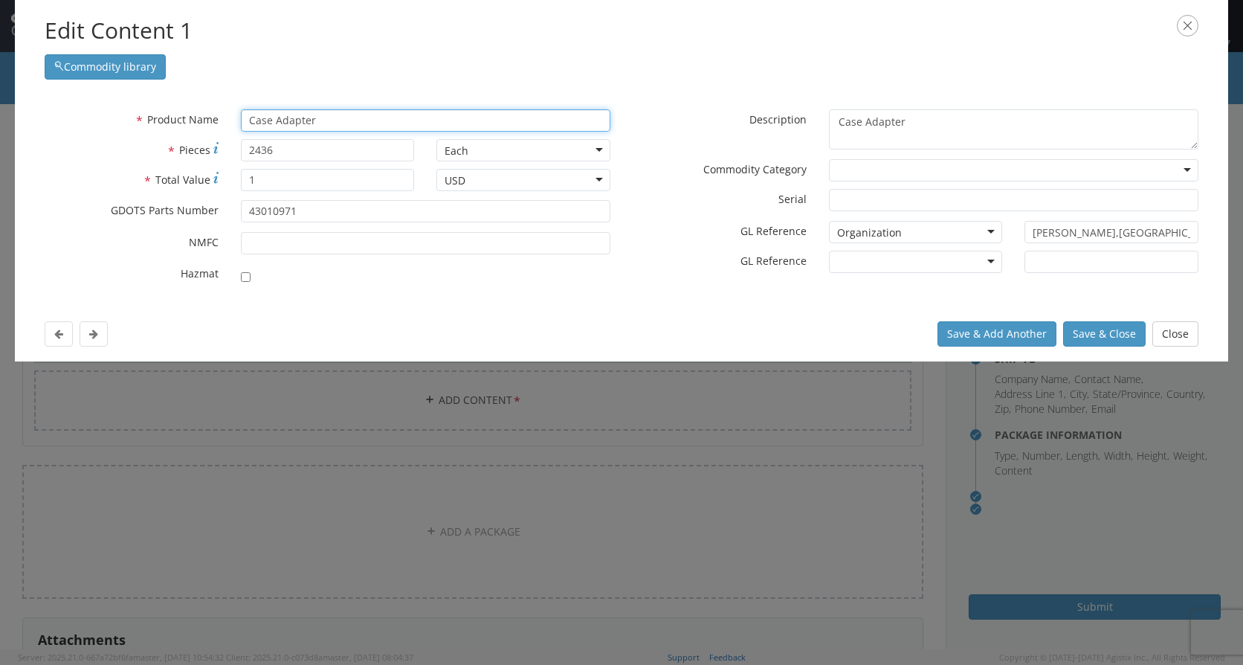
click at [325, 119] on input "Case Adapter" at bounding box center [426, 120] width 370 height 22
click at [325, 120] on input "Case Adapter" at bounding box center [426, 120] width 370 height 22
type input "c"
type input "caRTRIDGE, 120MM, TPMP-T, M1002"
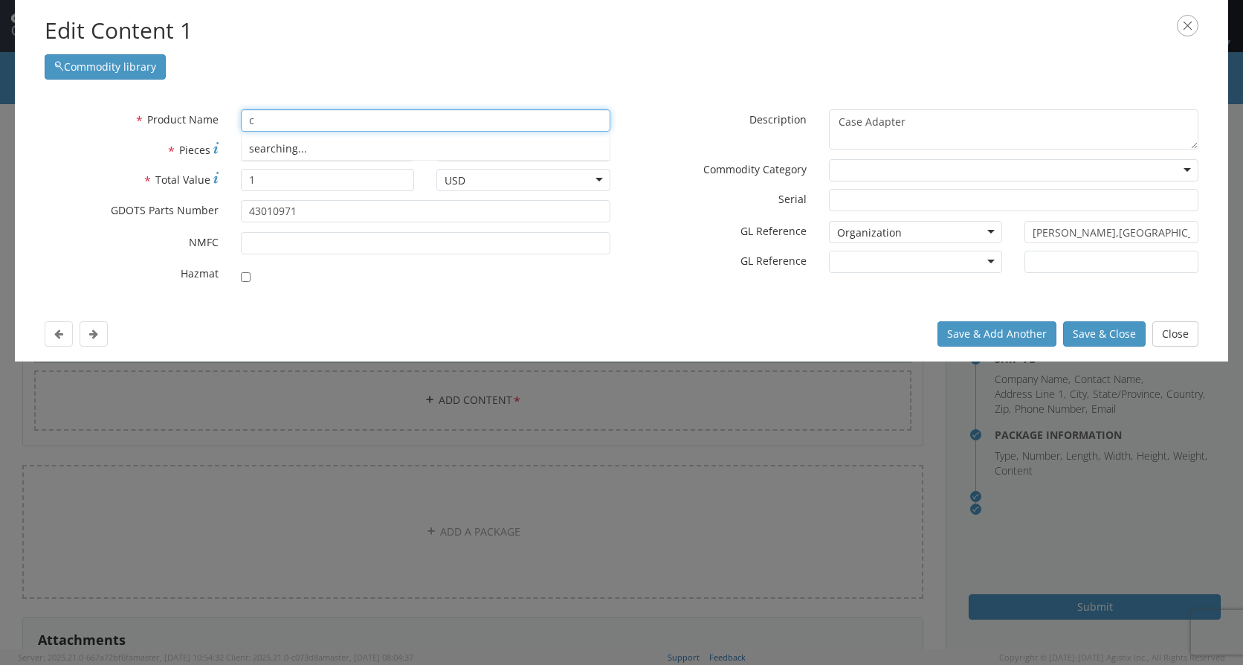
type input "ca"
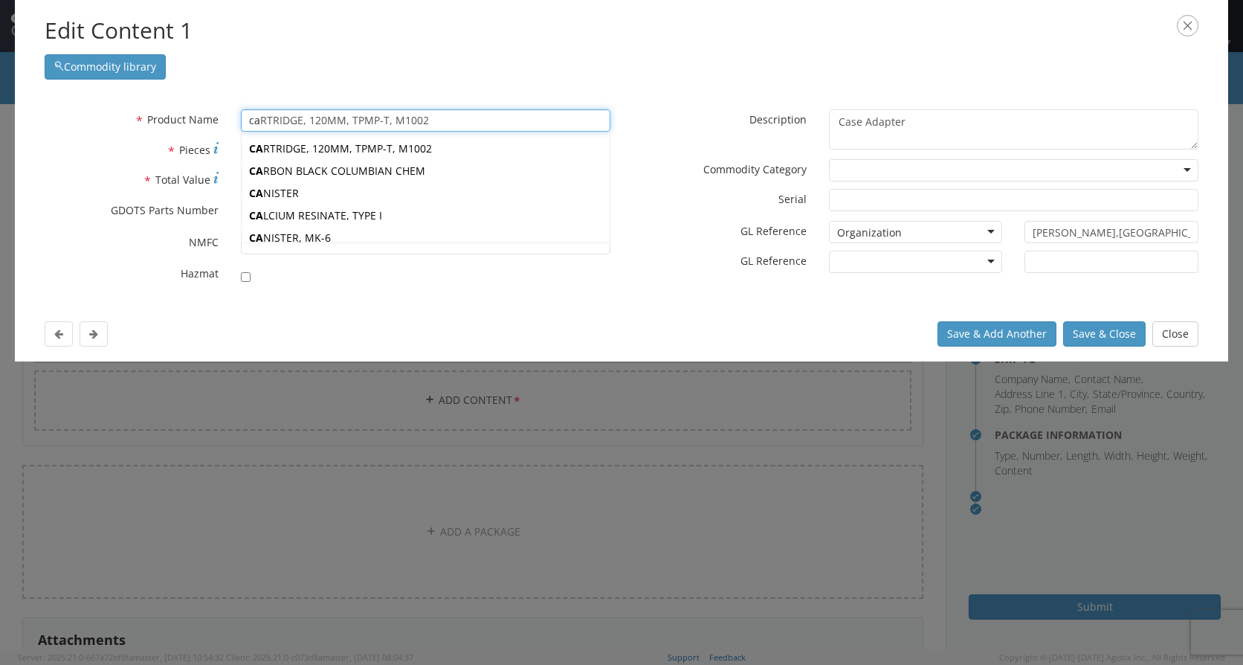
type input "casE BASE UNIWRAP"
type input "cas"
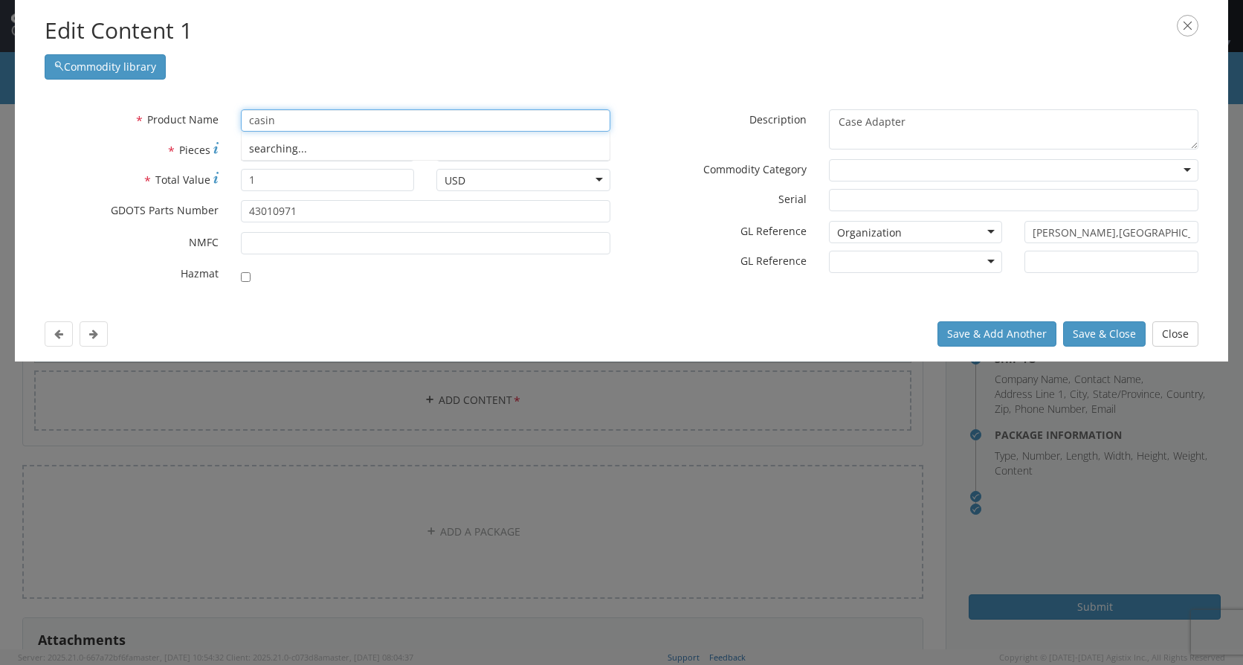
type input "casing"
type input "casing, CARTRIDGE (KE)"
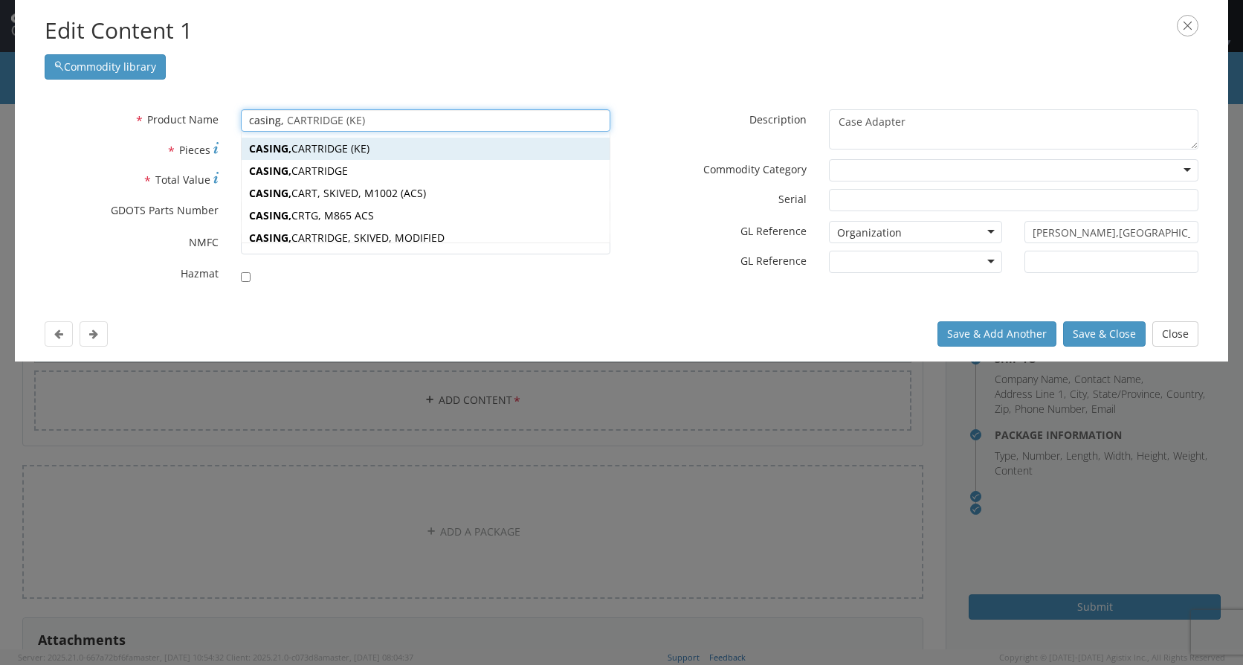
click at [379, 152] on div "CASING, CARTRIDGE (KE)" at bounding box center [426, 149] width 368 height 22
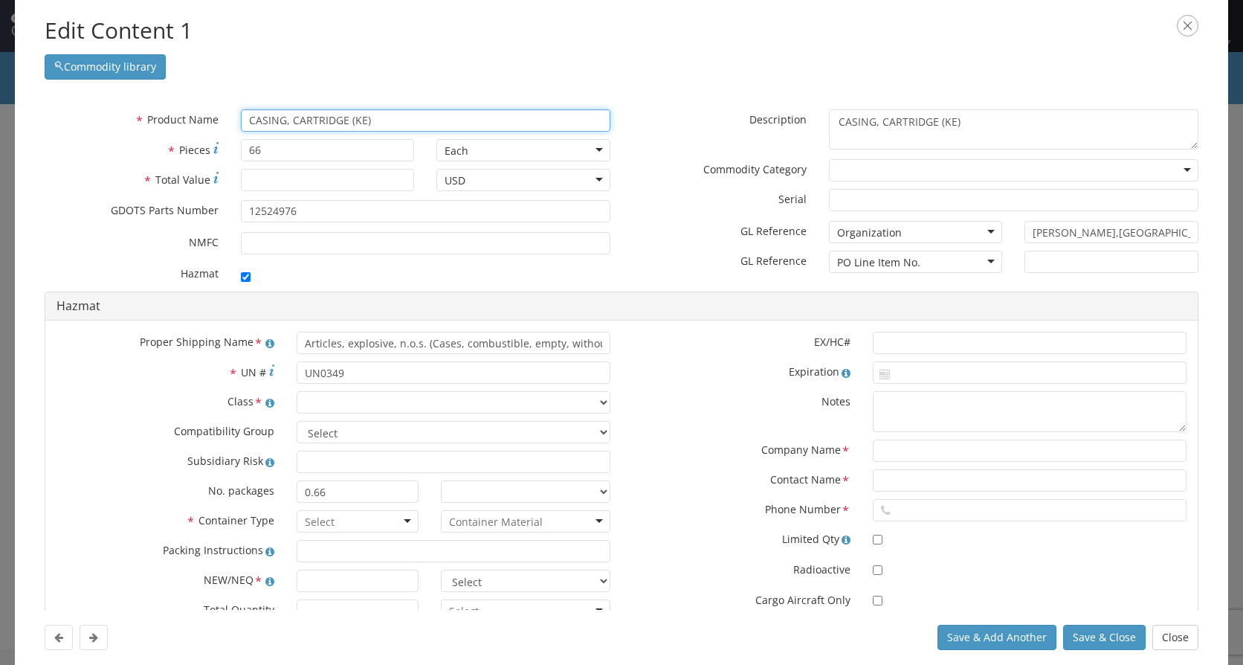
click at [361, 120] on input "CASING, CARTRIDGE (KE)" at bounding box center [426, 120] width 370 height 22
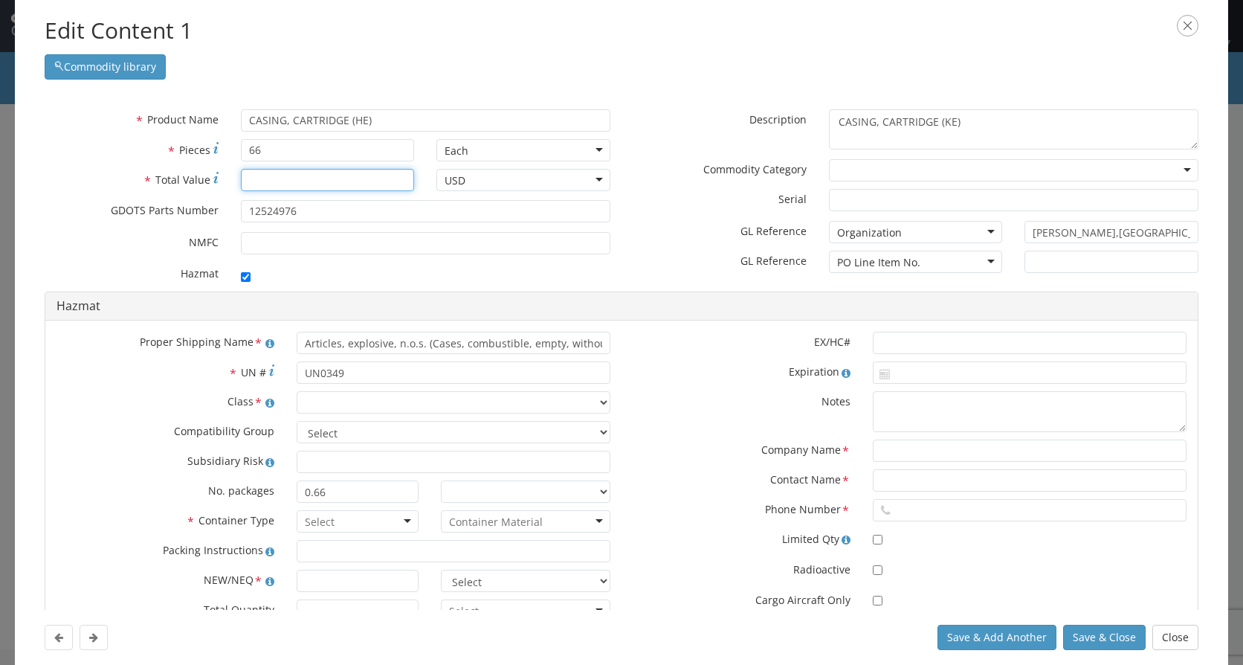
click at [271, 174] on input "* Total Value" at bounding box center [328, 180] width 174 height 22
click at [276, 148] on input "66" at bounding box center [328, 150] width 174 height 22
click at [276, 149] on input "66" at bounding box center [328, 150] width 174 height 22
click at [353, 171] on input "* Total Value" at bounding box center [328, 180] width 174 height 22
drag, startPoint x: 308, startPoint y: 212, endPoint x: 261, endPoint y: 215, distance: 46.9
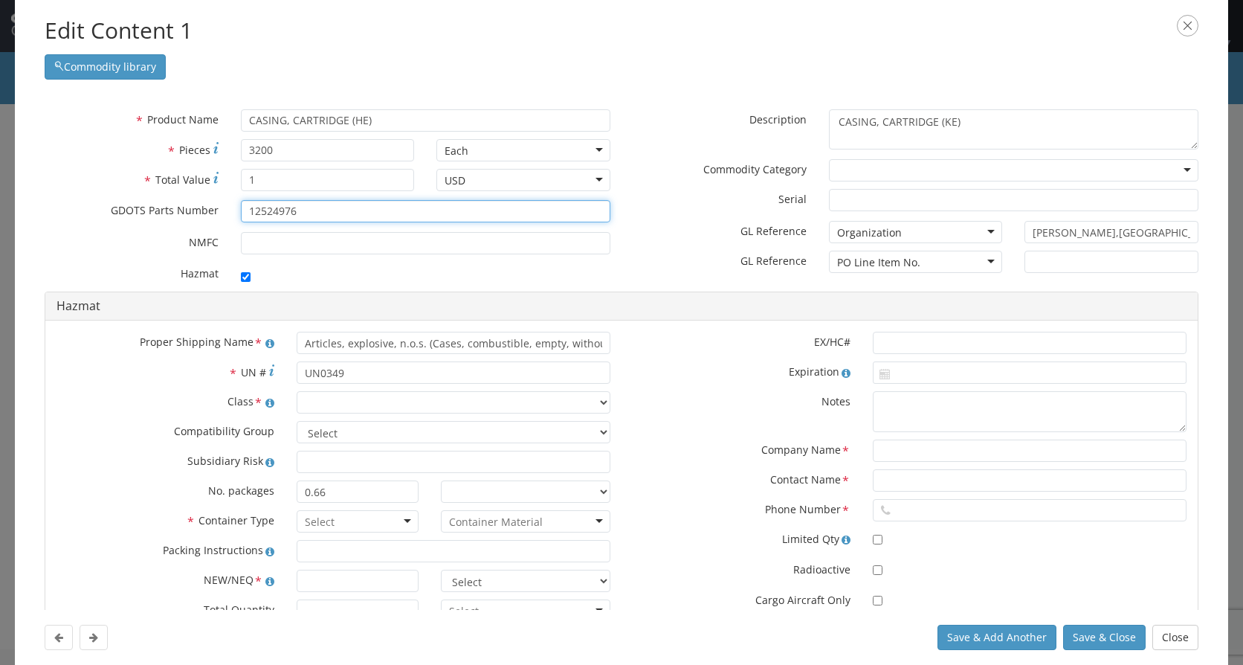
click at [261, 215] on input "12524976" at bounding box center [426, 211] width 370 height 22
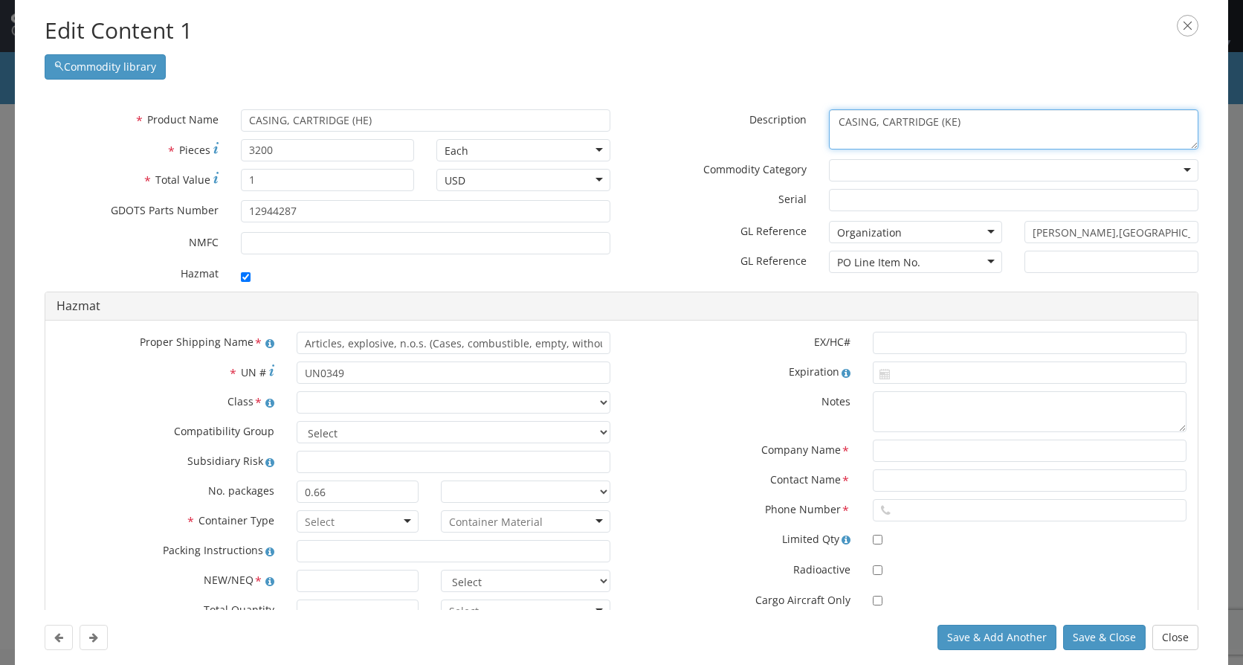
click at [941, 126] on textarea "CASING, CARTRIDGE (KE)" at bounding box center [1014, 129] width 370 height 41
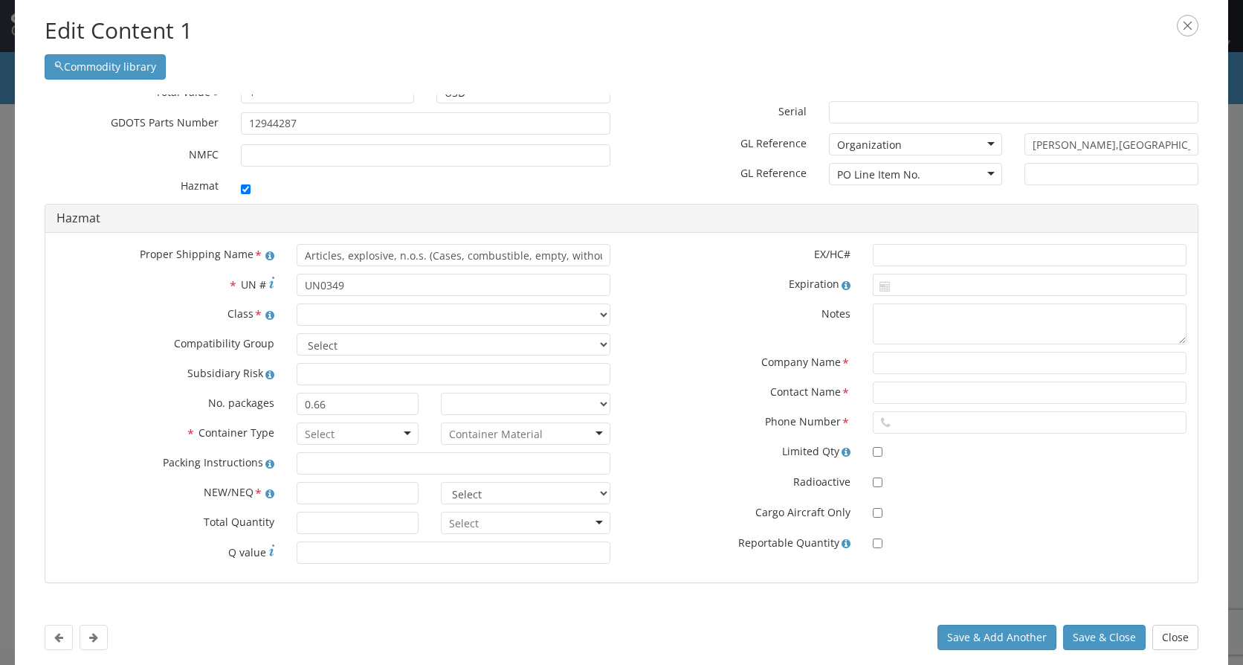
scroll to position [91, 0]
click at [422, 255] on input "Articles, explosive, n.o.s. (Cases, combustible, empty, without primer)" at bounding box center [454, 252] width 314 height 22
drag, startPoint x: 344, startPoint y: 281, endPoint x: 225, endPoint y: 288, distance: 119.2
click at [227, 288] on div "* UN # UN0349" at bounding box center [333, 282] width 576 height 22
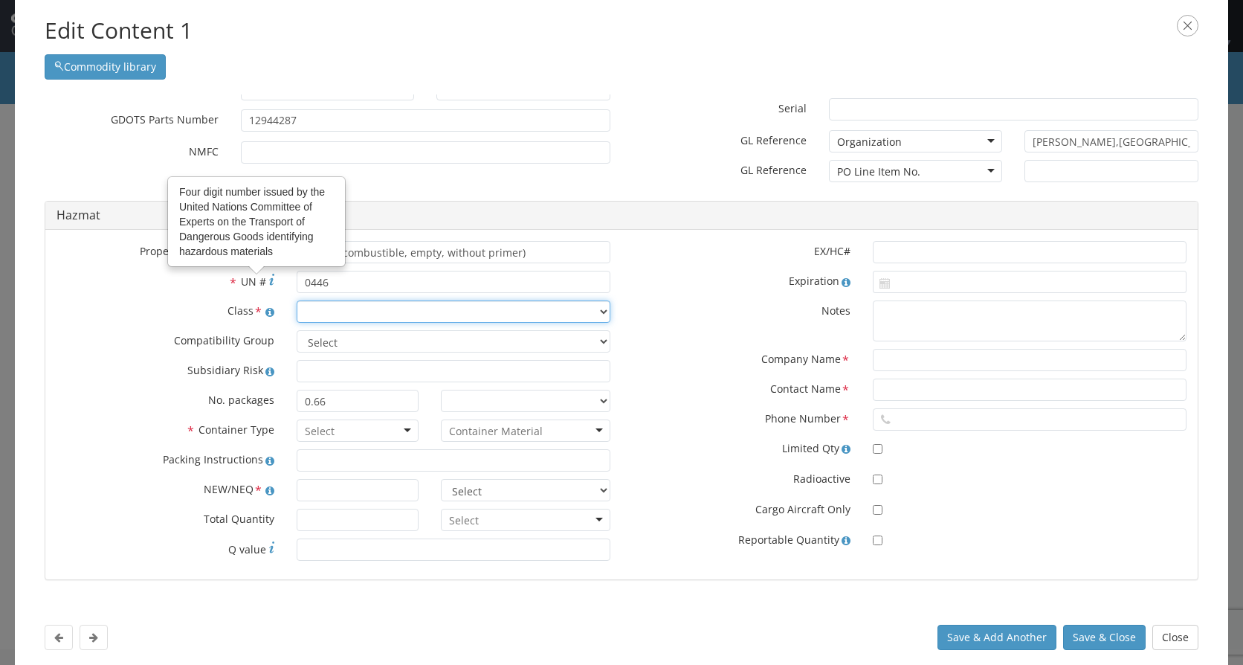
click at [346, 315] on select "Select 1.1 Explosive 1.2 Explosive 1.3 Explosive 1.4 Explosive 1.5 Explosive 1.…" at bounding box center [454, 311] width 314 height 22
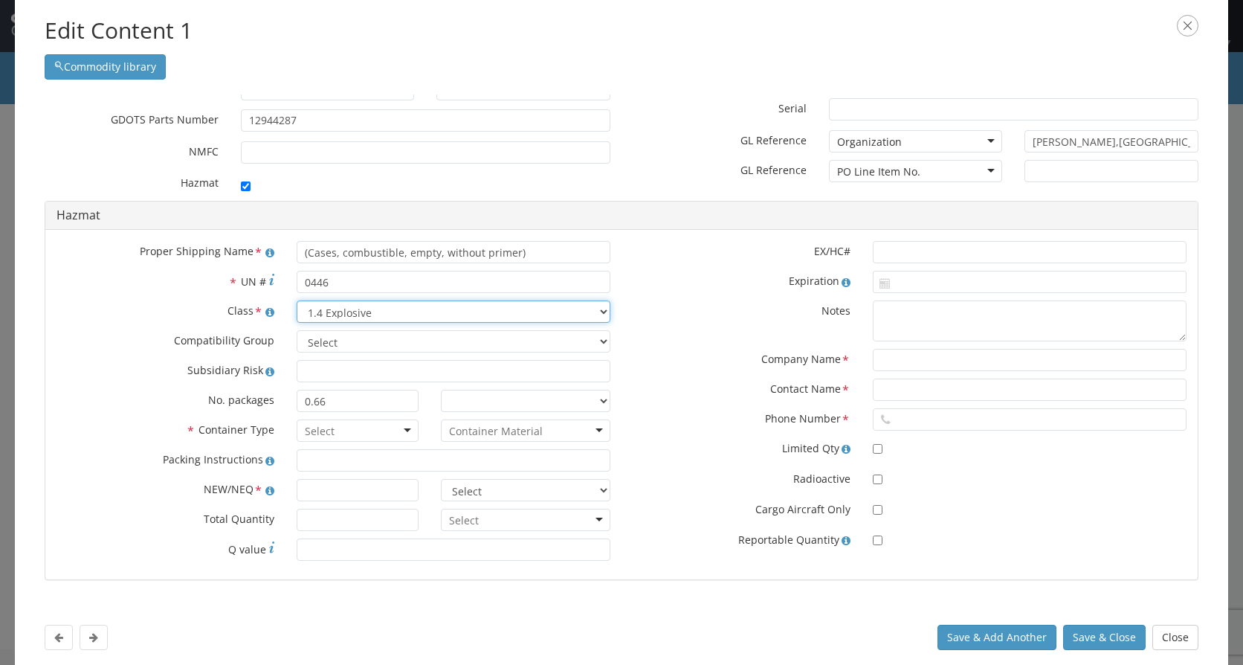
click at [297, 300] on select "Select 1.1 Explosive 1.2 Explosive 1.3 Explosive 1.4 Explosive 1.5 Explosive 1.…" at bounding box center [454, 311] width 314 height 22
click at [351, 344] on select "Select A B C D E F G H J K L N S" at bounding box center [454, 341] width 314 height 22
click at [297, 330] on select "Select A B C D E F G H J K L N S" at bounding box center [454, 341] width 314 height 22
click at [337, 405] on input "0.66" at bounding box center [358, 401] width 122 height 22
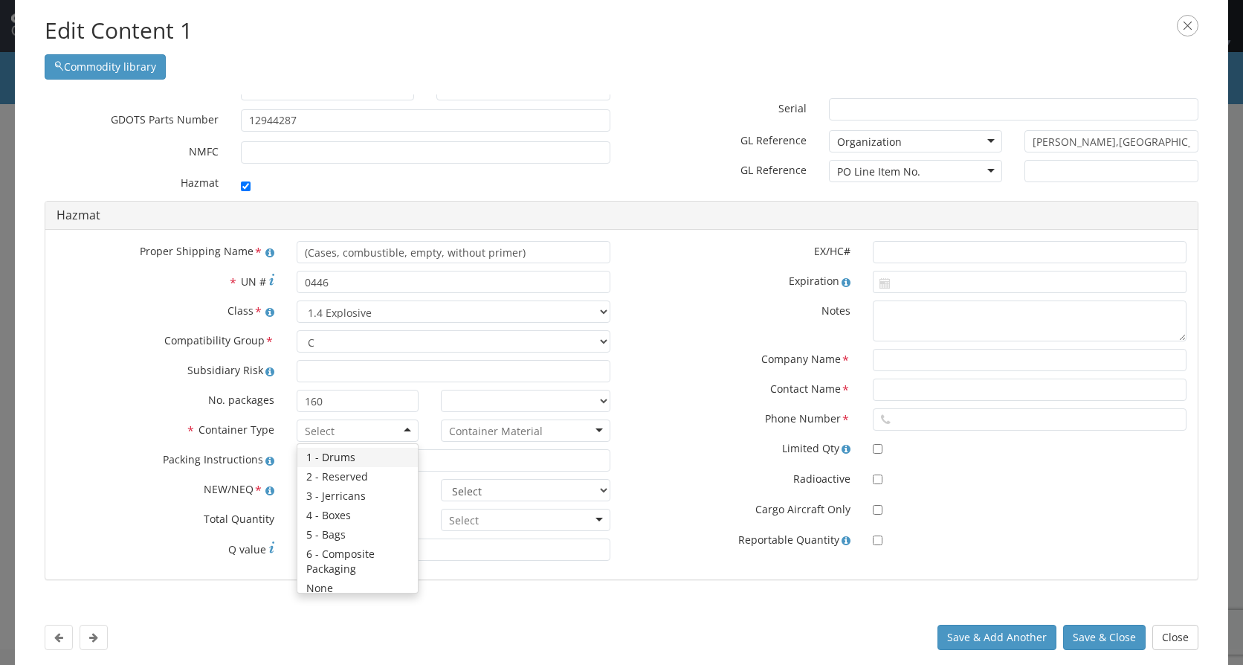
click at [402, 432] on div at bounding box center [358, 430] width 122 height 22
click at [513, 430] on input "select-one" at bounding box center [496, 431] width 94 height 15
click at [321, 483] on input "text" at bounding box center [358, 490] width 122 height 22
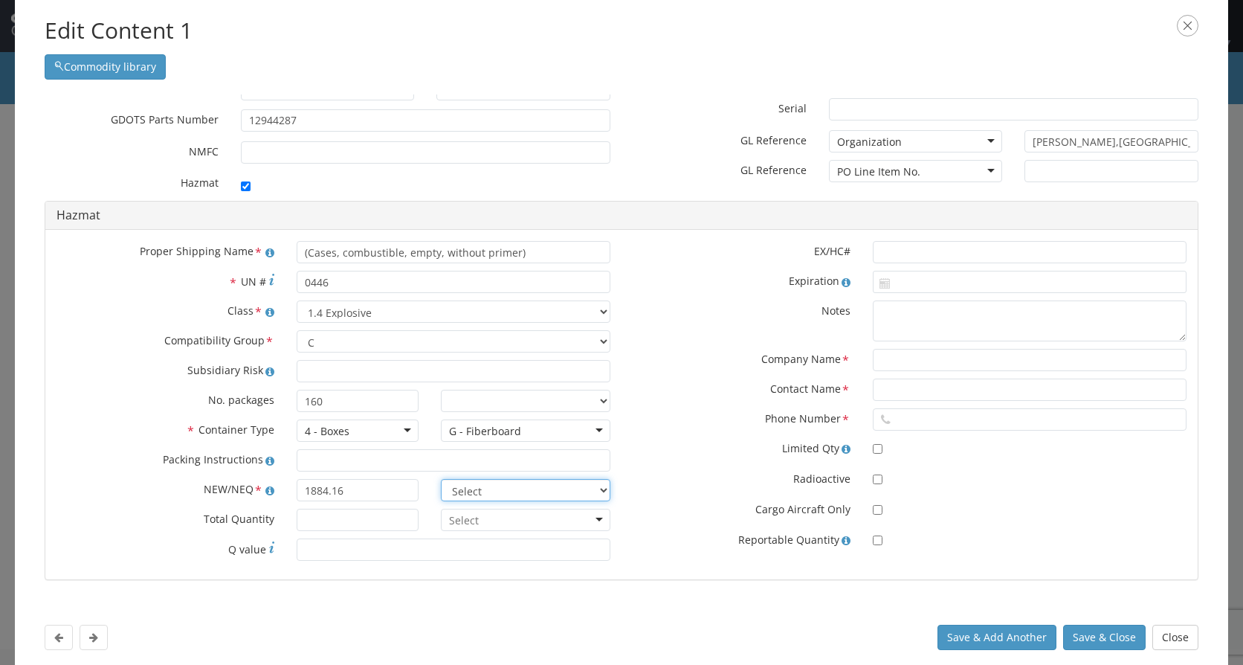
click at [563, 485] on select "Select lbs kgs" at bounding box center [526, 490] width 170 height 22
click at [441, 479] on select "Select lbs kgs" at bounding box center [526, 490] width 170 height 22
click at [312, 519] on input "* Total Quantity" at bounding box center [358, 520] width 122 height 22
click at [535, 522] on div at bounding box center [526, 520] width 170 height 22
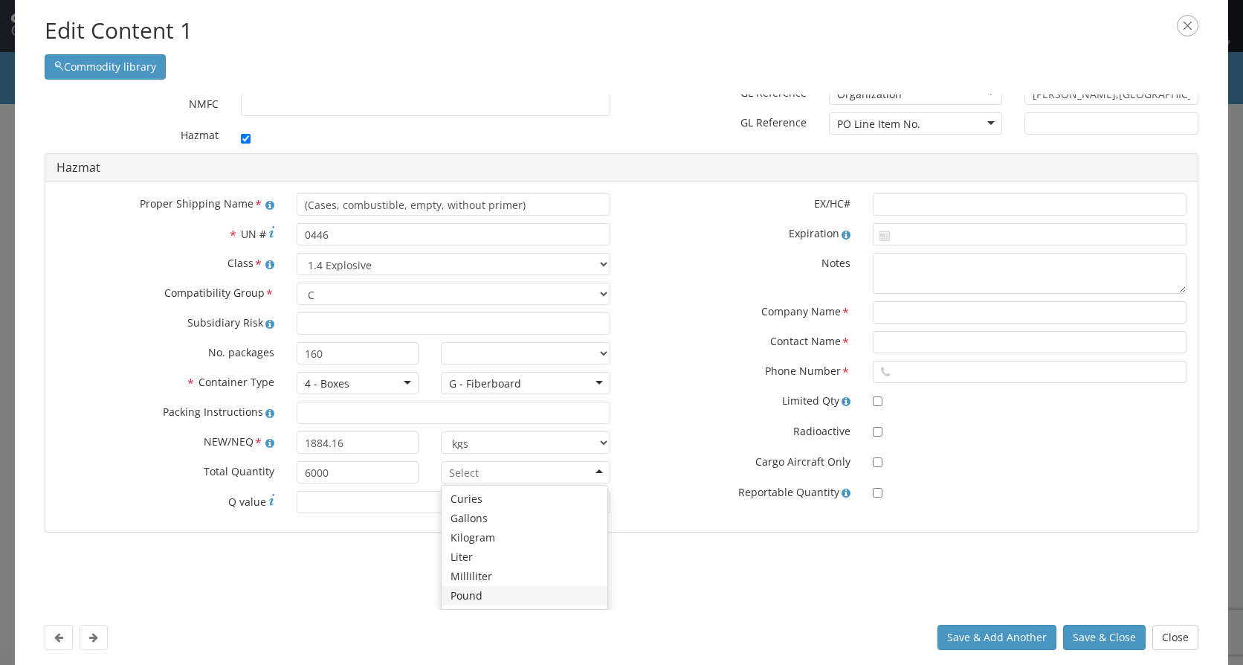
scroll to position [91, 0]
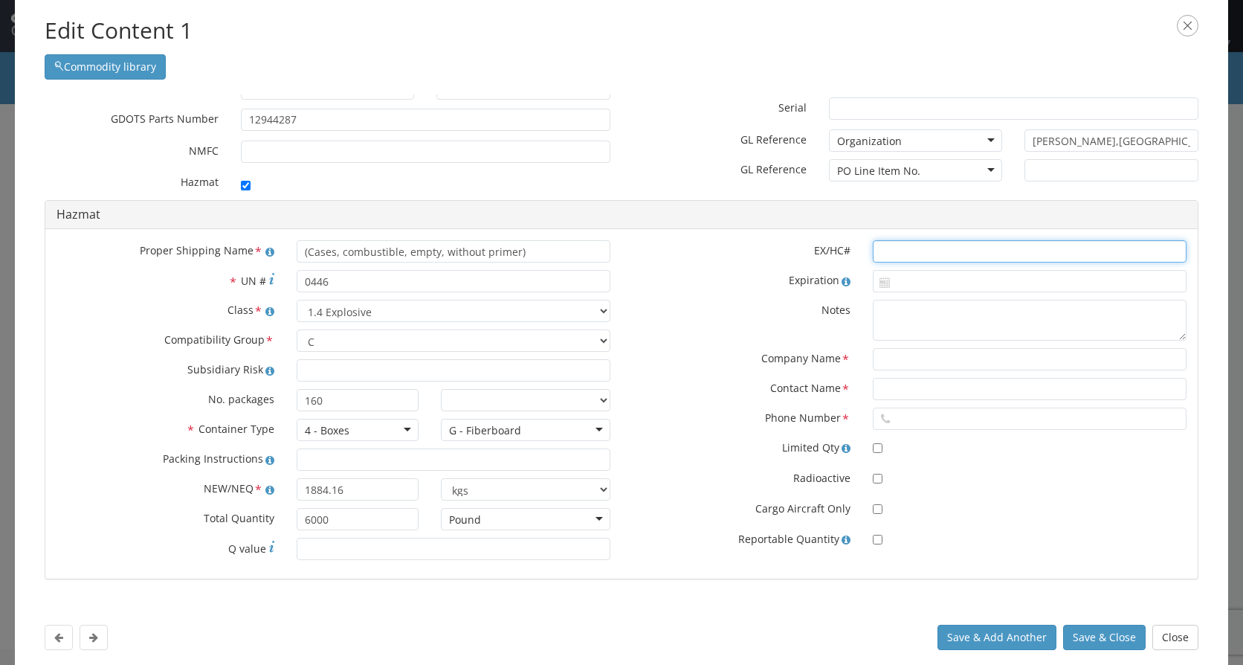
click at [920, 254] on input "text" at bounding box center [1030, 251] width 314 height 22
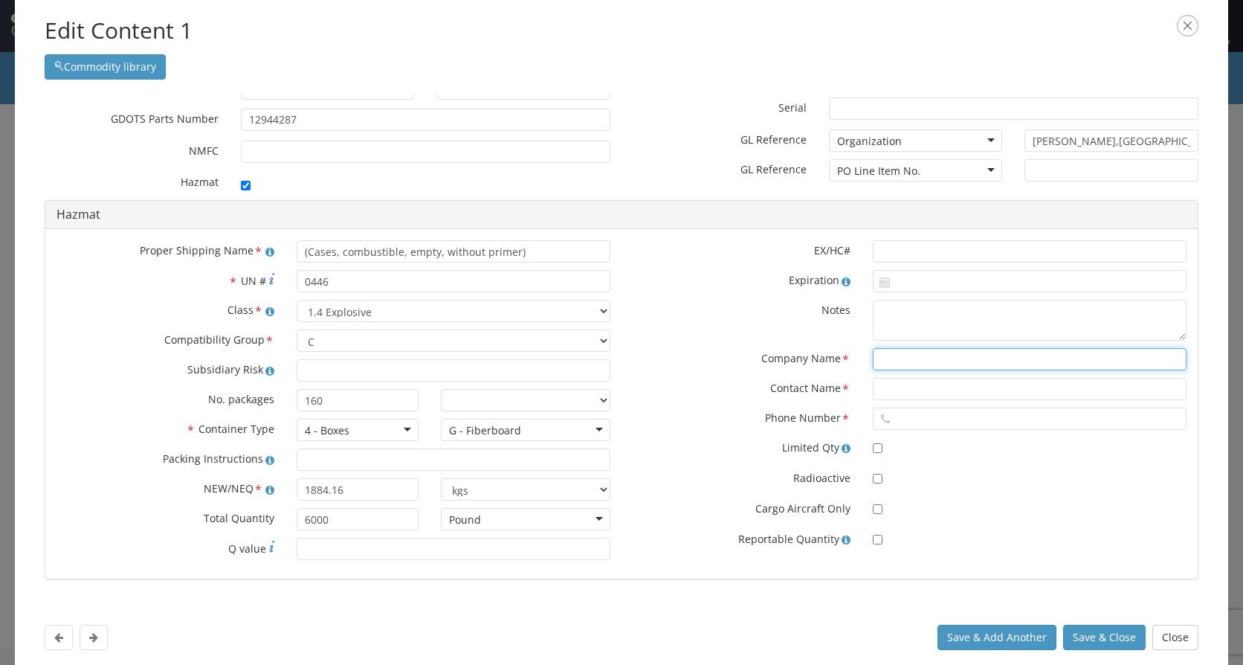
click at [878, 361] on input "text" at bounding box center [1030, 359] width 314 height 22
click at [947, 390] on input "text" at bounding box center [1030, 389] width 314 height 22
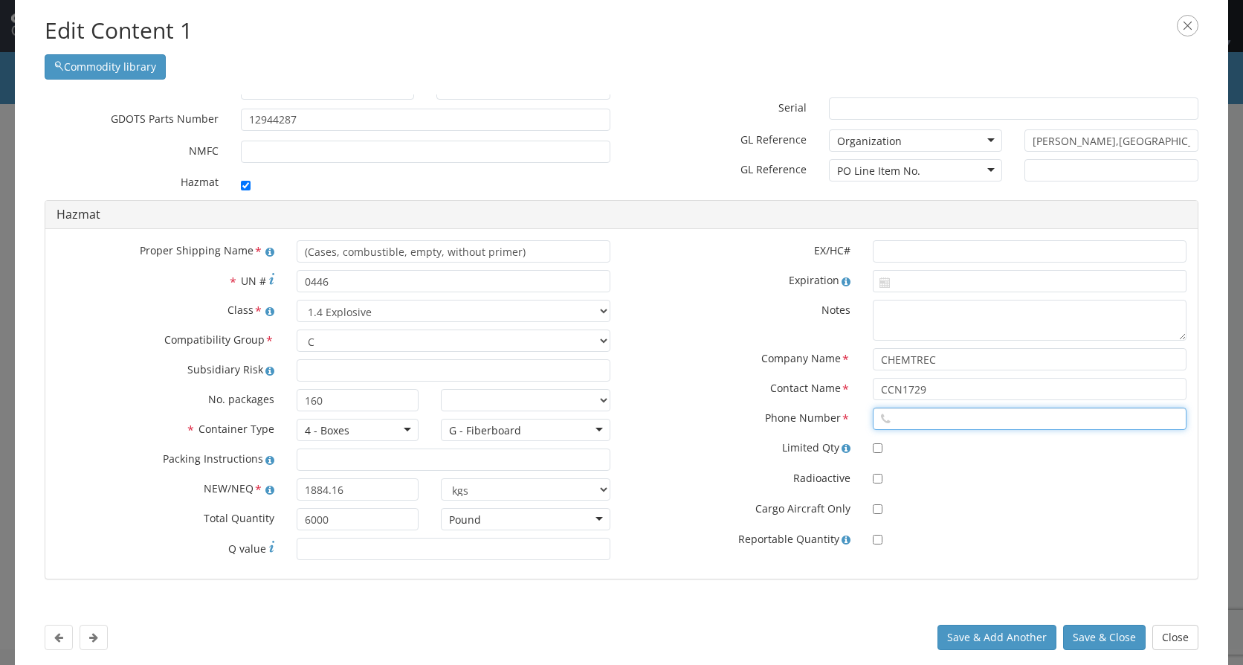
click at [920, 418] on input "text" at bounding box center [1030, 418] width 314 height 22
click at [1109, 636] on button "Save & Close" at bounding box center [1104, 637] width 83 height 25
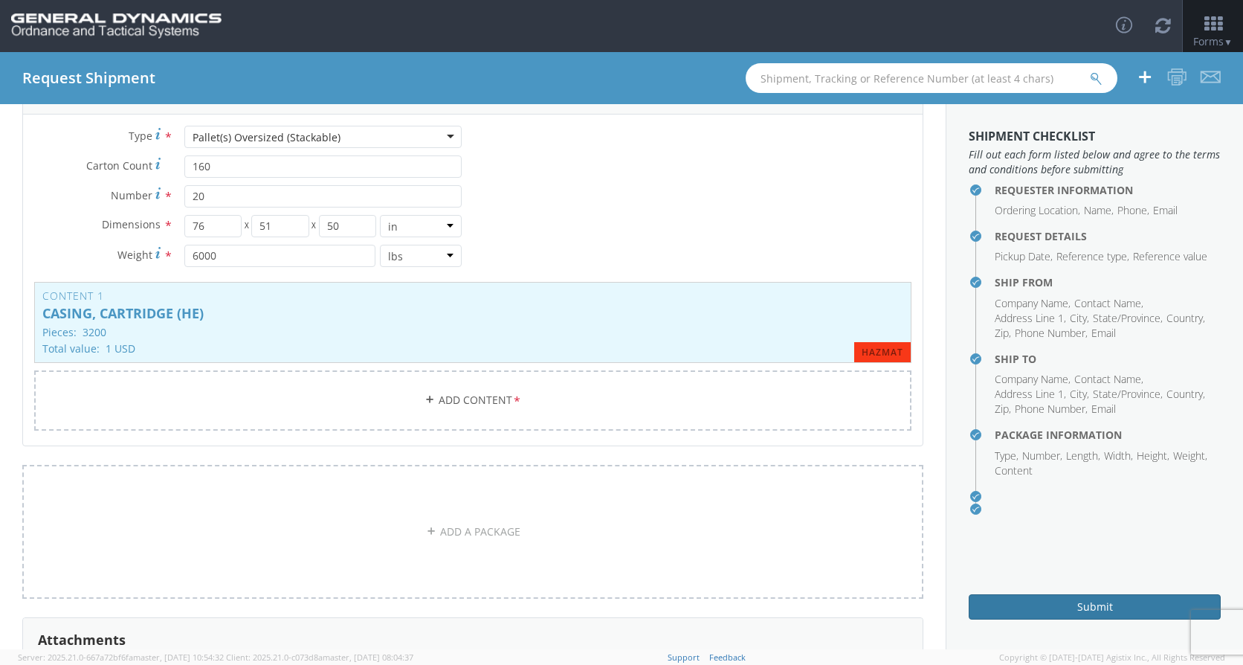
click at [1055, 604] on button "Submit" at bounding box center [1095, 606] width 252 height 25
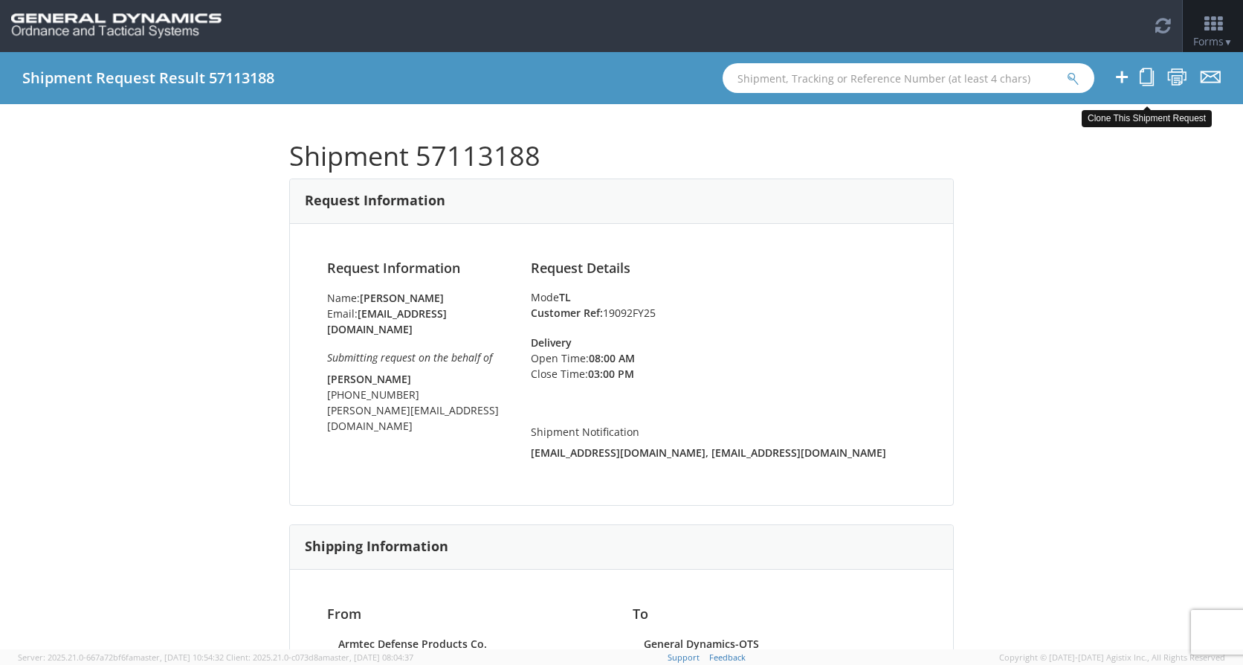
click at [1146, 77] on icon at bounding box center [1147, 77] width 14 height 19
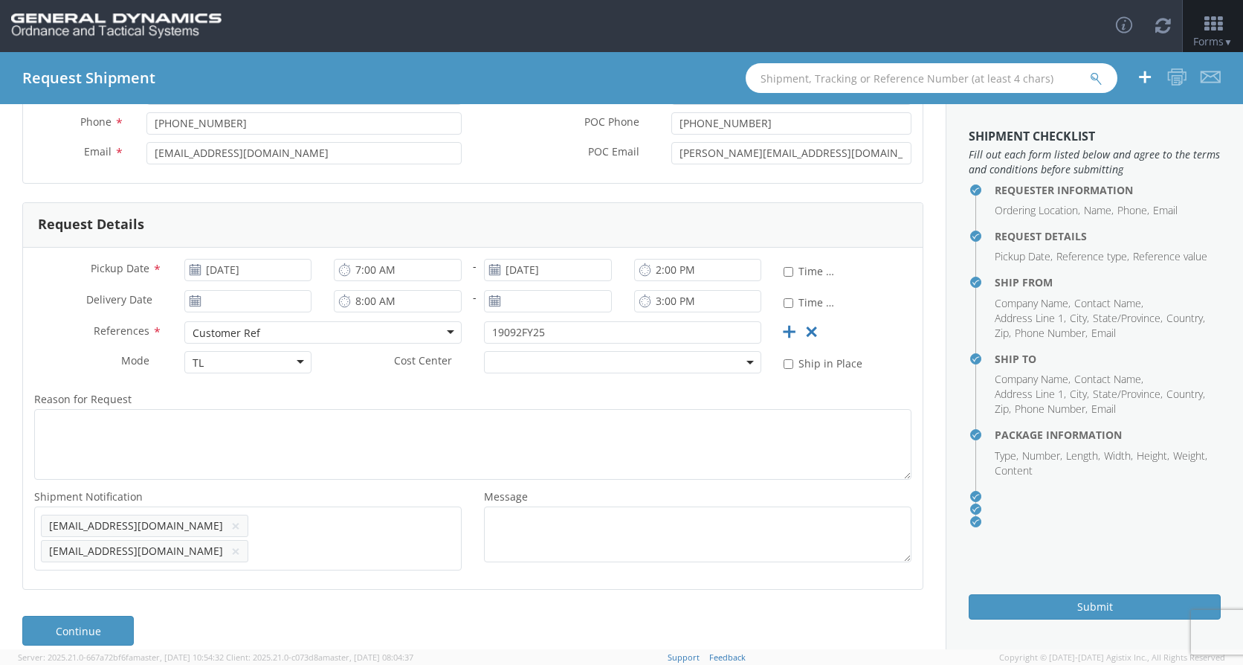
scroll to position [200, 0]
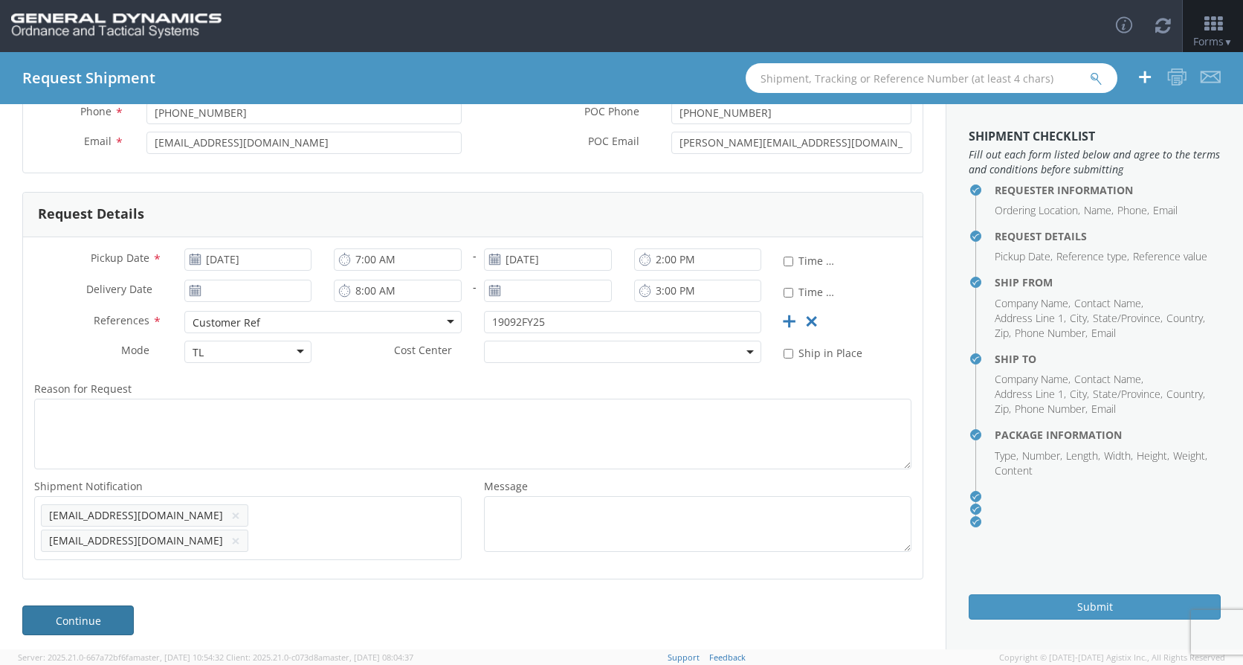
click at [112, 611] on link "Continue" at bounding box center [78, 620] width 112 height 30
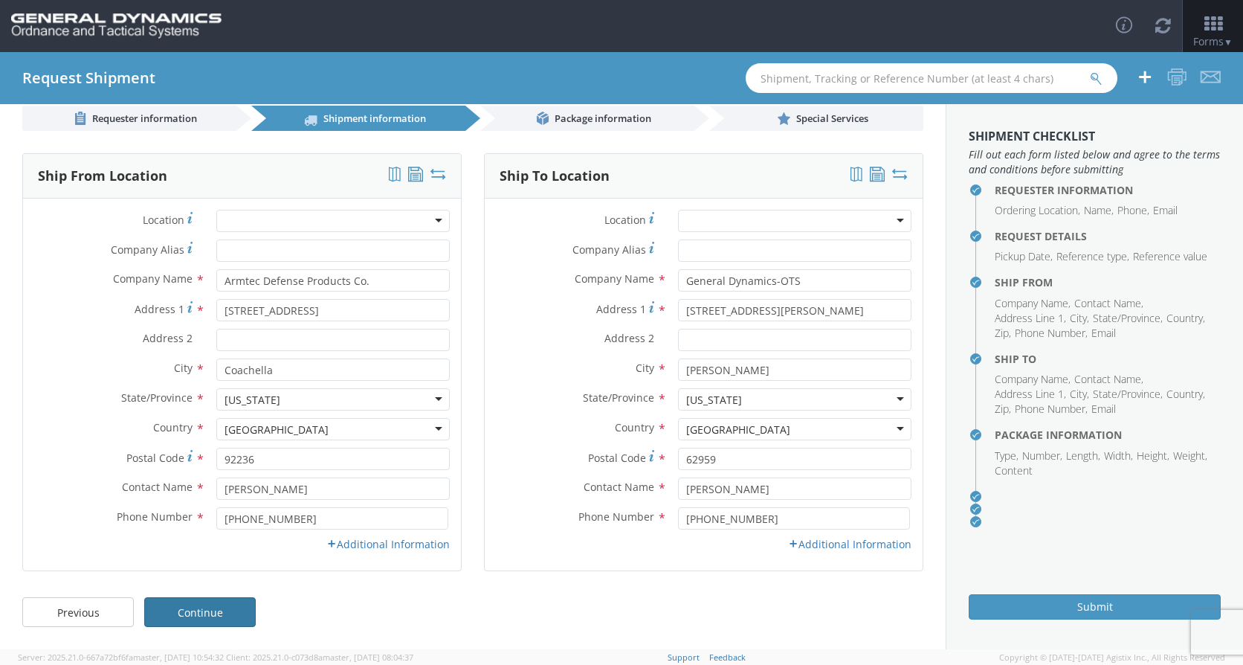
click at [223, 612] on link "Continue" at bounding box center [200, 612] width 112 height 30
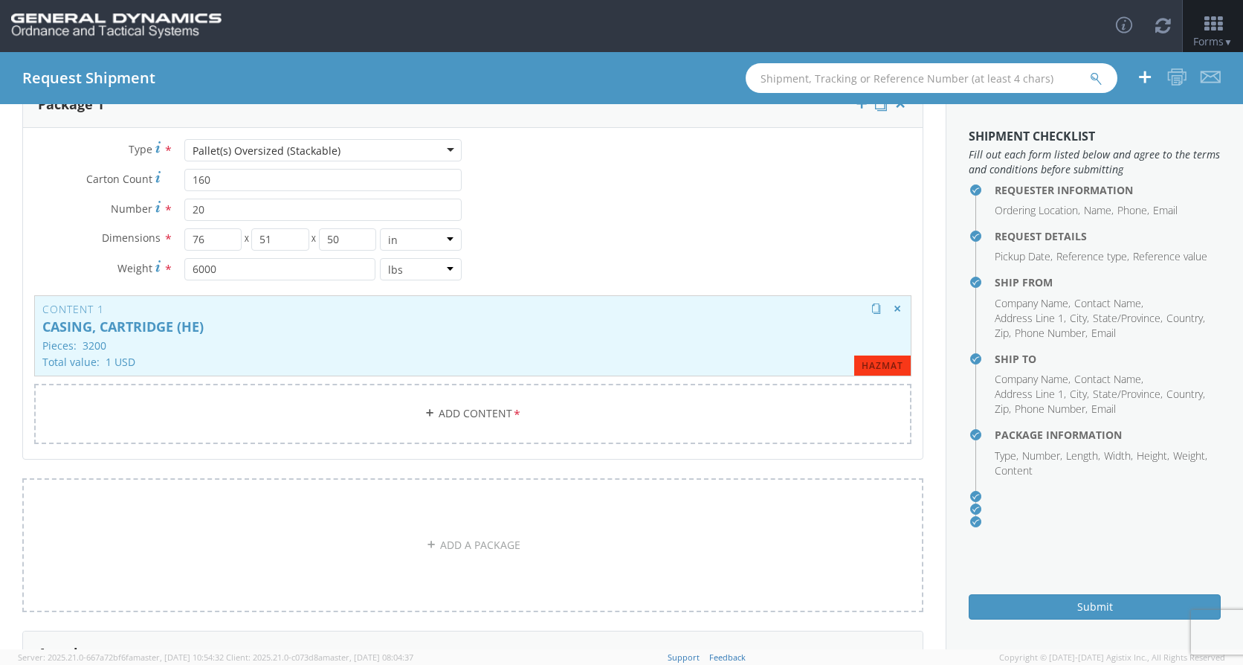
scroll to position [0, 0]
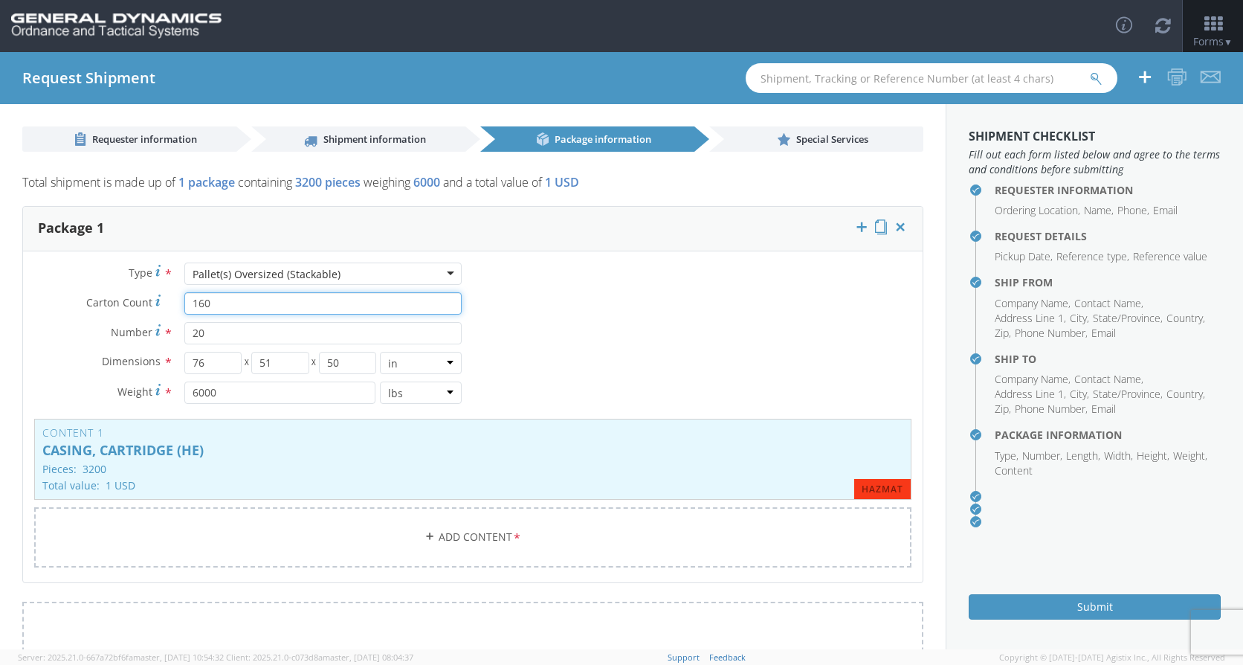
click at [225, 305] on input "160" at bounding box center [322, 303] width 277 height 22
click at [210, 337] on input "20" at bounding box center [322, 333] width 277 height 22
click at [219, 393] on input "6000" at bounding box center [279, 392] width 191 height 22
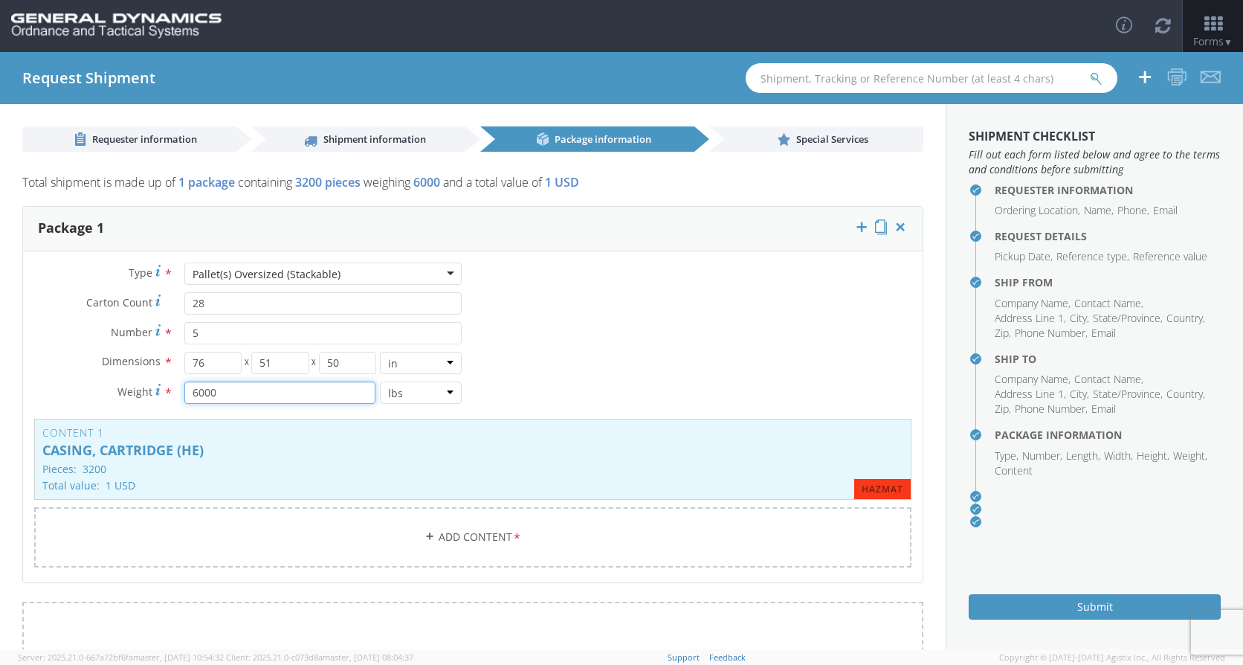
click at [219, 393] on input "6000" at bounding box center [279, 392] width 191 height 22
click at [404, 445] on p "CASING, CARTRIDGE (HE)" at bounding box center [472, 450] width 861 height 15
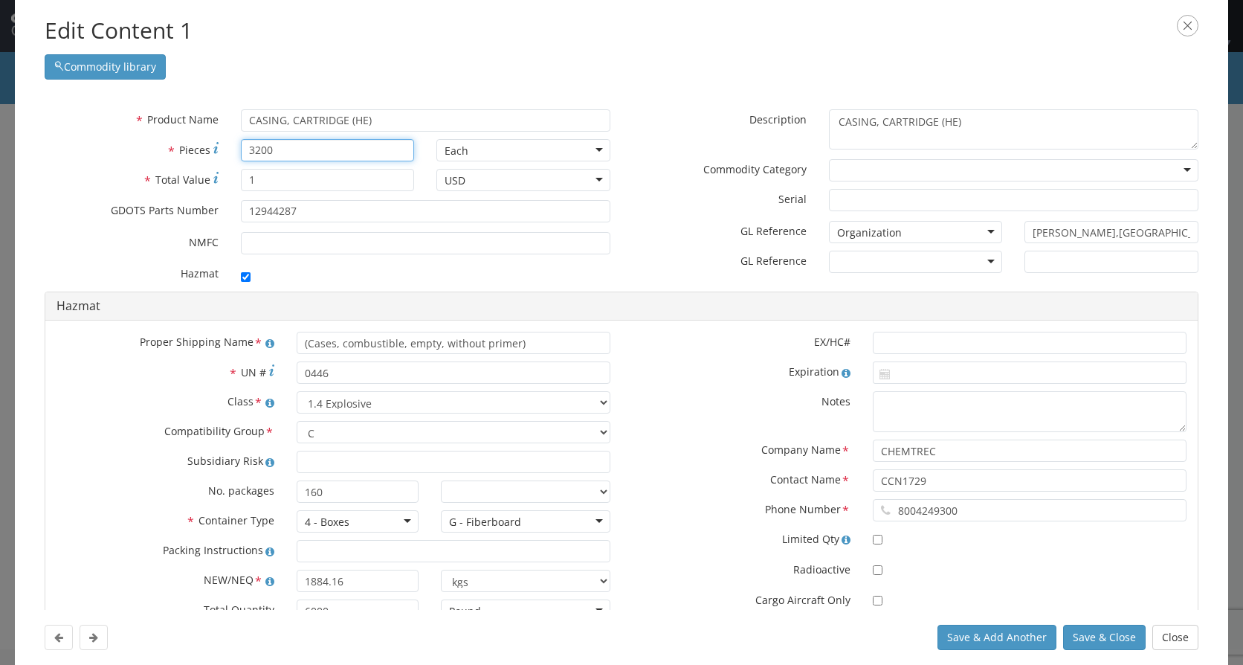
click at [266, 146] on input "3200" at bounding box center [328, 150] width 174 height 22
click at [979, 263] on div at bounding box center [916, 262] width 174 height 22
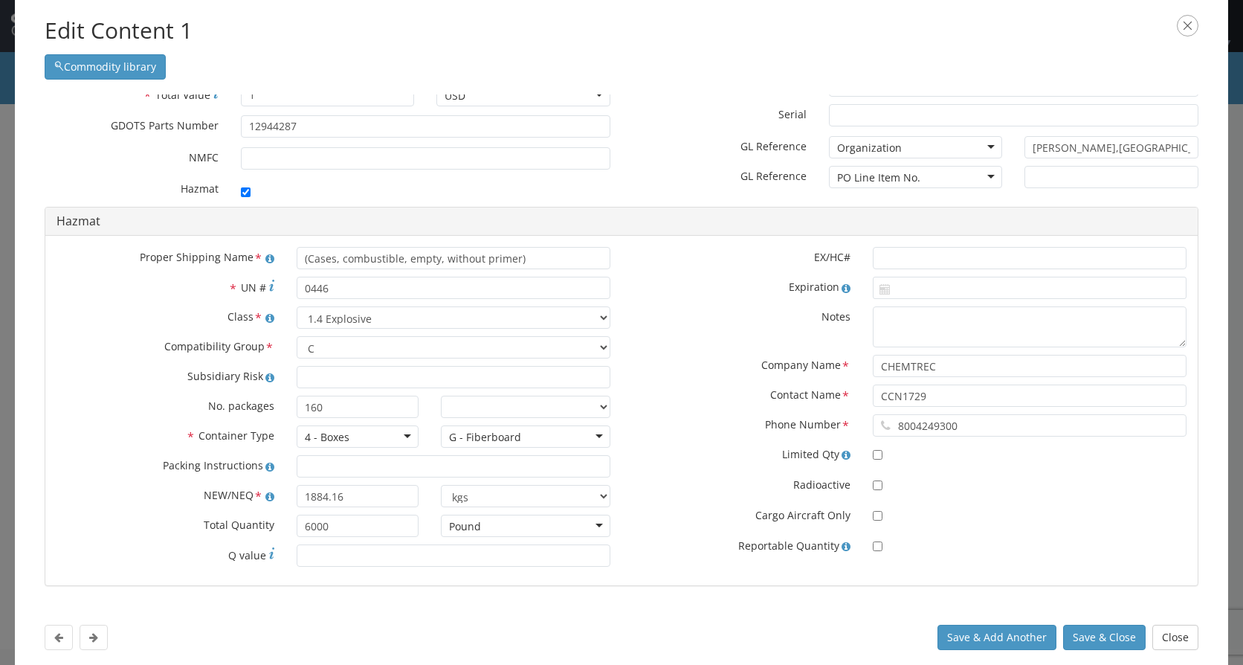
scroll to position [91, 0]
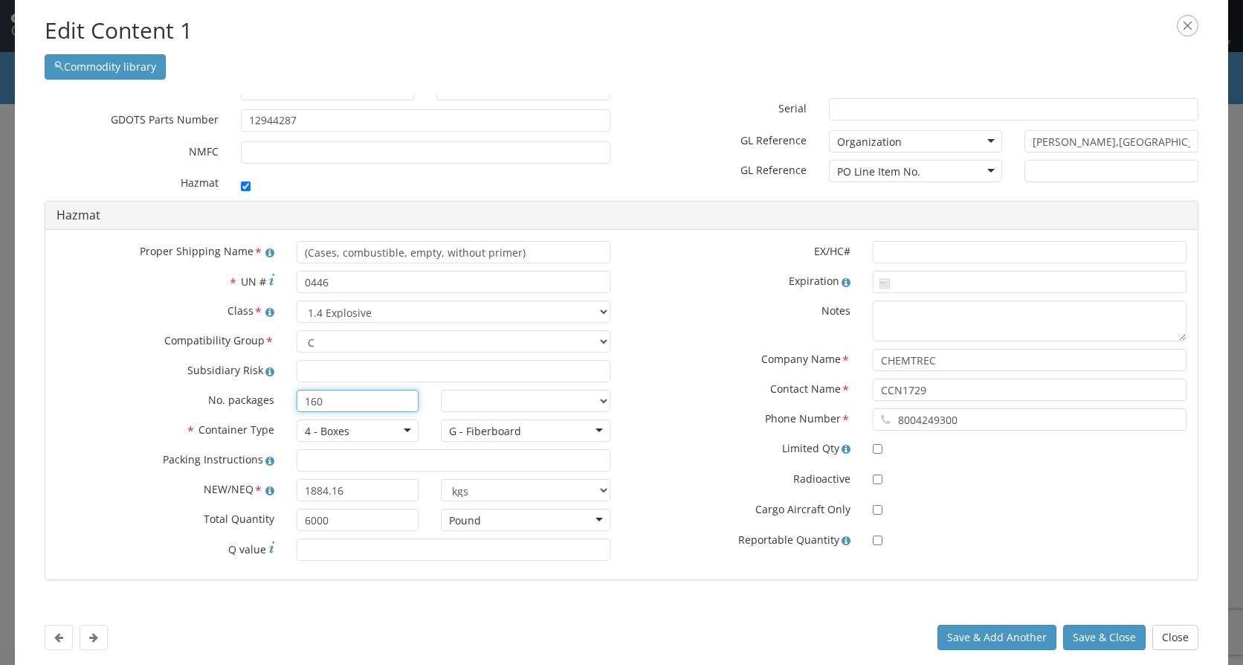
click at [330, 408] on input "160" at bounding box center [358, 401] width 122 height 22
click at [332, 408] on input "160" at bounding box center [358, 401] width 122 height 22
click at [347, 496] on input "1884.16" at bounding box center [358, 490] width 122 height 22
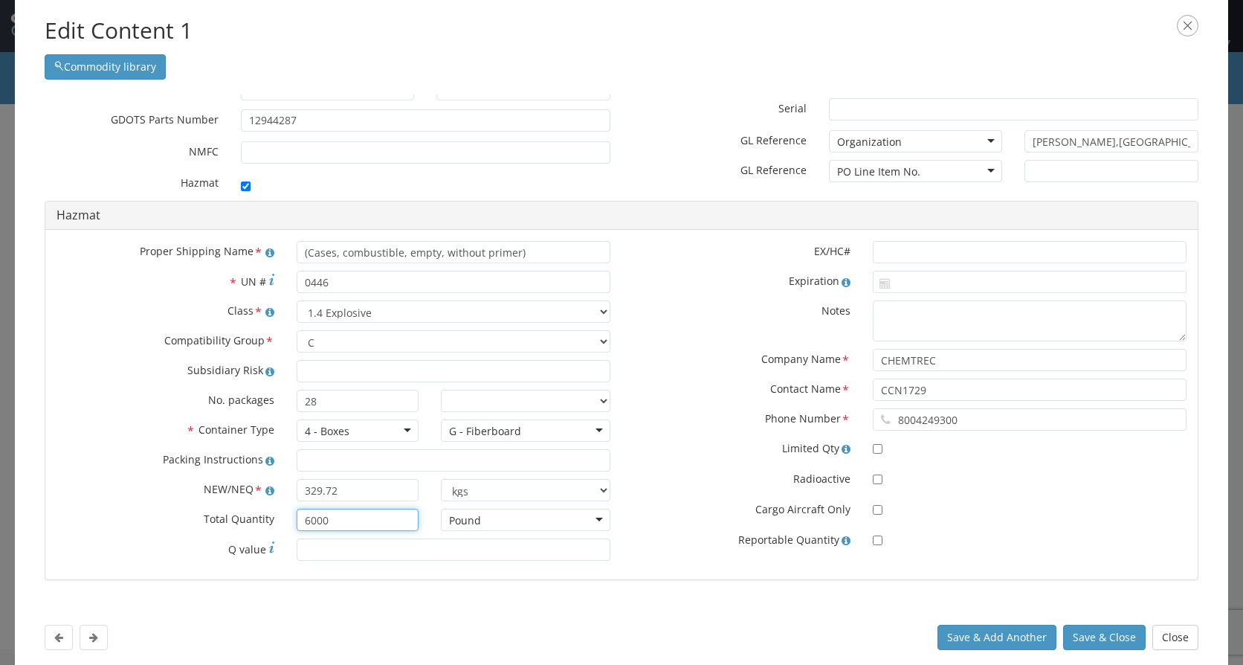
click at [351, 522] on input "6000" at bounding box center [358, 520] width 122 height 22
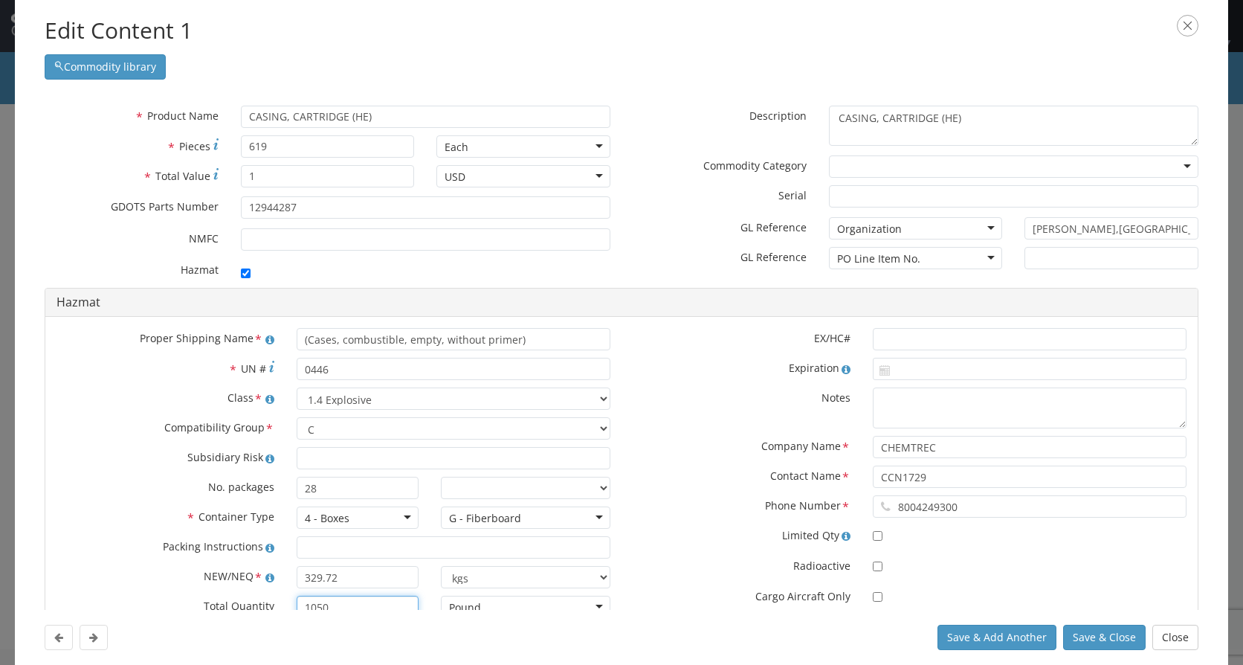
scroll to position [0, 0]
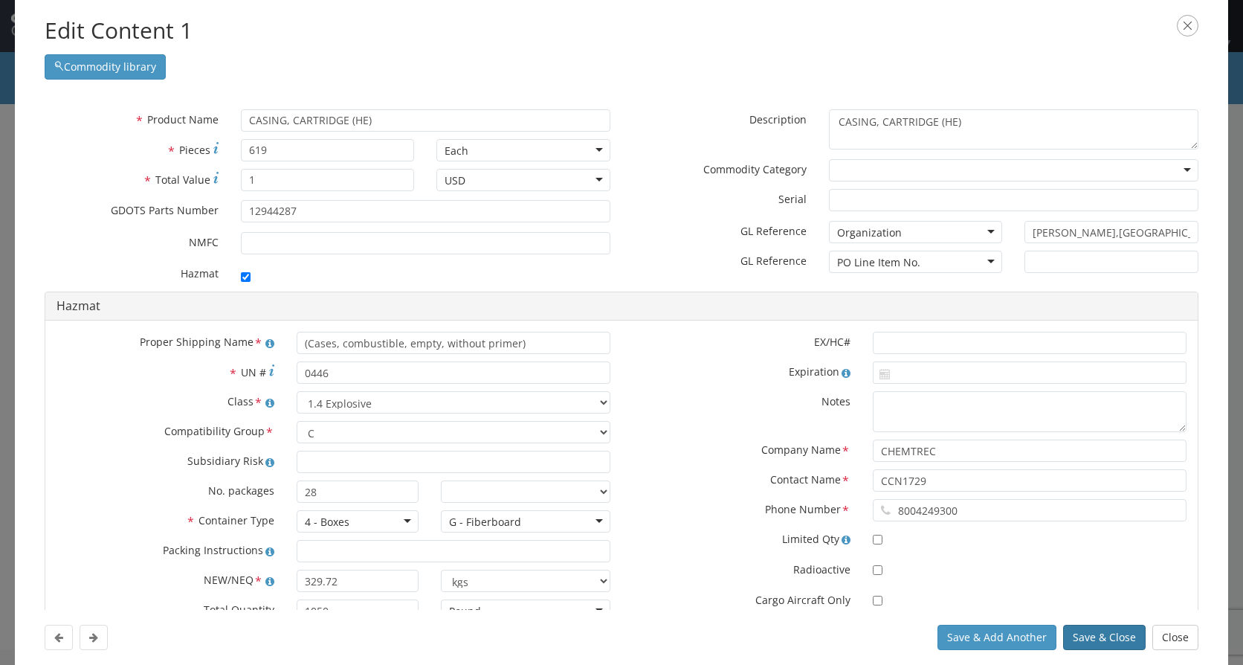
click at [1119, 642] on button "Save & Close" at bounding box center [1104, 637] width 83 height 25
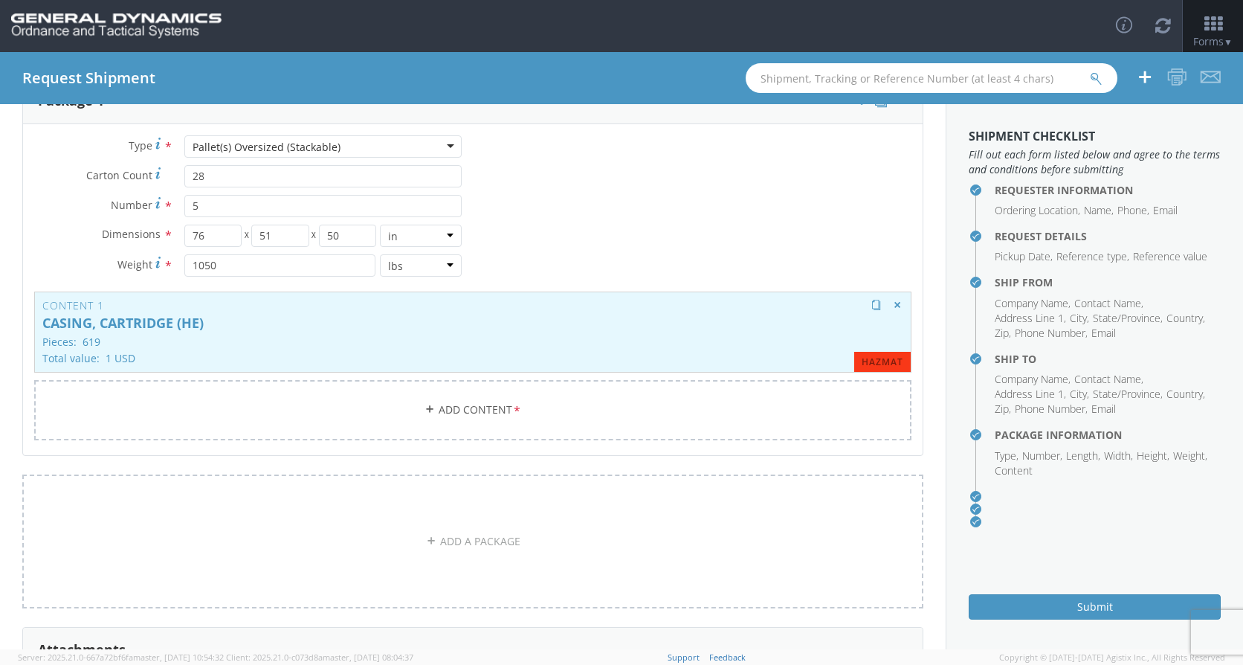
scroll to position [149, 0]
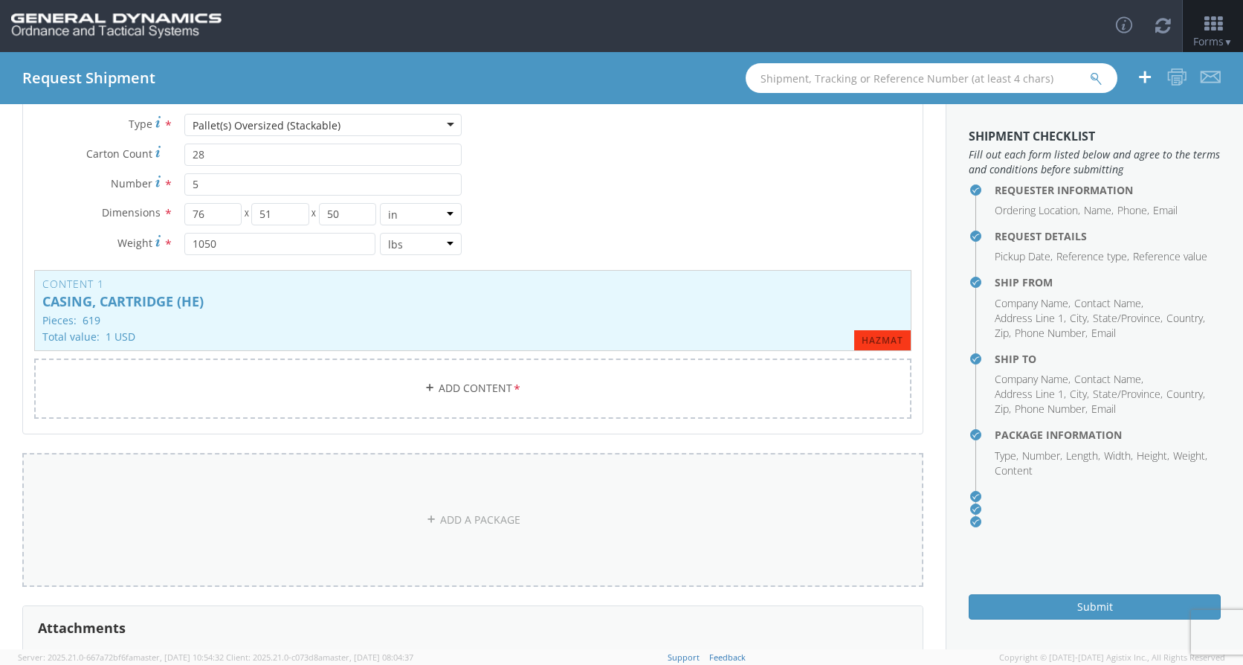
click at [460, 486] on link "ADD A PACKAGE" at bounding box center [472, 520] width 901 height 134
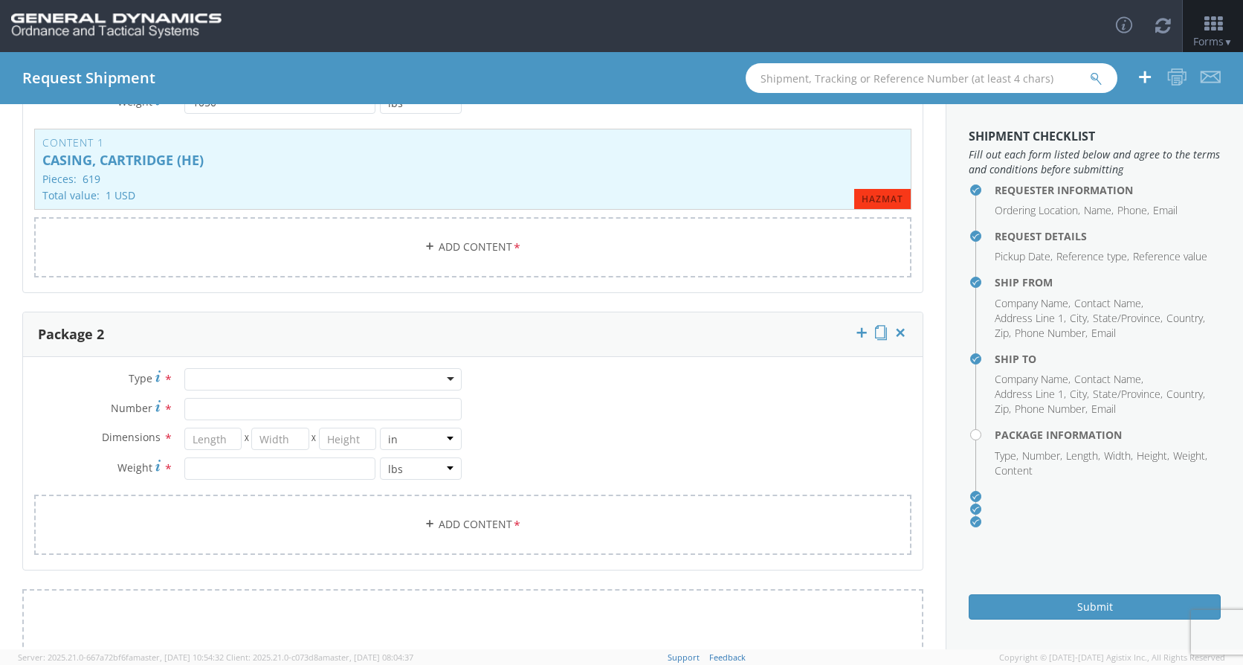
scroll to position [297, 0]
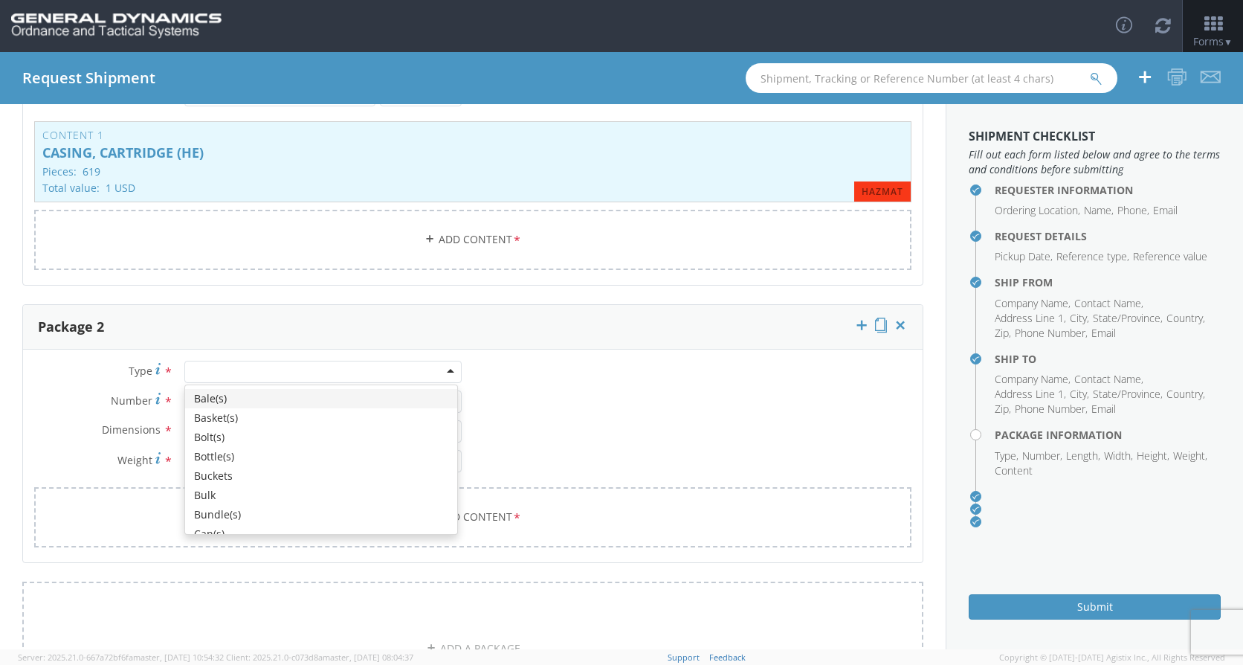
click at [453, 370] on div at bounding box center [322, 372] width 277 height 22
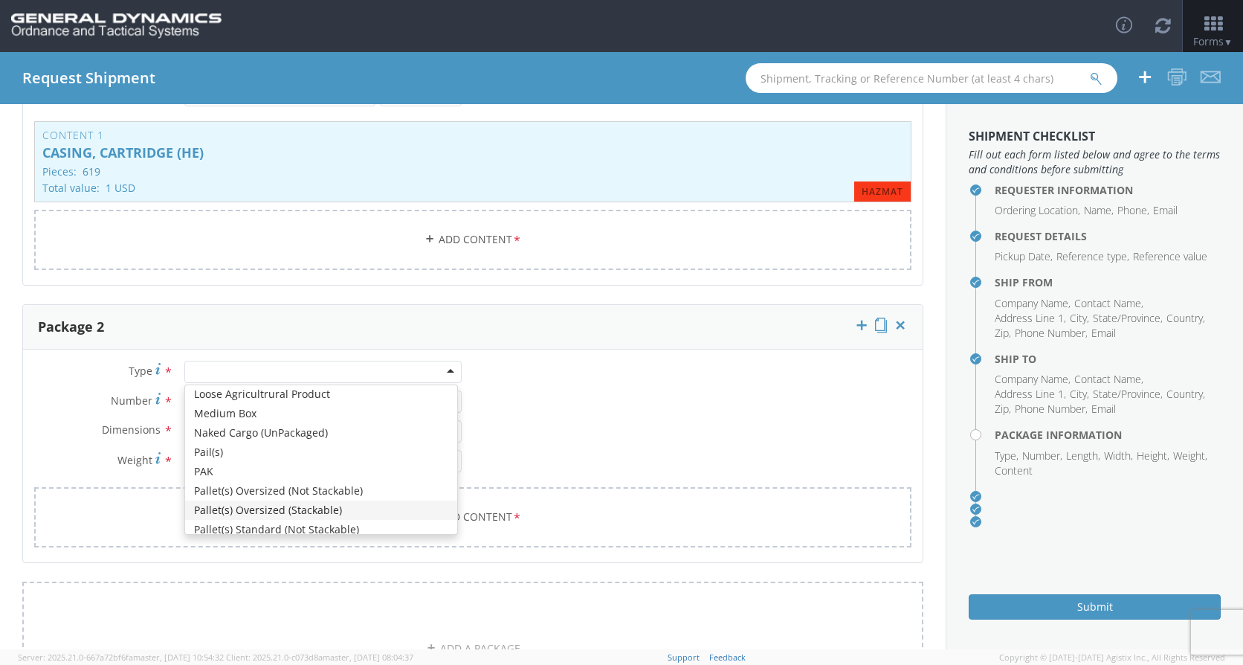
scroll to position [0, 0]
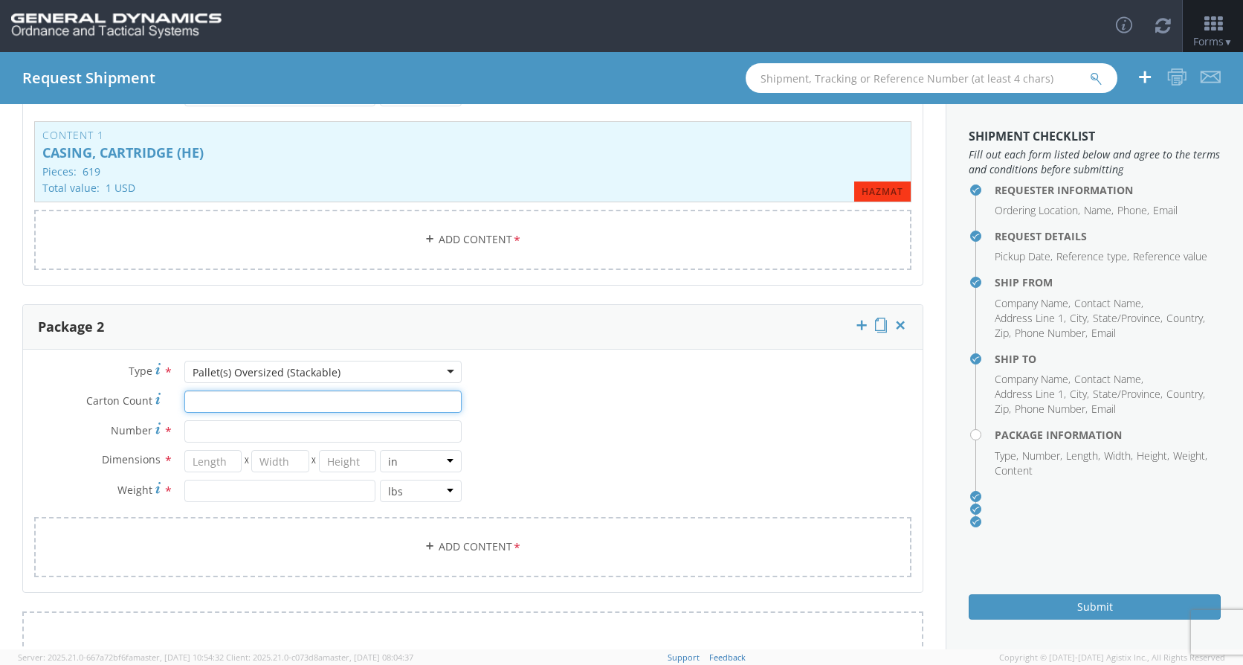
click at [195, 402] on input "Carton Count *" at bounding box center [322, 401] width 277 height 22
click at [216, 431] on input "Number *" at bounding box center [322, 431] width 277 height 22
click at [209, 458] on input "number" at bounding box center [213, 461] width 58 height 22
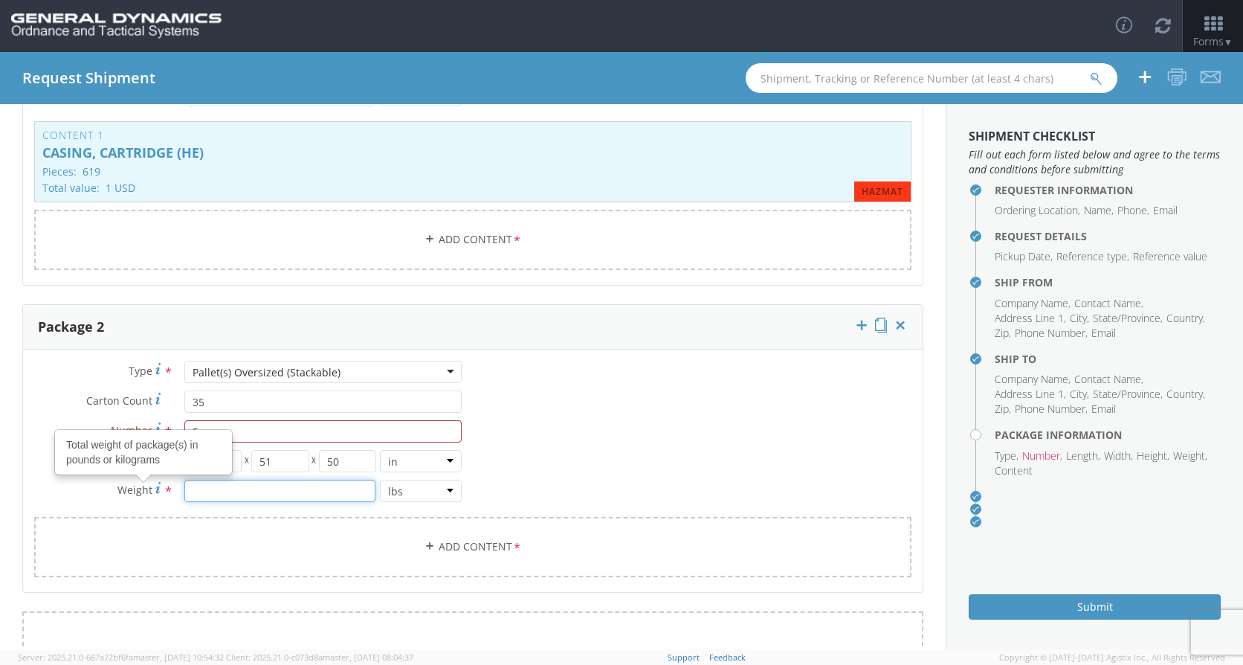
click at [255, 494] on input "number" at bounding box center [279, 491] width 191 height 22
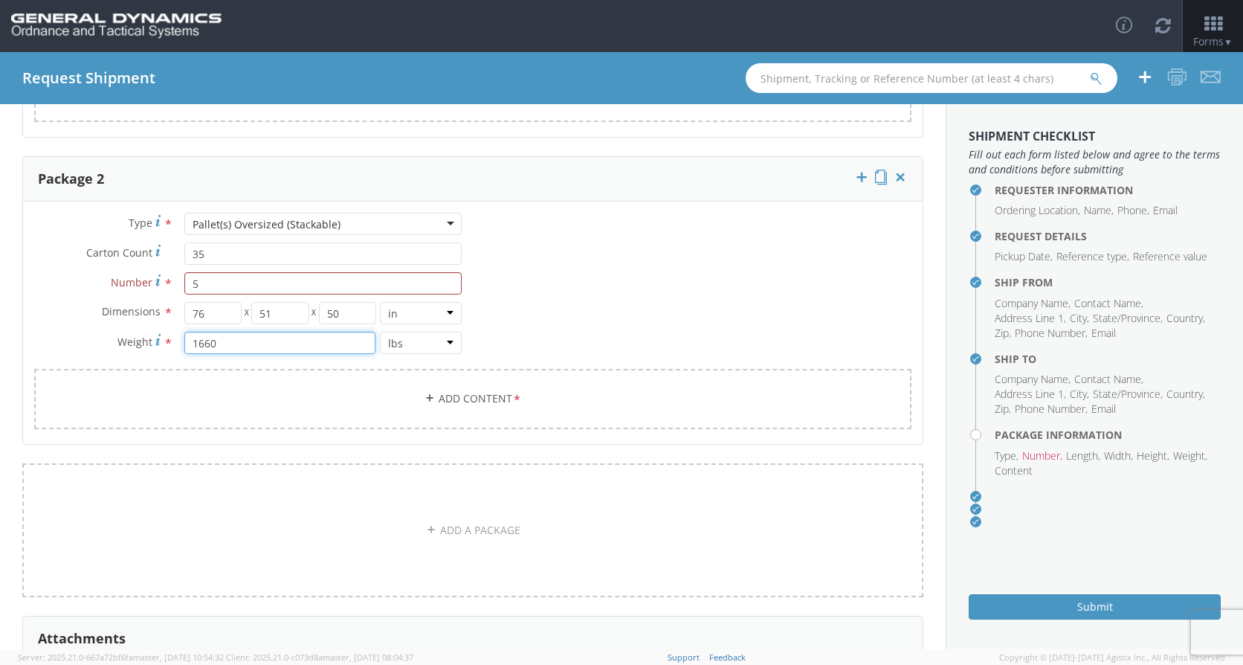
scroll to position [446, 0]
click at [486, 397] on link "Add Content *" at bounding box center [472, 398] width 877 height 60
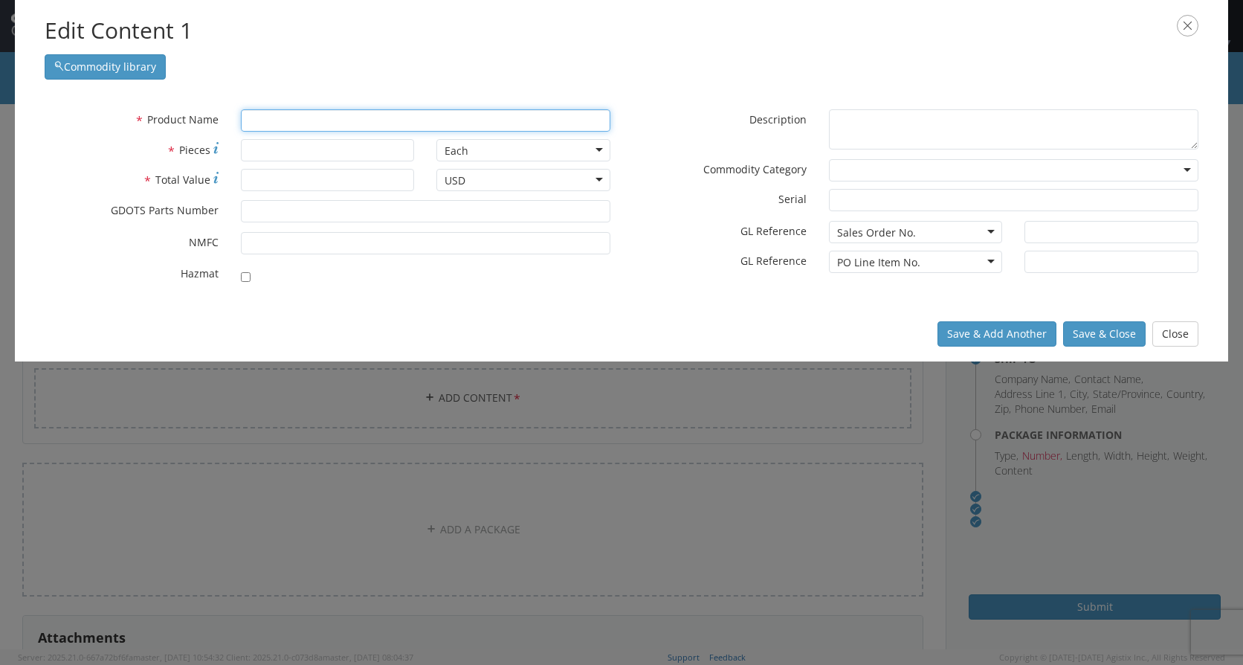
click at [266, 120] on input "text" at bounding box center [426, 120] width 370 height 22
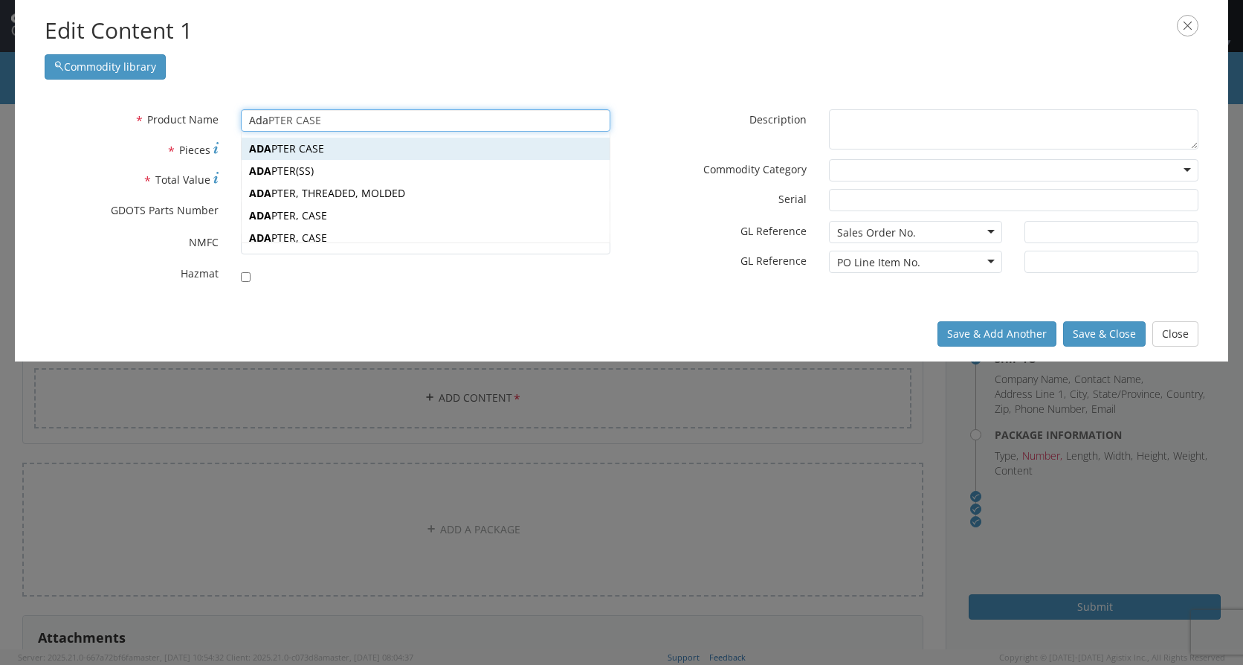
click at [318, 151] on div "ADA PTER CASE" at bounding box center [426, 149] width 368 height 22
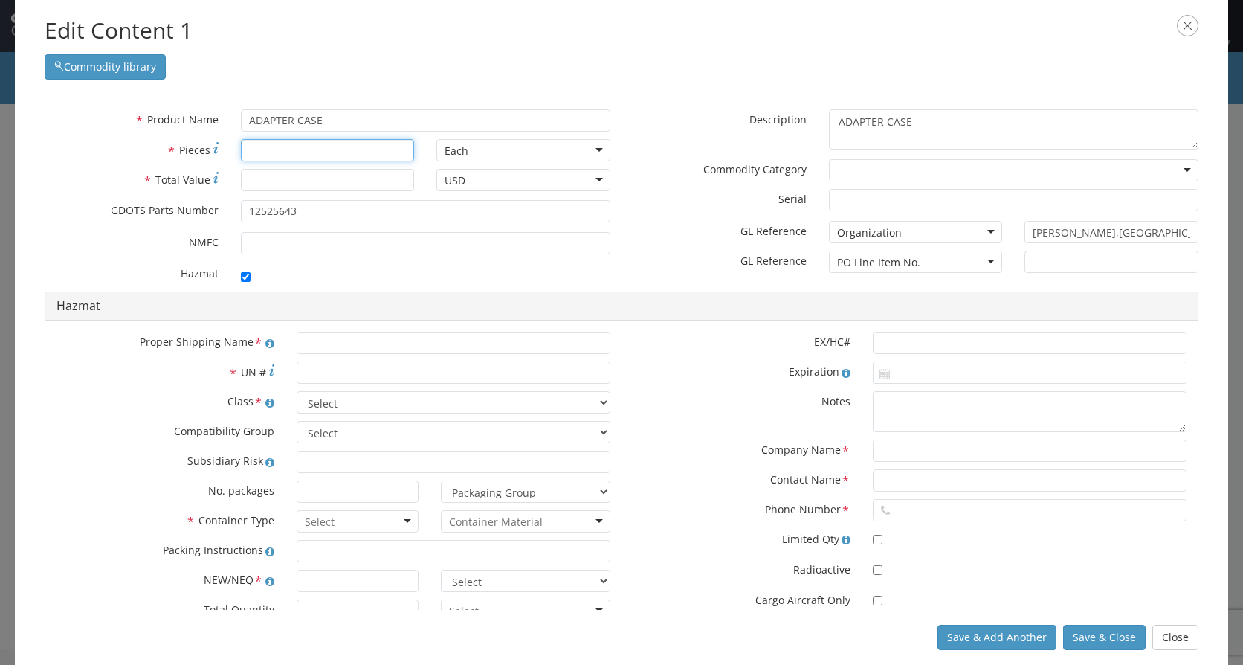
click at [289, 152] on input "* Pieces" at bounding box center [328, 150] width 174 height 22
click at [246, 274] on input "checkbox" at bounding box center [246, 277] width 10 height 10
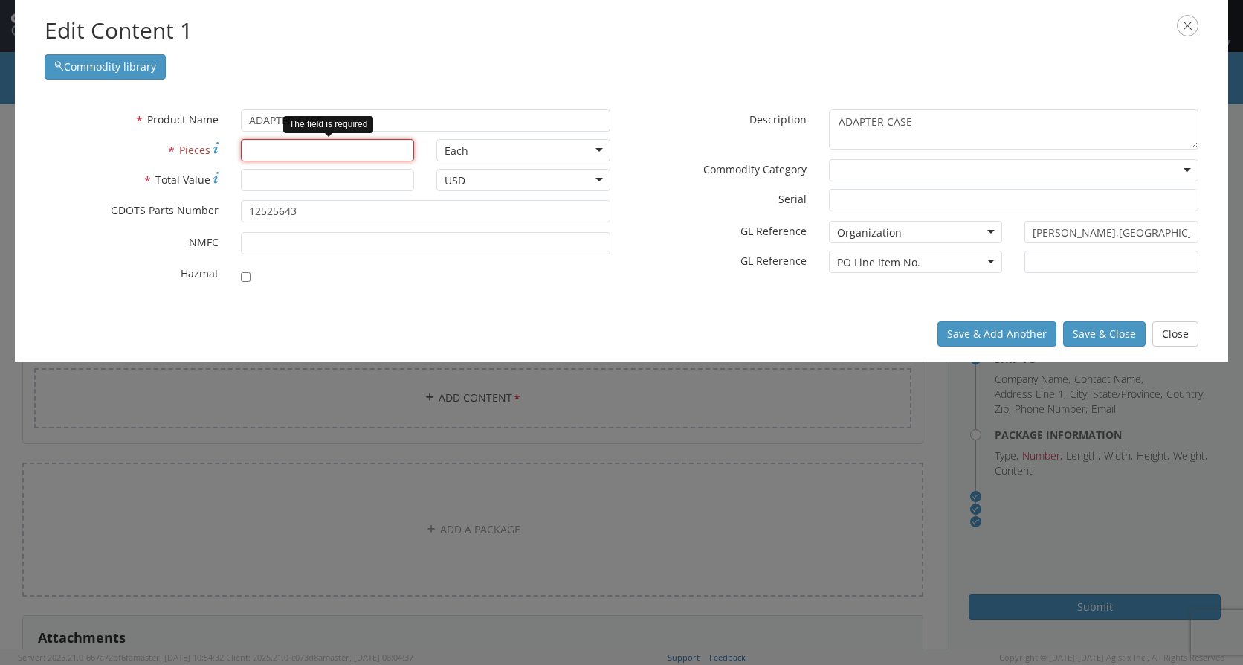
click at [297, 158] on input "* Pieces" at bounding box center [328, 150] width 174 height 22
click at [280, 175] on input "* Total Value" at bounding box center [328, 180] width 174 height 22
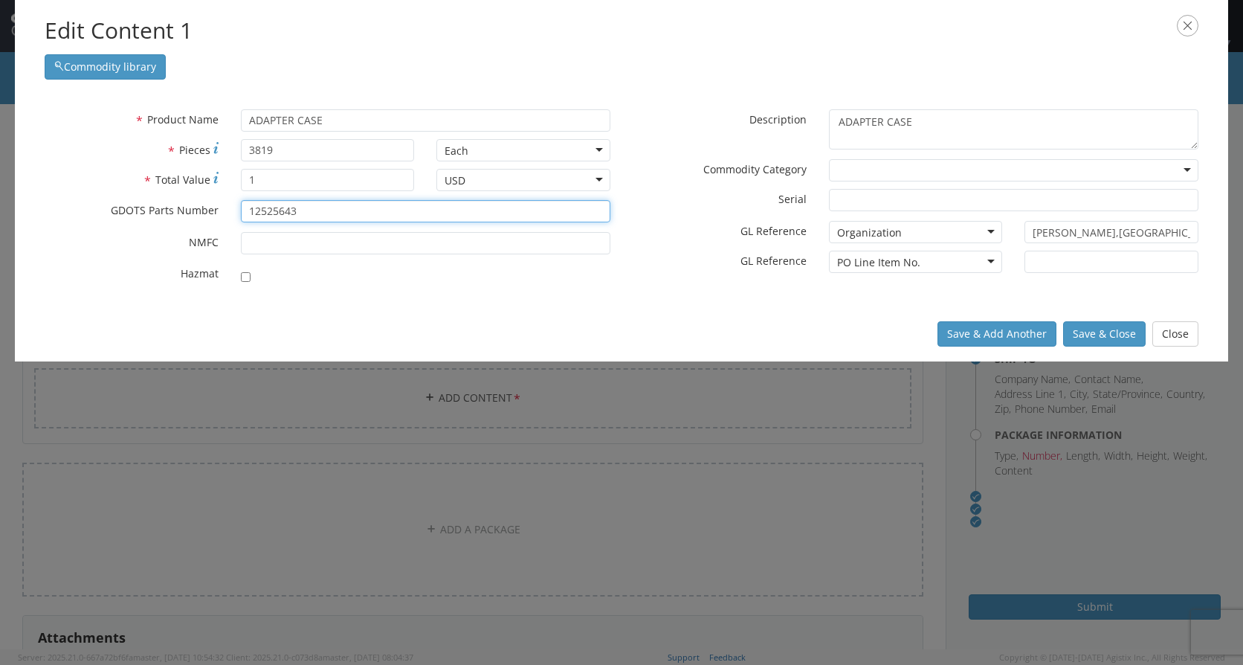
drag, startPoint x: 326, startPoint y: 214, endPoint x: 258, endPoint y: 212, distance: 67.7
click at [258, 212] on input "12525643" at bounding box center [426, 211] width 370 height 22
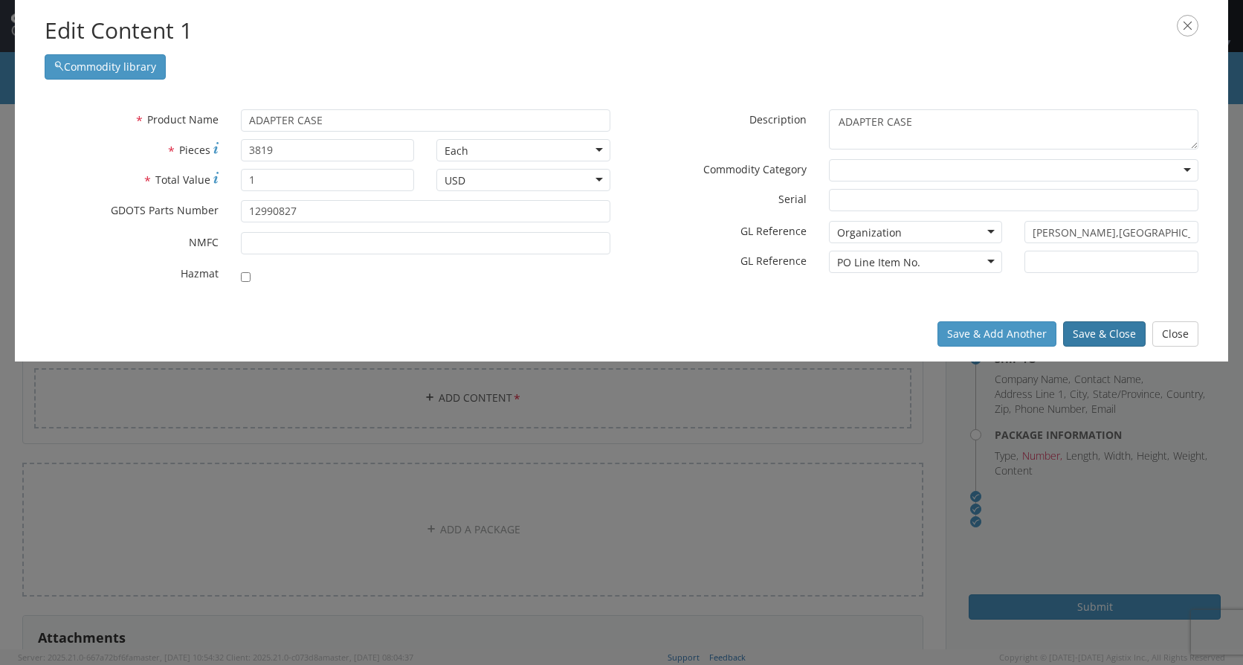
click at [1107, 341] on button "Save & Close" at bounding box center [1104, 333] width 83 height 25
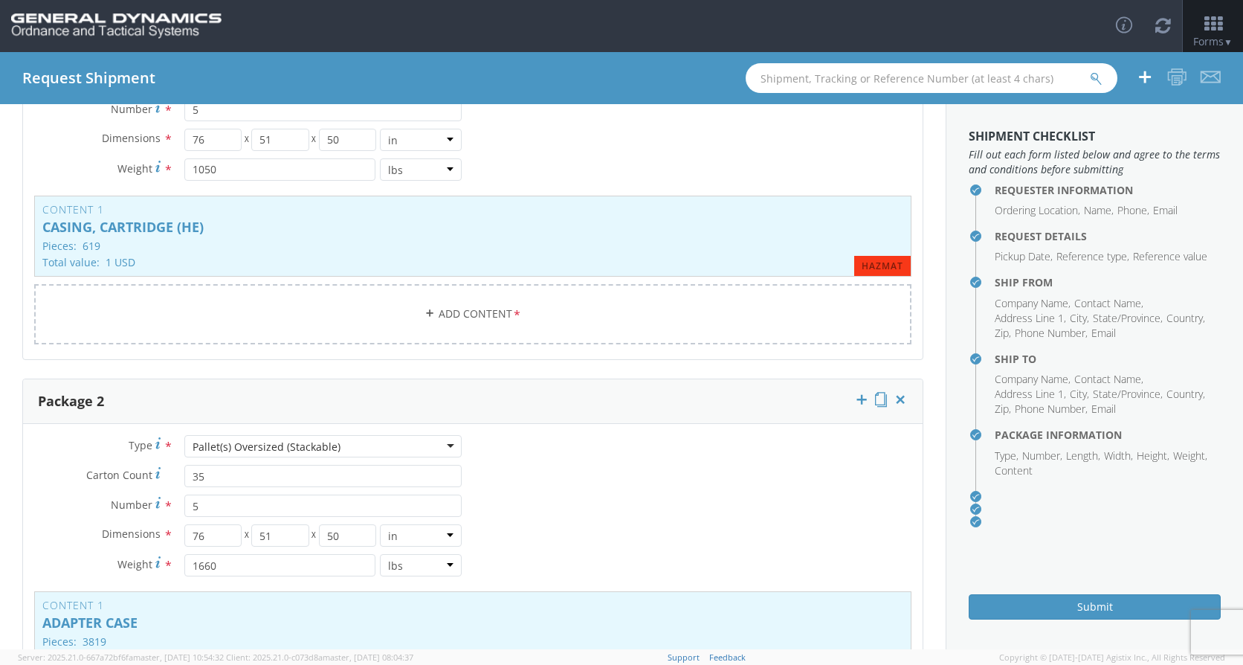
scroll to position [372, 0]
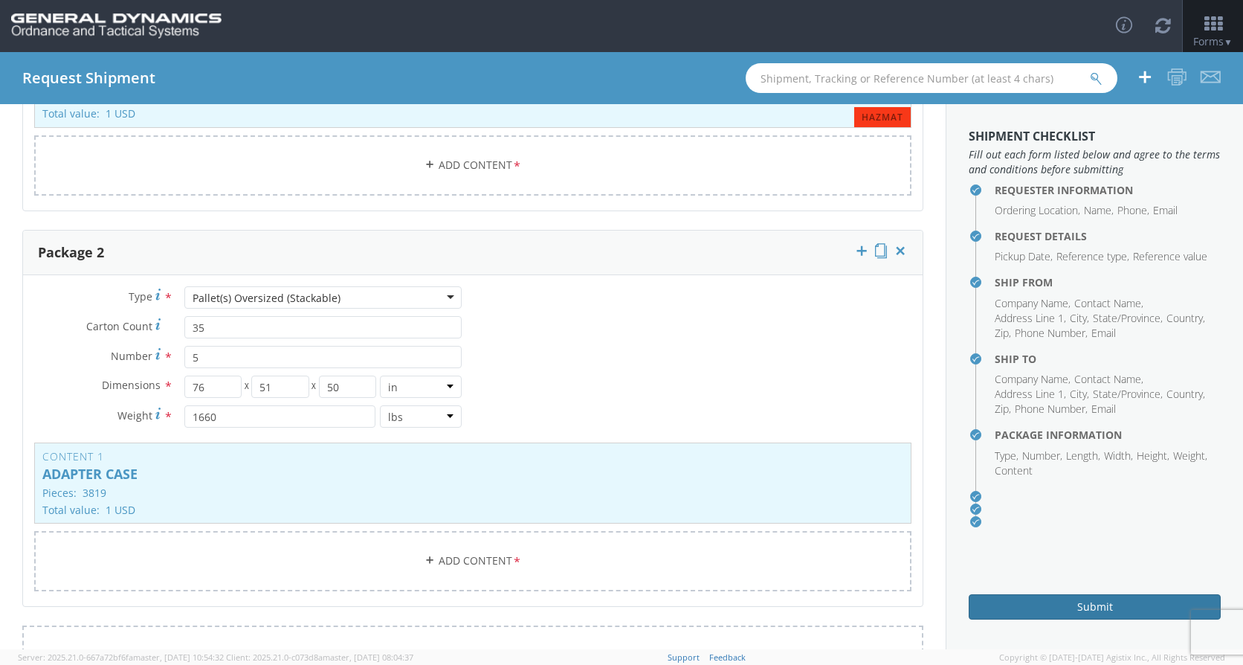
click at [1074, 607] on button "Submit" at bounding box center [1095, 606] width 252 height 25
